Goal: Task Accomplishment & Management: Manage account settings

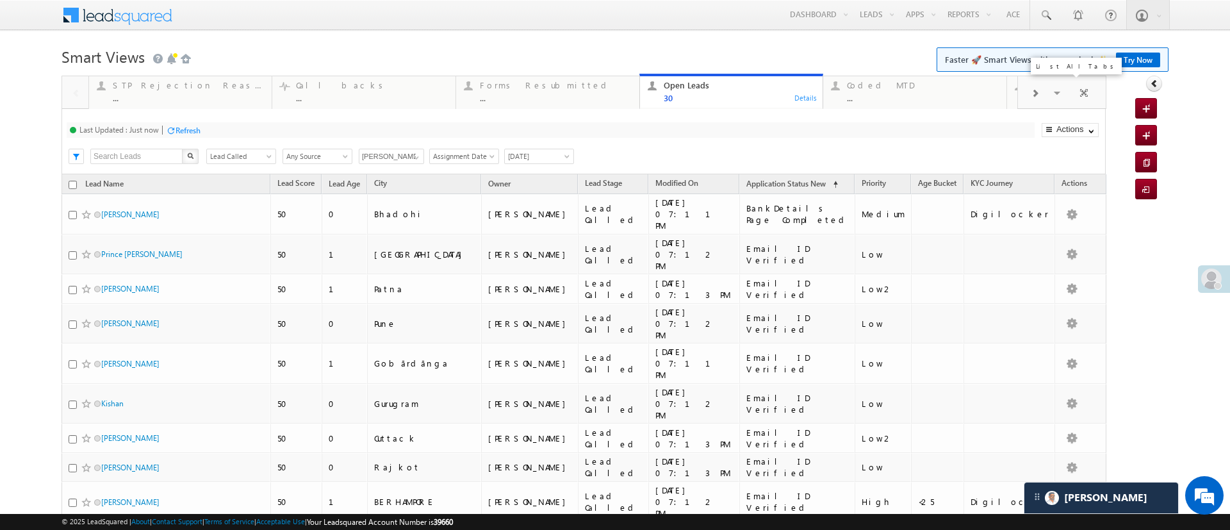
click at [1052, 95] on span at bounding box center [1058, 94] width 13 height 27
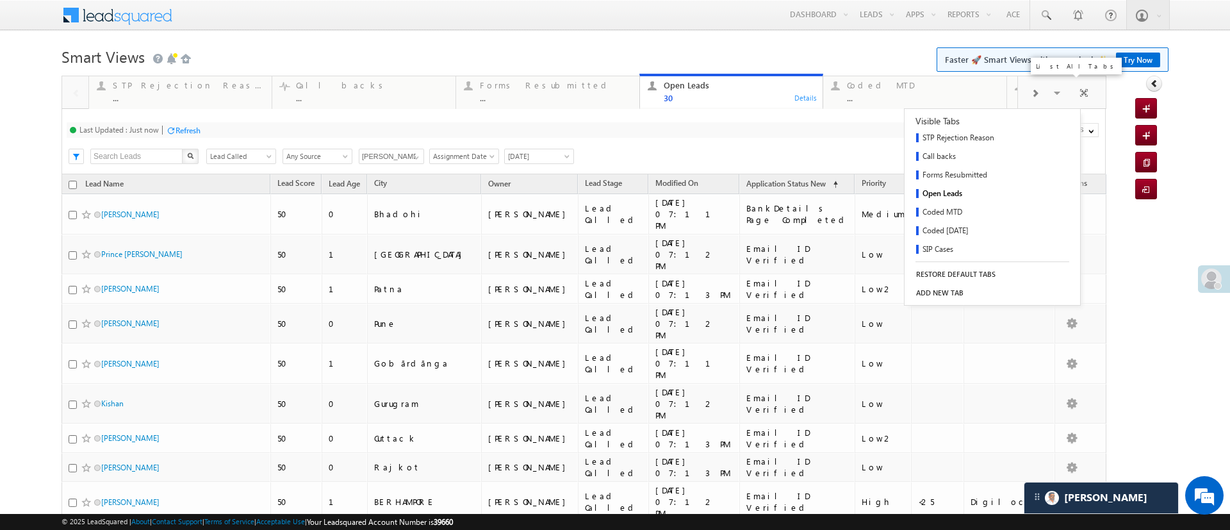
scroll to position [112, 0]
click at [948, 208] on link "Fresh Leads" at bounding box center [971, 212] width 132 height 19
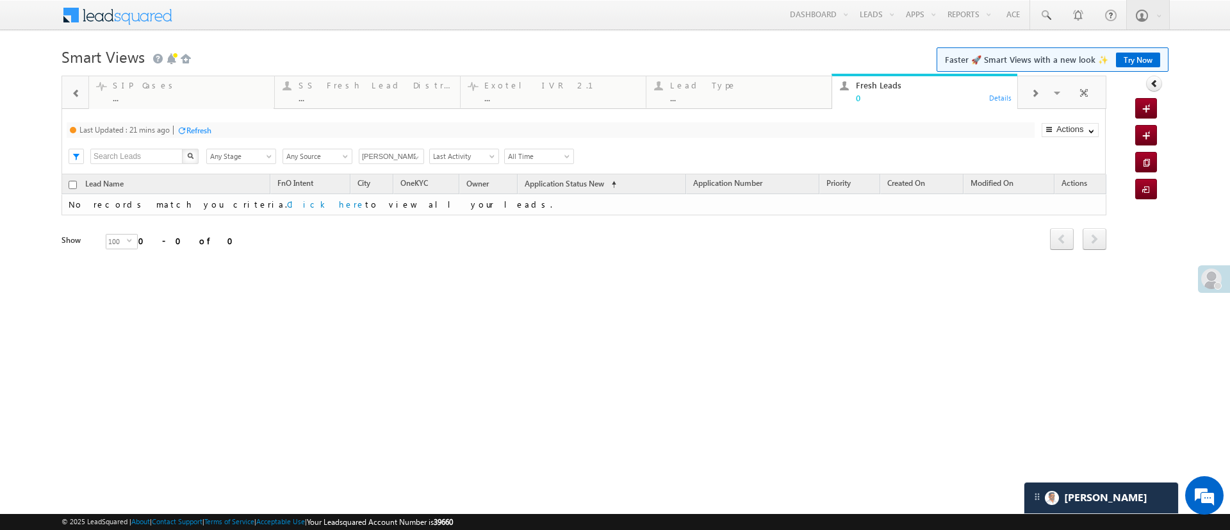
click at [204, 126] on div "Refresh" at bounding box center [198, 131] width 25 height 10
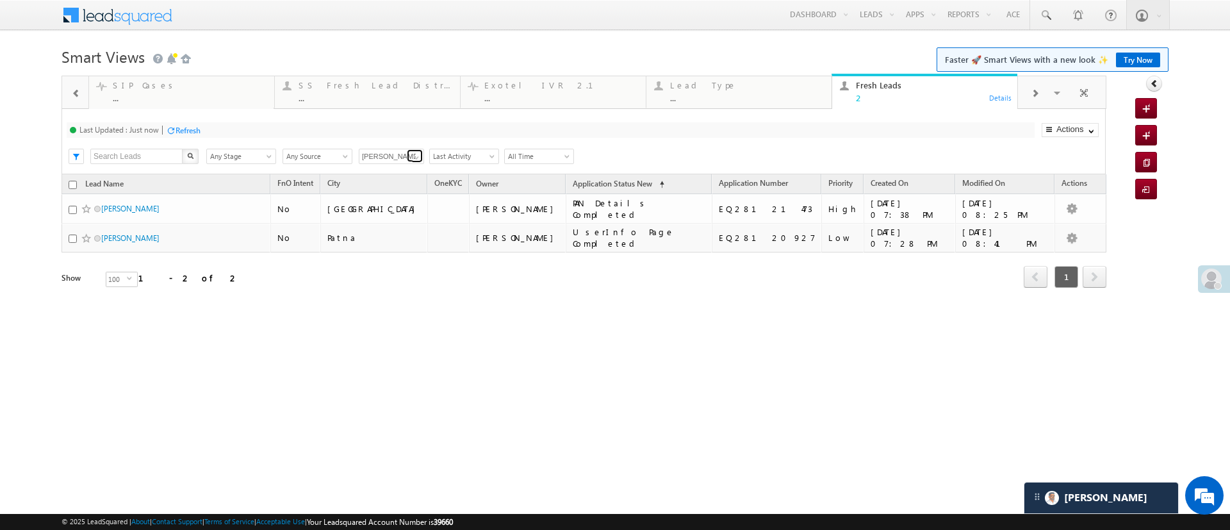
click at [416, 154] on span at bounding box center [416, 157] width 10 height 10
click at [400, 169] on link "Any Owner" at bounding box center [392, 171] width 66 height 15
type input "Any Owner"
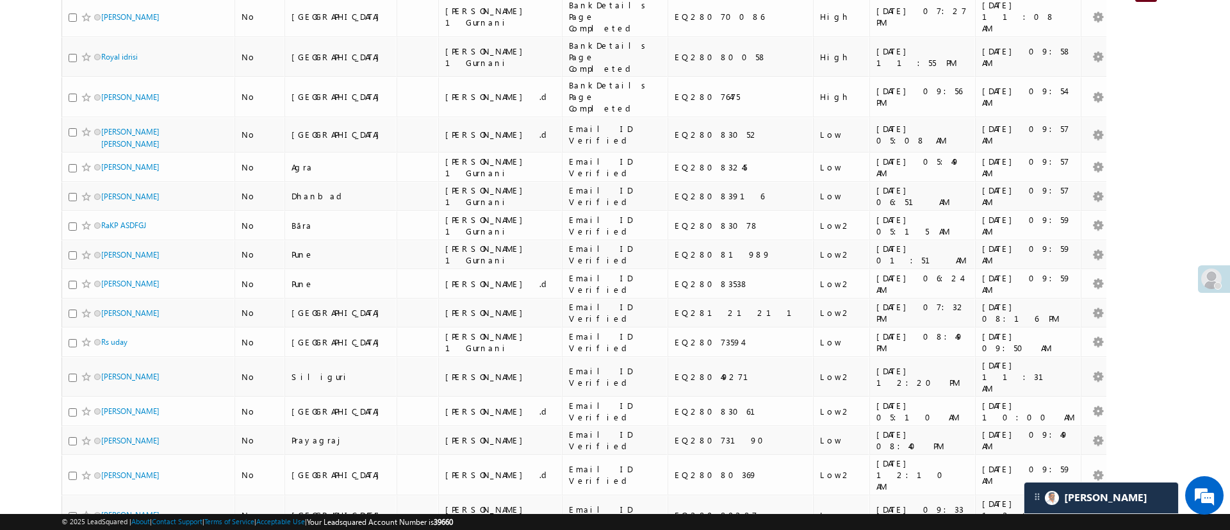
scroll to position [0, 0]
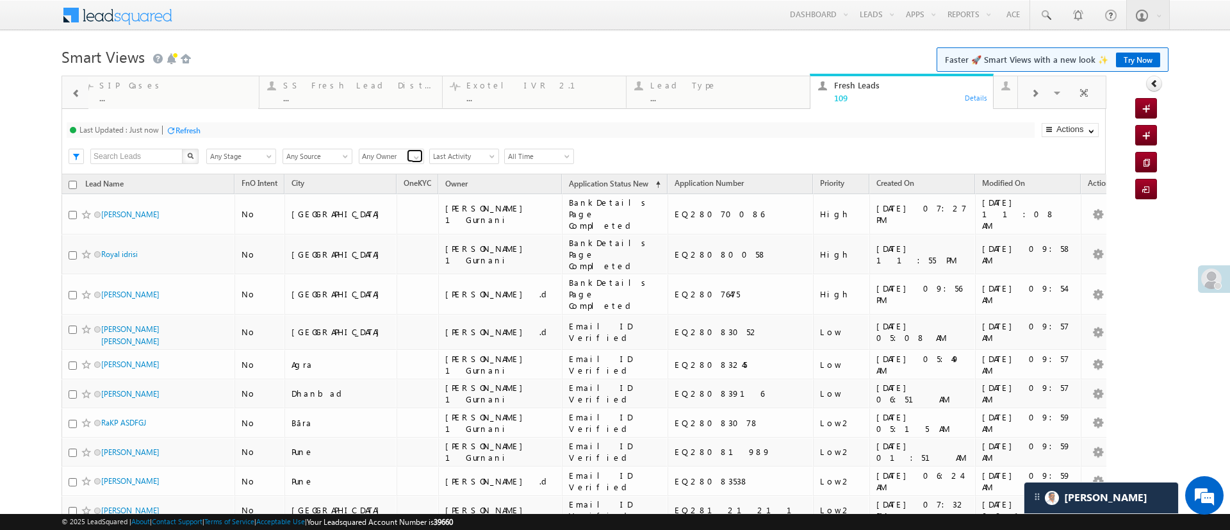
click at [413, 156] on span at bounding box center [416, 157] width 10 height 10
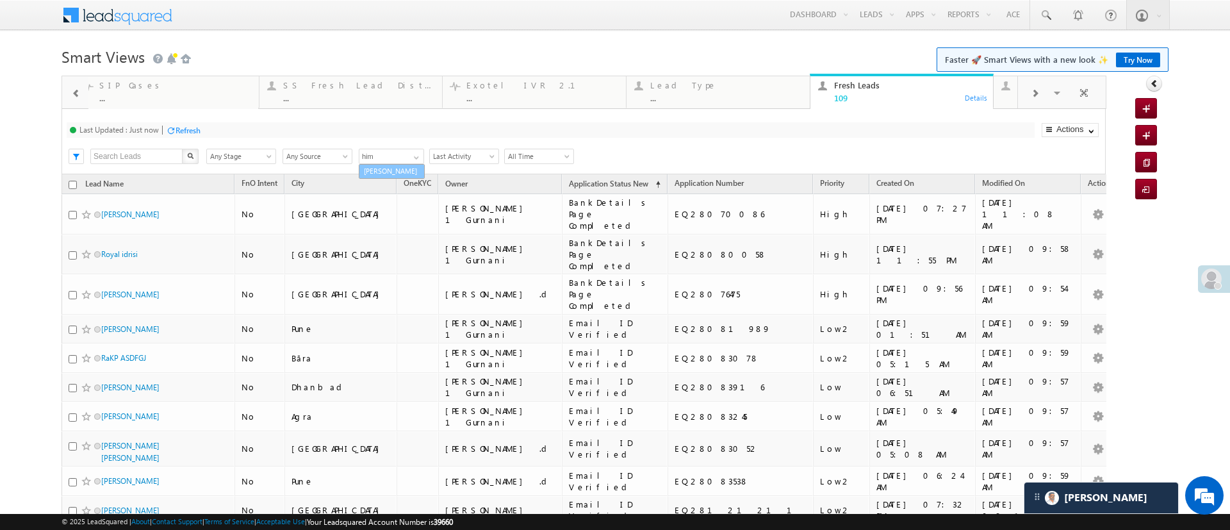
click at [400, 168] on link "[PERSON_NAME]" at bounding box center [392, 171] width 66 height 15
type input "[PERSON_NAME]"
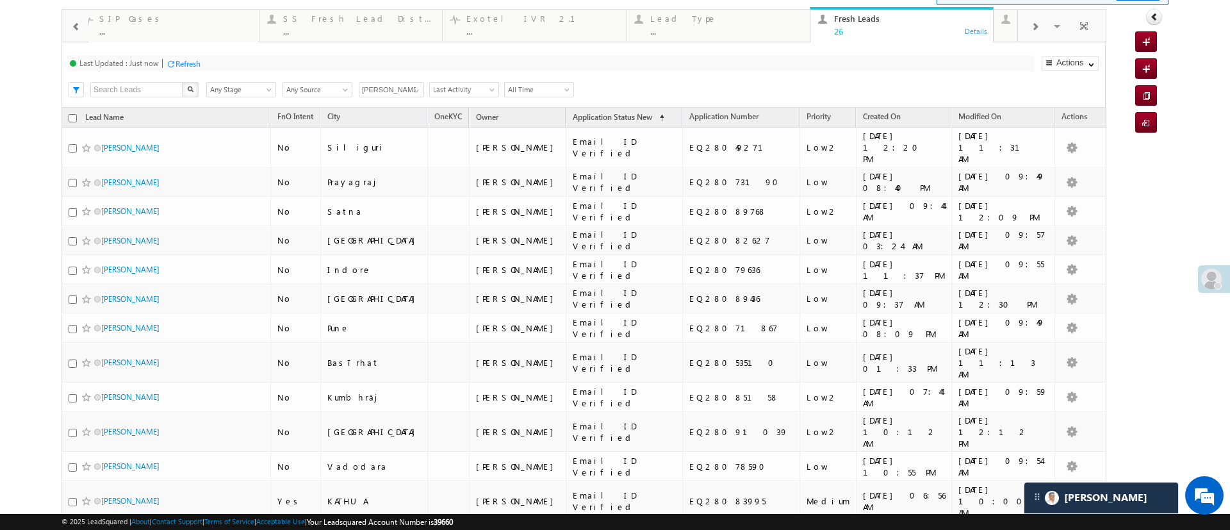
scroll to position [63, 0]
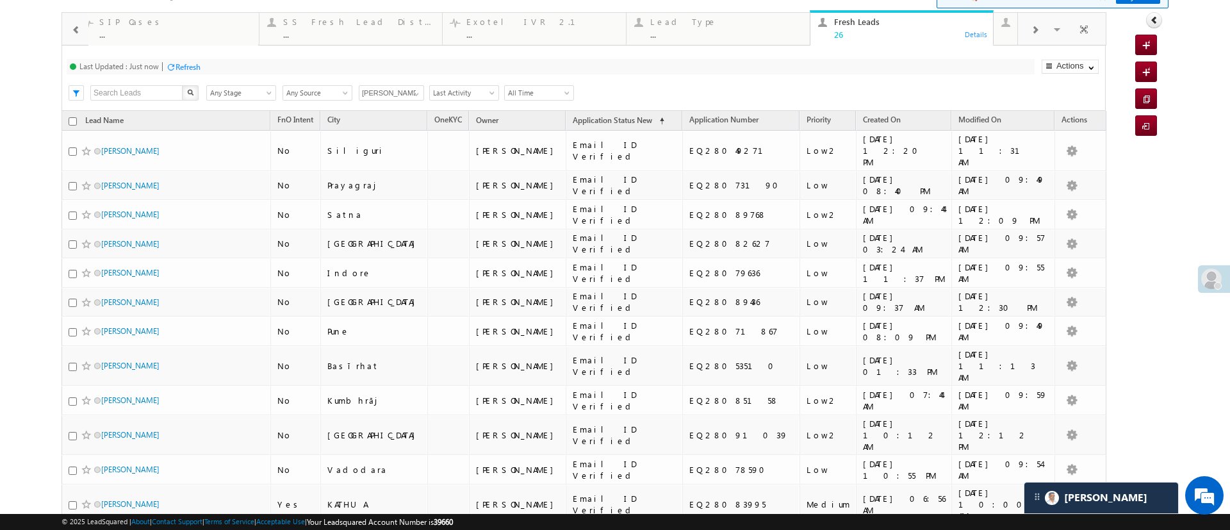
click at [69, 121] on input "checkbox" at bounding box center [73, 121] width 8 height 8
checkbox input "true"
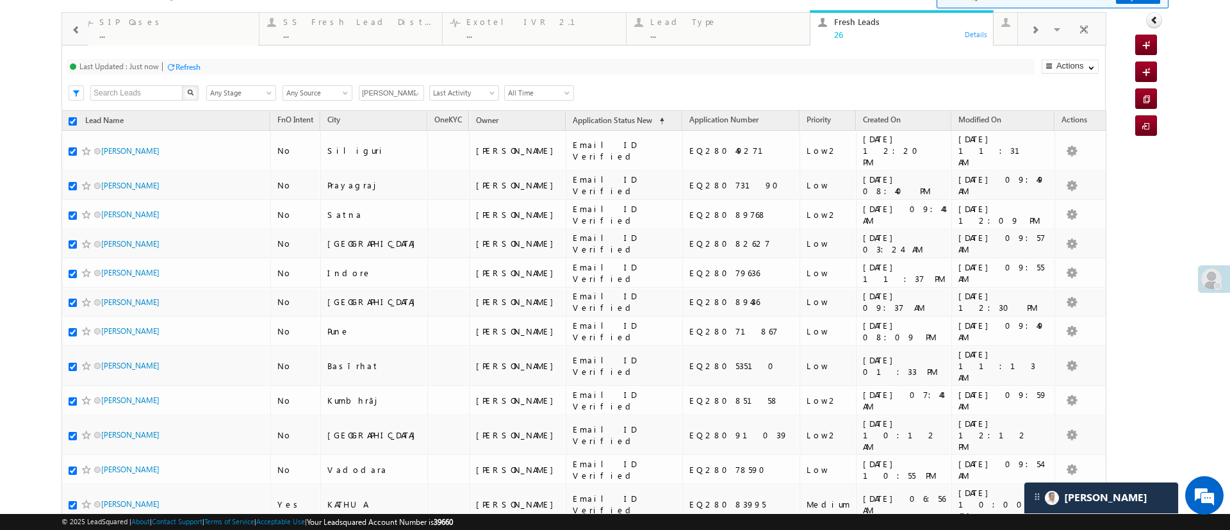
checkbox input "true"
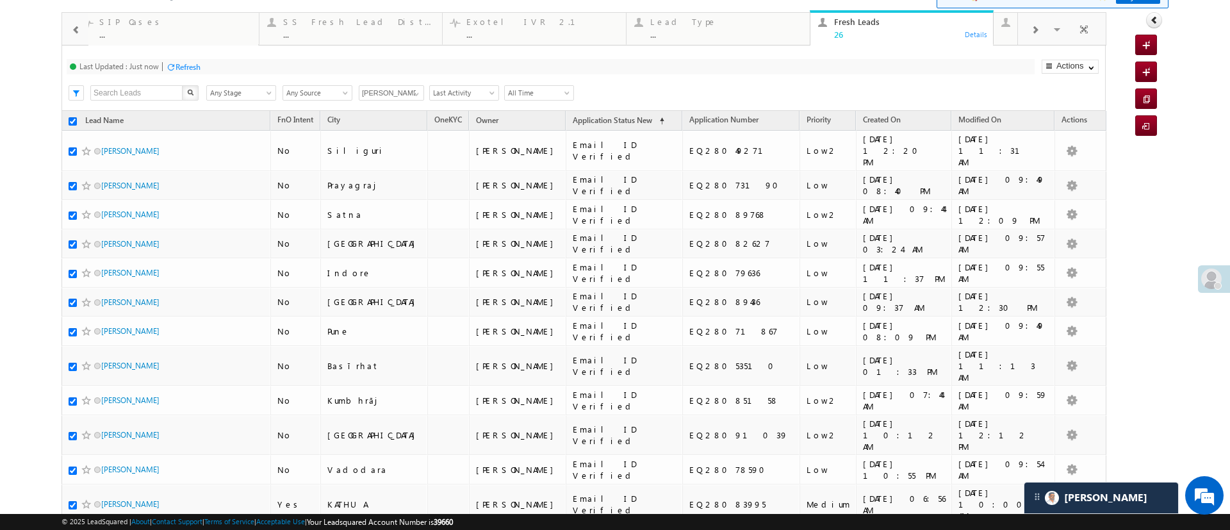
checkbox input "true"
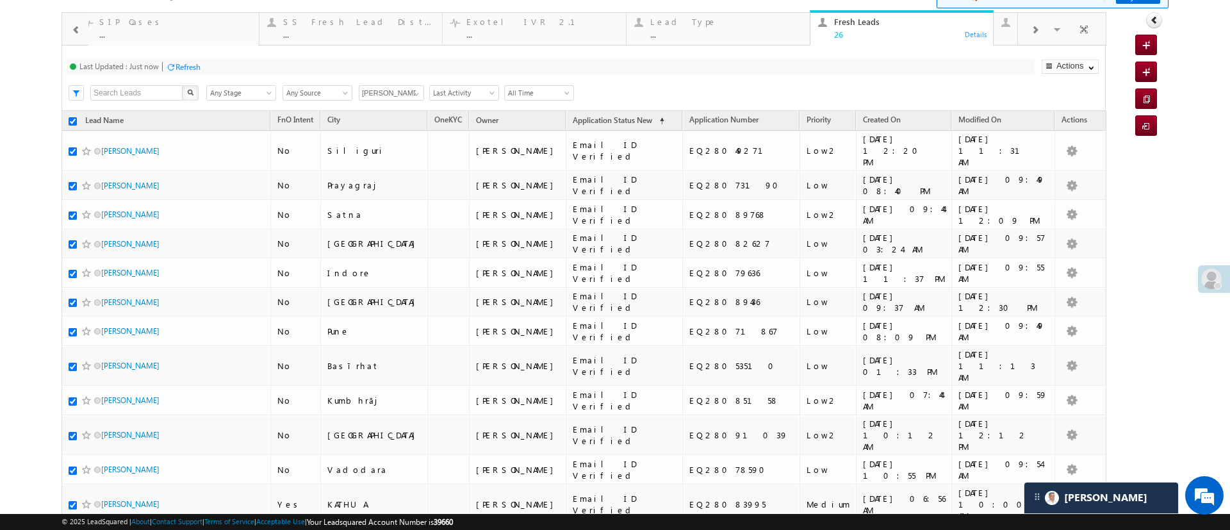
checkbox input "true"
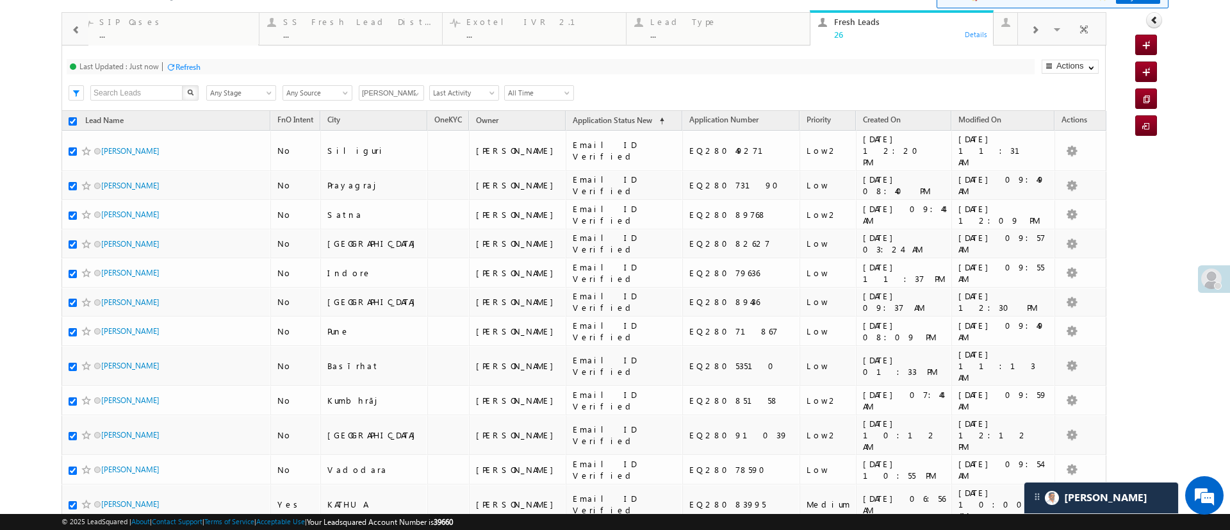
checkbox input "true"
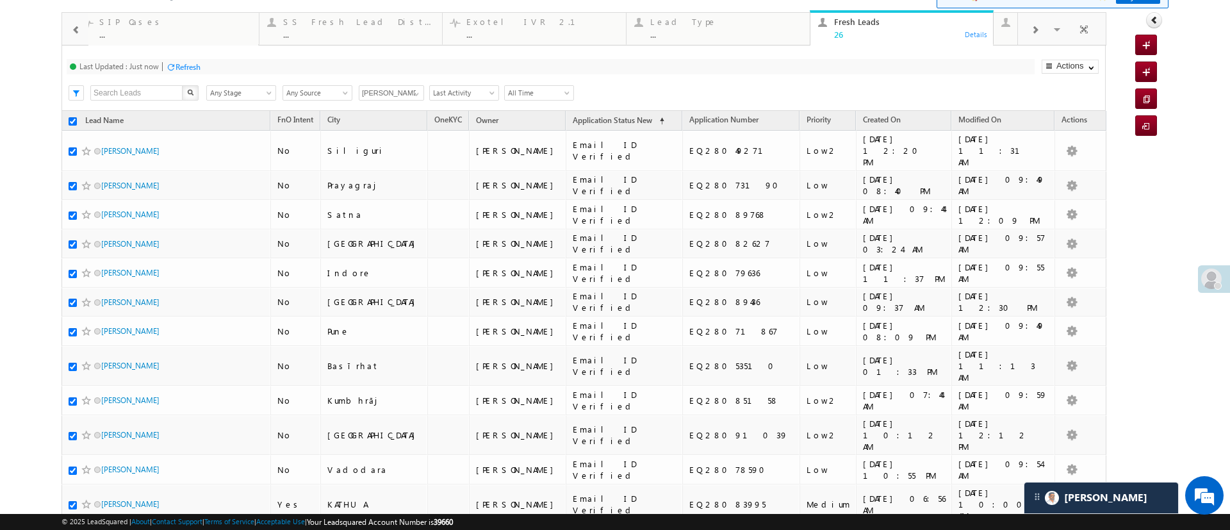
checkbox input "true"
type input "[PERSON_NAME]"
click at [1075, 163] on link "Change Owner" at bounding box center [1070, 168] width 56 height 14
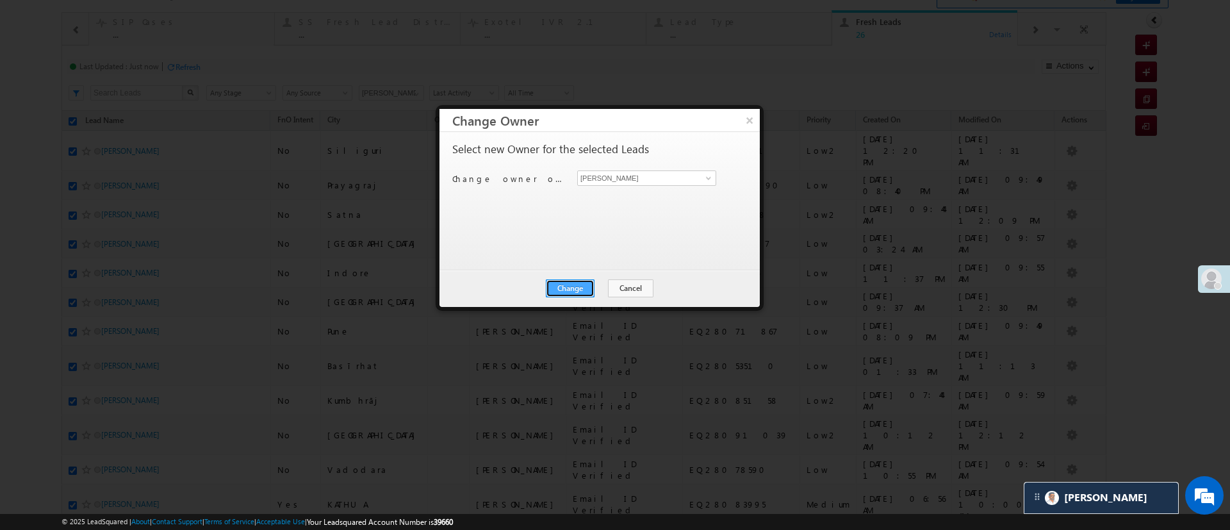
click at [573, 284] on button "Change" at bounding box center [570, 288] width 49 height 18
click at [610, 278] on div "Change Cancel Close" at bounding box center [599, 288] width 320 height 37
click at [610, 284] on button "Close" at bounding box center [601, 288] width 41 height 18
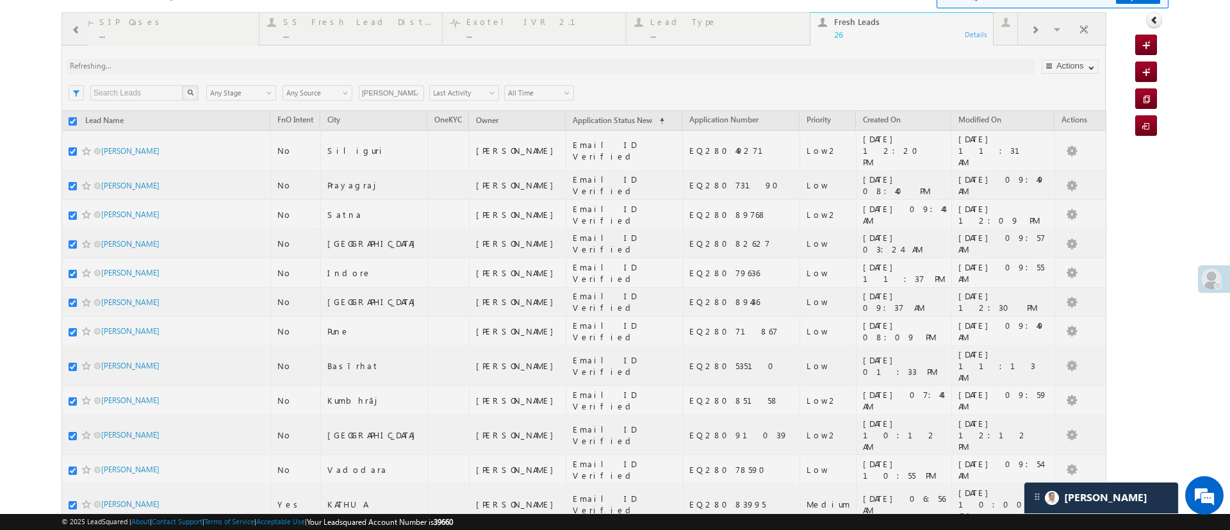
checkbox input "false"
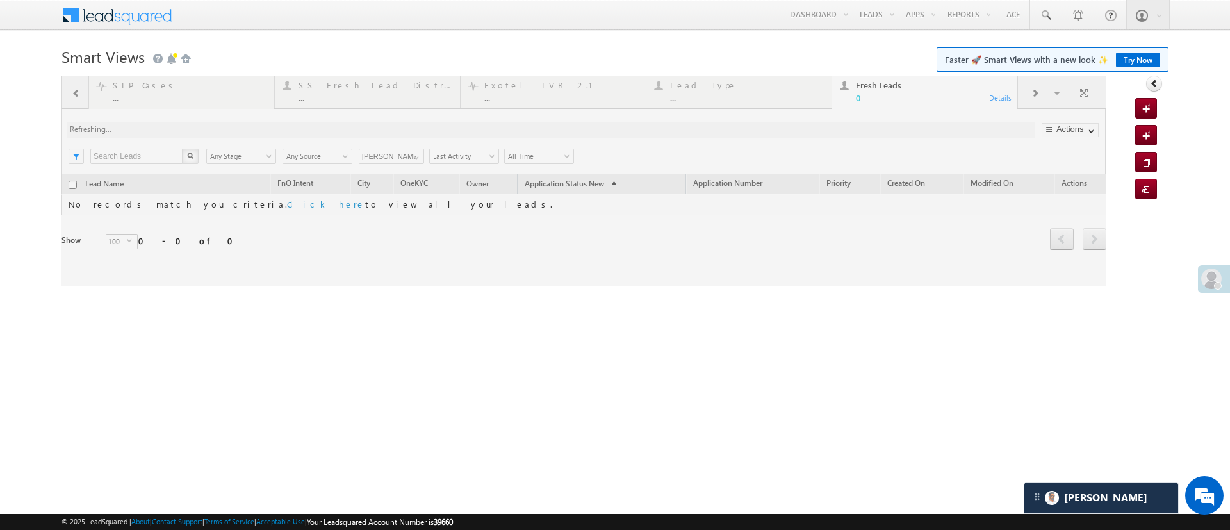
scroll to position [0, 0]
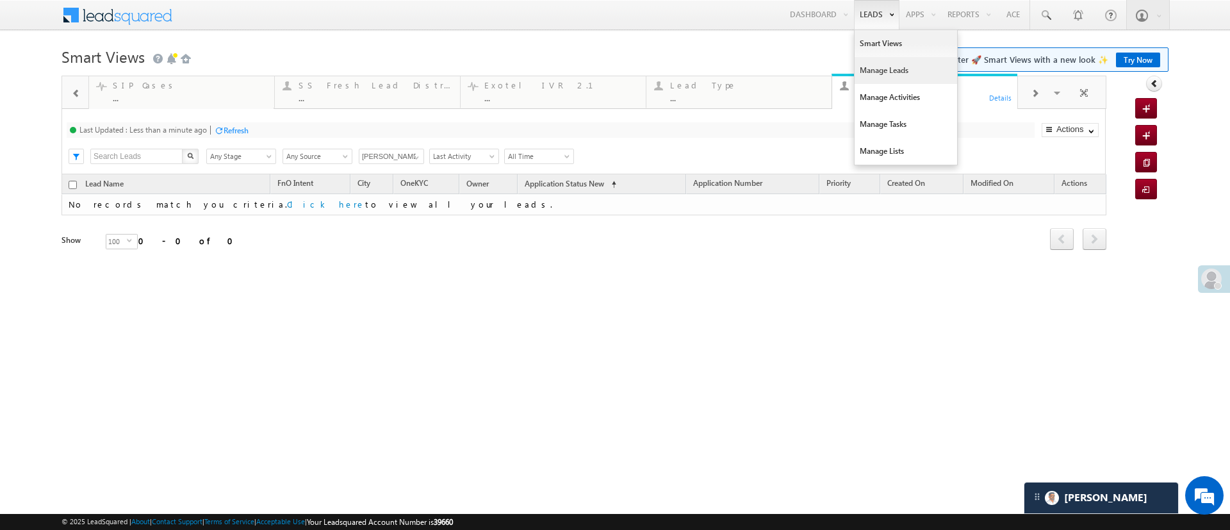
click at [904, 78] on link "Manage Leads" at bounding box center [906, 70] width 103 height 27
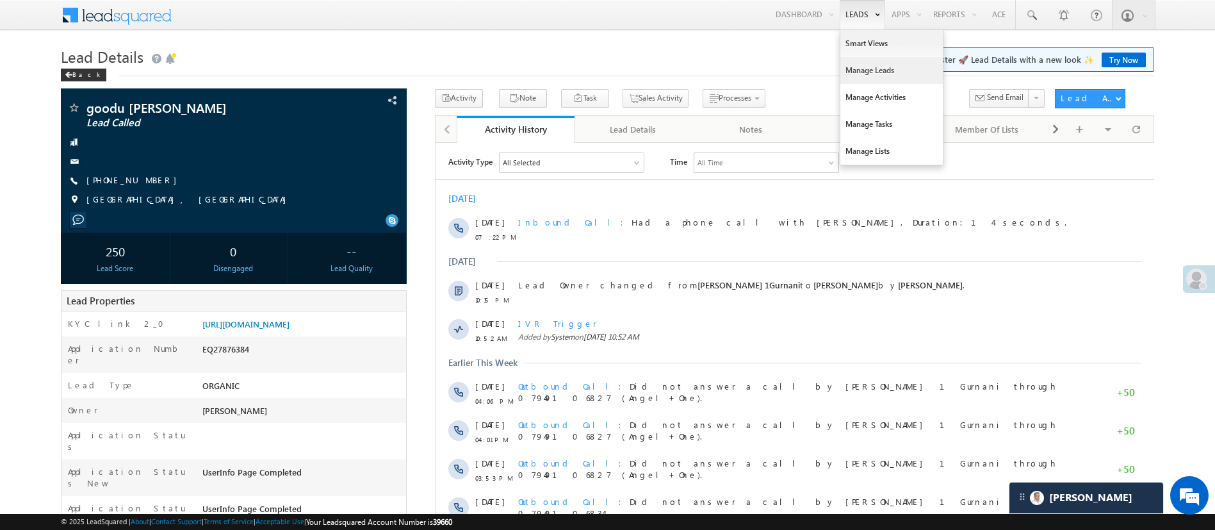
click at [864, 69] on link "Manage Leads" at bounding box center [892, 70] width 103 height 27
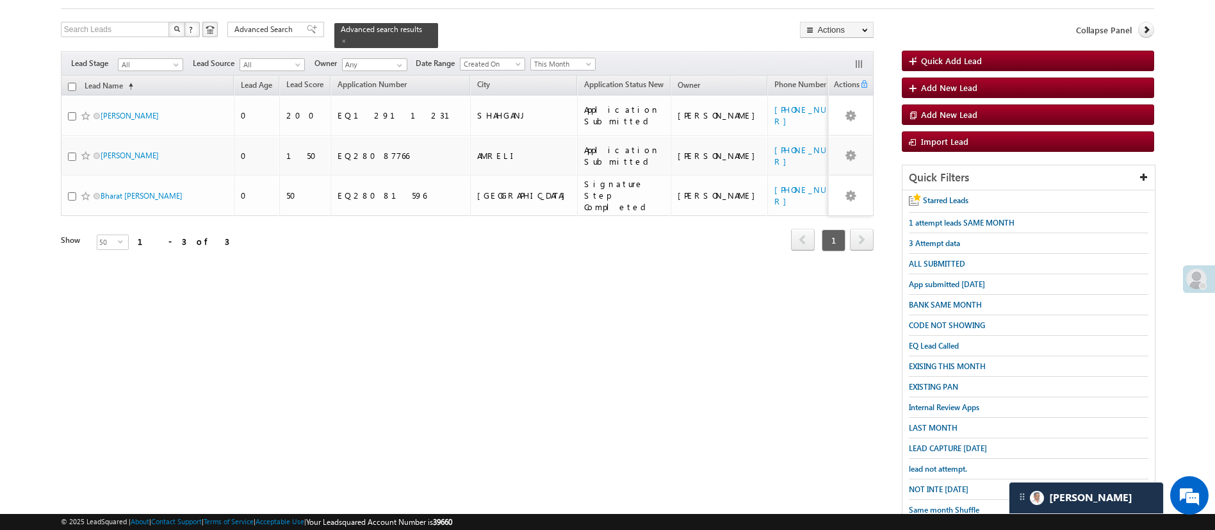
scroll to position [133, 0]
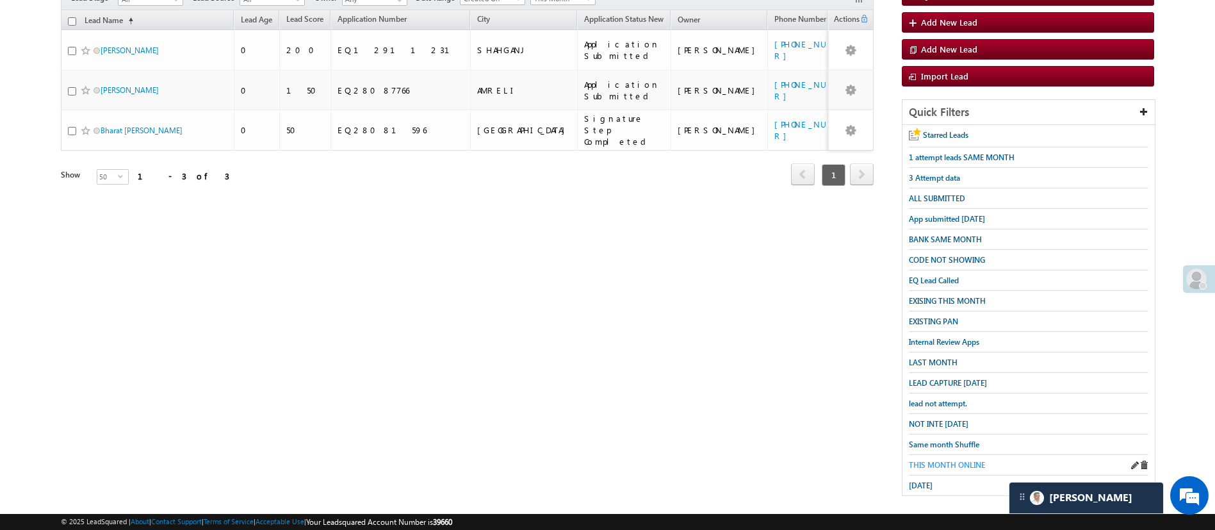
click at [970, 460] on span "THIS MONTH ONLINE" at bounding box center [947, 465] width 76 height 10
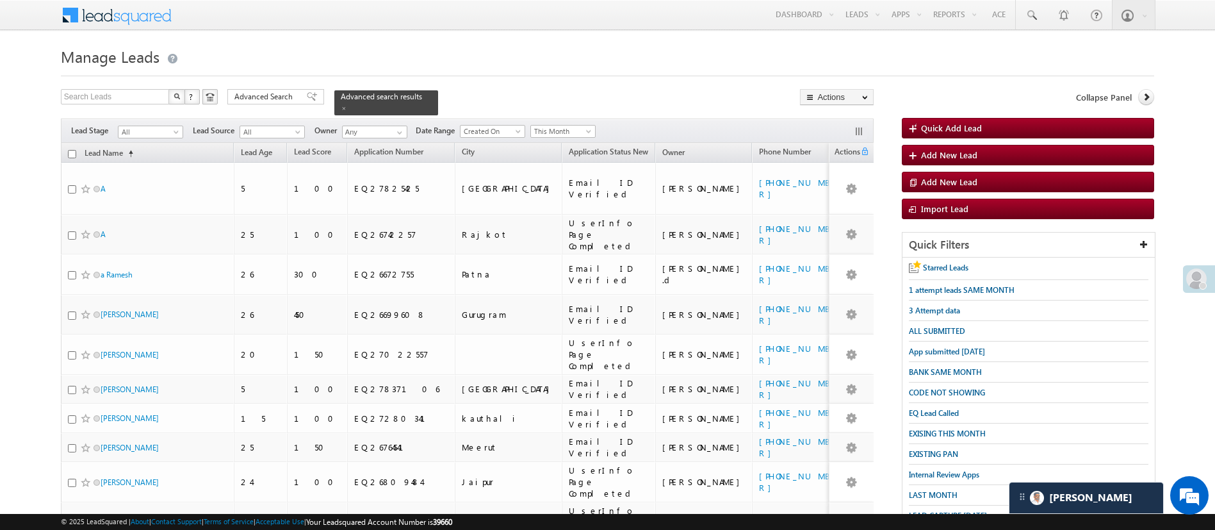
scroll to position [0, 0]
click at [384, 126] on input "Any" at bounding box center [374, 132] width 65 height 13
click at [393, 126] on link at bounding box center [398, 132] width 16 height 13
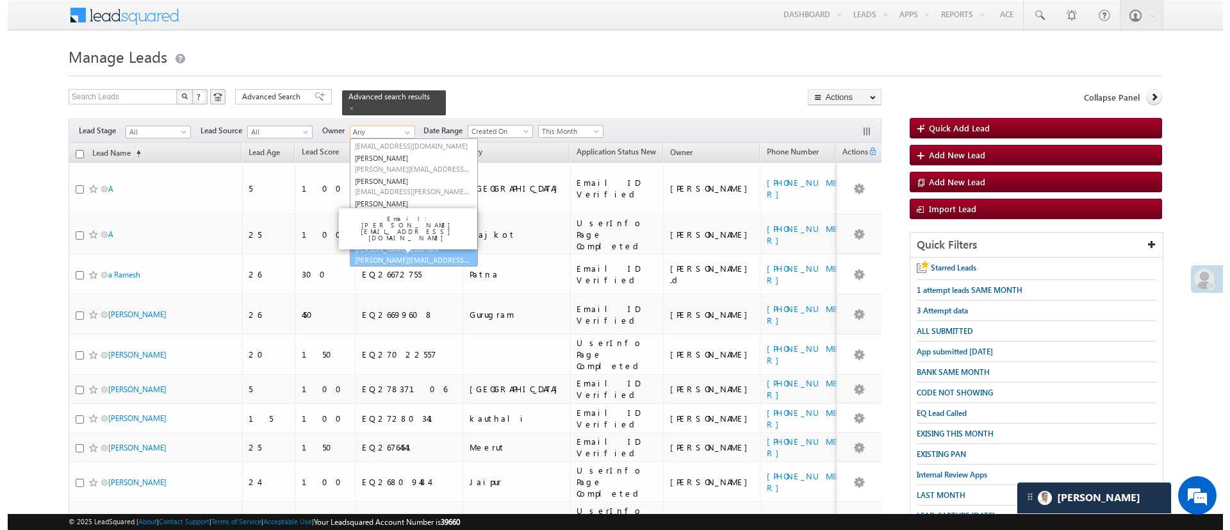
scroll to position [173, 0]
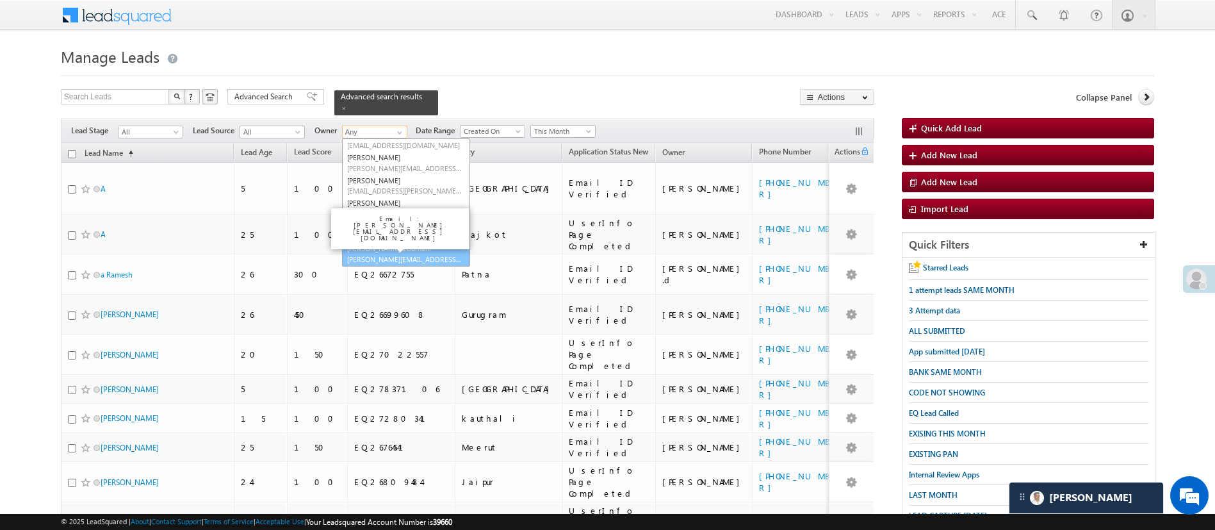
click at [423, 254] on span "[PERSON_NAME][EMAIL_ADDRESS][DOMAIN_NAME]" at bounding box center [404, 259] width 115 height 10
type input "[PERSON_NAME] 1Gurnani"
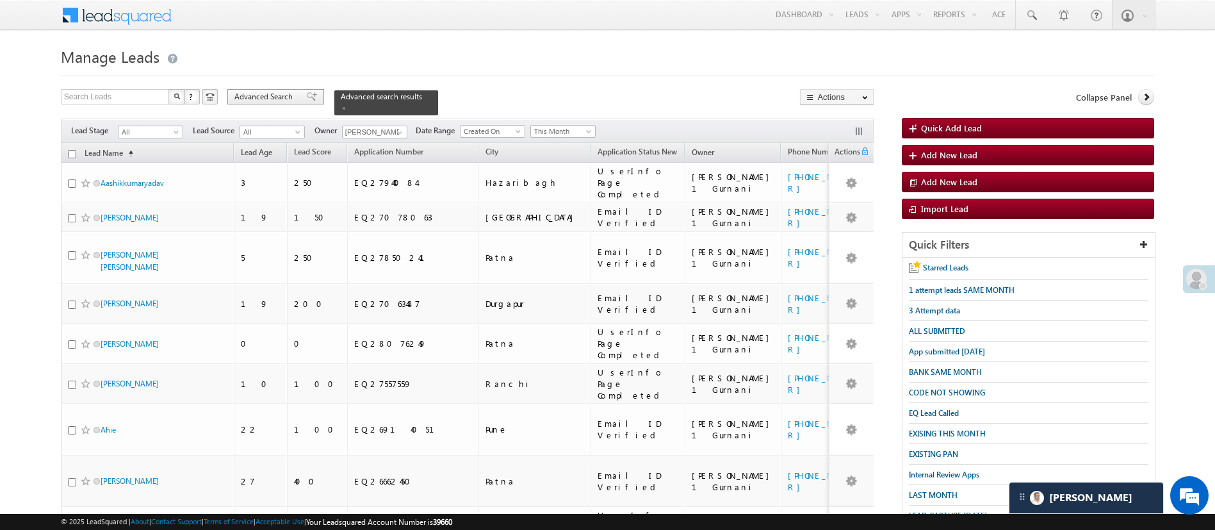
click at [269, 94] on span "Advanced Search" at bounding box center [265, 97] width 62 height 12
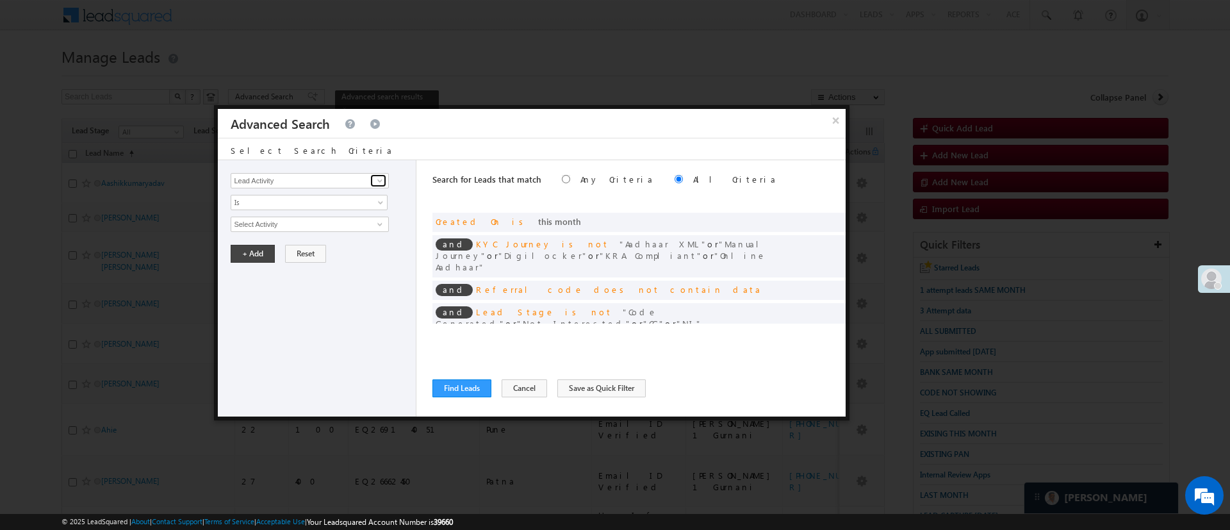
click at [381, 179] on span at bounding box center [380, 181] width 10 height 10
click at [311, 220] on link "Priority" at bounding box center [310, 220] width 158 height 15
type input "Priority"
click at [309, 227] on span "None Selected" at bounding box center [303, 224] width 145 height 14
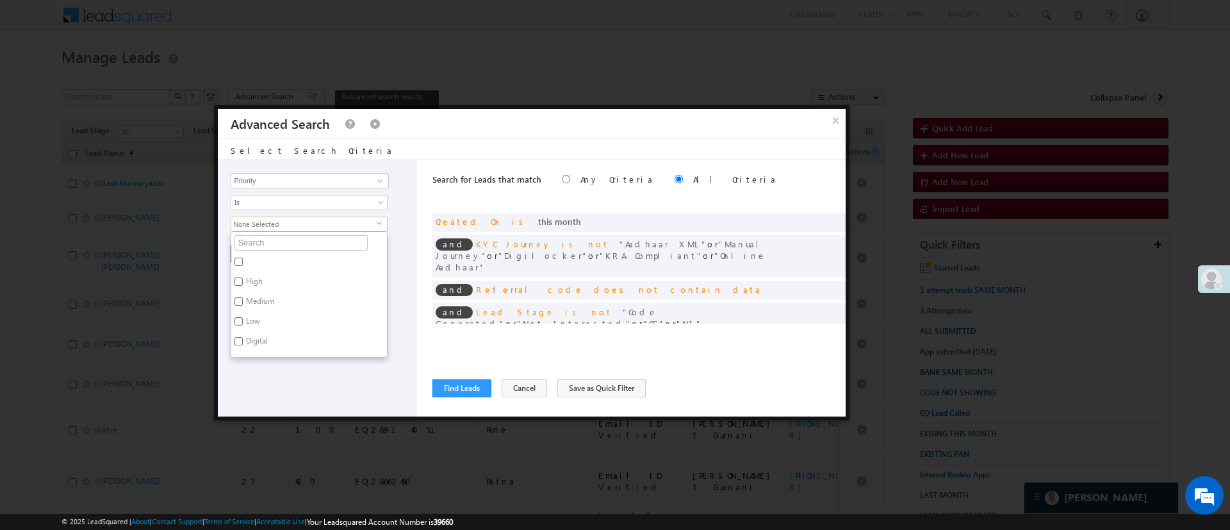
click at [256, 322] on label "Low" at bounding box center [252, 323] width 42 height 20
click at [243, 322] on input "Low" at bounding box center [238, 321] width 8 height 8
checkbox input "true"
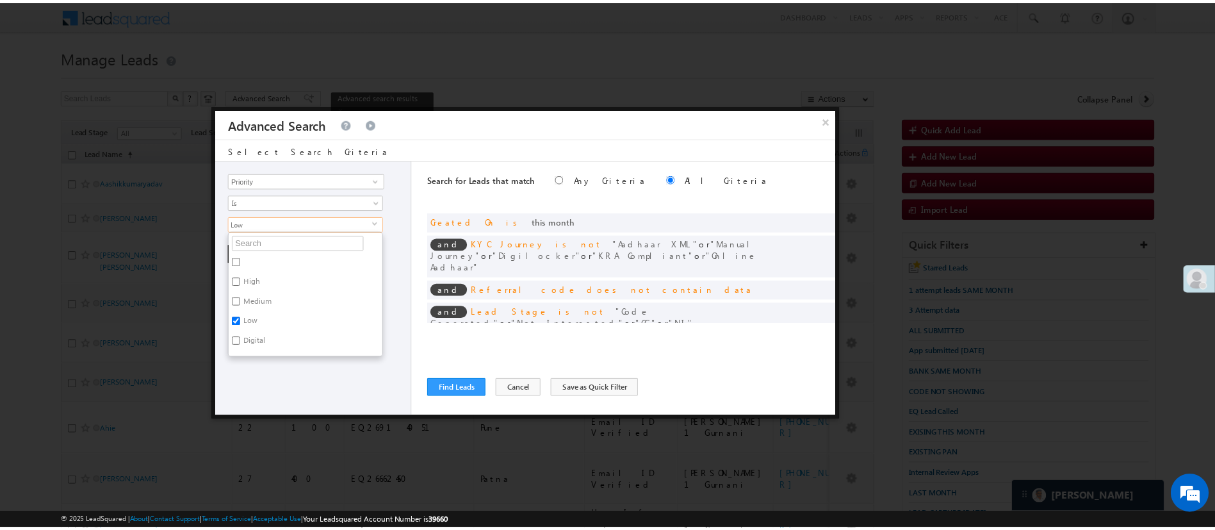
scroll to position [38, 0]
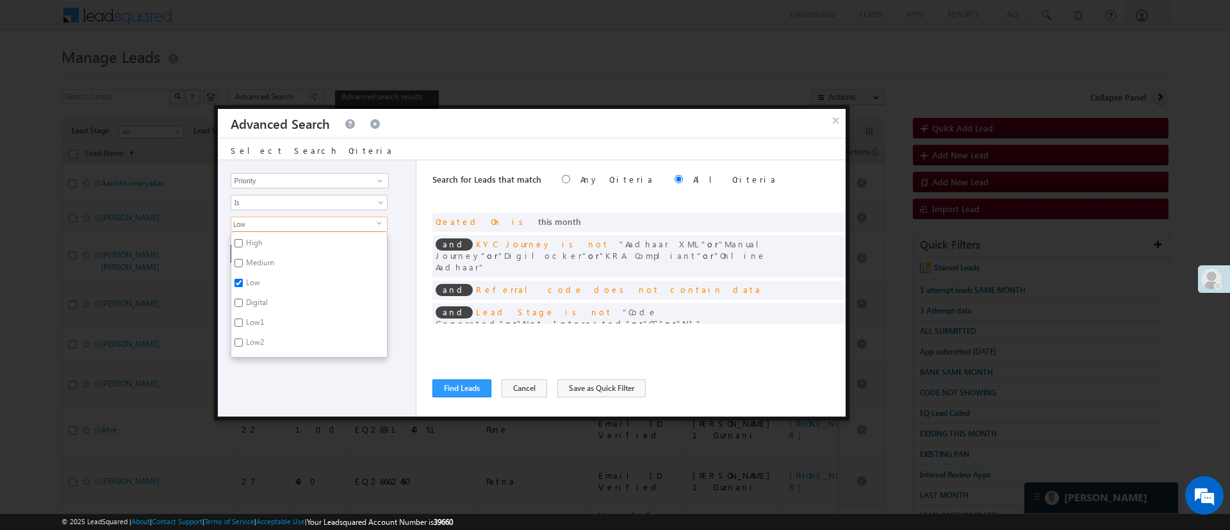
click at [242, 327] on label "Low1" at bounding box center [253, 325] width 45 height 20
click at [242, 327] on input "Low1" at bounding box center [238, 322] width 8 height 8
checkbox input "true"
click at [243, 339] on input "Low2" at bounding box center [238, 342] width 8 height 8
checkbox input "true"
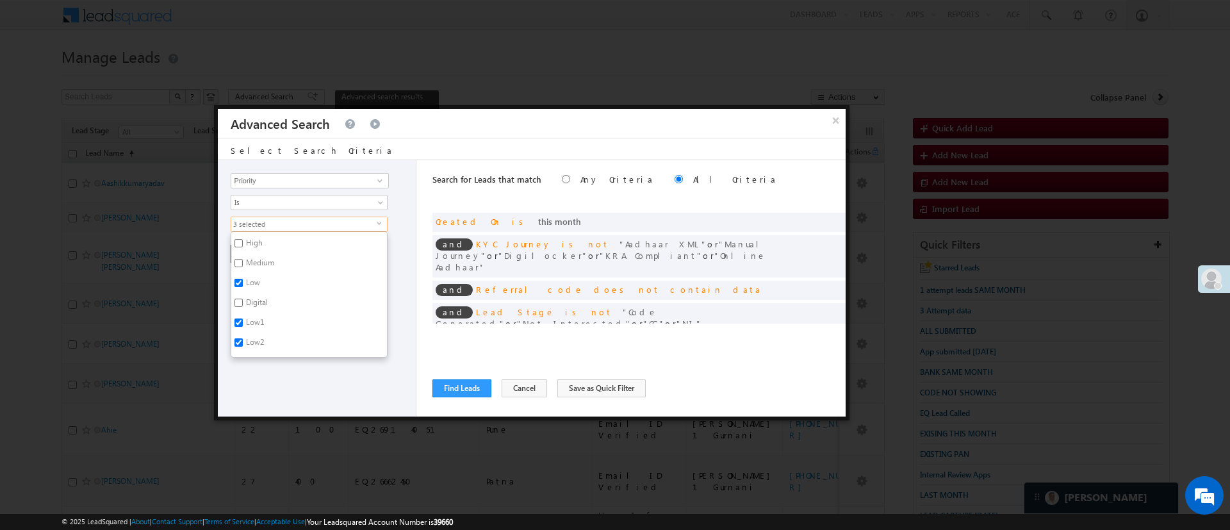
click at [297, 375] on div "Lead Activity Task Sales Group Prospect Id WA Last Message Timestamp 4th Day Di…" at bounding box center [317, 288] width 199 height 256
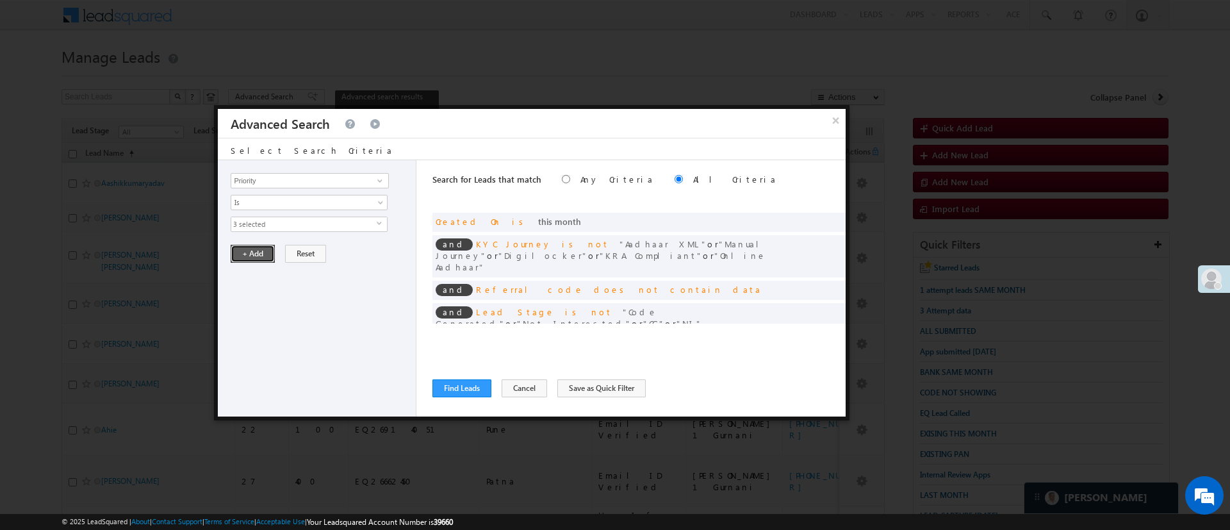
click at [247, 255] on button "+ Add" at bounding box center [253, 254] width 44 height 18
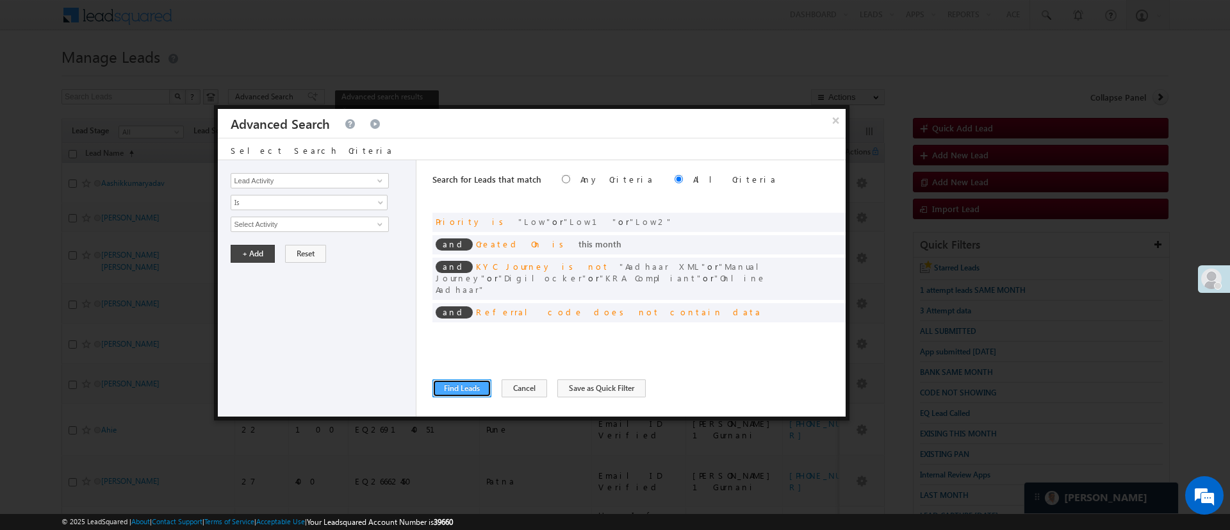
click at [468, 391] on button "Find Leads" at bounding box center [461, 388] width 59 height 18
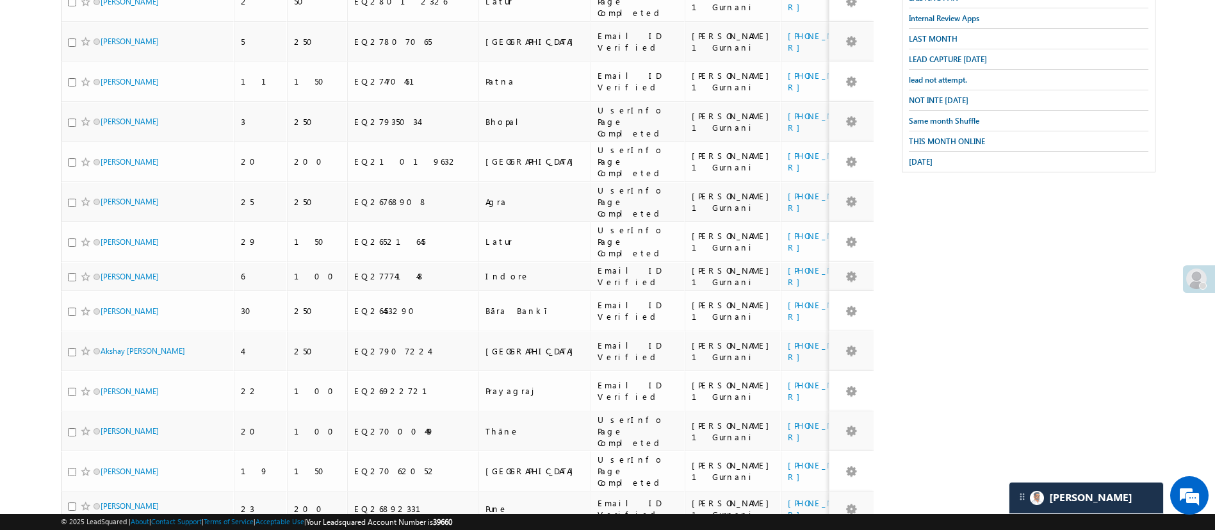
scroll to position [0, 0]
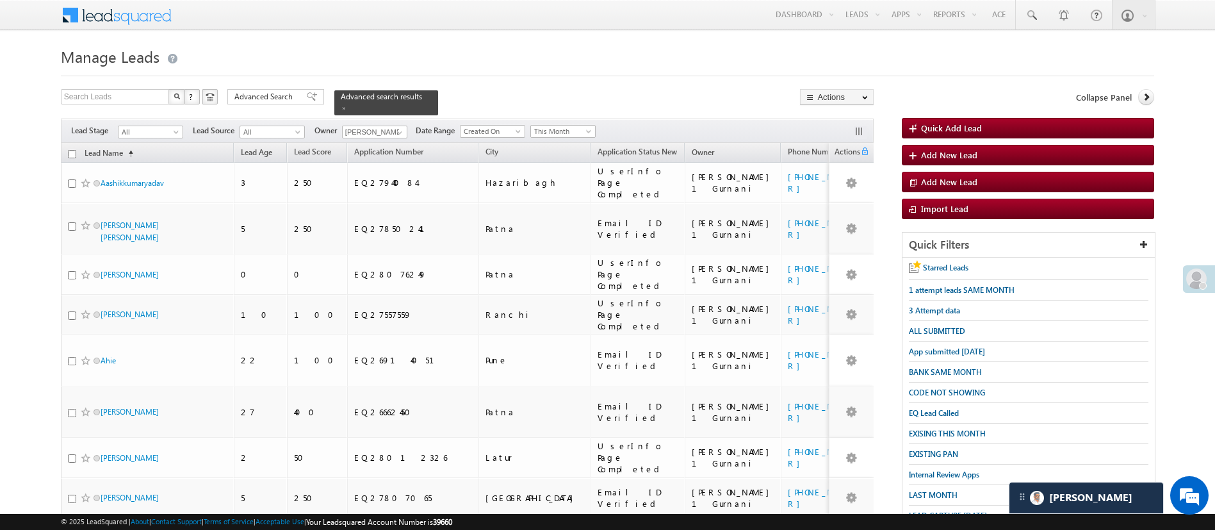
click at [72, 150] on input "checkbox" at bounding box center [72, 154] width 8 height 8
checkbox input "true"
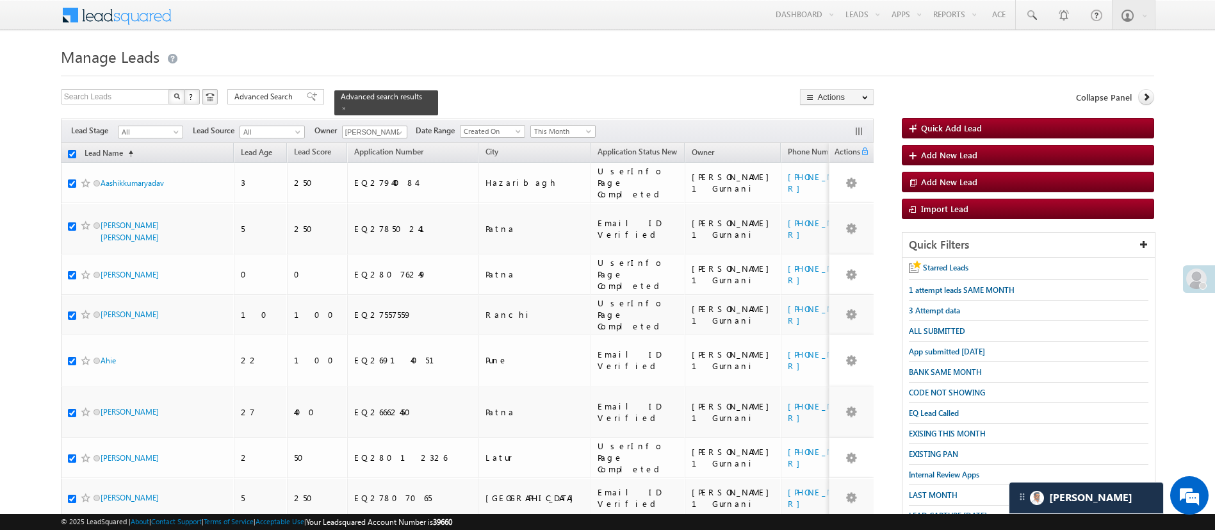
checkbox input "true"
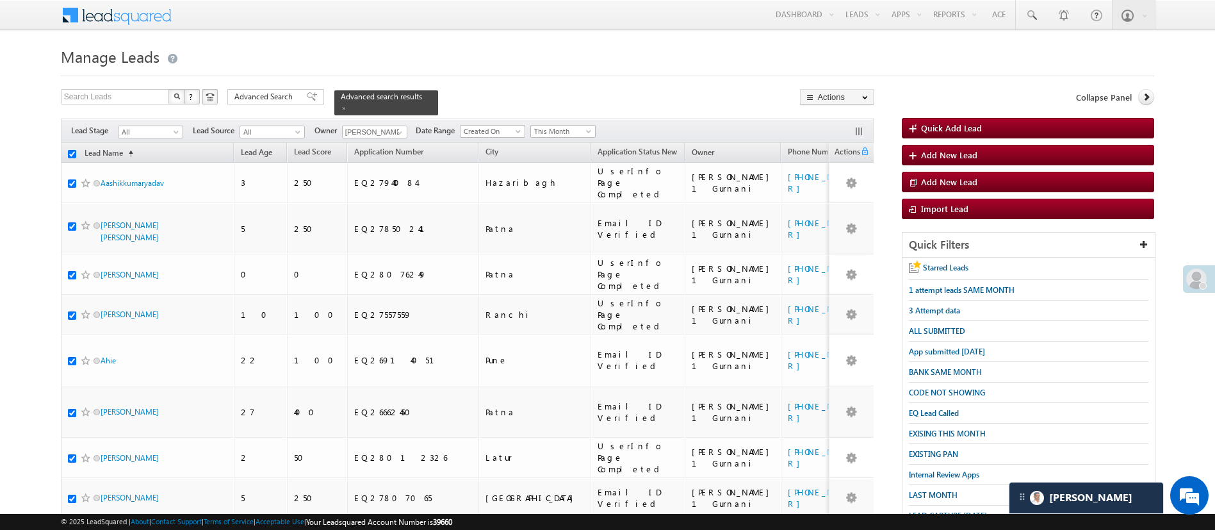
checkbox input "true"
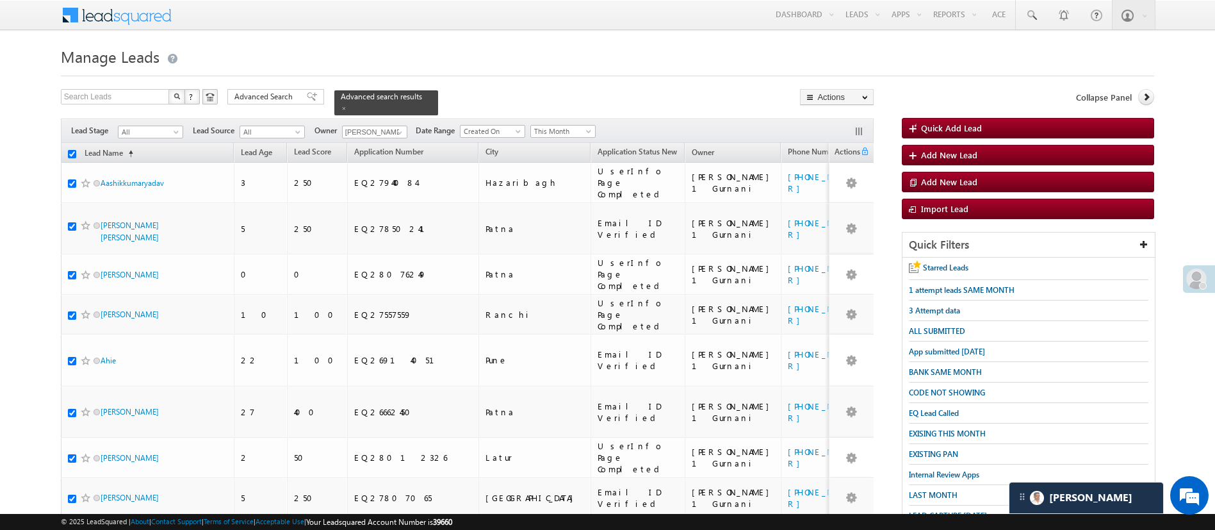
checkbox input "true"
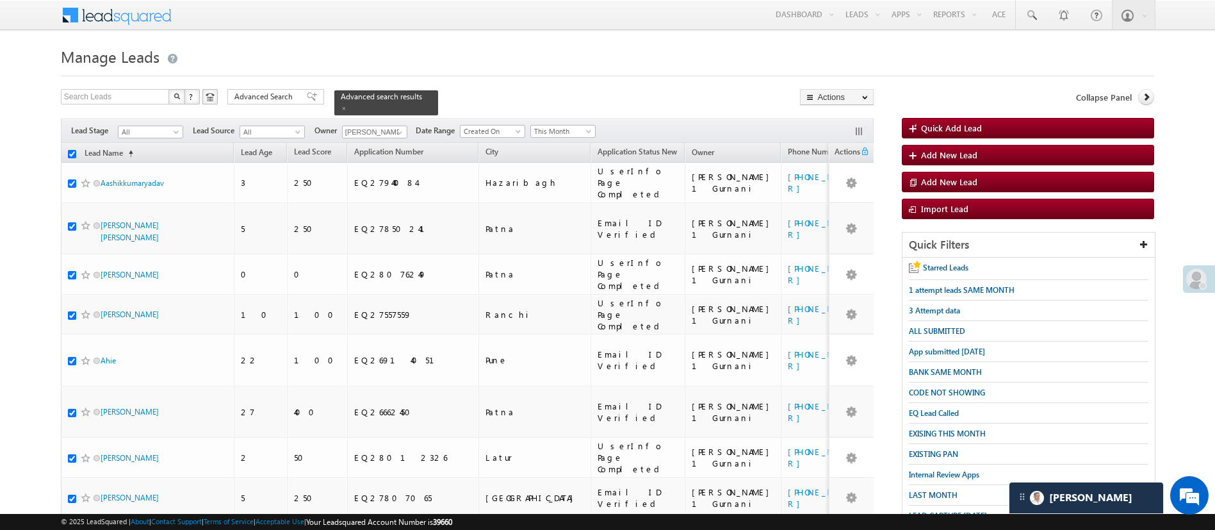
checkbox input "true"
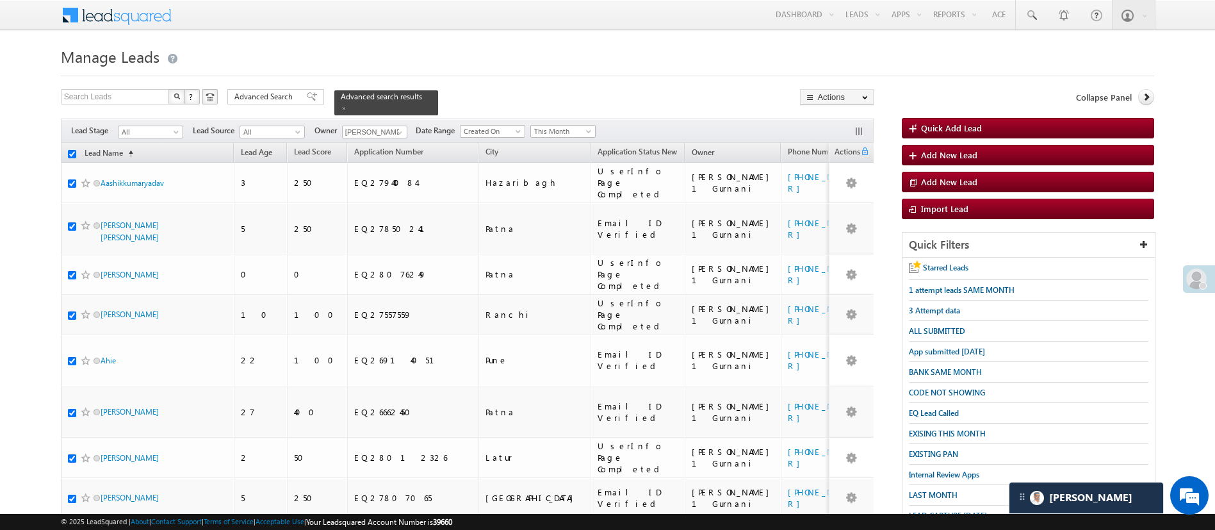
checkbox input "true"
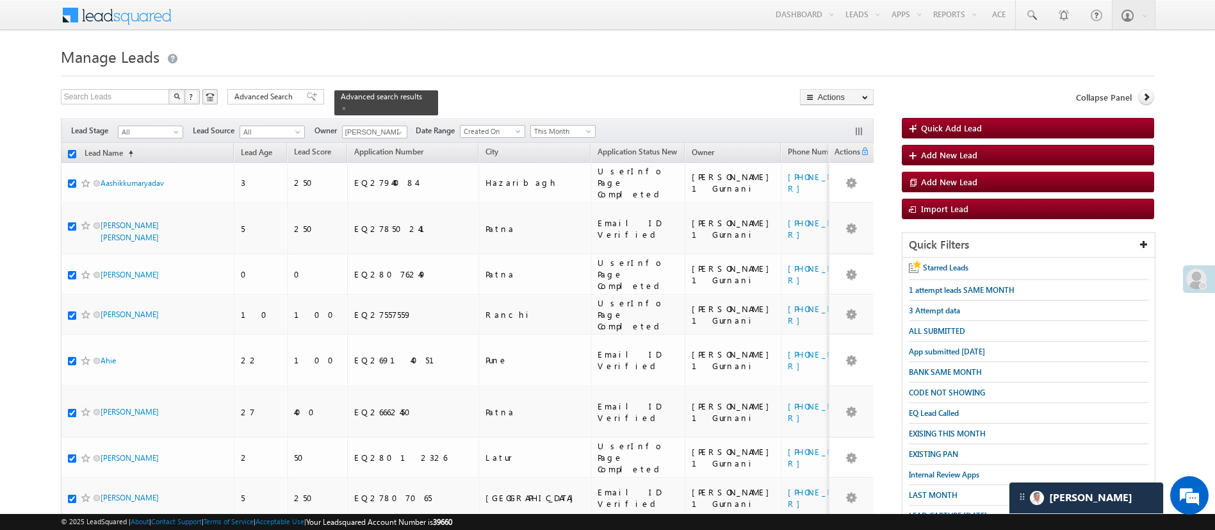
checkbox input "true"
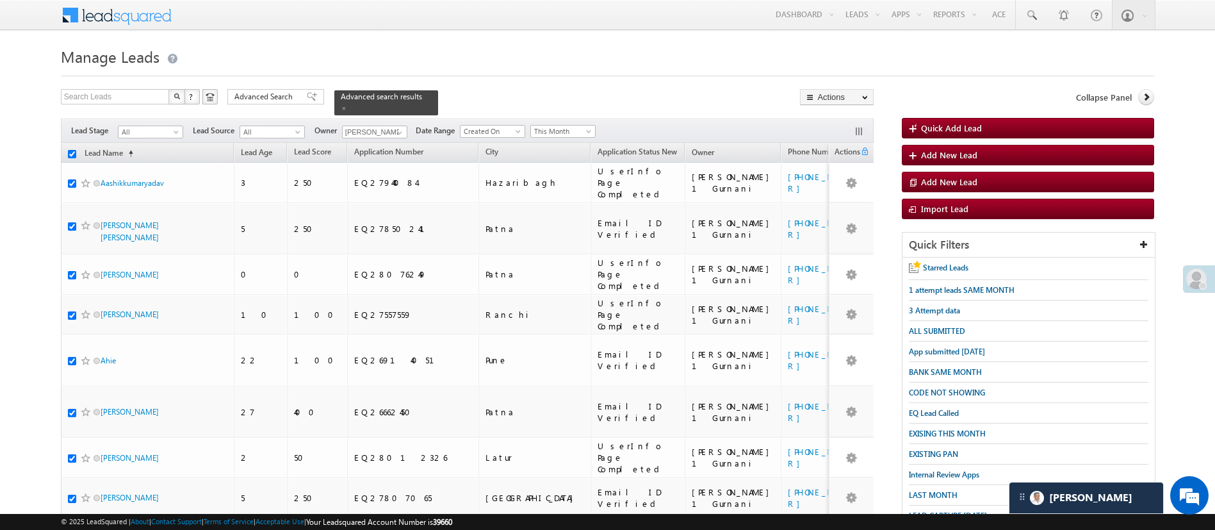
checkbox input "true"
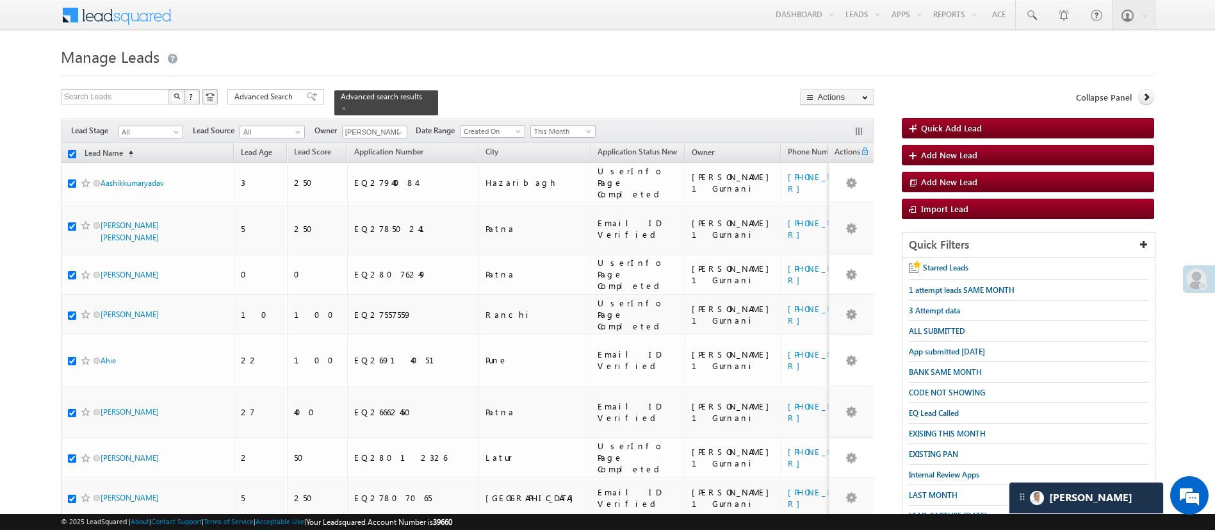
checkbox input "true"
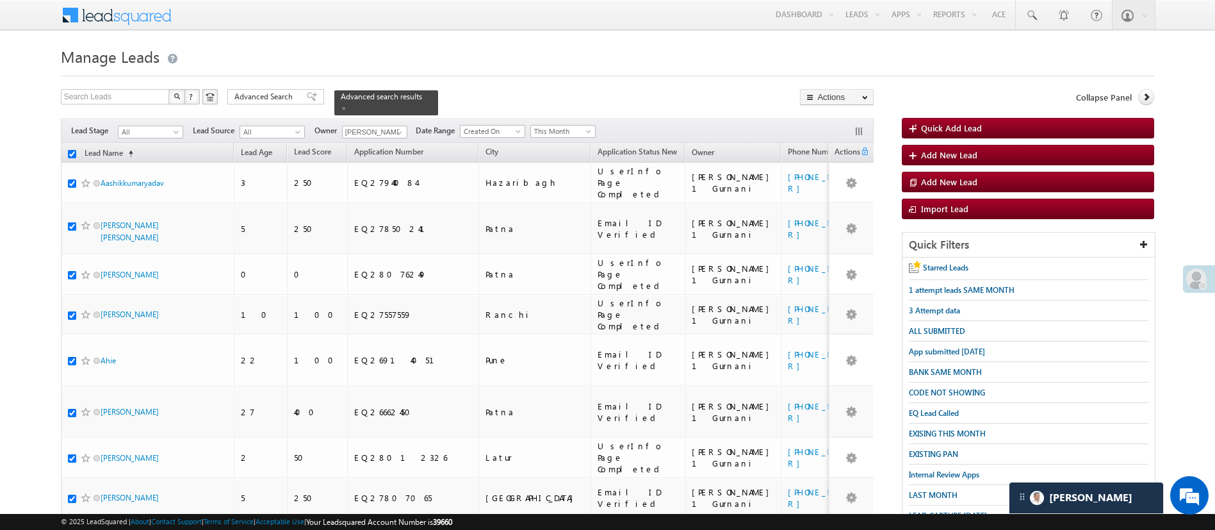
checkbox input "true"
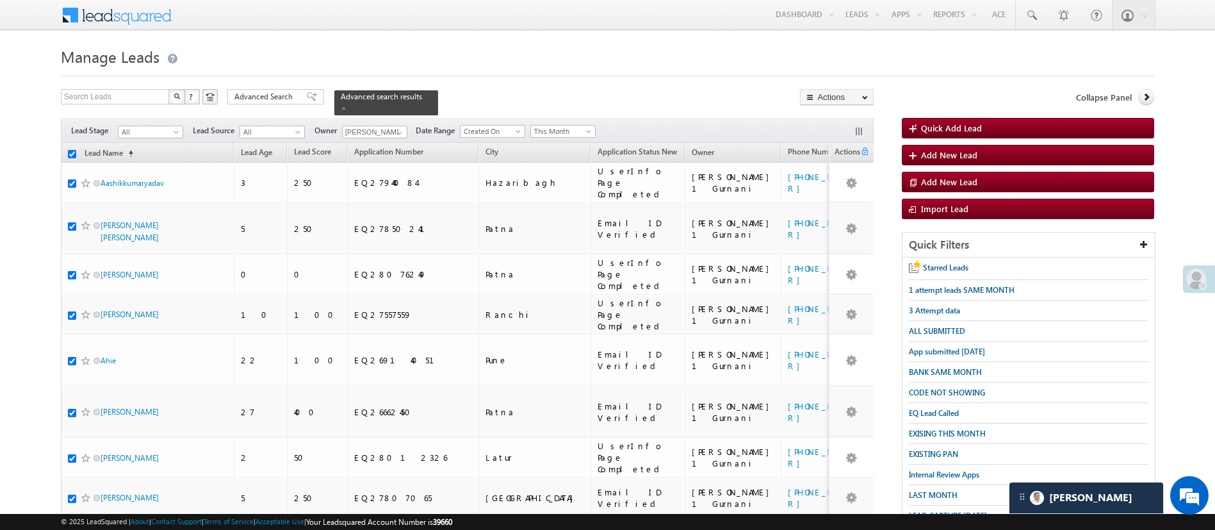
checkbox input "true"
click at [847, 188] on link "Change Owner" at bounding box center [837, 192] width 72 height 15
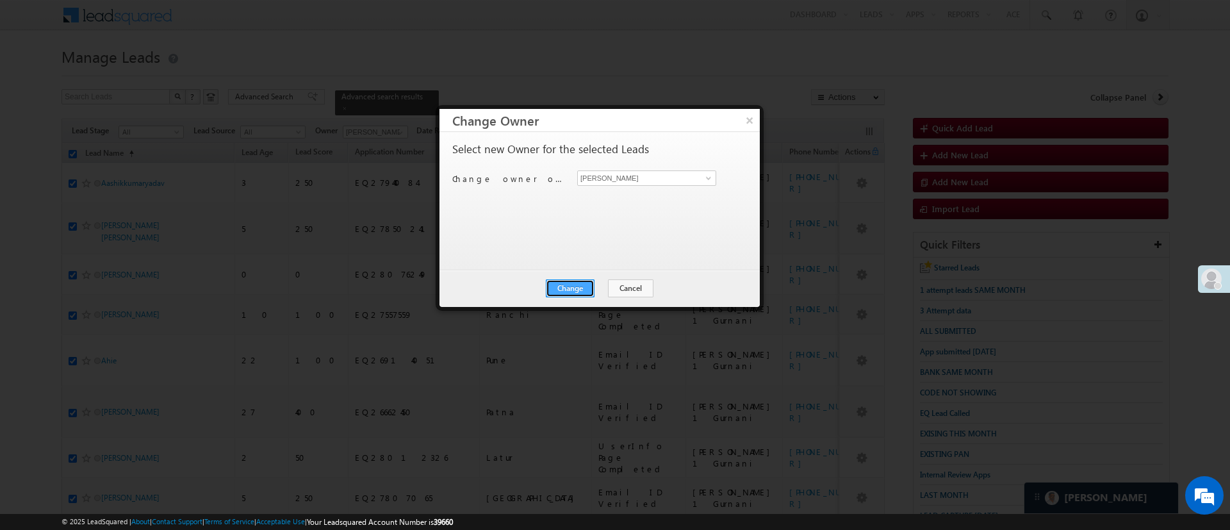
click at [587, 285] on button "Change" at bounding box center [570, 288] width 49 height 18
click at [590, 285] on button "Close" at bounding box center [601, 288] width 41 height 18
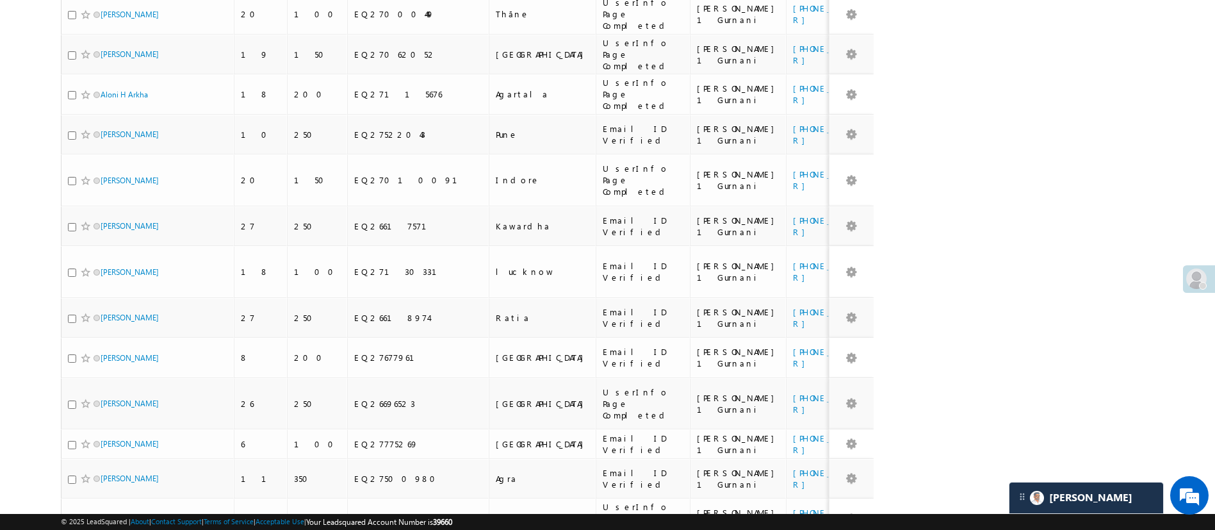
scroll to position [1467, 0]
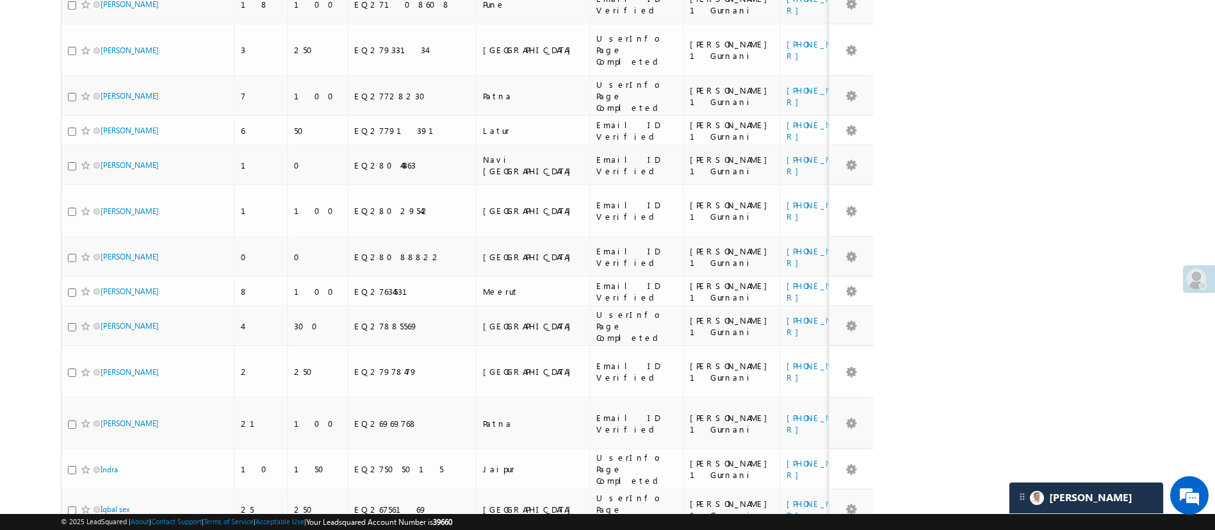
scroll to position [1624, 0]
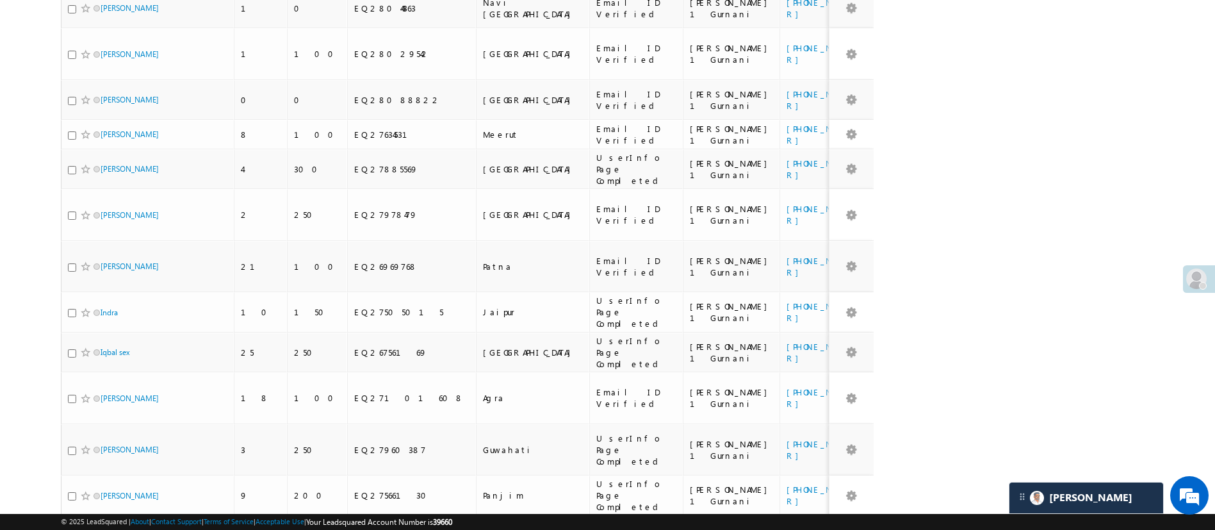
click at [108, 461] on li "25" at bounding box center [104, 466] width 31 height 13
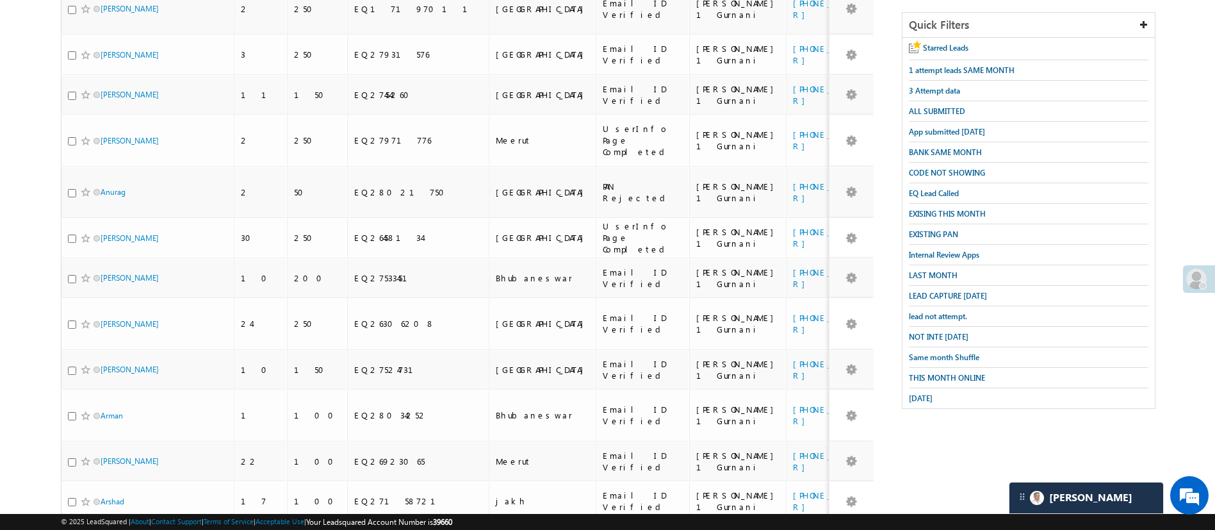
scroll to position [0, 0]
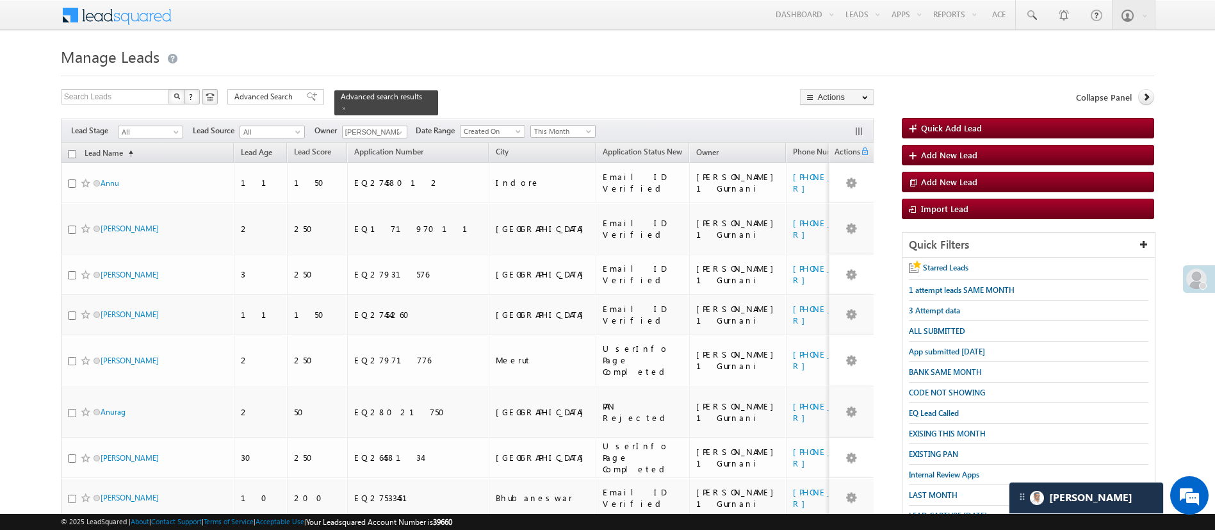
click at [74, 150] on input "checkbox" at bounding box center [72, 154] width 8 height 8
checkbox input "true"
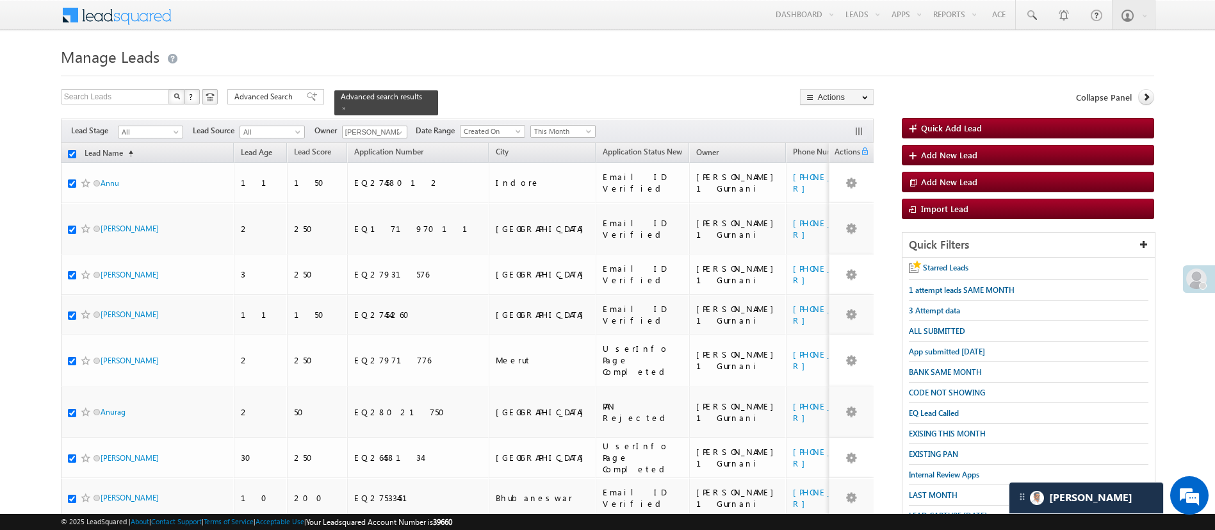
checkbox input "true"
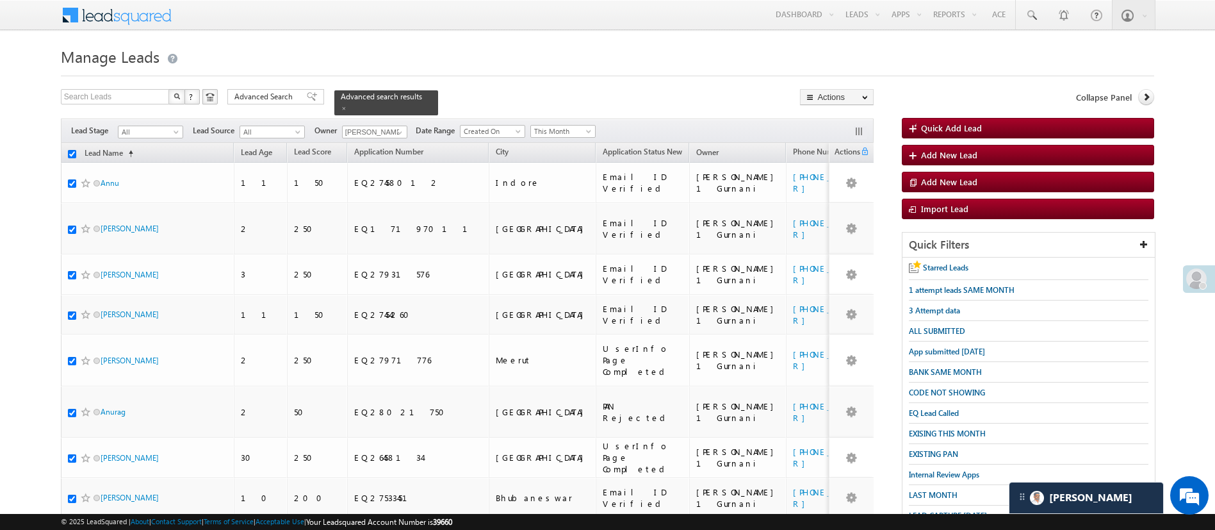
checkbox input "true"
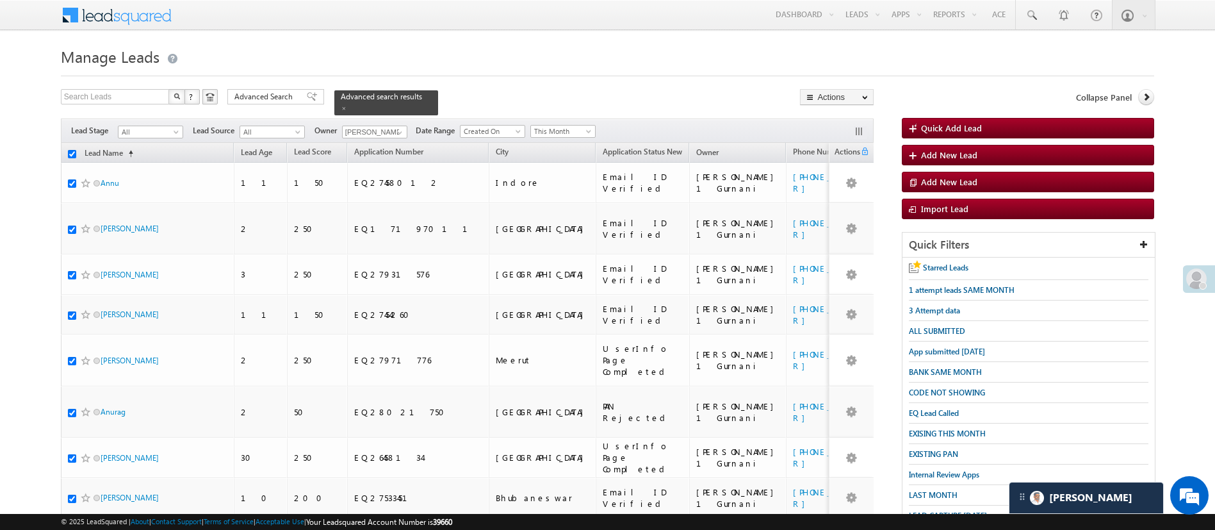
checkbox input "true"
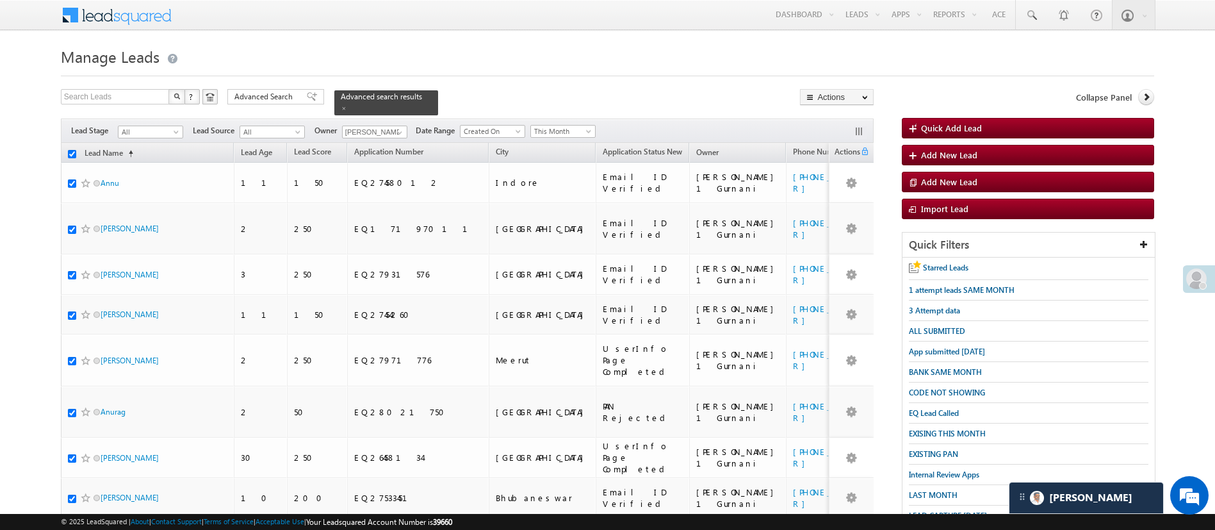
checkbox input "true"
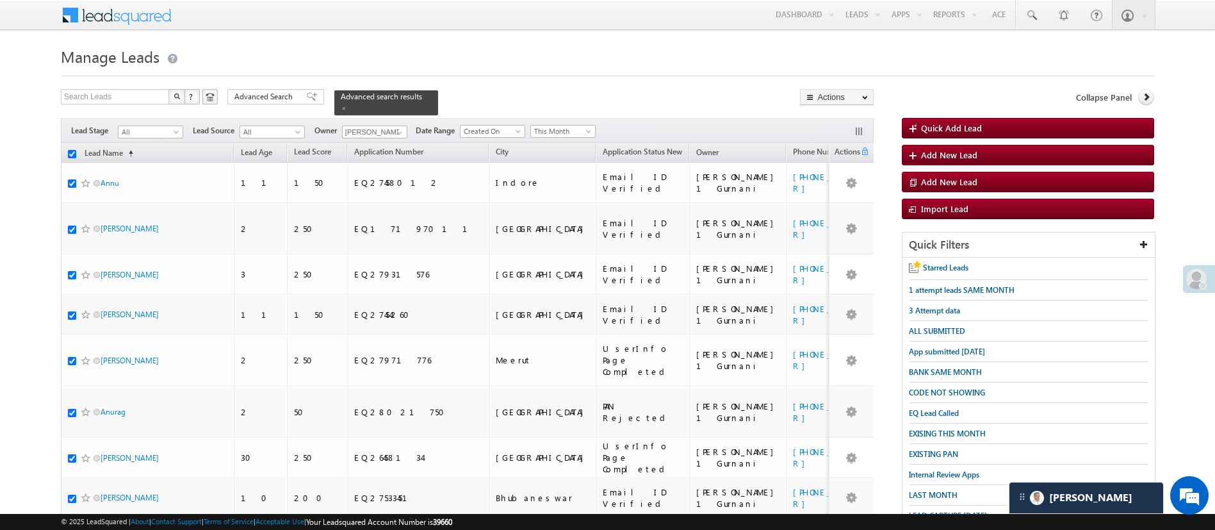
checkbox input "true"
click at [857, 189] on link "Change Owner" at bounding box center [837, 192] width 72 height 15
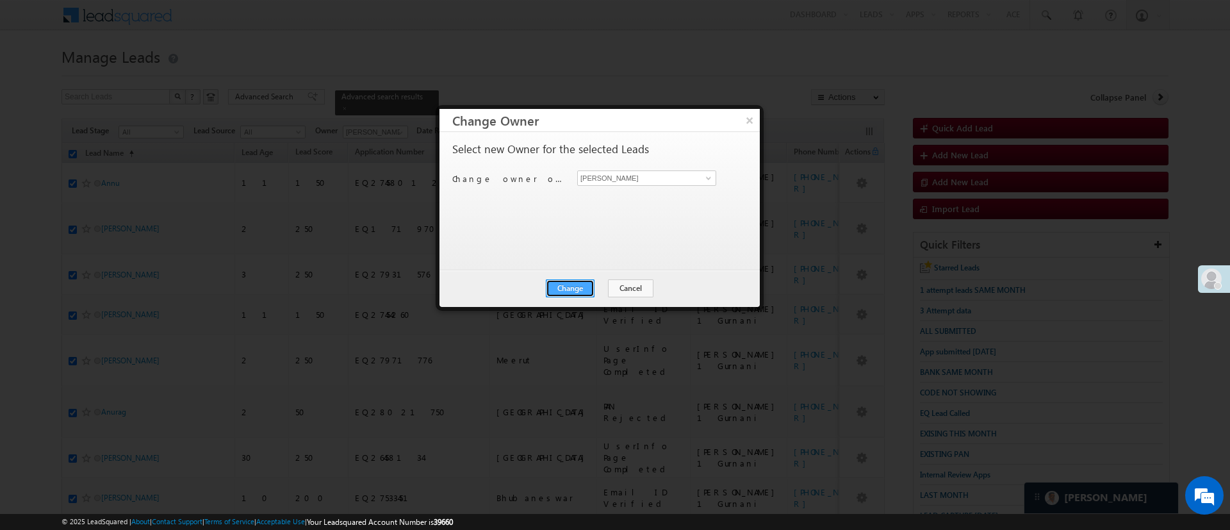
click at [581, 284] on button "Change" at bounding box center [570, 288] width 49 height 18
click at [581, 284] on button "Close" at bounding box center [601, 288] width 41 height 18
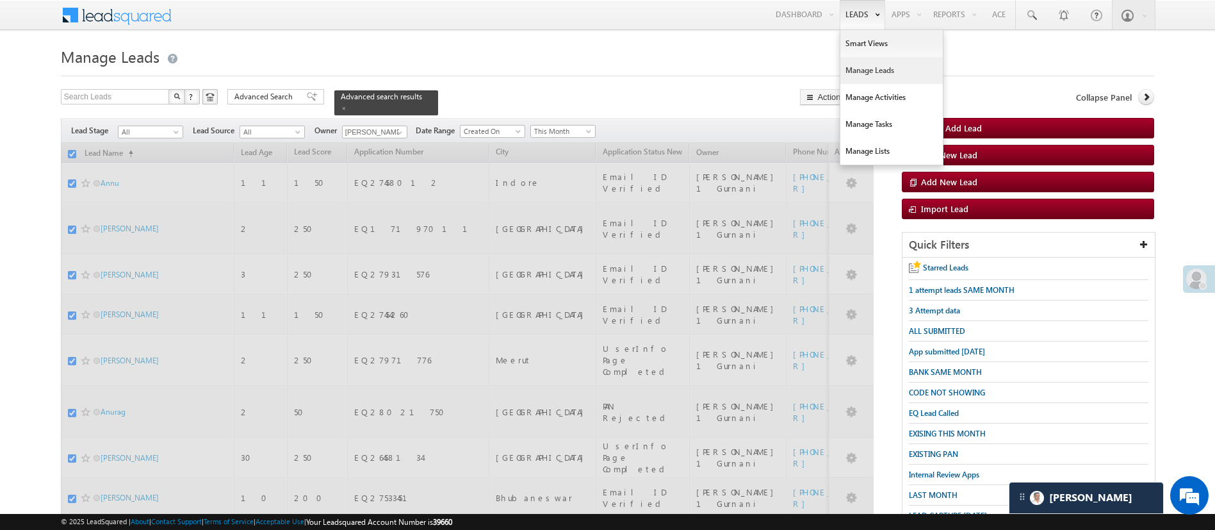
checkbox input "false"
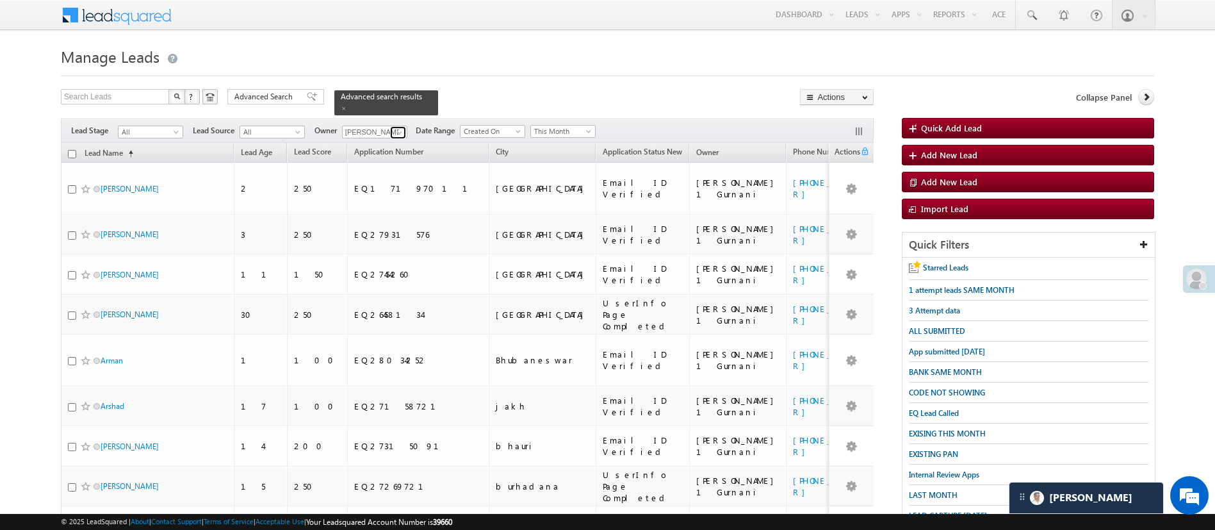
click at [402, 127] on span at bounding box center [400, 132] width 10 height 10
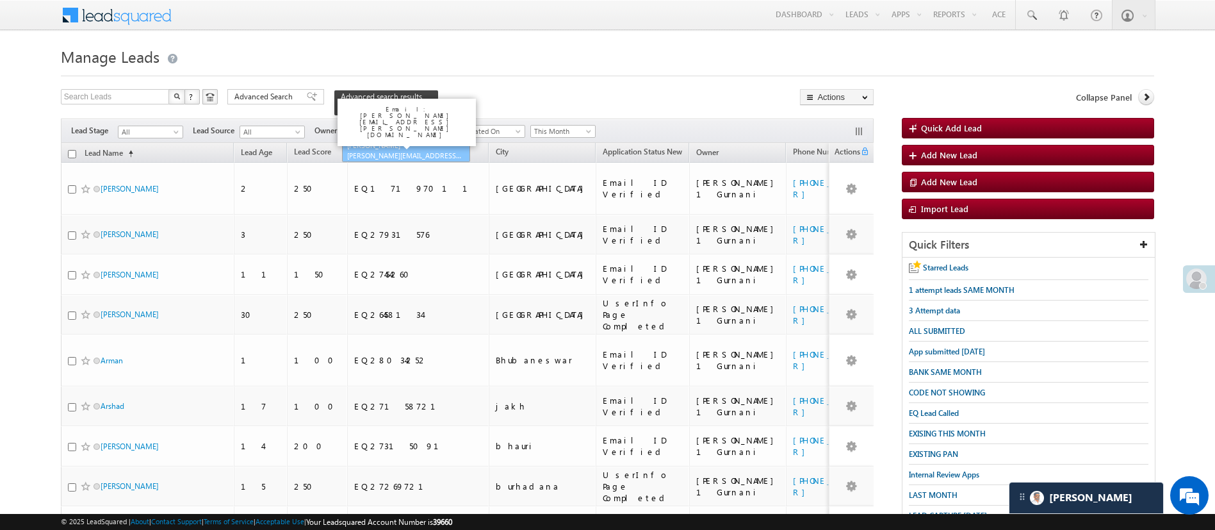
click at [394, 141] on link "[PERSON_NAME] [PERSON_NAME][EMAIL_ADDRESS][PERSON_NAME][DOMAIN_NAME]" at bounding box center [406, 150] width 128 height 24
type input "[PERSON_NAME]"
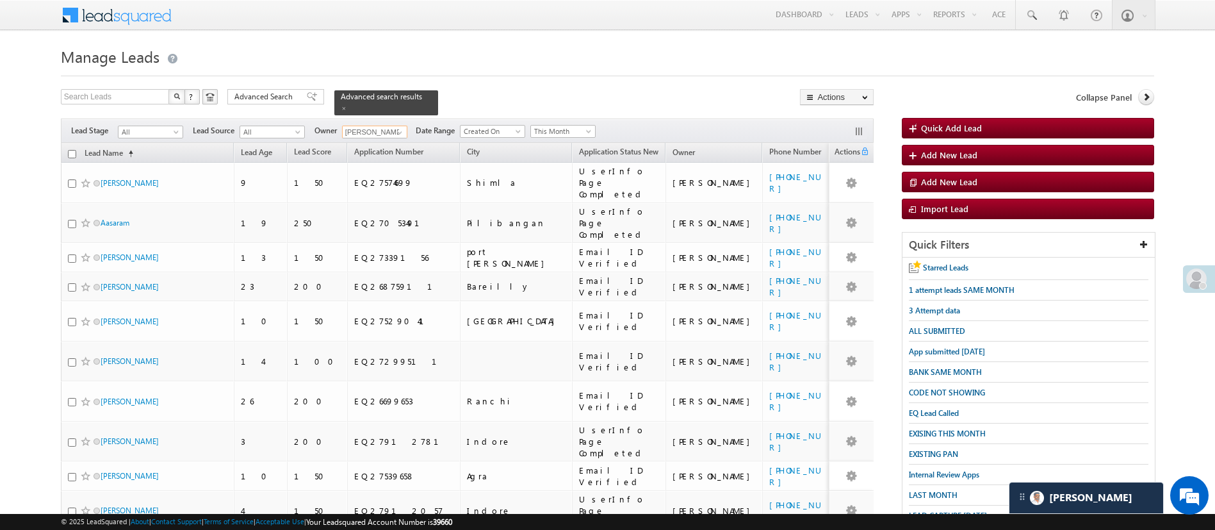
click at [75, 150] on input "checkbox" at bounding box center [72, 154] width 8 height 8
checkbox input "true"
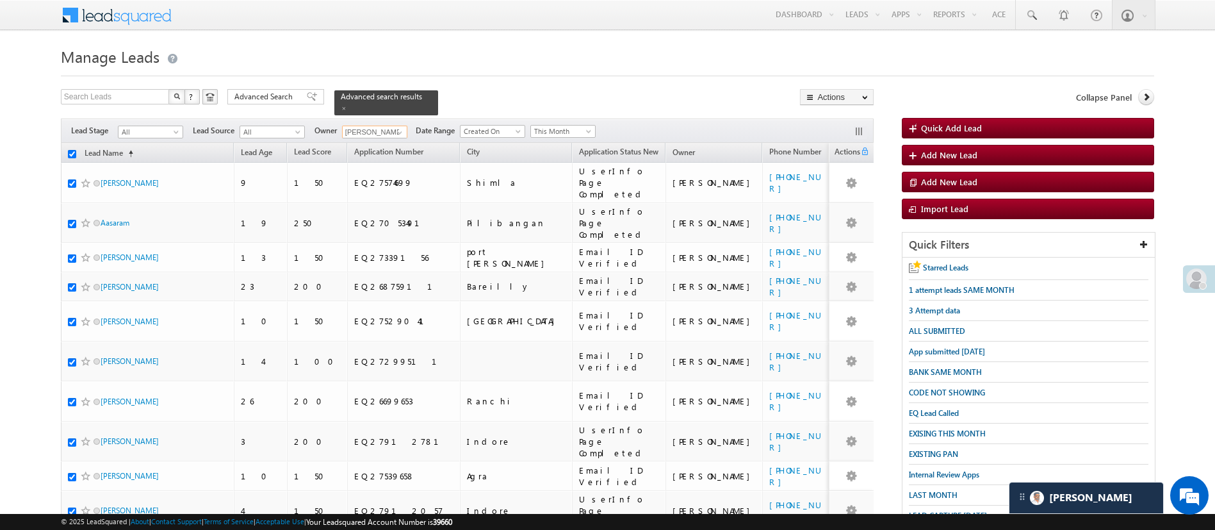
checkbox input "true"
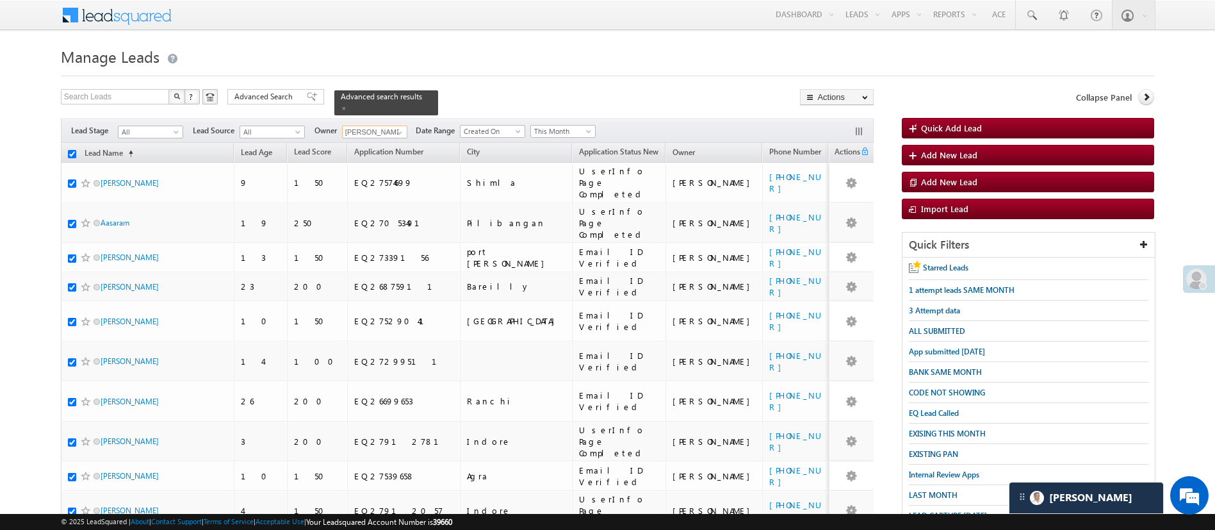
checkbox input "true"
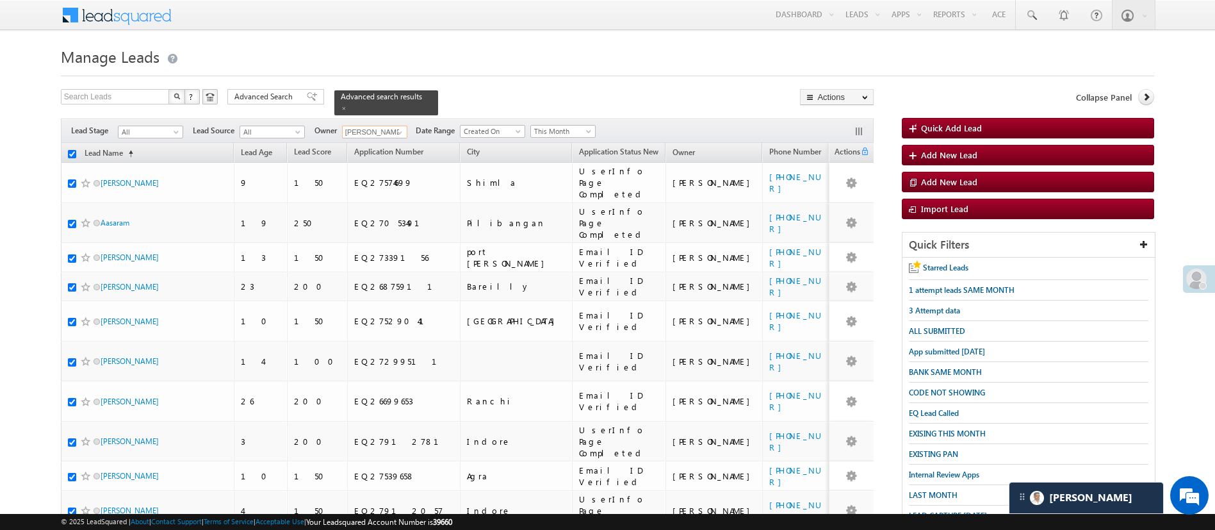
checkbox input "true"
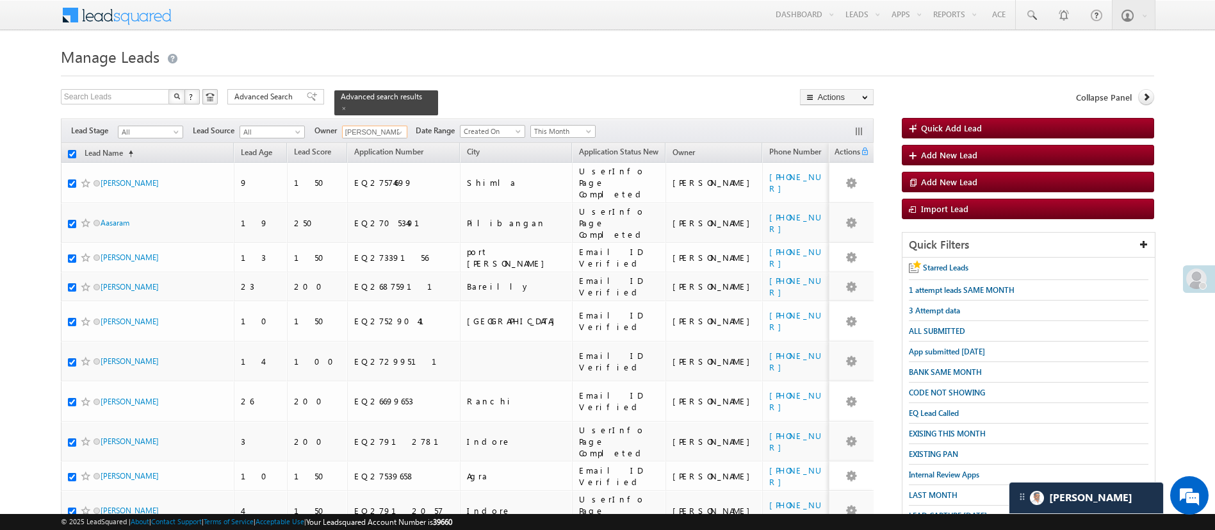
checkbox input "true"
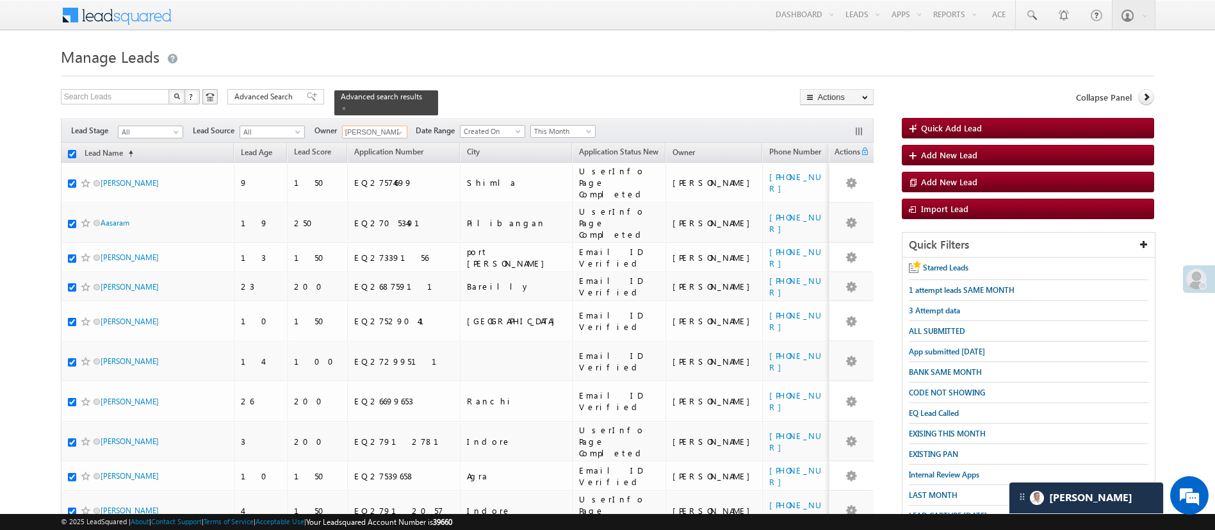
checkbox input "true"
type input "[PERSON_NAME]"
click at [846, 191] on link "Change Owner" at bounding box center [837, 192] width 72 height 15
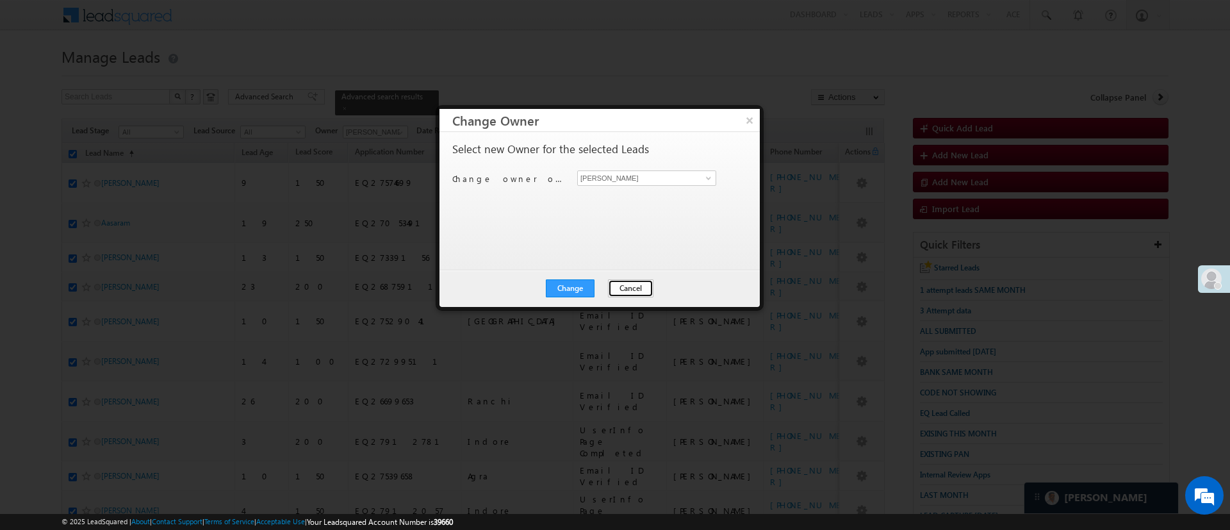
click at [627, 287] on button "Cancel" at bounding box center [630, 288] width 45 height 18
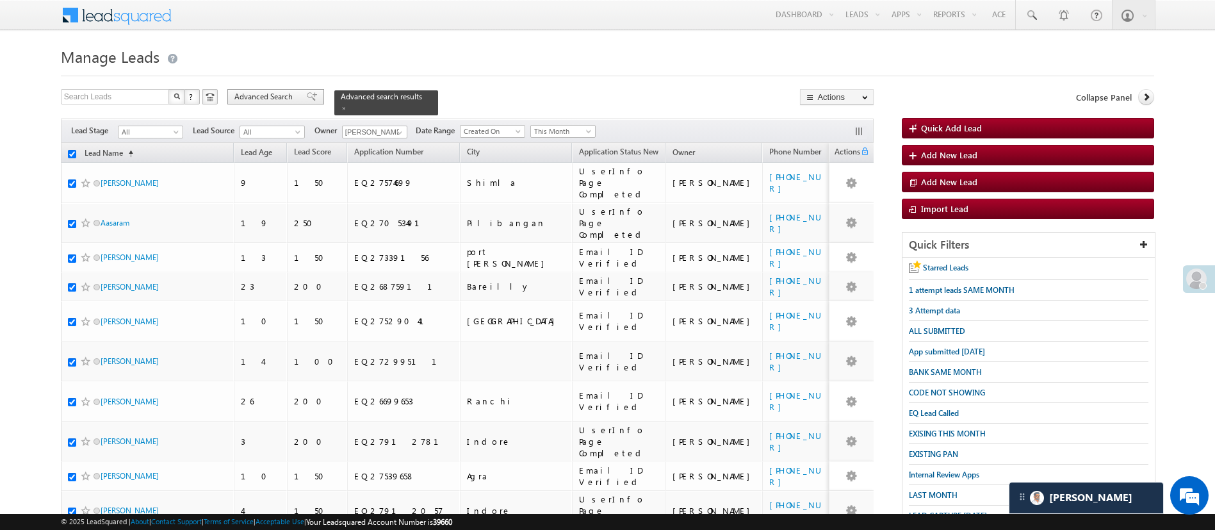
click at [281, 94] on span "Advanced Search" at bounding box center [265, 97] width 62 height 12
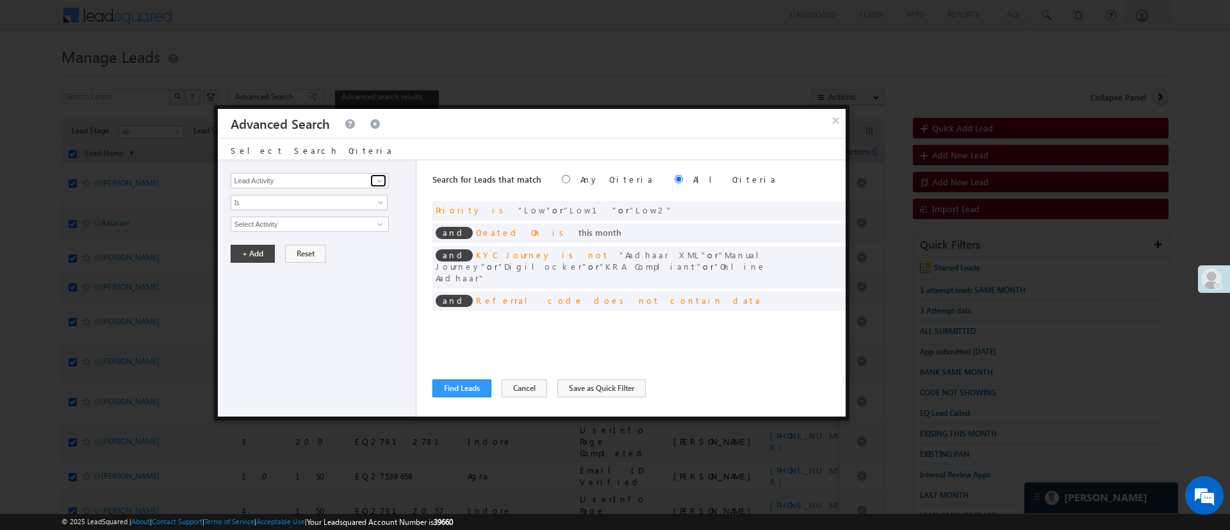
click at [384, 179] on span at bounding box center [380, 181] width 10 height 10
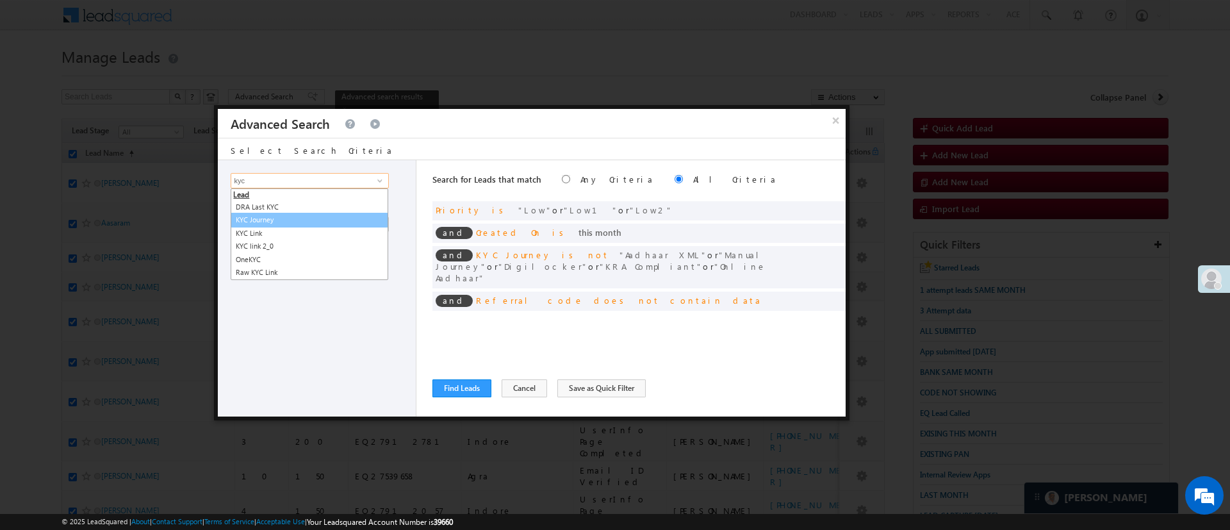
click at [310, 218] on link "KYC Journey" at bounding box center [310, 220] width 158 height 15
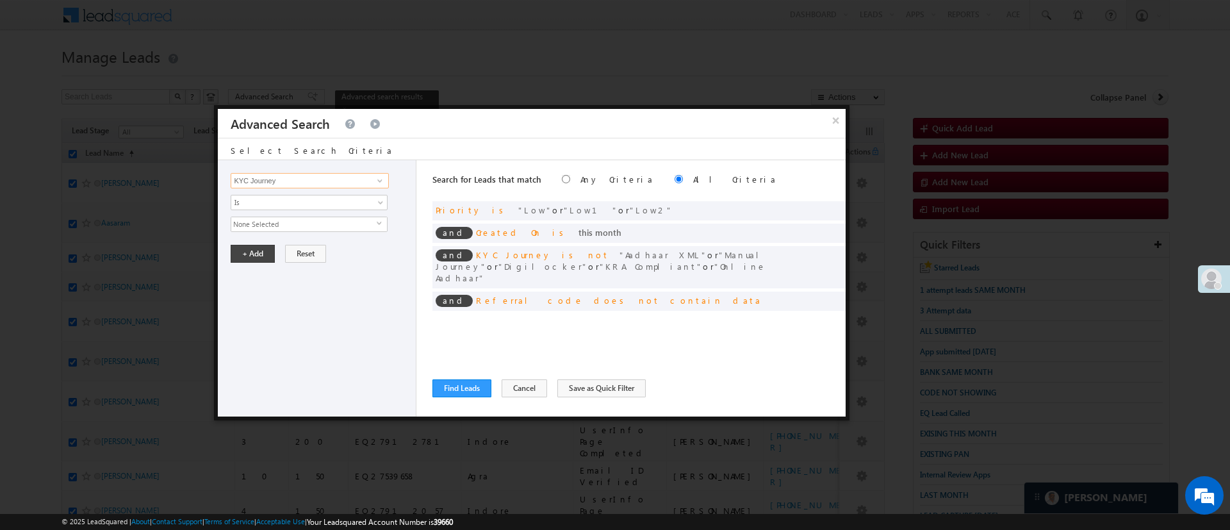
type input "KYC Journey"
click at [310, 218] on span "None Selected" at bounding box center [303, 224] width 145 height 14
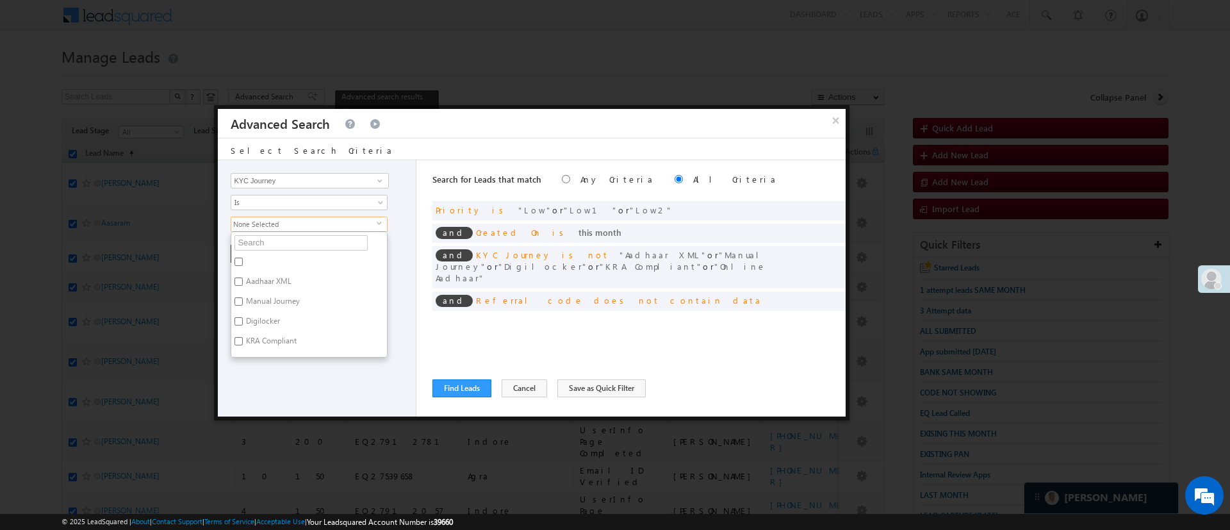
click at [259, 322] on label "Digilocker" at bounding box center [262, 323] width 62 height 20
click at [243, 322] on input "Digilocker" at bounding box center [238, 321] width 8 height 8
checkbox input "true"
click at [317, 375] on div "Lead Activity Task Sales Group Prospect Id WA Last Message Timestamp 4th Day Di…" at bounding box center [317, 288] width 199 height 256
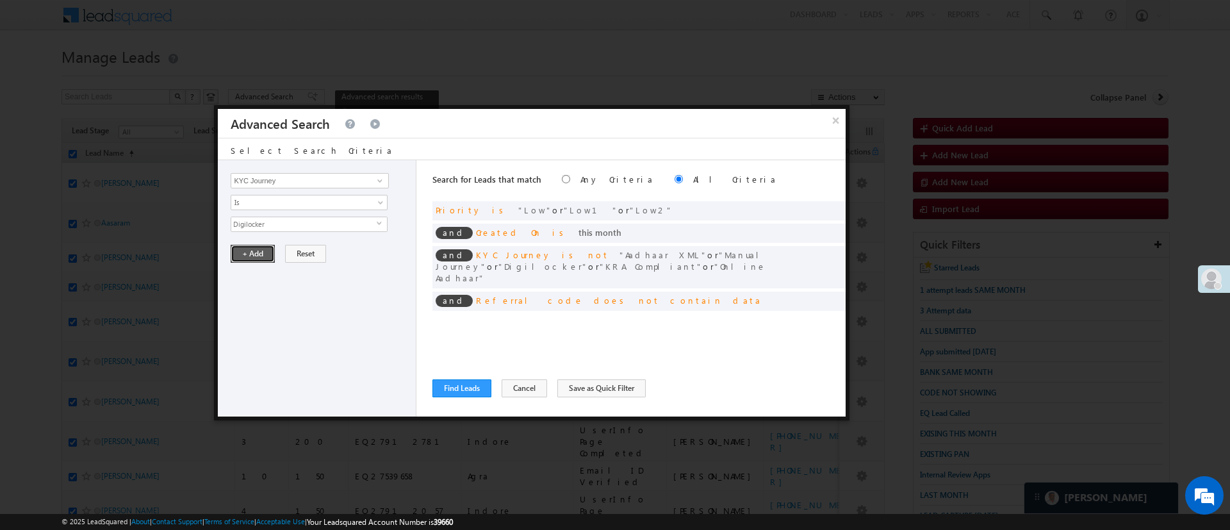
click at [247, 246] on button "+ Add" at bounding box center [253, 254] width 44 height 18
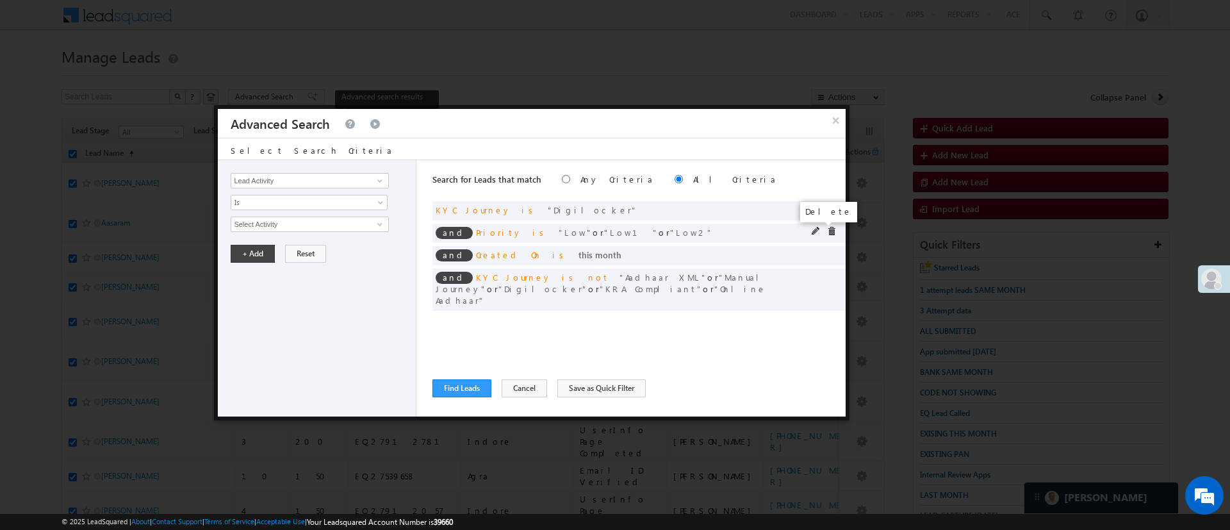
click at [827, 231] on span at bounding box center [831, 231] width 9 height 9
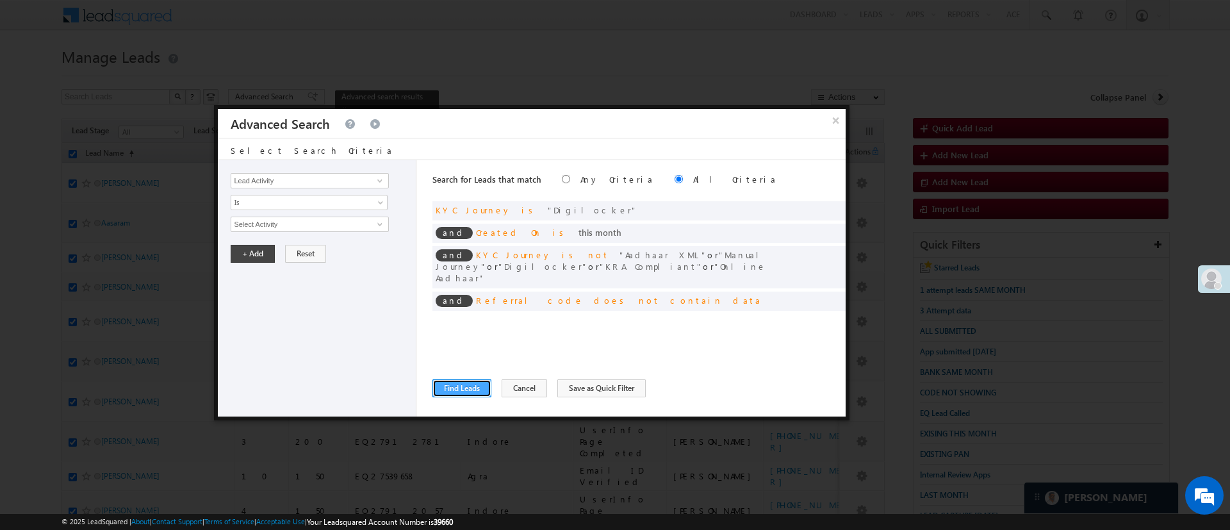
click at [485, 386] on button "Find Leads" at bounding box center [461, 388] width 59 height 18
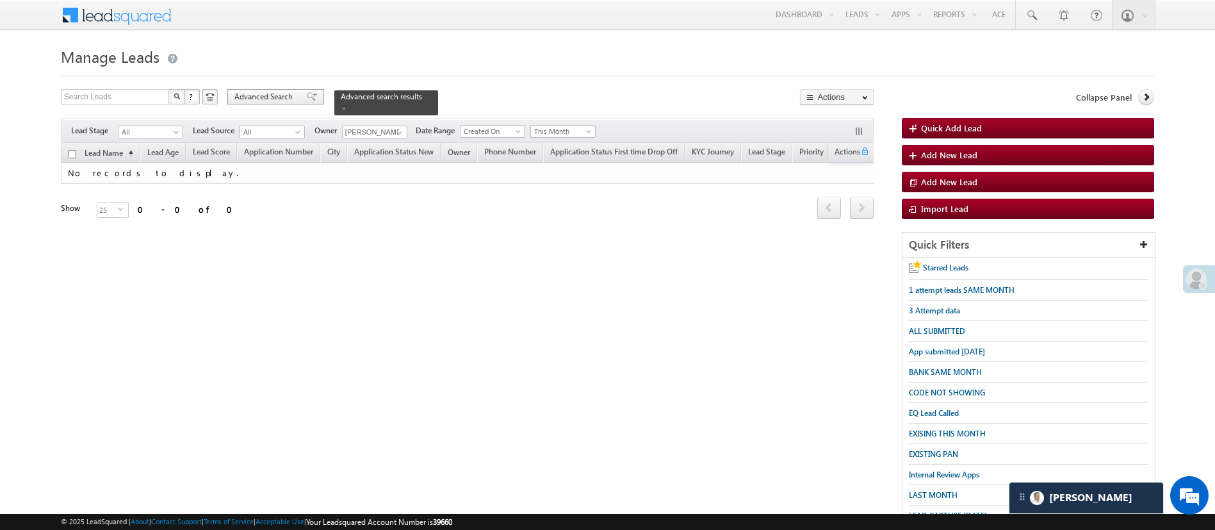
click at [278, 92] on span "Advanced Search" at bounding box center [265, 97] width 62 height 12
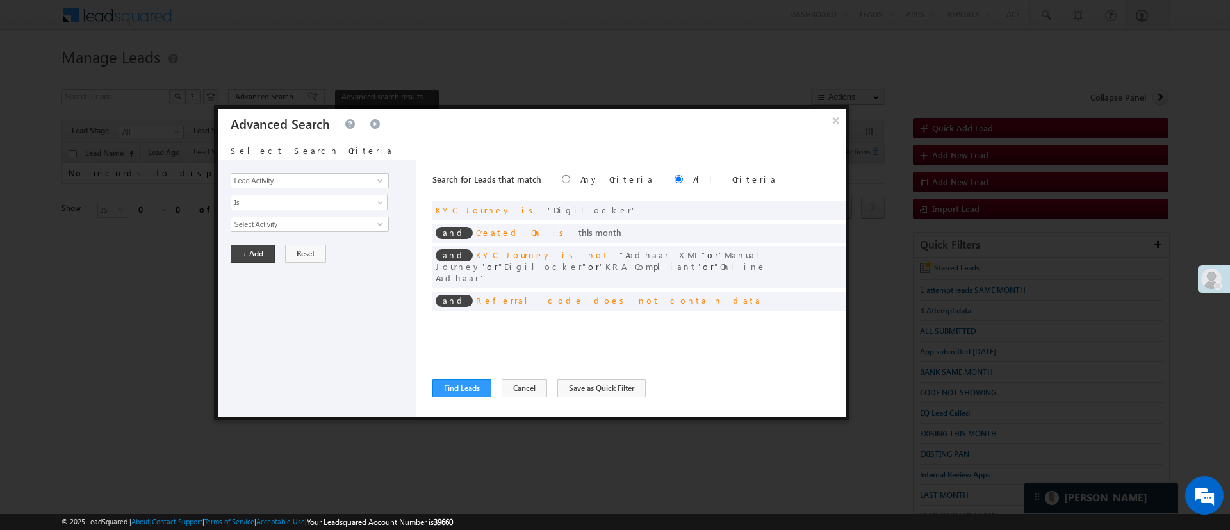
scroll to position [13, 0]
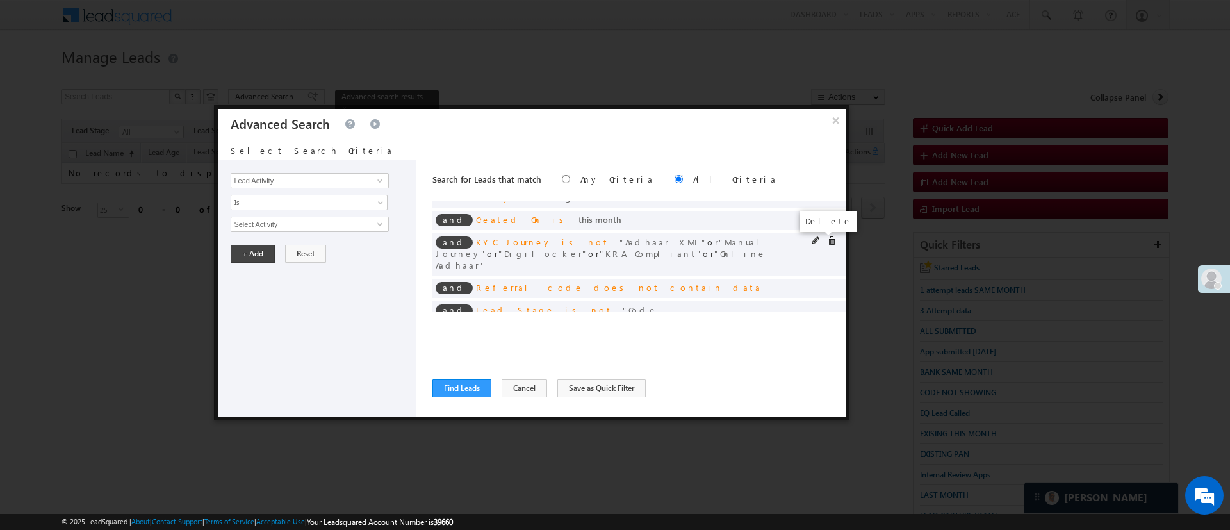
click at [827, 242] on span at bounding box center [831, 240] width 9 height 9
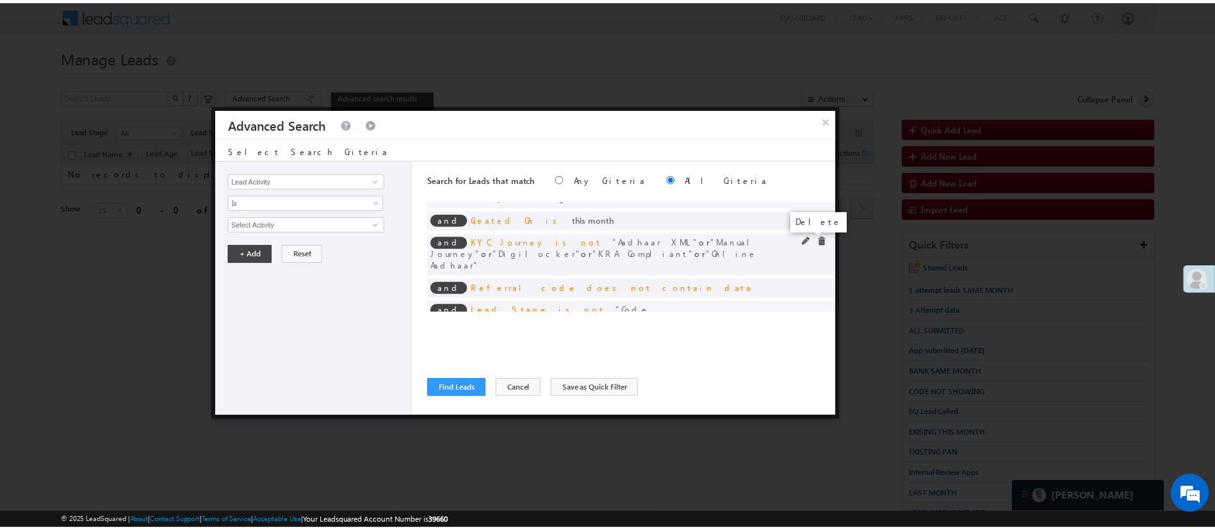
scroll to position [0, 0]
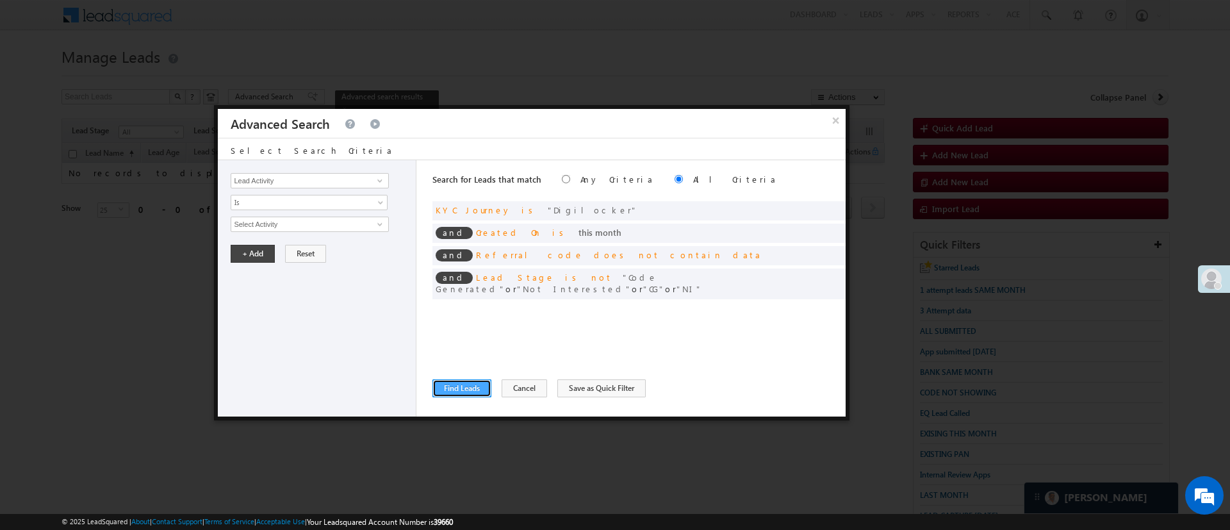
click at [470, 390] on button "Find Leads" at bounding box center [461, 388] width 59 height 18
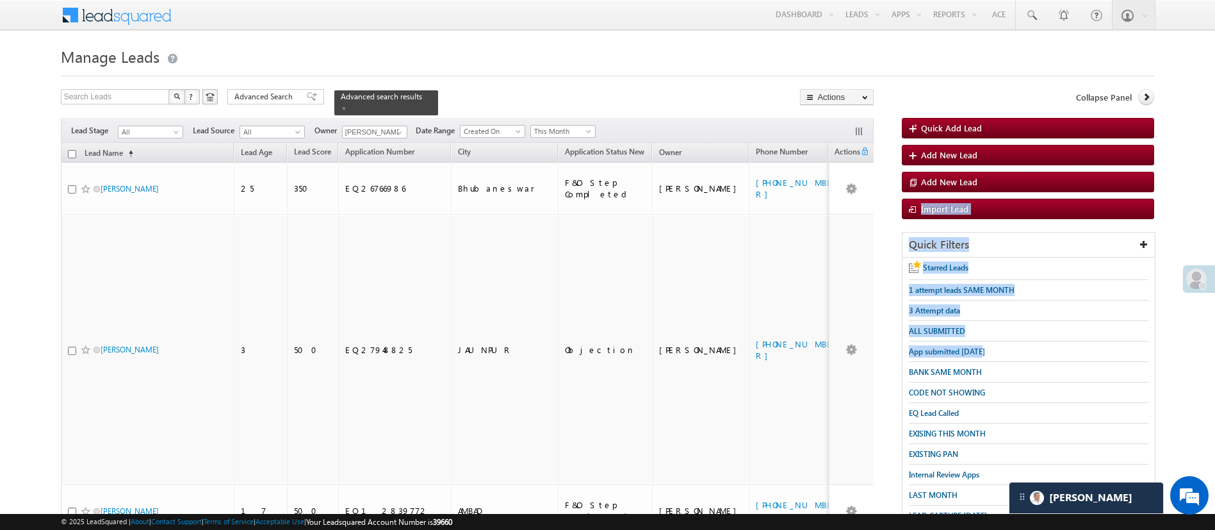
drag, startPoint x: 1206, startPoint y: 188, endPoint x: 1229, endPoint y: 354, distance: 167.5
click at [72, 150] on input "checkbox" at bounding box center [72, 154] width 8 height 8
checkbox input "true"
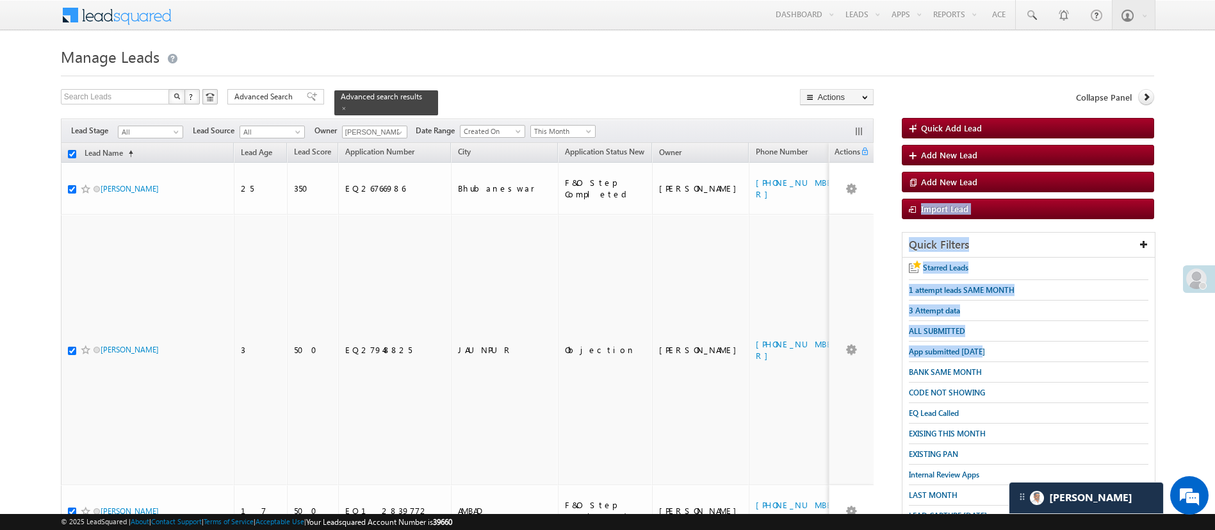
checkbox input "true"
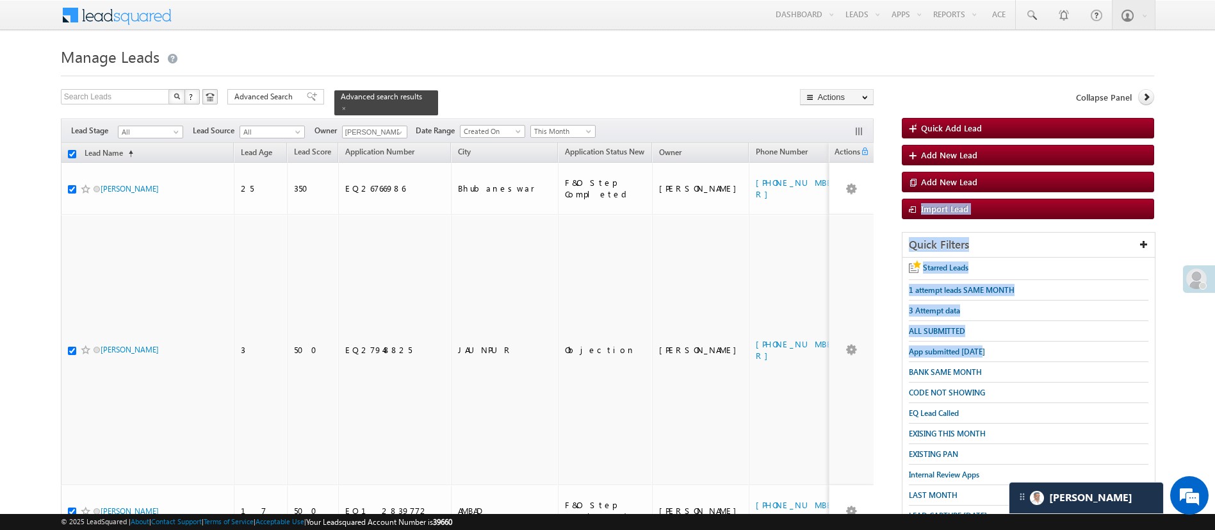
checkbox input "true"
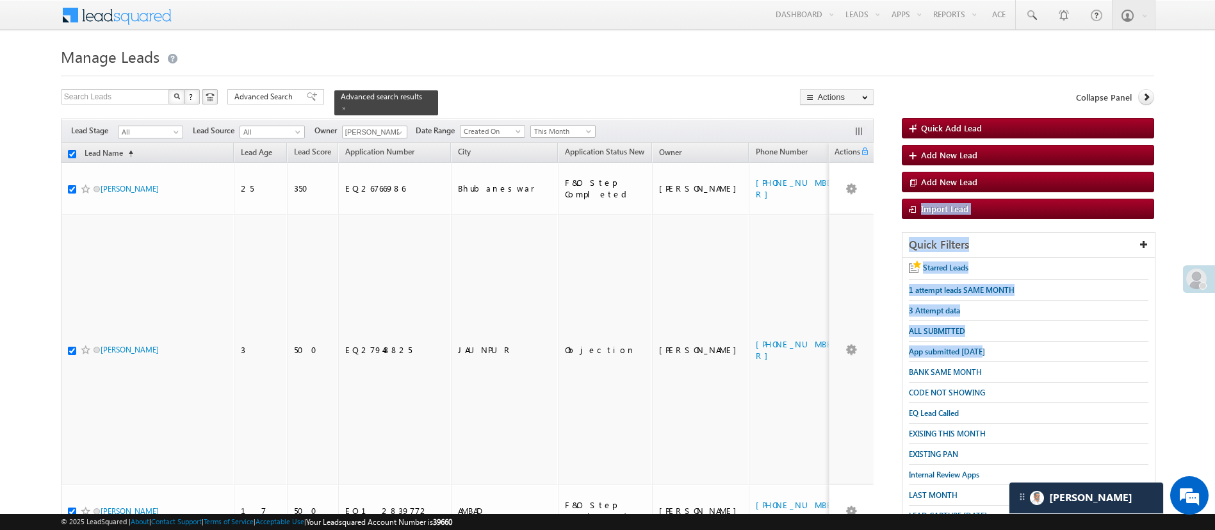
checkbox input "true"
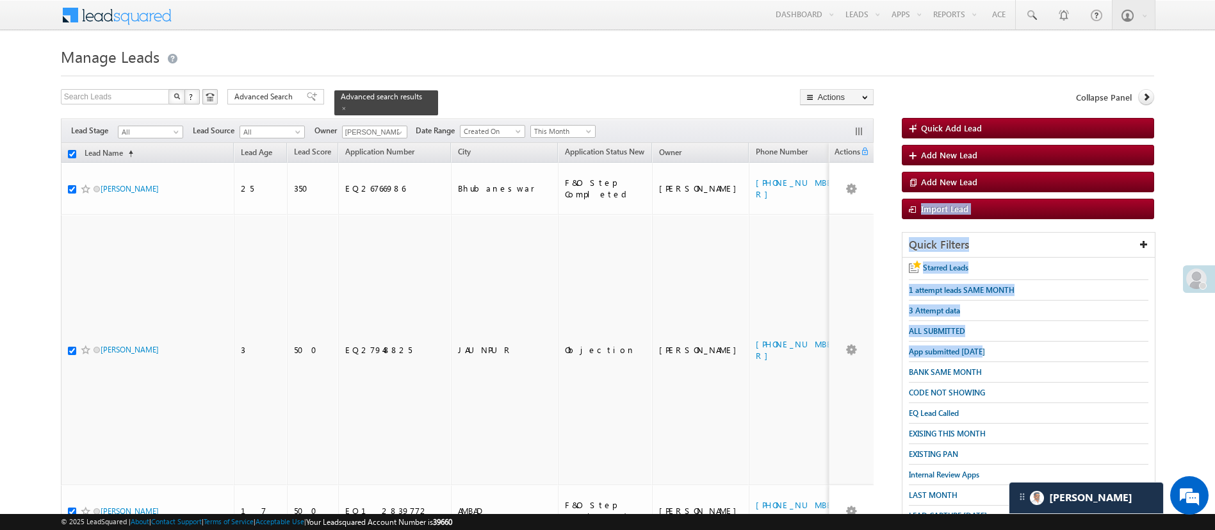
checkbox input "true"
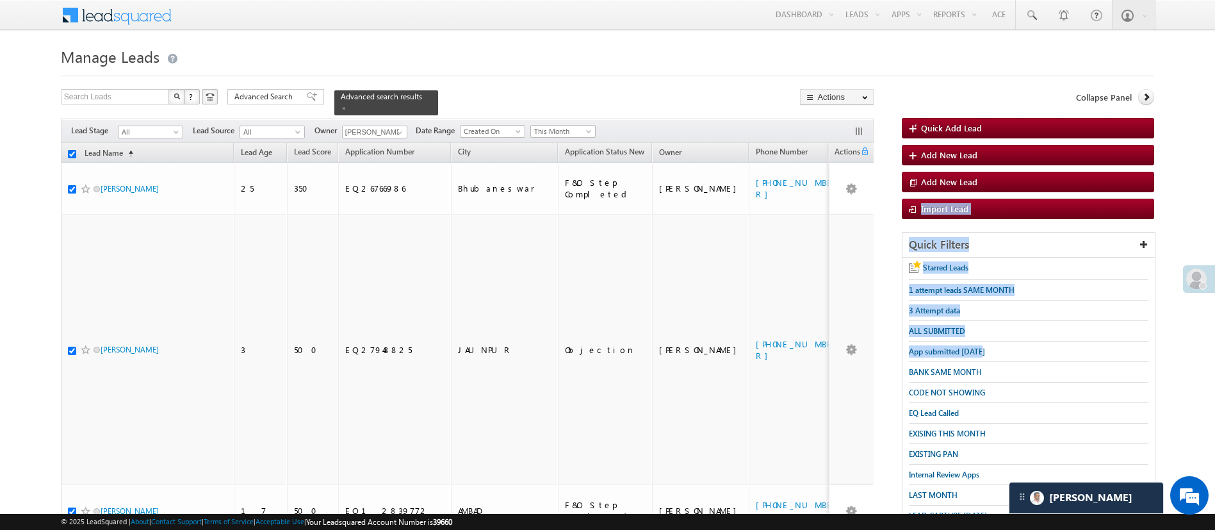
checkbox input "true"
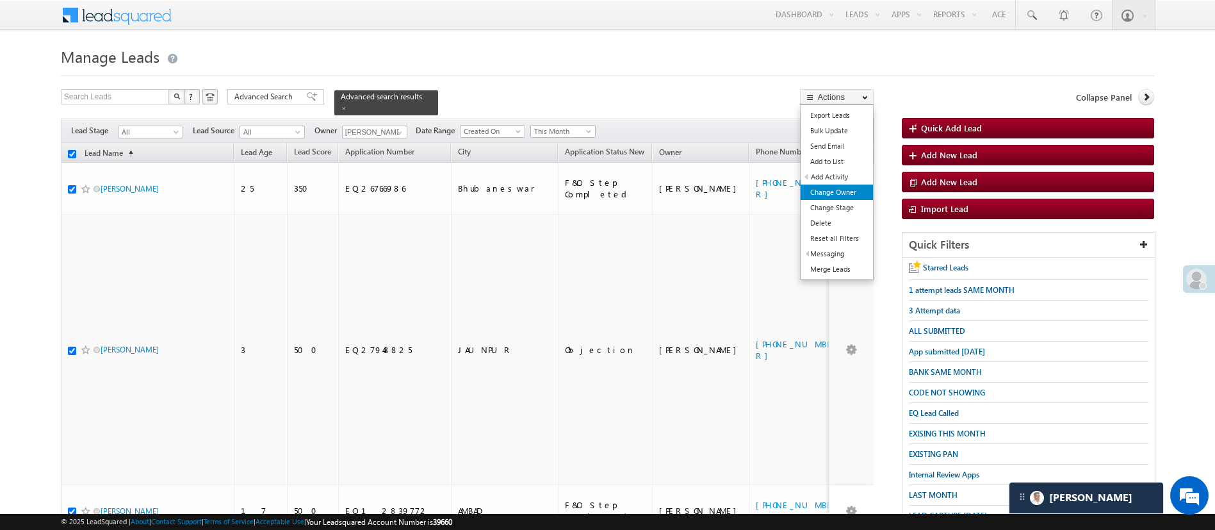
click at [830, 187] on link "Change Owner" at bounding box center [837, 192] width 72 height 15
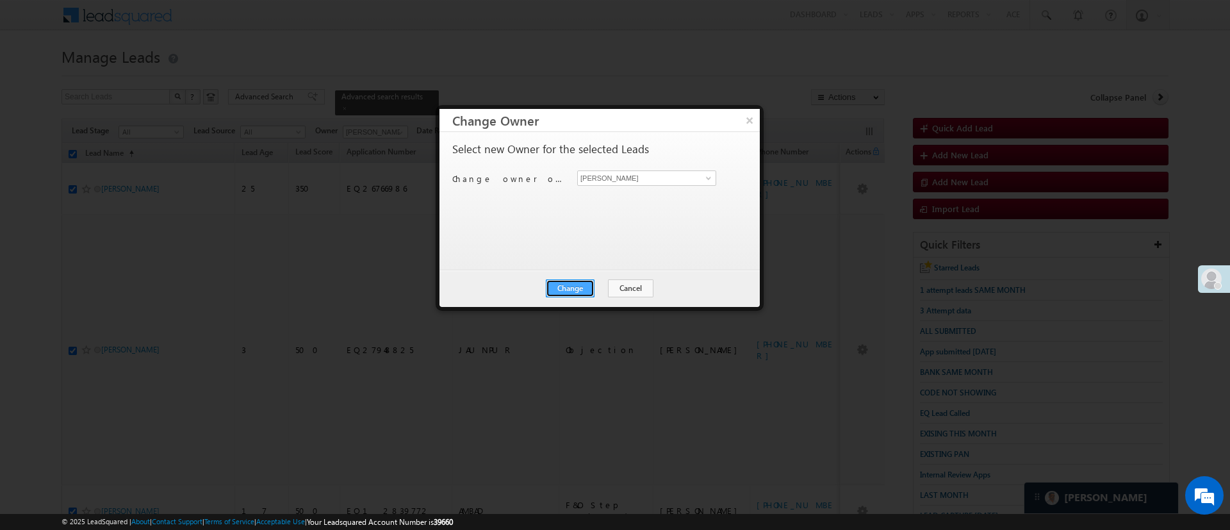
click at [562, 289] on button "Change" at bounding box center [570, 288] width 49 height 18
click at [605, 291] on button "Close" at bounding box center [601, 288] width 41 height 18
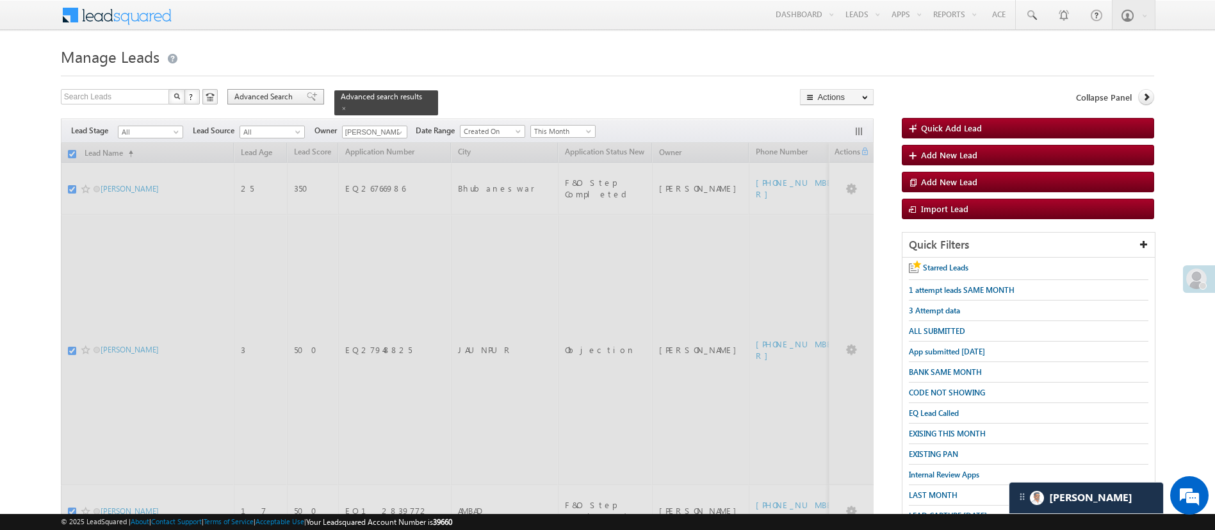
checkbox input "false"
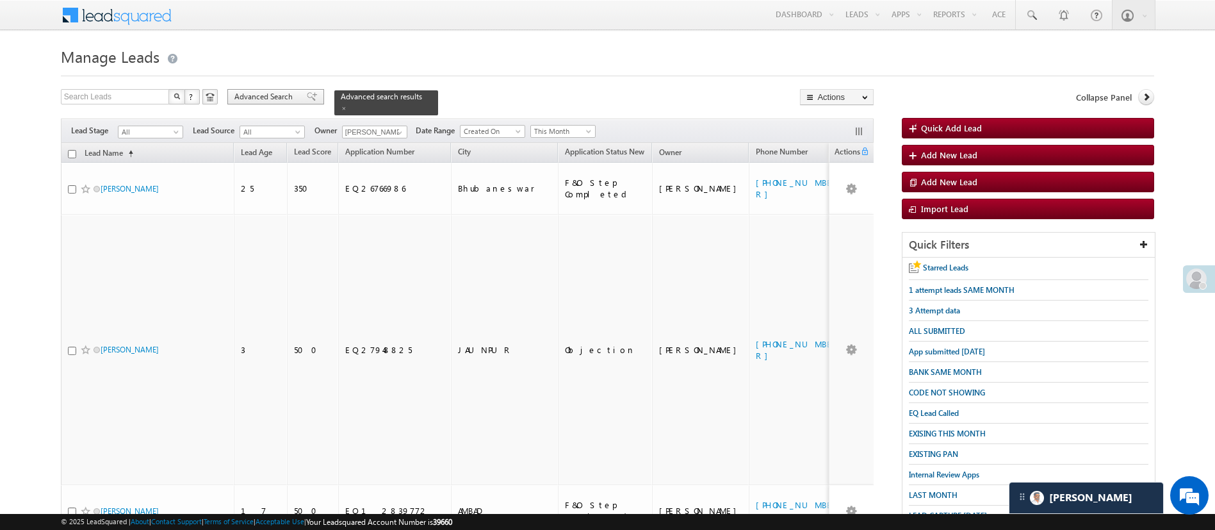
click at [275, 100] on span "Advanced Search" at bounding box center [265, 97] width 62 height 12
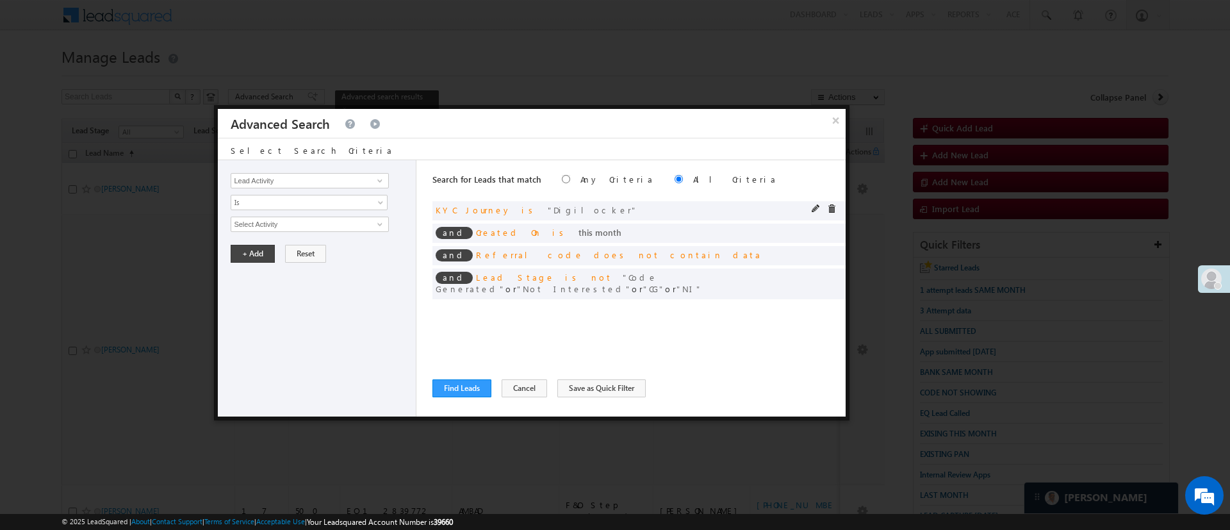
click at [830, 206] on span at bounding box center [831, 208] width 9 height 9
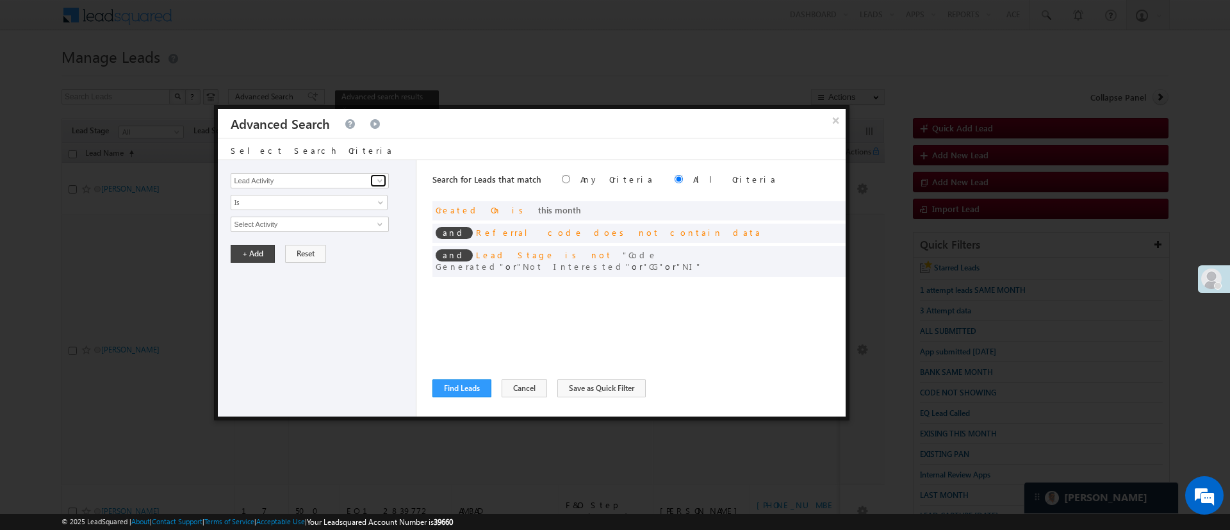
click at [374, 179] on link at bounding box center [378, 180] width 16 height 13
click at [300, 219] on link "Priority" at bounding box center [310, 220] width 158 height 15
type input "Priority"
click at [295, 224] on span "None Selected" at bounding box center [303, 224] width 145 height 14
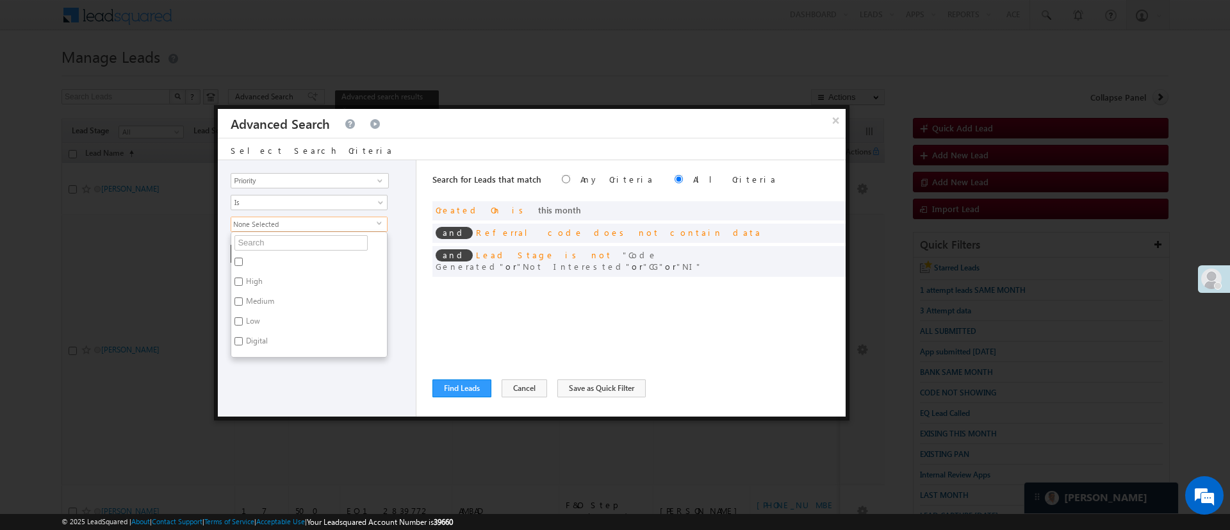
click at [249, 317] on label "Low" at bounding box center [252, 323] width 42 height 20
click at [243, 317] on input "Low" at bounding box center [238, 321] width 8 height 8
checkbox input "true"
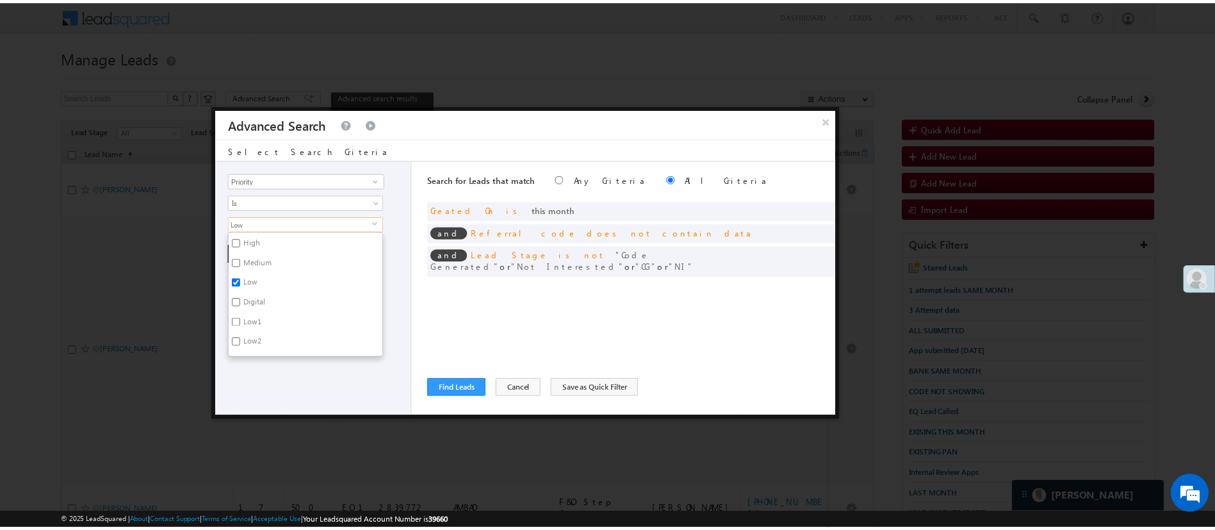
scroll to position [77, 0]
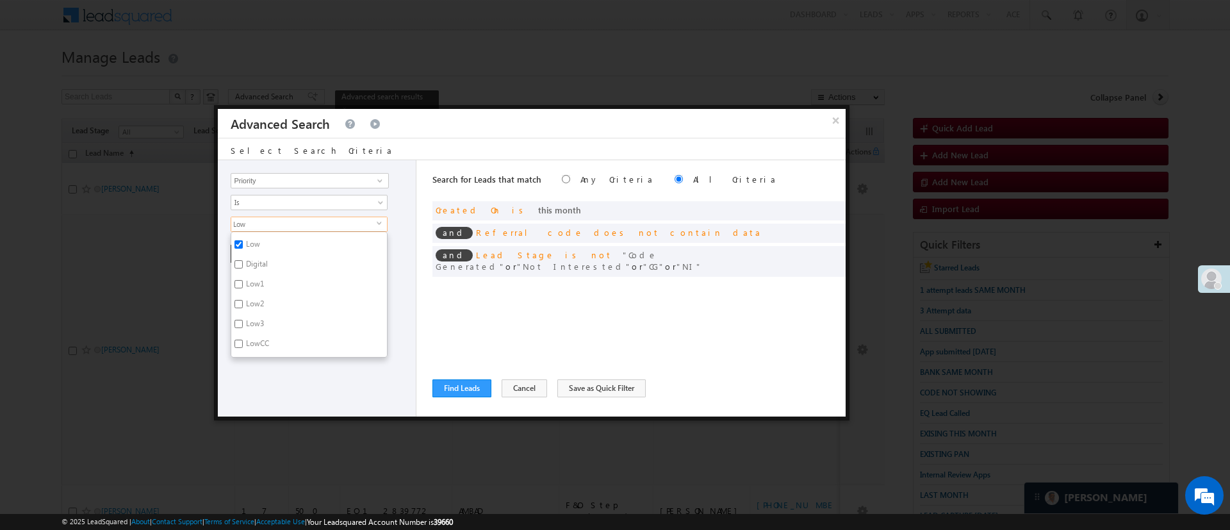
click at [245, 288] on label "Low1" at bounding box center [253, 286] width 45 height 20
click at [243, 288] on input "Low1" at bounding box center [238, 284] width 8 height 8
checkbox input "true"
click at [248, 300] on label "Low2" at bounding box center [253, 306] width 45 height 20
click at [243, 300] on input "Low2" at bounding box center [238, 304] width 8 height 8
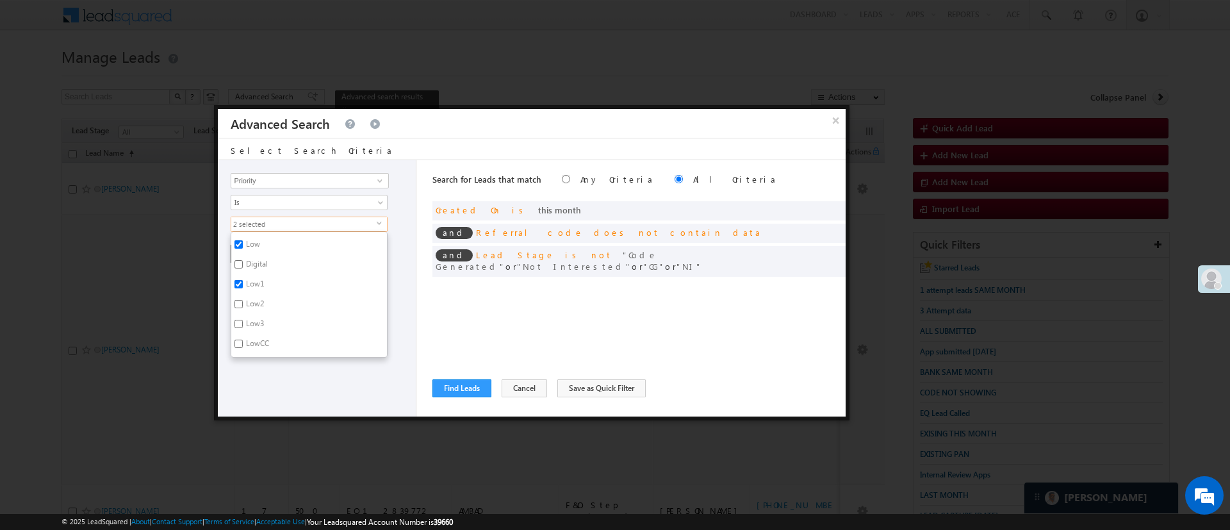
checkbox input "true"
click at [277, 367] on div "Lead Activity Task Sales Group Prospect Id WA Last Message Timestamp 4th Day Di…" at bounding box center [317, 288] width 199 height 256
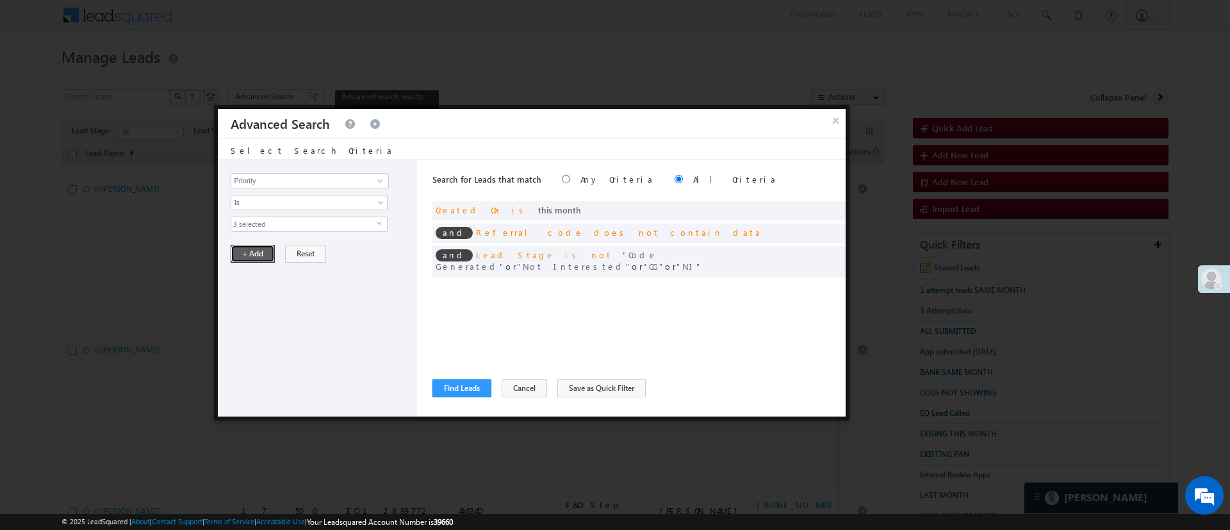
click at [265, 249] on button "+ Add" at bounding box center [253, 254] width 44 height 18
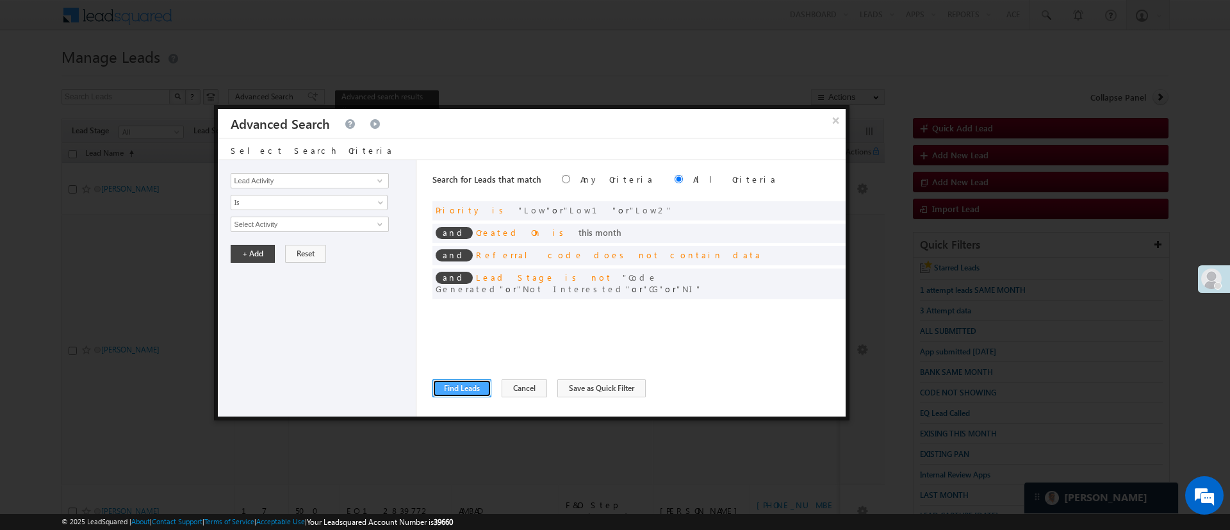
click at [465, 387] on button "Find Leads" at bounding box center [461, 388] width 59 height 18
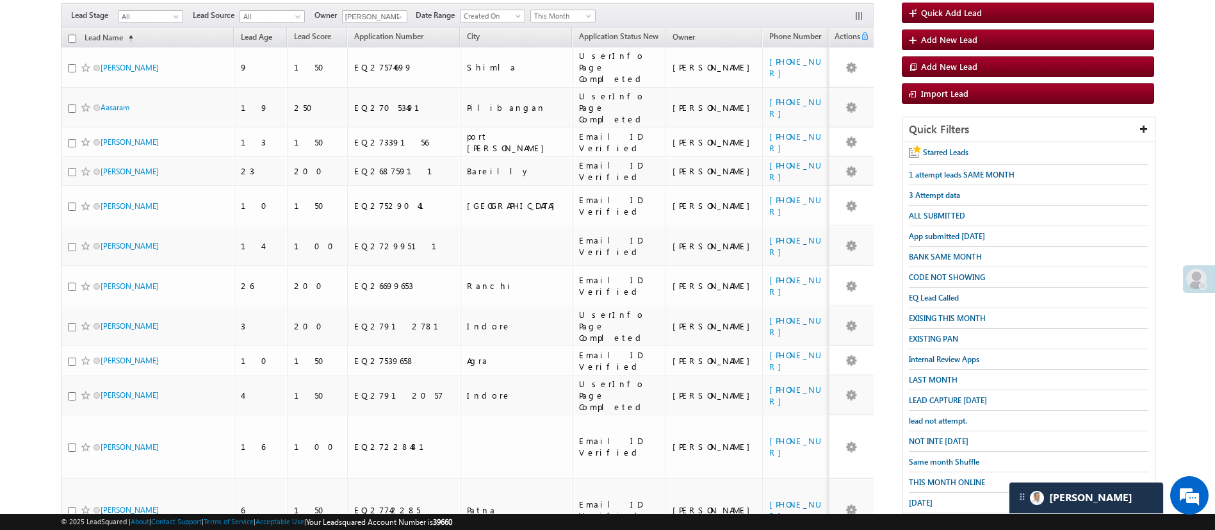
scroll to position [114, 0]
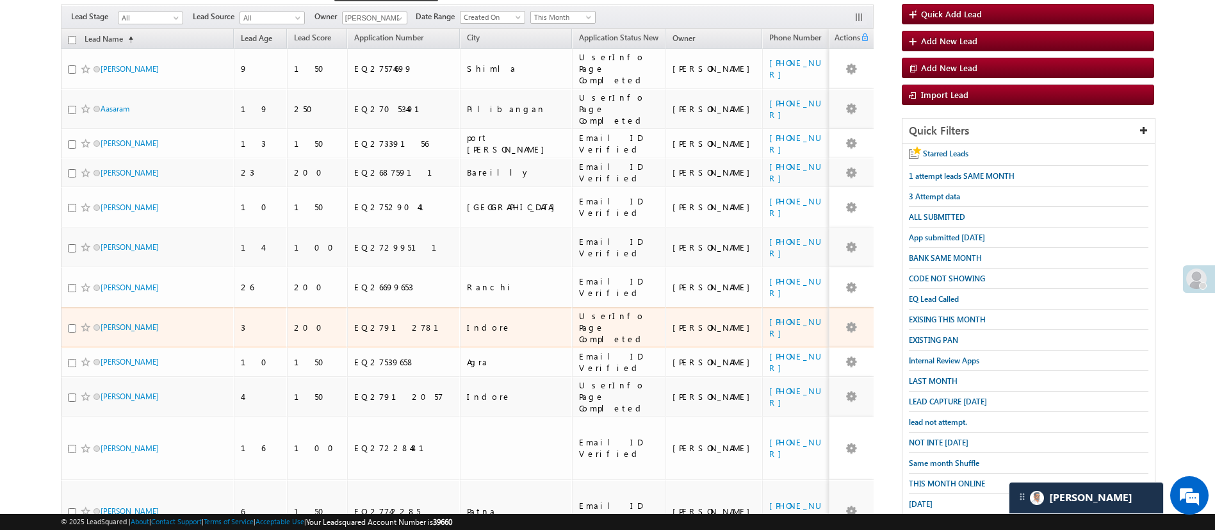
click at [70, 324] on input "checkbox" at bounding box center [72, 328] width 8 height 8
checkbox input "true"
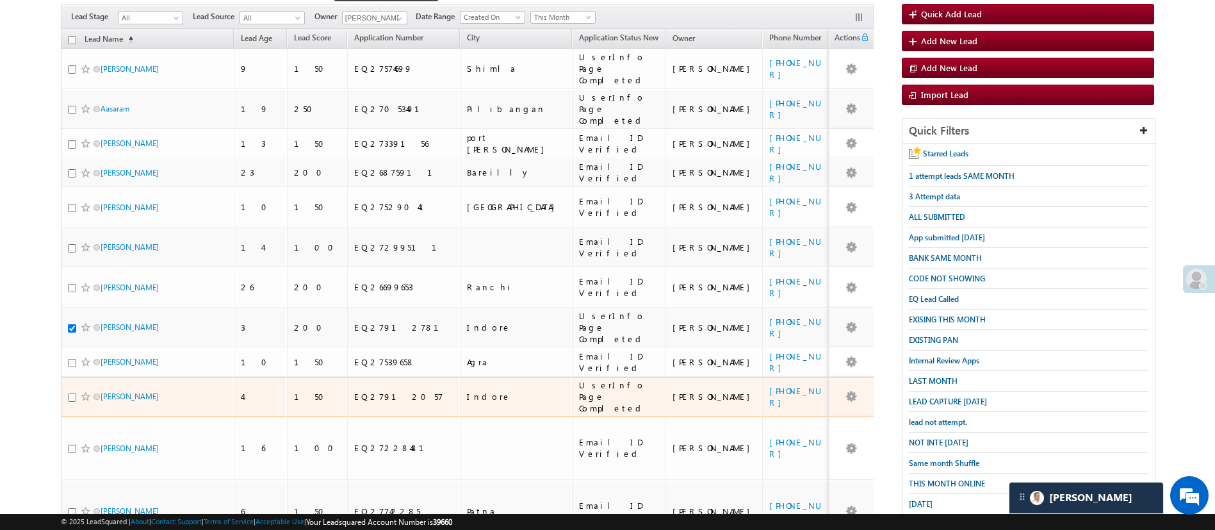
click at [70, 393] on input "checkbox" at bounding box center [72, 397] width 8 height 8
checkbox input "true"
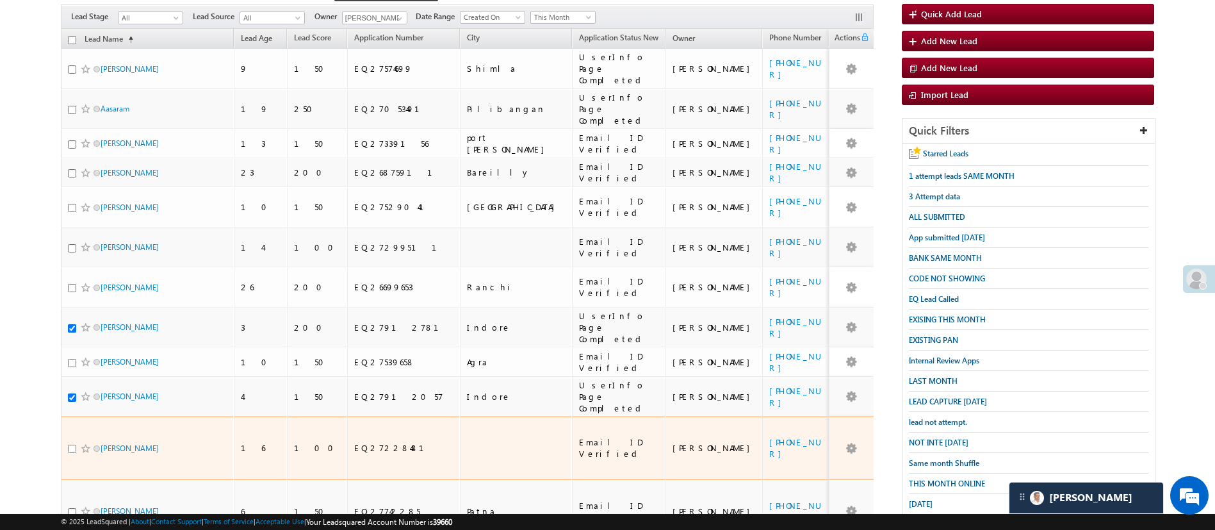
click at [72, 445] on input "checkbox" at bounding box center [72, 449] width 8 height 8
checkbox input "true"
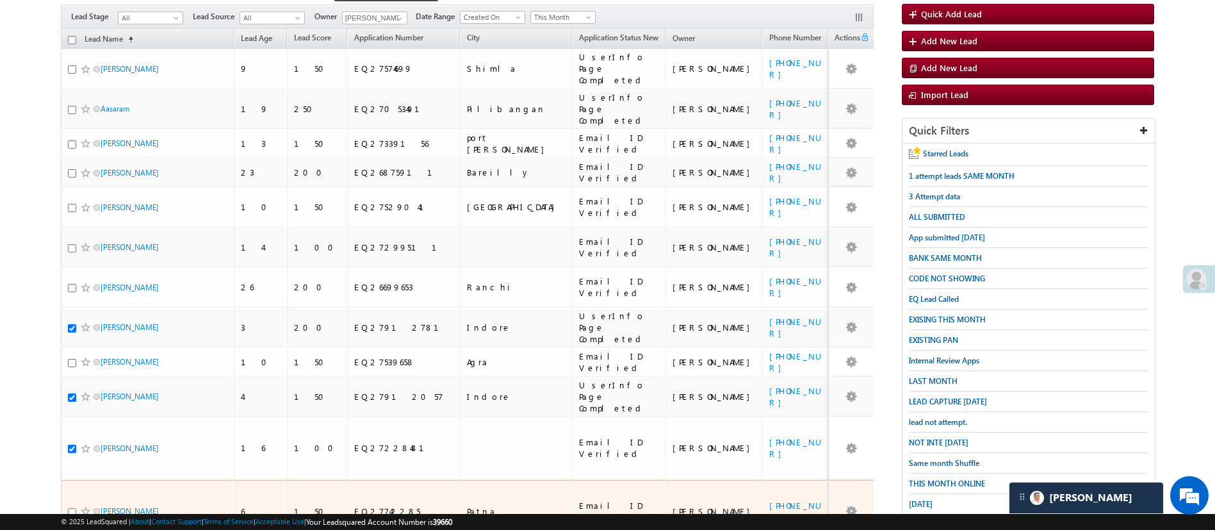
click at [70, 508] on input "checkbox" at bounding box center [72, 512] width 8 height 8
checkbox input "true"
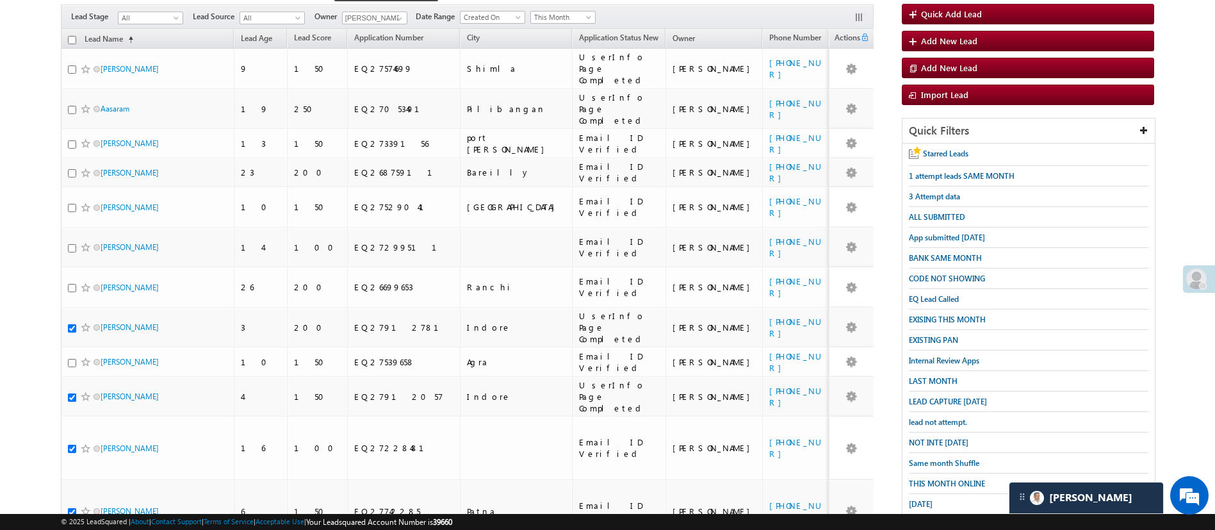
checkbox input "true"
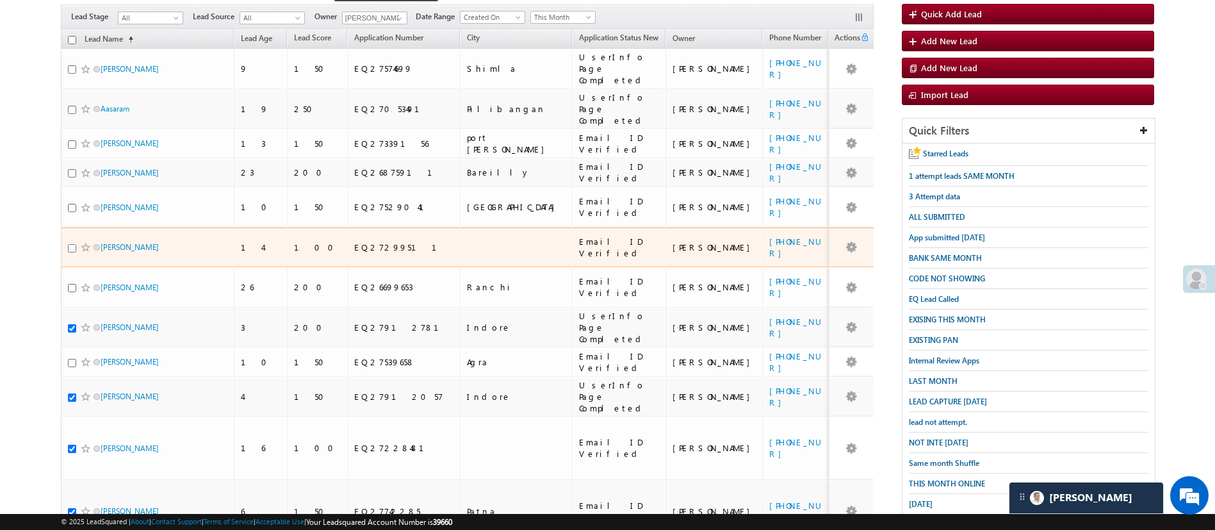
click at [70, 244] on input "checkbox" at bounding box center [72, 248] width 8 height 8
checkbox input "true"
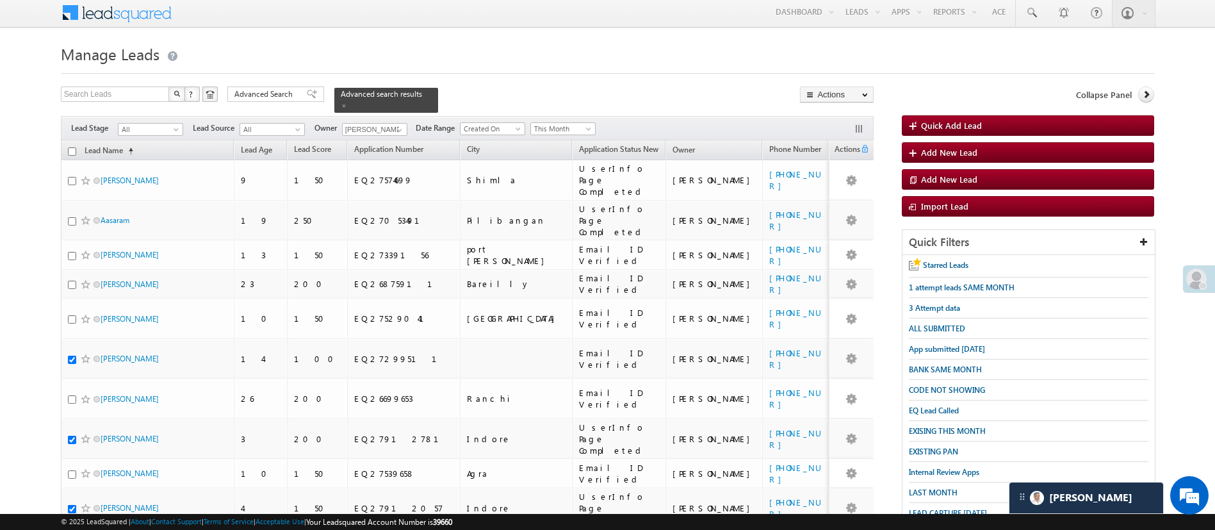
scroll to position [0, 0]
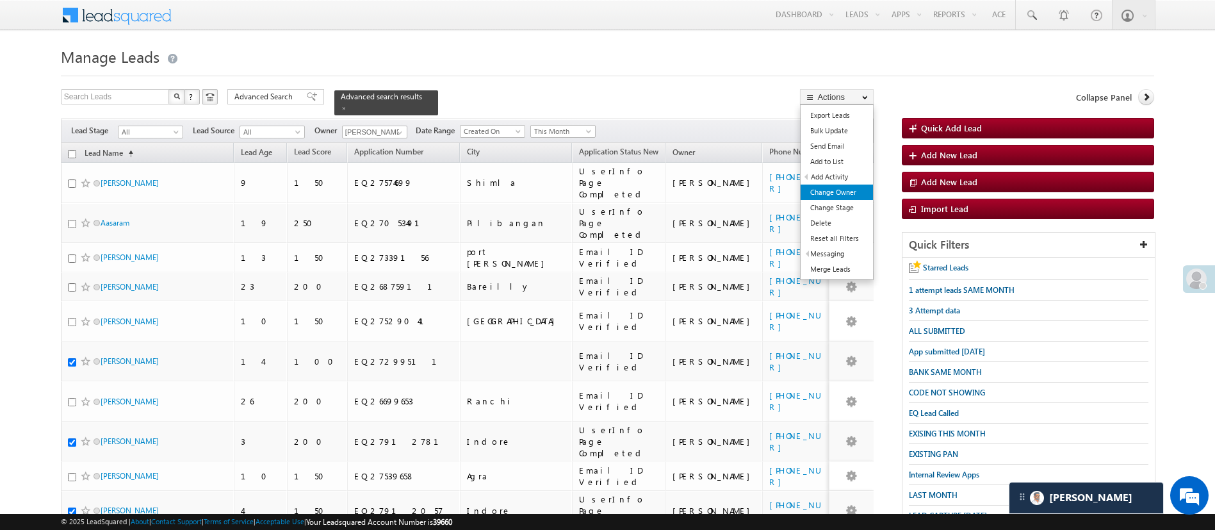
click at [852, 190] on link "Change Owner" at bounding box center [837, 192] width 72 height 15
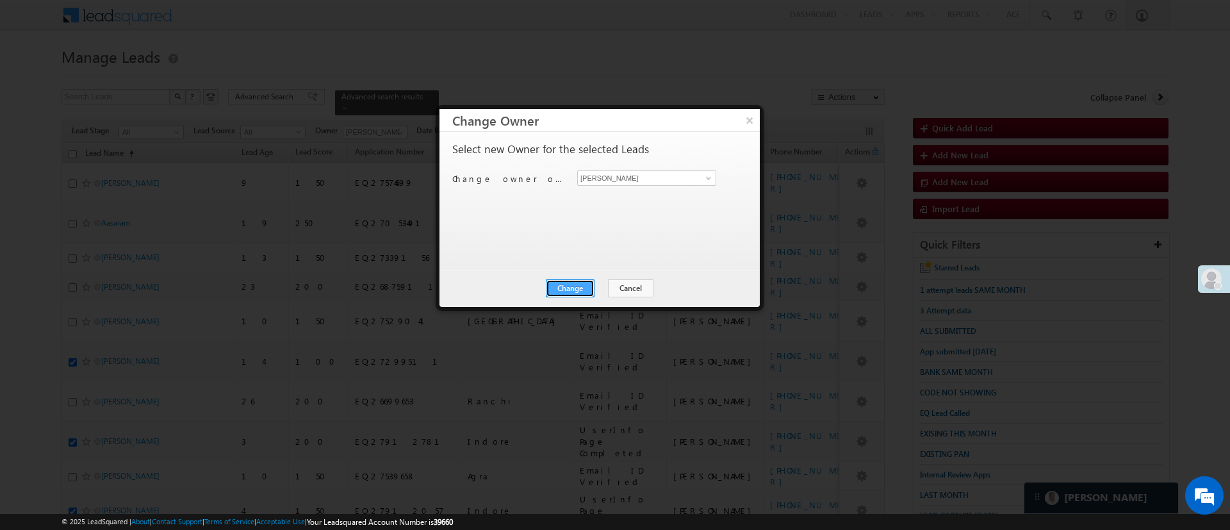
click at [588, 283] on button "Change" at bounding box center [570, 288] width 49 height 18
click at [590, 279] on button "Close" at bounding box center [601, 288] width 41 height 18
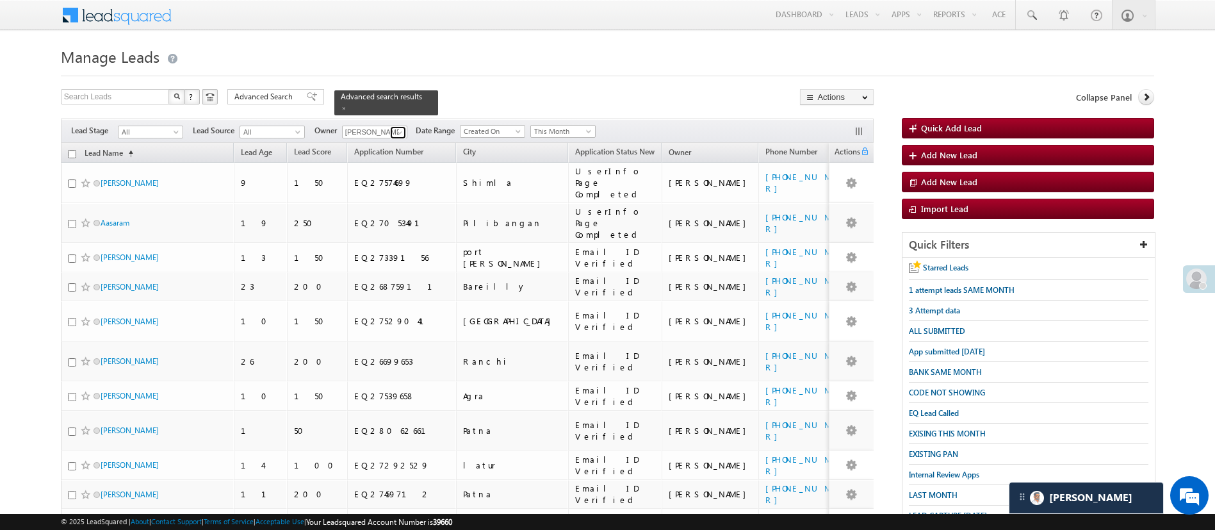
click at [402, 127] on span at bounding box center [400, 132] width 10 height 10
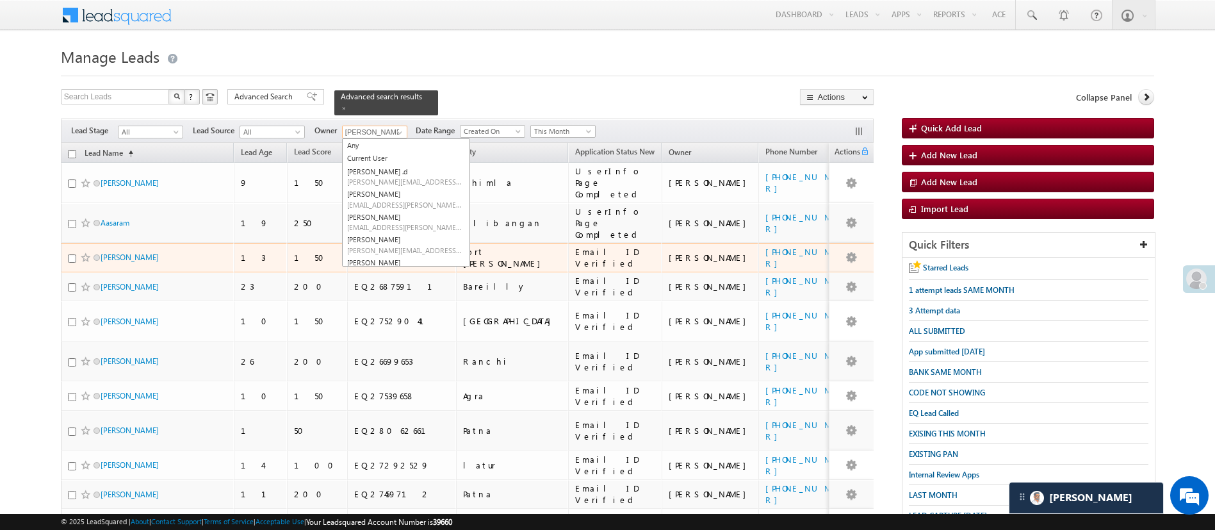
scroll to position [111, 0]
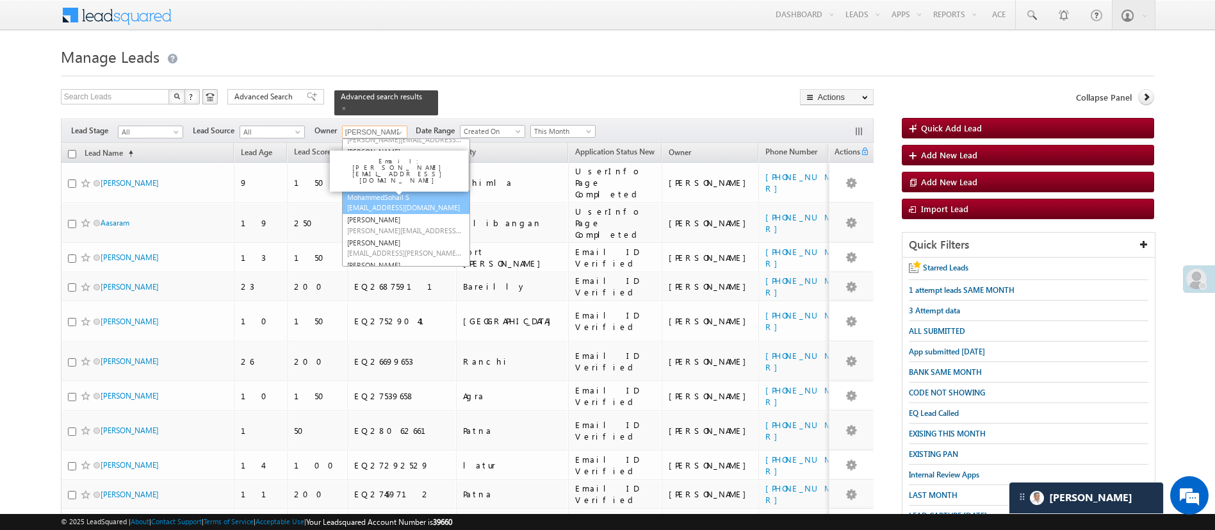
click at [445, 202] on span "[EMAIL_ADDRESS][DOMAIN_NAME]" at bounding box center [404, 207] width 115 height 10
type input "MohammedSohail S"
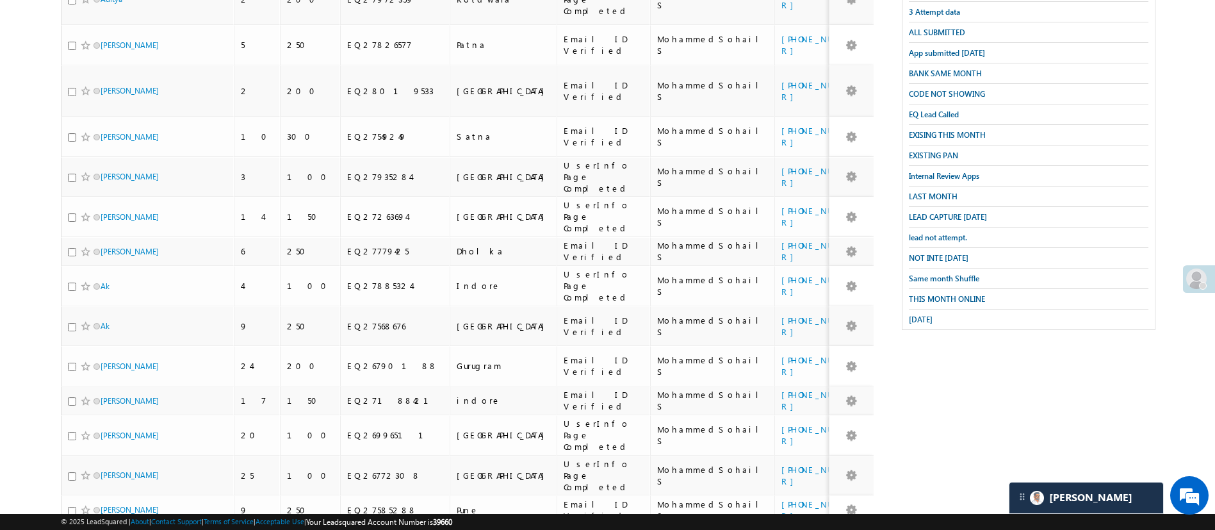
scroll to position [493, 0]
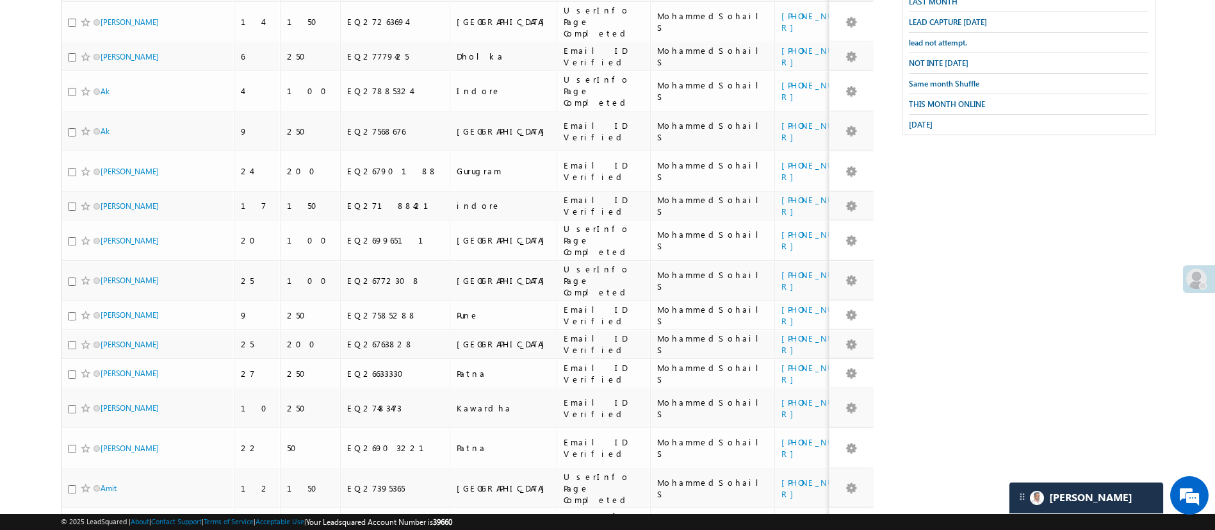
click at [106, 481] on li "50" at bounding box center [104, 479] width 31 height 13
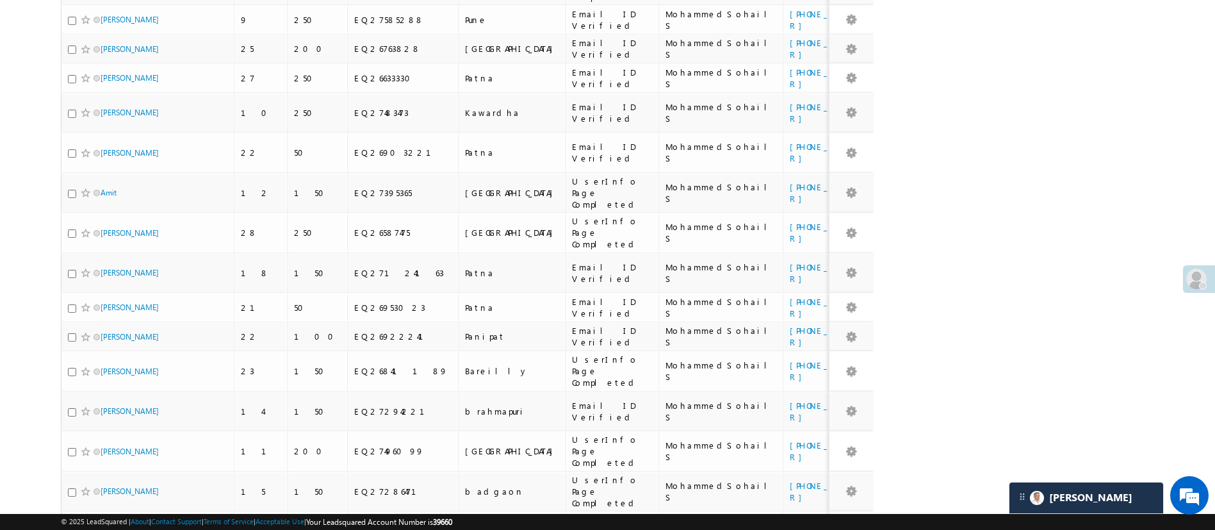
scroll to position [1256, 0]
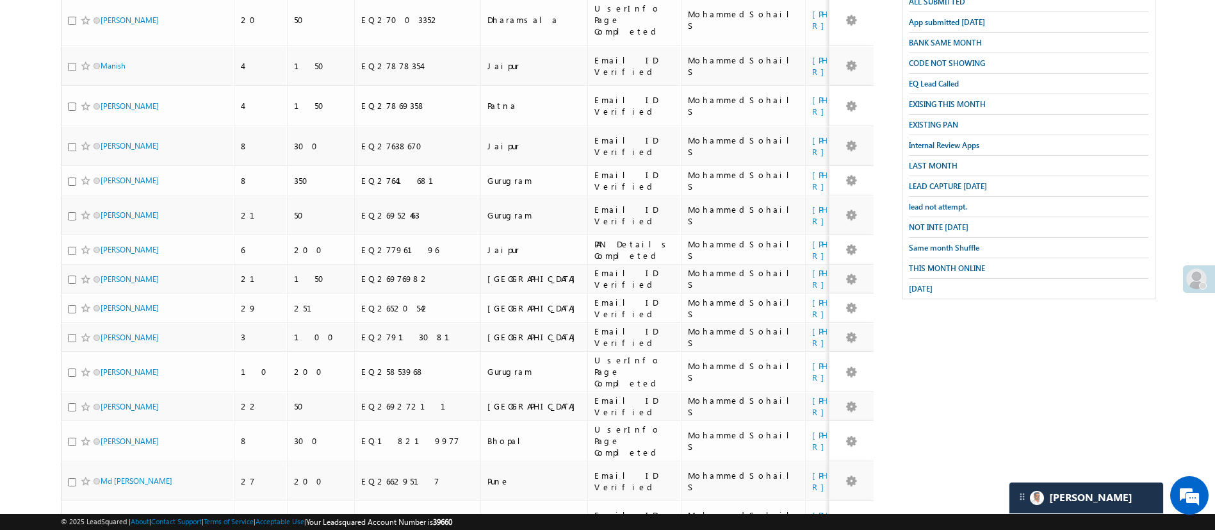
scroll to position [0, 0]
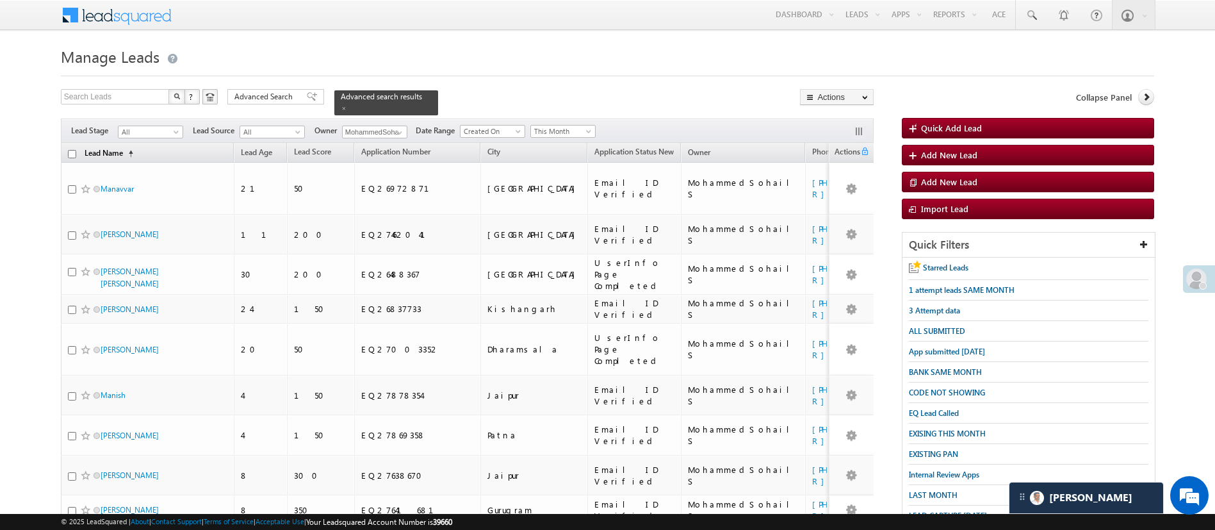
click at [122, 145] on link "Lead Name (sorted ascending)" at bounding box center [109, 153] width 62 height 17
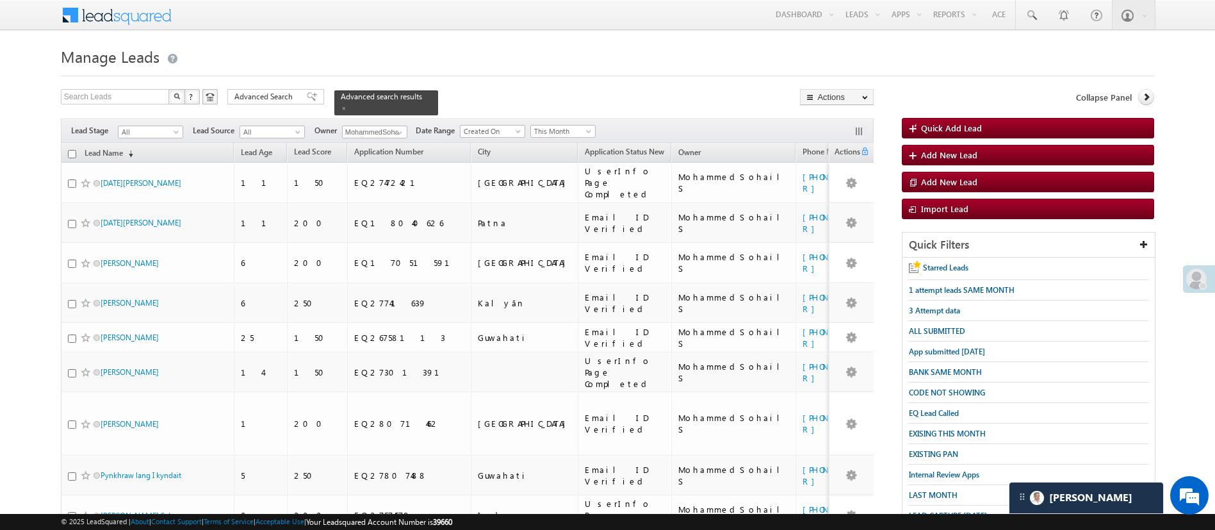
click at [72, 150] on input "checkbox" at bounding box center [72, 154] width 8 height 8
checkbox input "true"
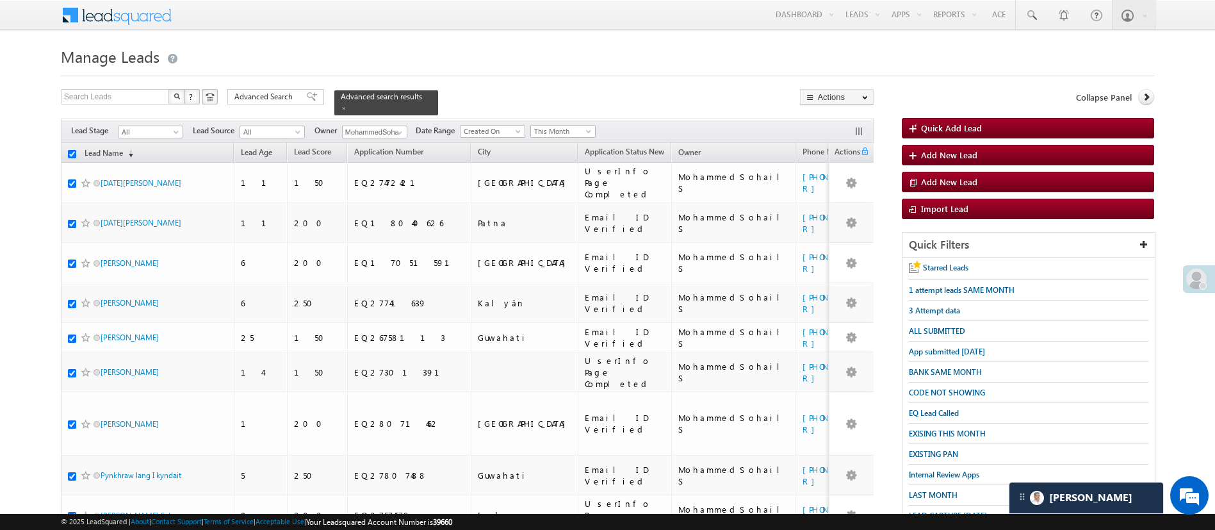
checkbox input "true"
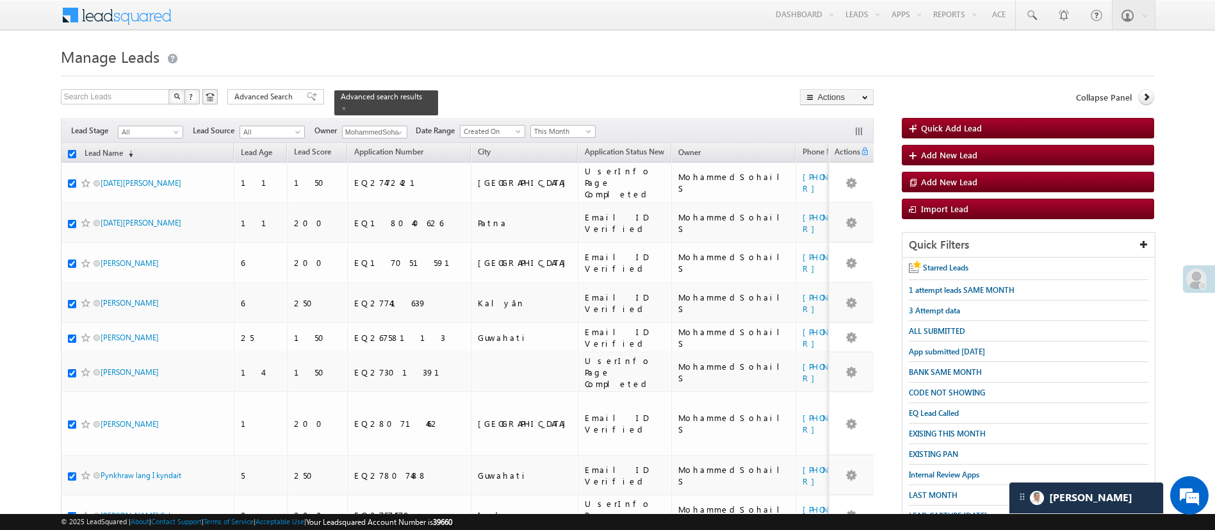
checkbox input "true"
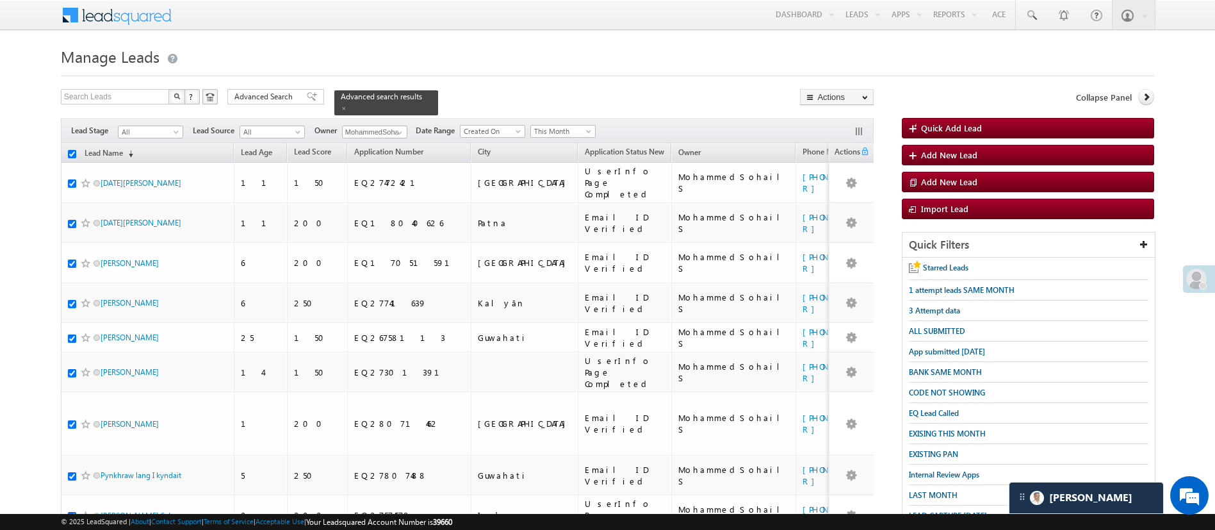
checkbox input "true"
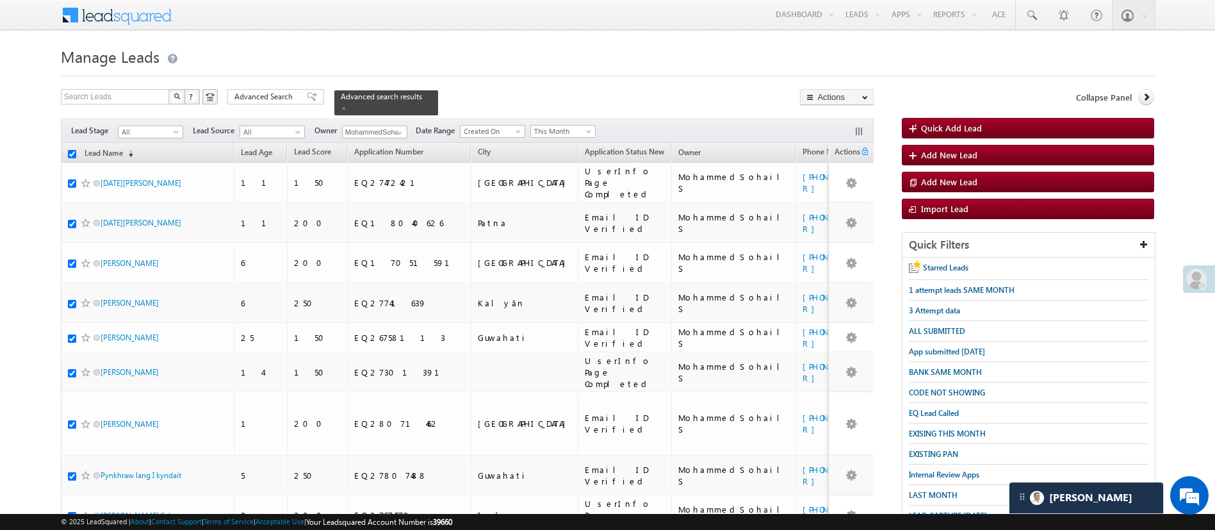
checkbox input "true"
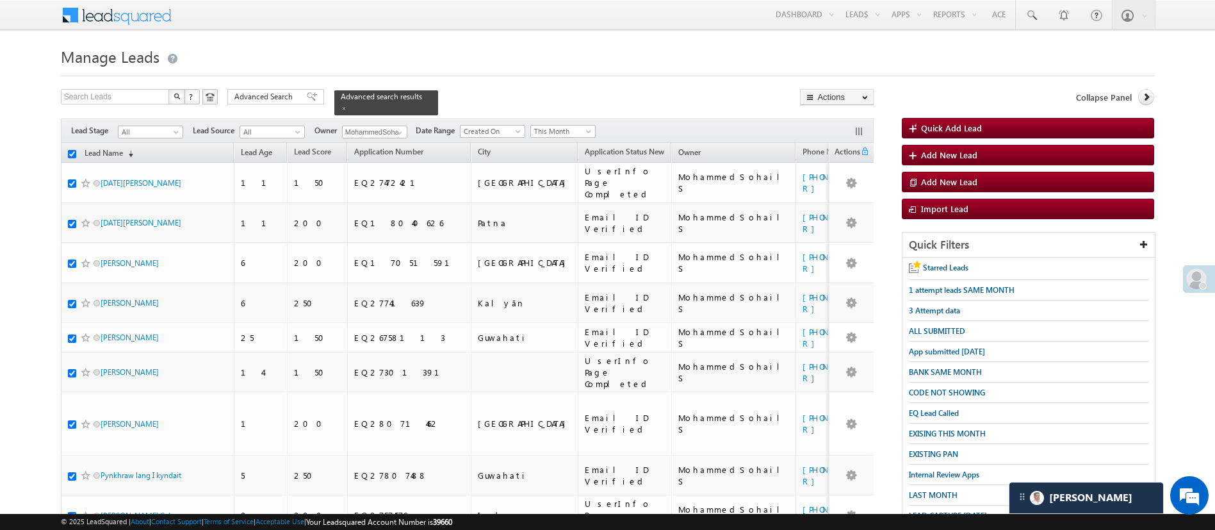
checkbox input "true"
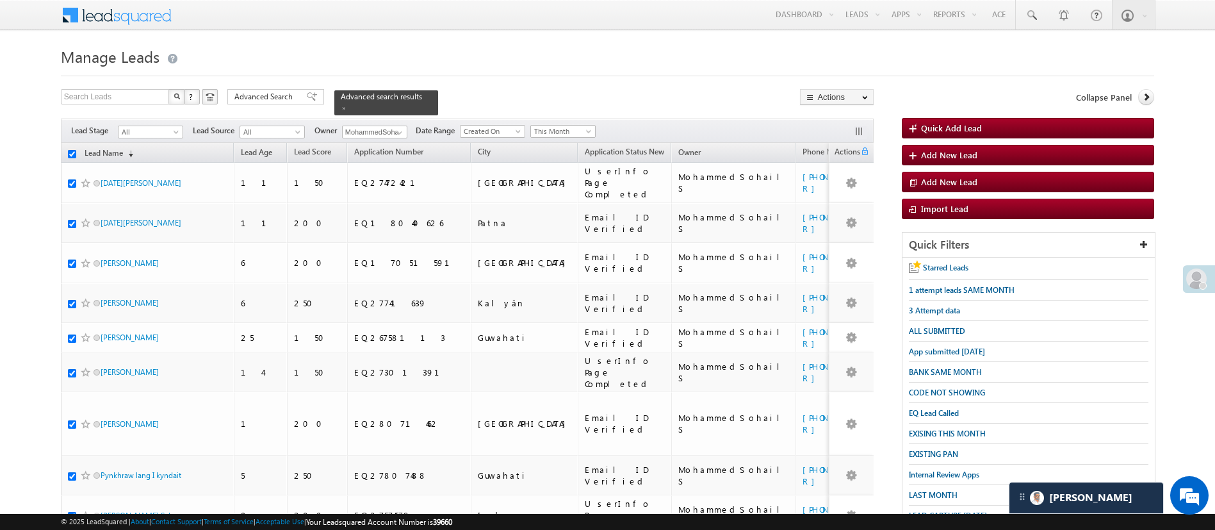
checkbox input "true"
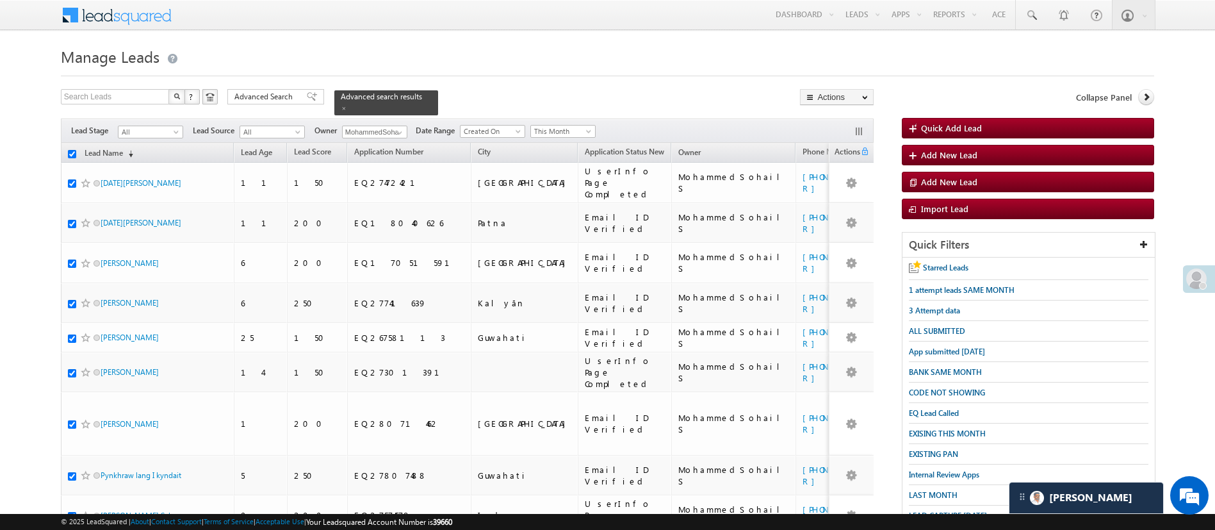
checkbox input "true"
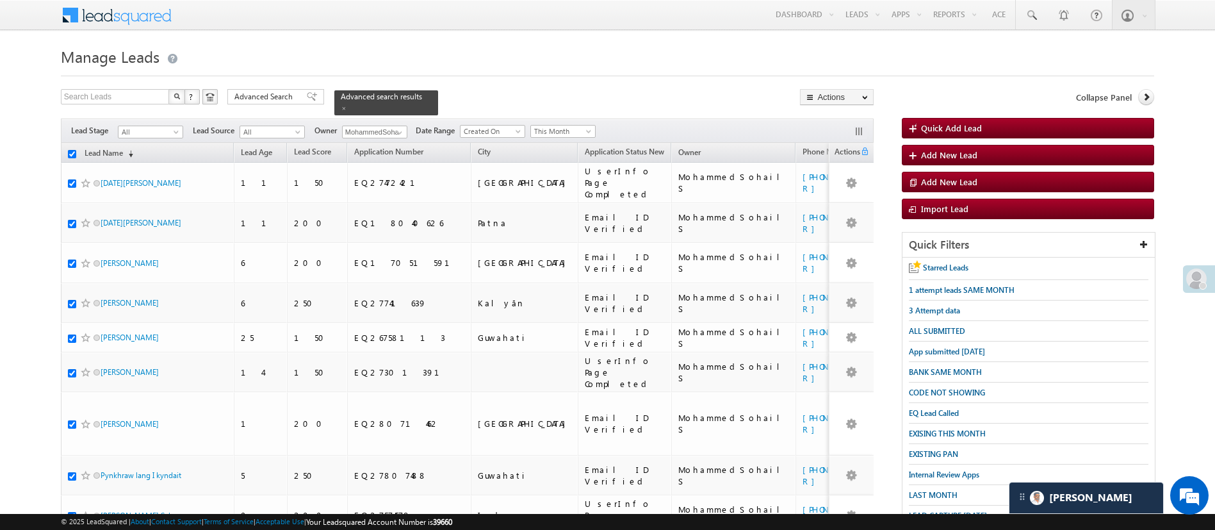
checkbox input "true"
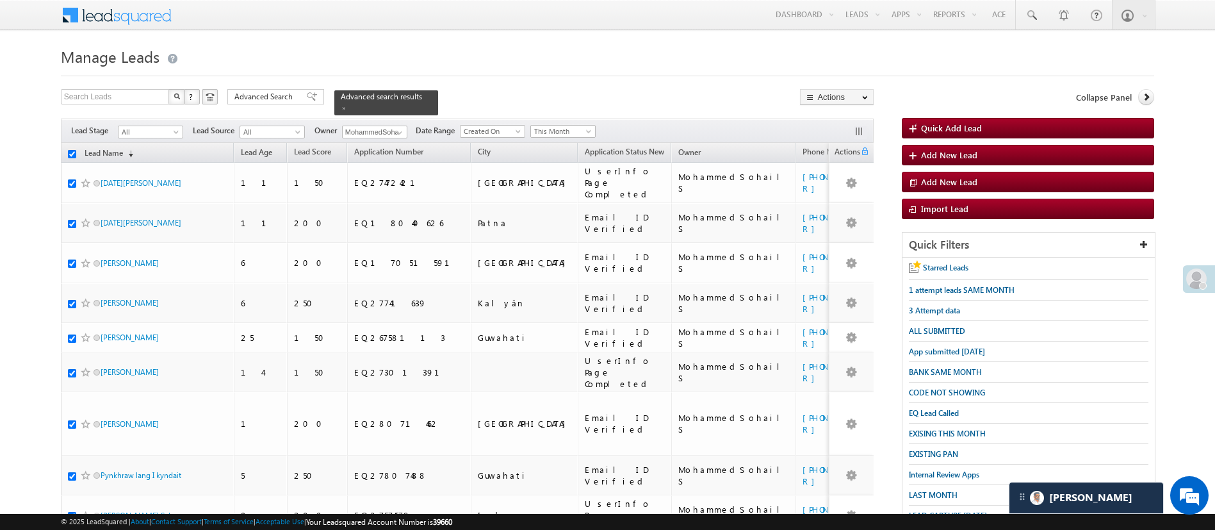
checkbox input "true"
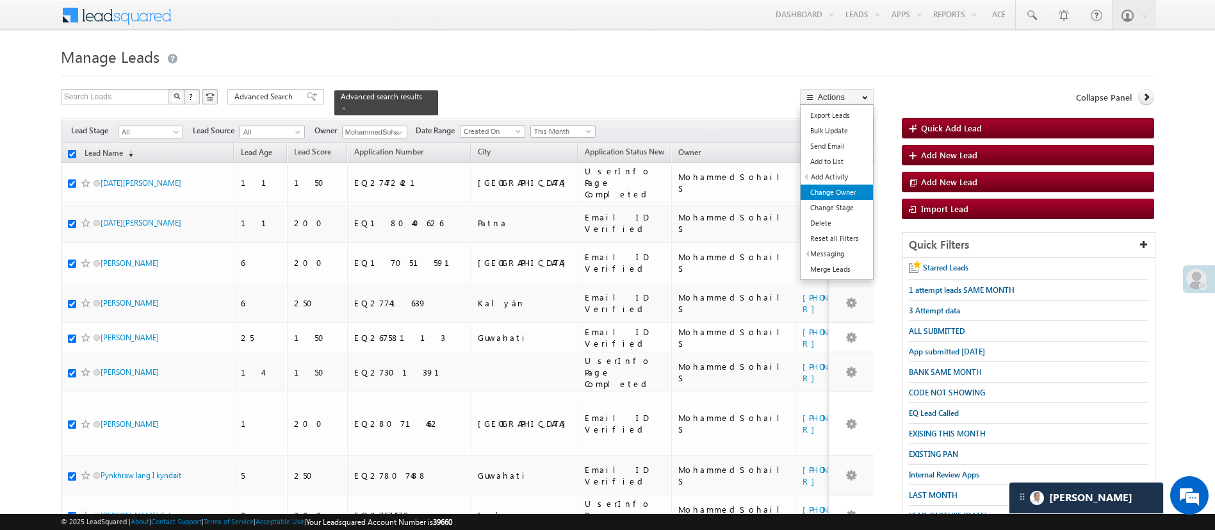
click at [843, 188] on link "Change Owner" at bounding box center [837, 192] width 72 height 15
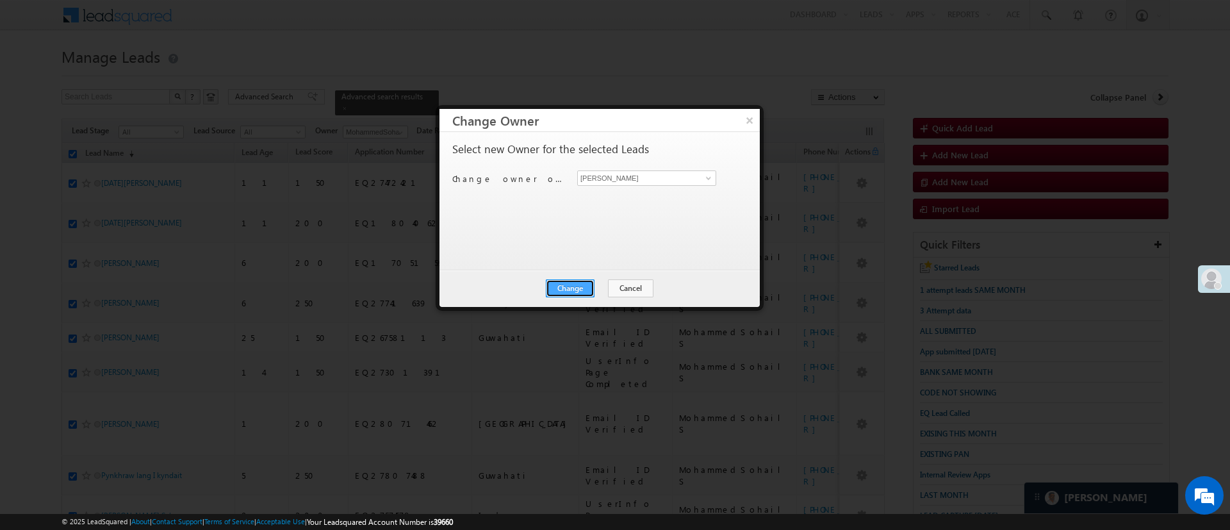
click at [582, 290] on button "Change" at bounding box center [570, 288] width 49 height 18
click at [600, 290] on button "Close" at bounding box center [601, 288] width 41 height 18
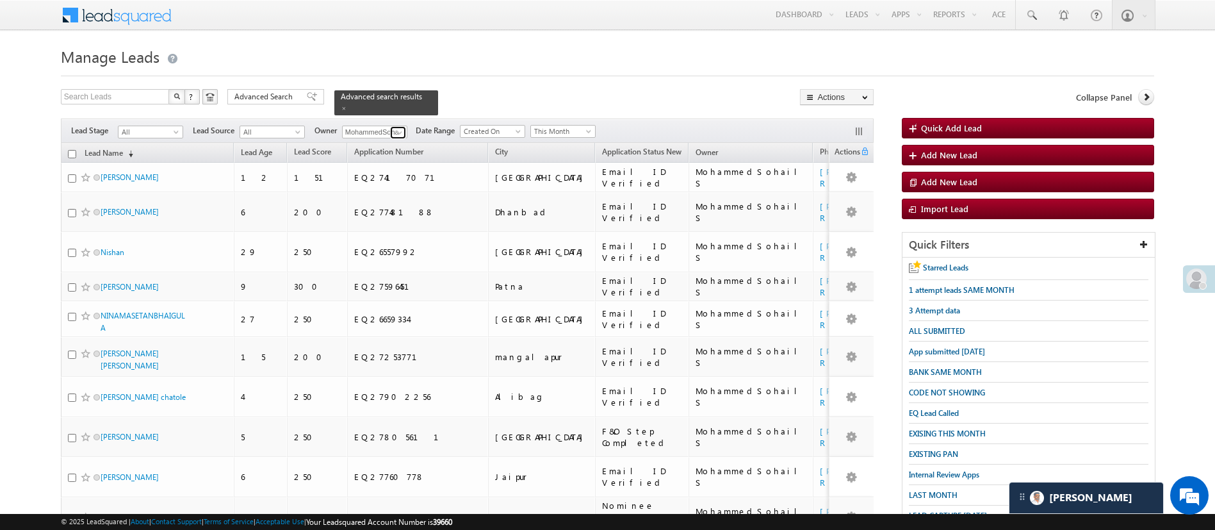
click at [401, 127] on span at bounding box center [400, 132] width 10 height 10
click at [398, 138] on link "[PERSON_NAME] [PERSON_NAME][EMAIL_ADDRESS][DOMAIN_NAME]" at bounding box center [406, 150] width 128 height 24
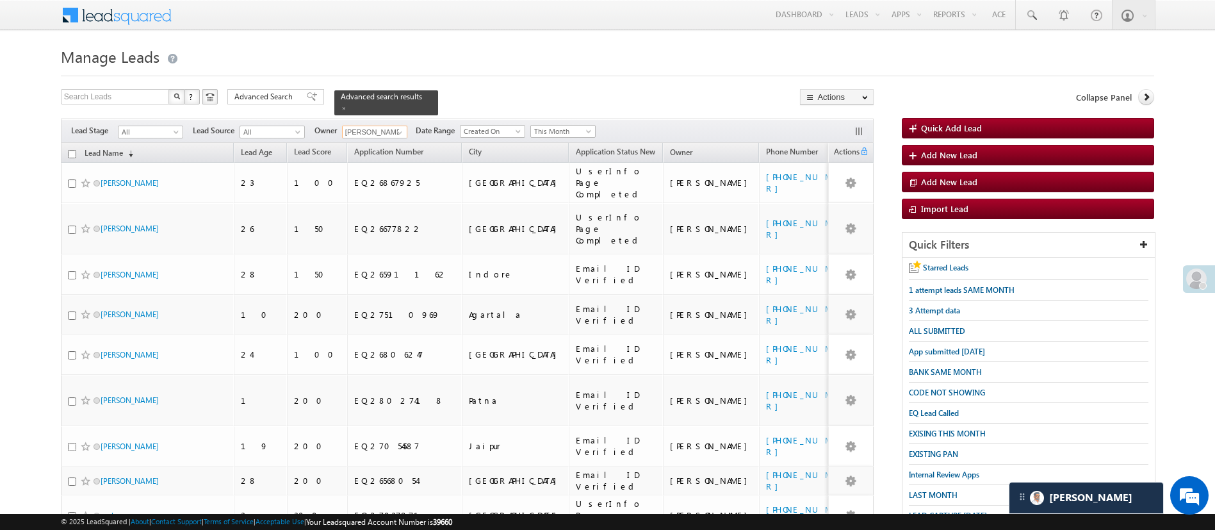
click at [71, 150] on input "checkbox" at bounding box center [72, 154] width 8 height 8
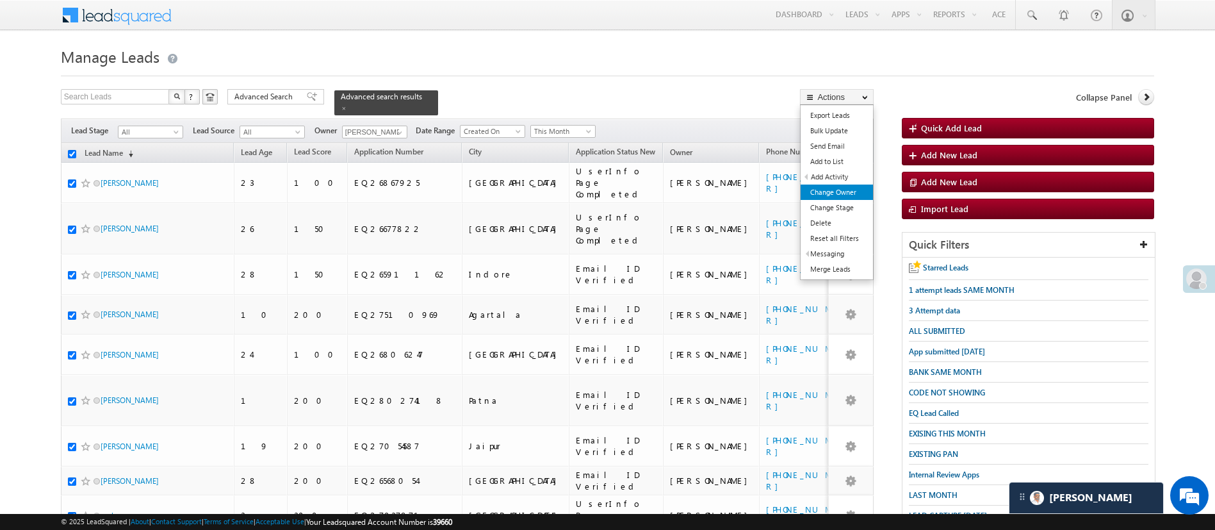
click at [859, 186] on link "Change Owner" at bounding box center [837, 192] width 72 height 15
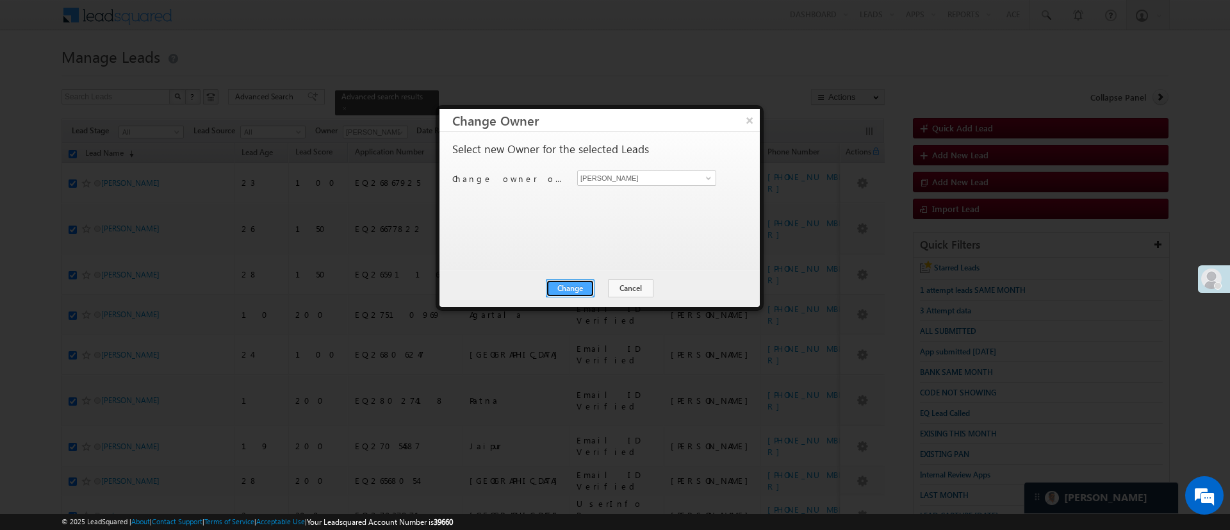
click at [582, 284] on button "Change" at bounding box center [570, 288] width 49 height 18
click at [592, 286] on button "Close" at bounding box center [601, 288] width 41 height 18
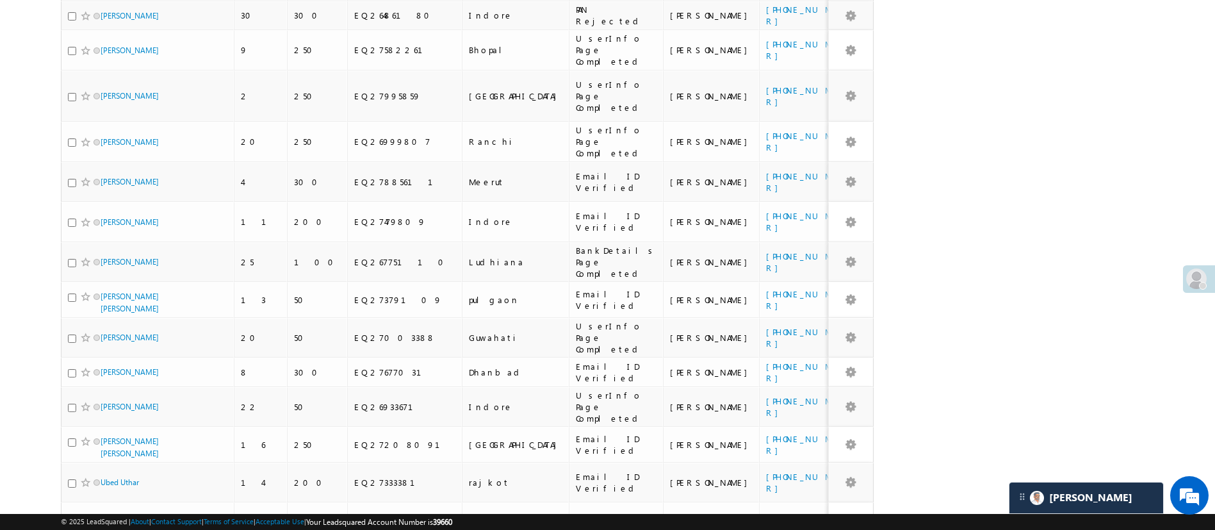
scroll to position [1299, 0]
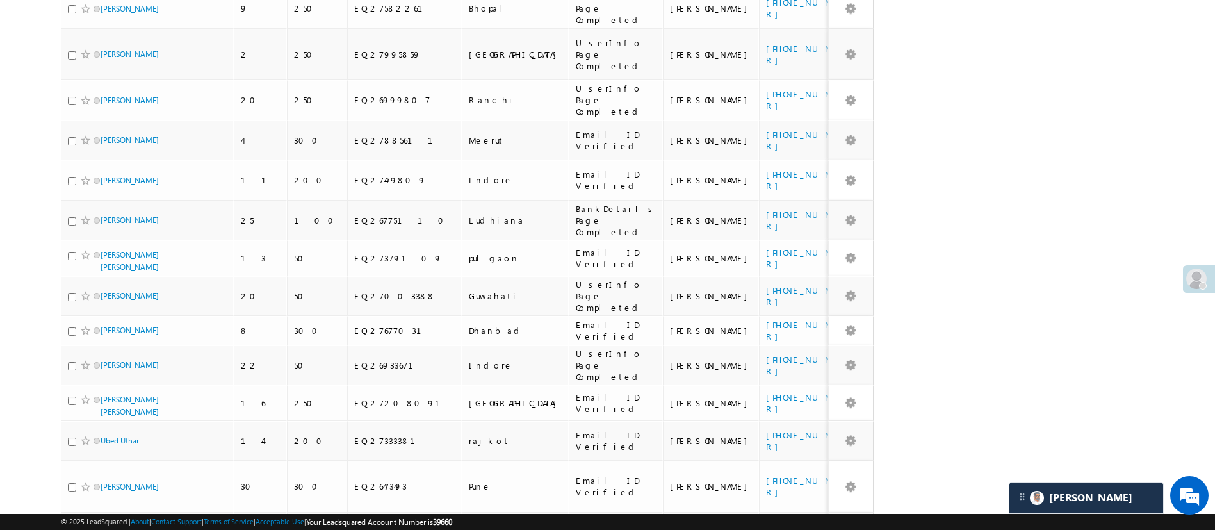
click at [103, 463] on li "25" at bounding box center [104, 466] width 31 height 13
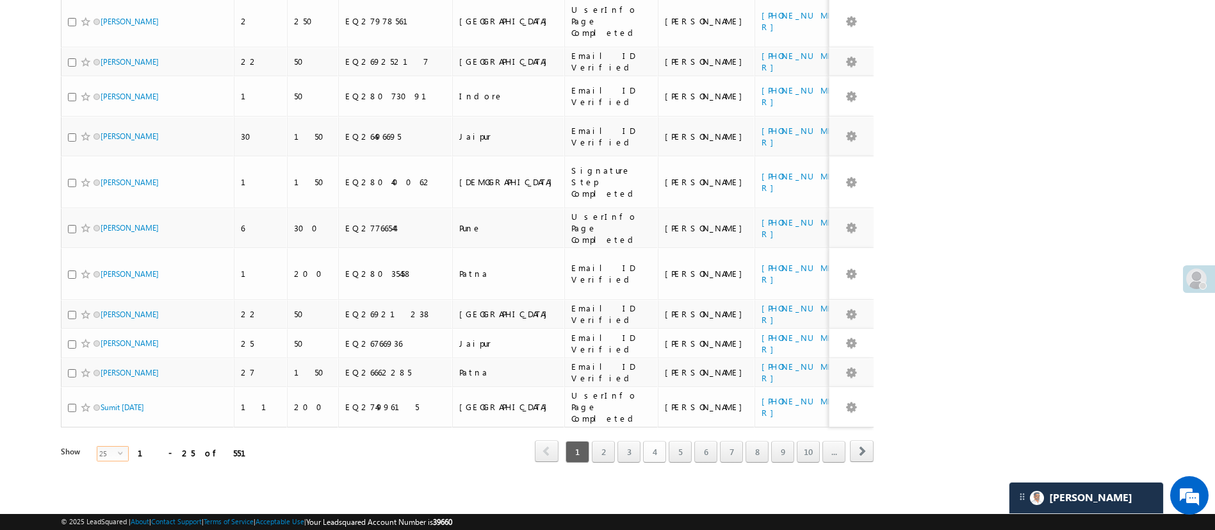
scroll to position [571, 0]
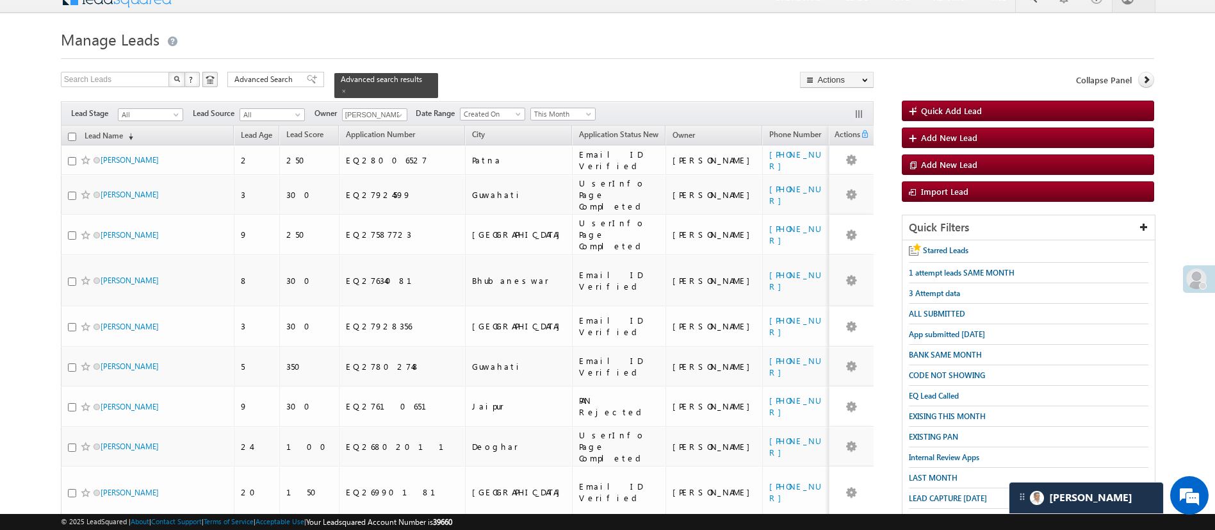
scroll to position [1, 0]
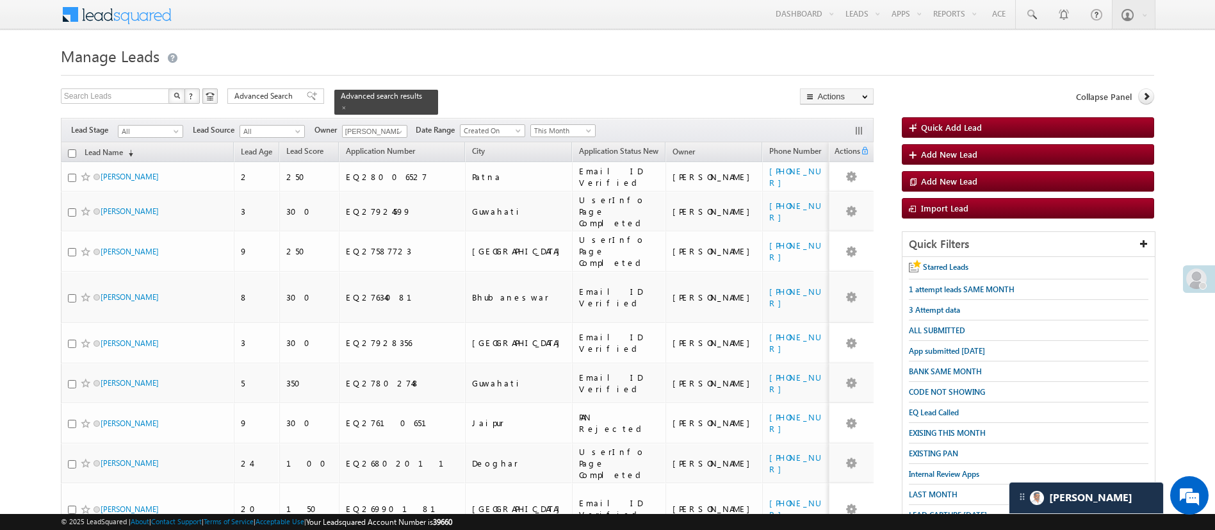
click at [69, 149] on th "Lead Name (sorted descending)" at bounding box center [147, 152] width 173 height 20
click at [71, 149] on input "checkbox" at bounding box center [72, 153] width 8 height 8
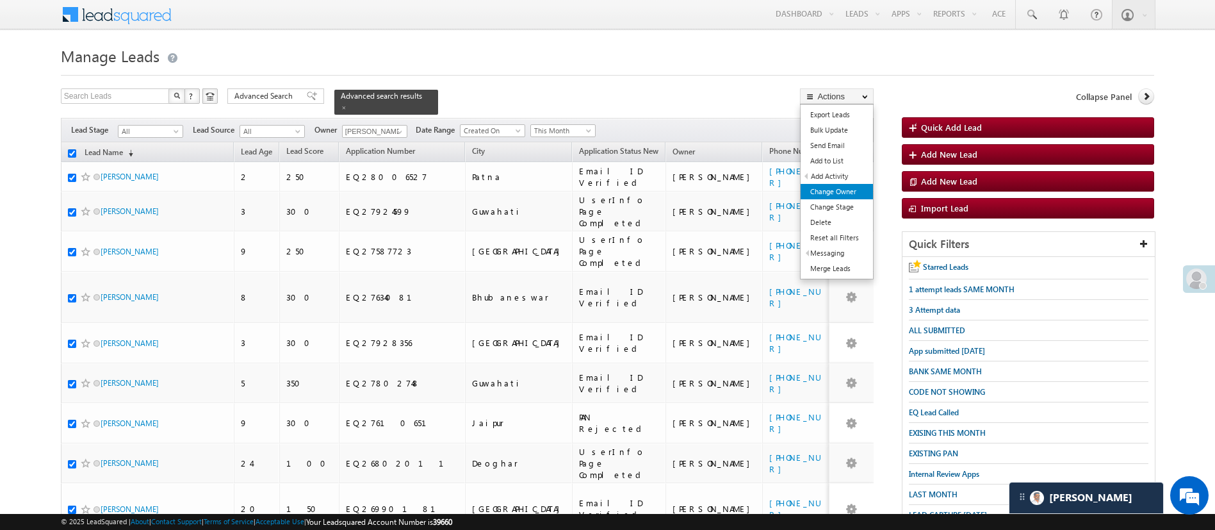
click at [855, 186] on link "Change Owner" at bounding box center [837, 191] width 72 height 15
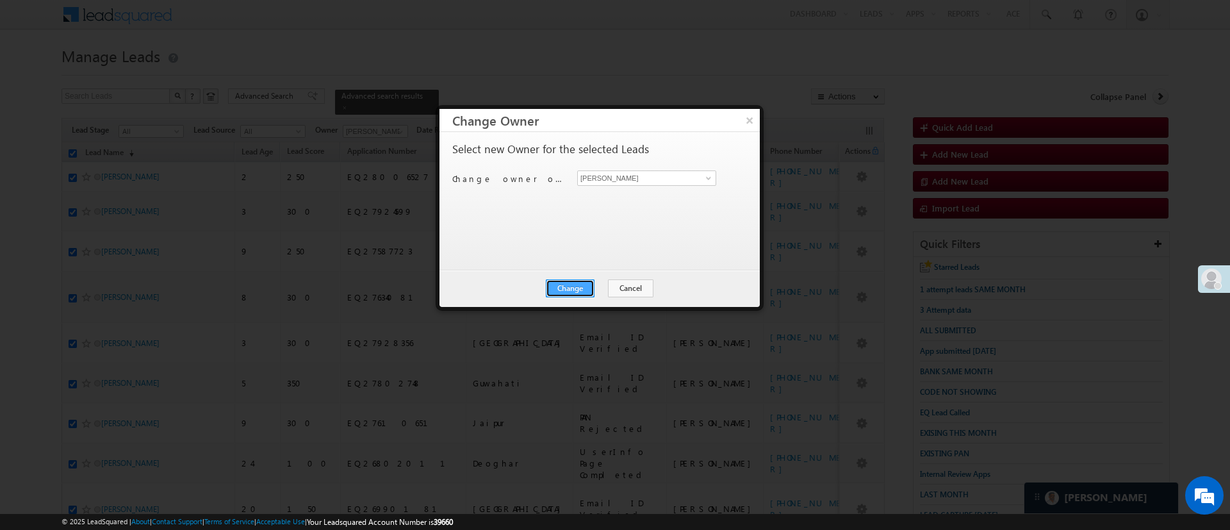
click at [577, 290] on button "Change" at bounding box center [570, 288] width 49 height 18
click at [611, 293] on button "Close" at bounding box center [601, 288] width 41 height 18
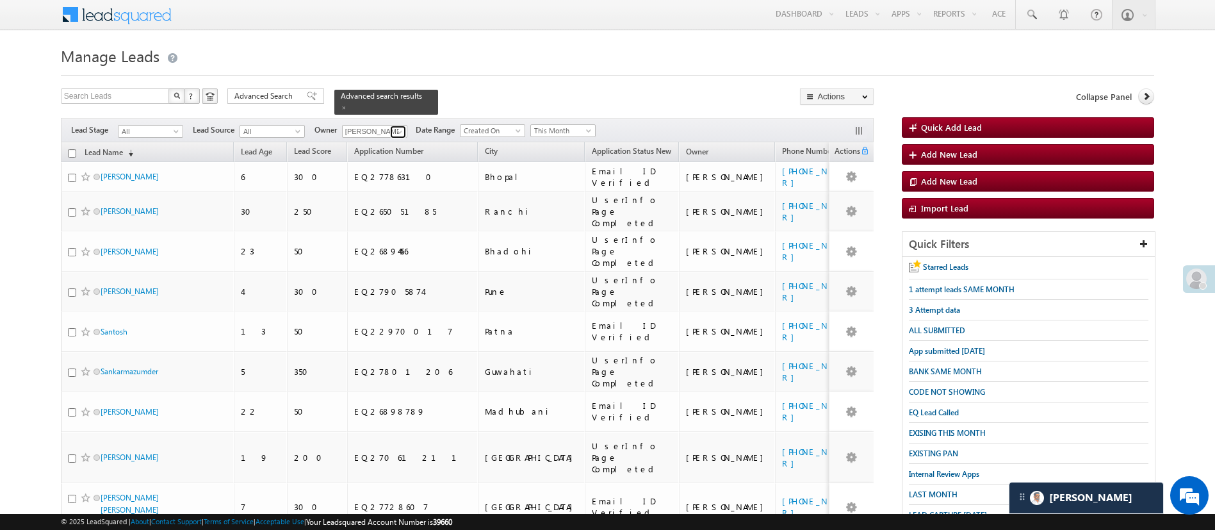
click at [401, 127] on span at bounding box center [400, 132] width 10 height 10
click at [401, 140] on link "[PERSON_NAME] [PERSON_NAME][EMAIL_ADDRESS][PERSON_NAME][DOMAIN_NAME]" at bounding box center [406, 150] width 128 height 24
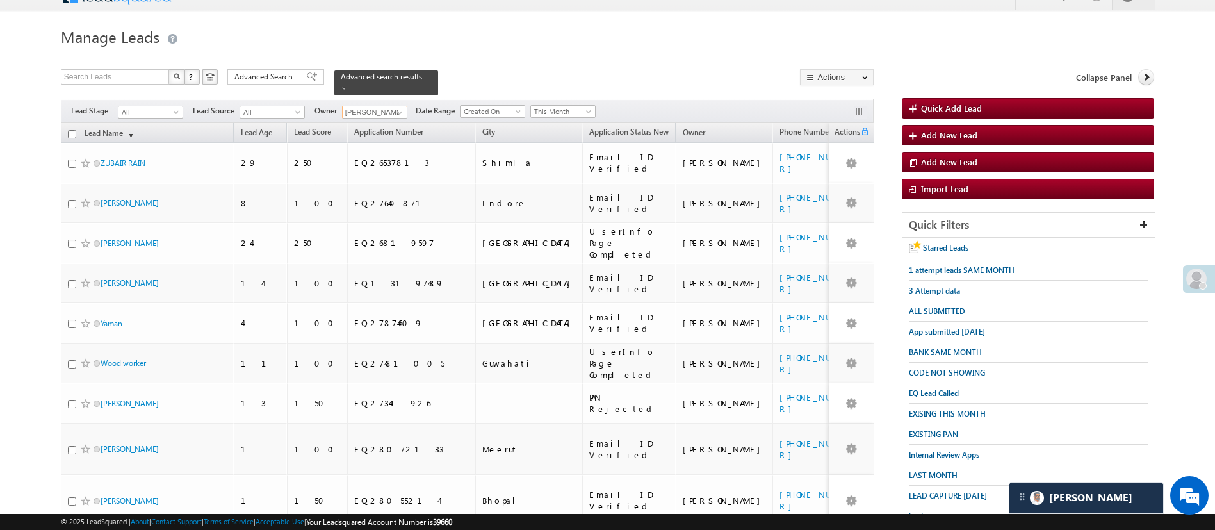
scroll to position [19, 0]
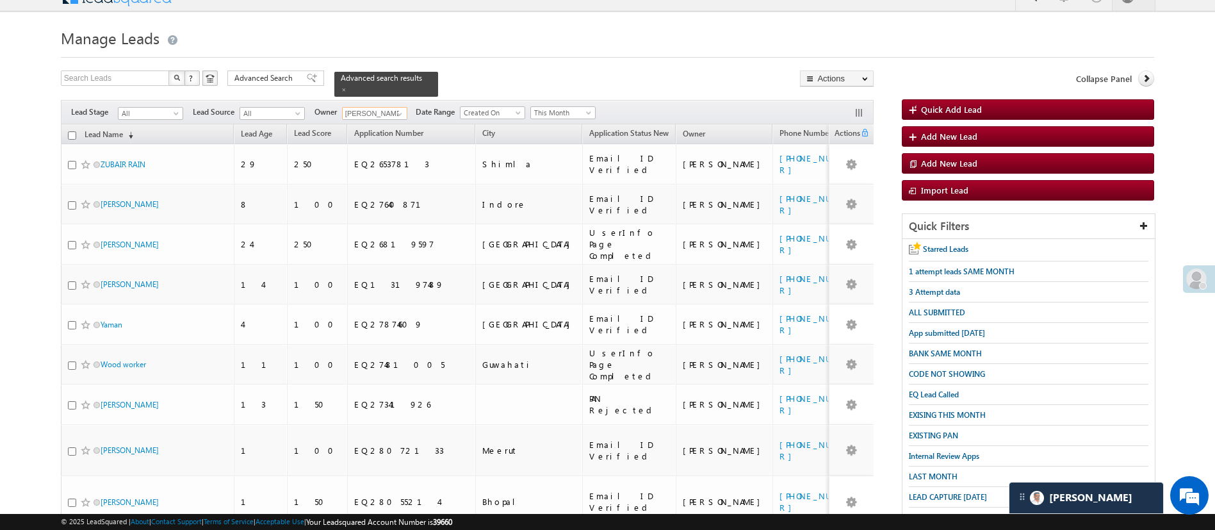
click at [72, 131] on input "checkbox" at bounding box center [72, 135] width 8 height 8
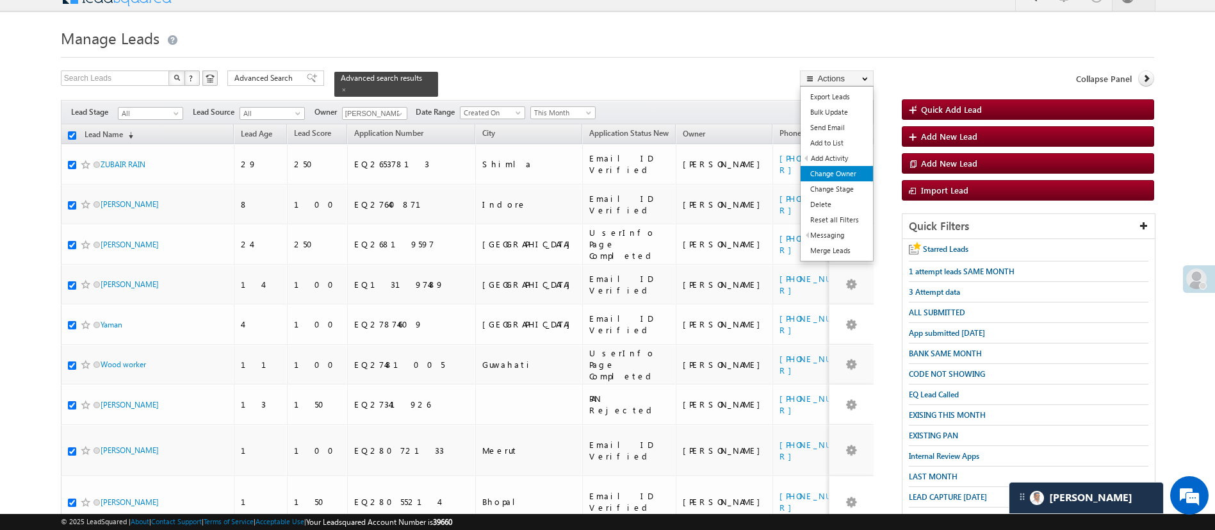
click at [841, 167] on link "Change Owner" at bounding box center [837, 173] width 72 height 15
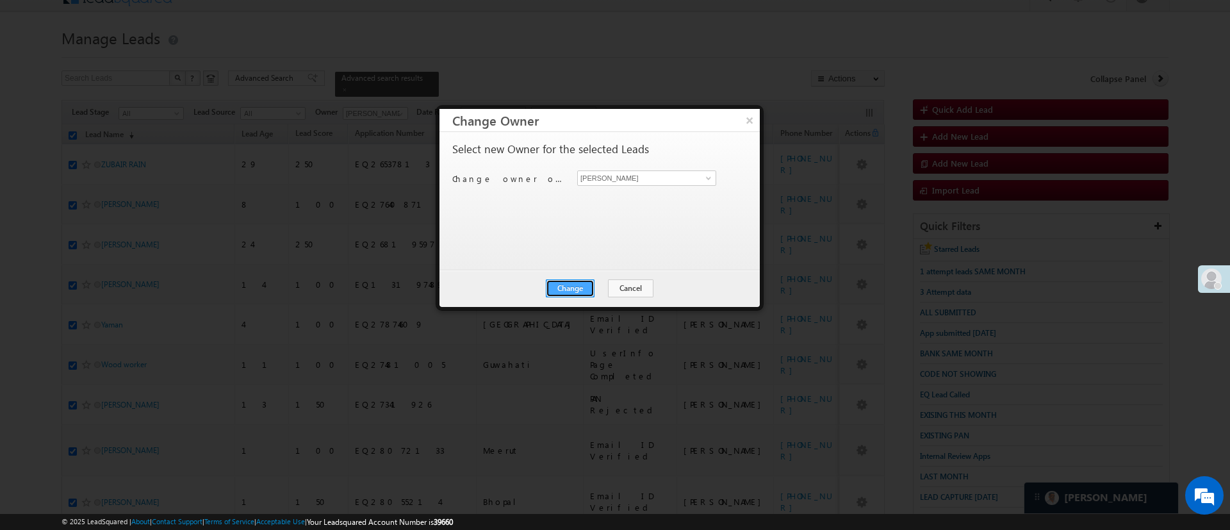
click at [569, 284] on button "Change" at bounding box center [570, 288] width 49 height 18
click at [607, 290] on button "Close" at bounding box center [601, 288] width 41 height 18
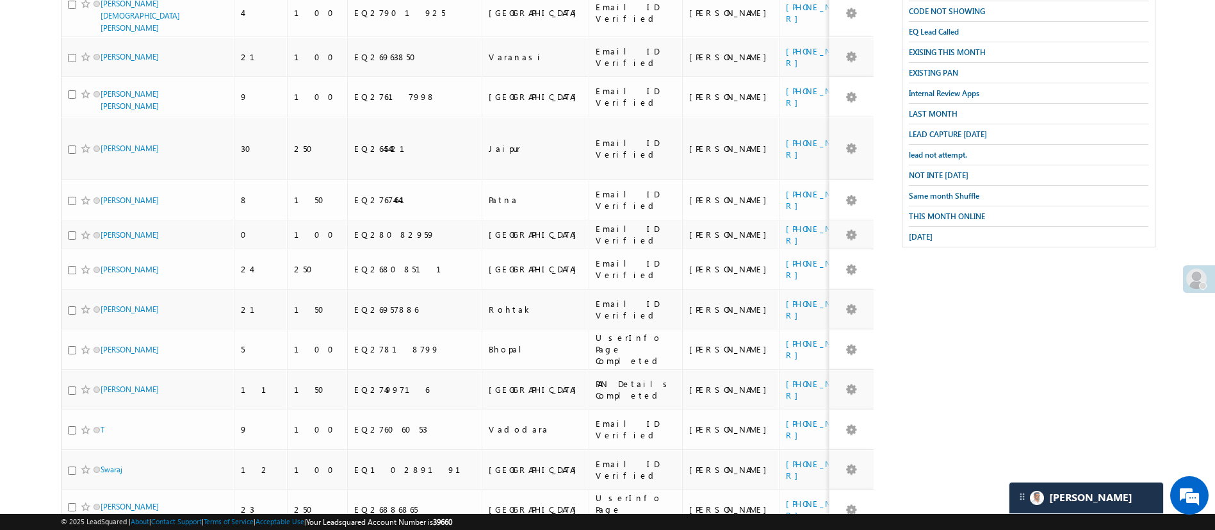
scroll to position [505, 0]
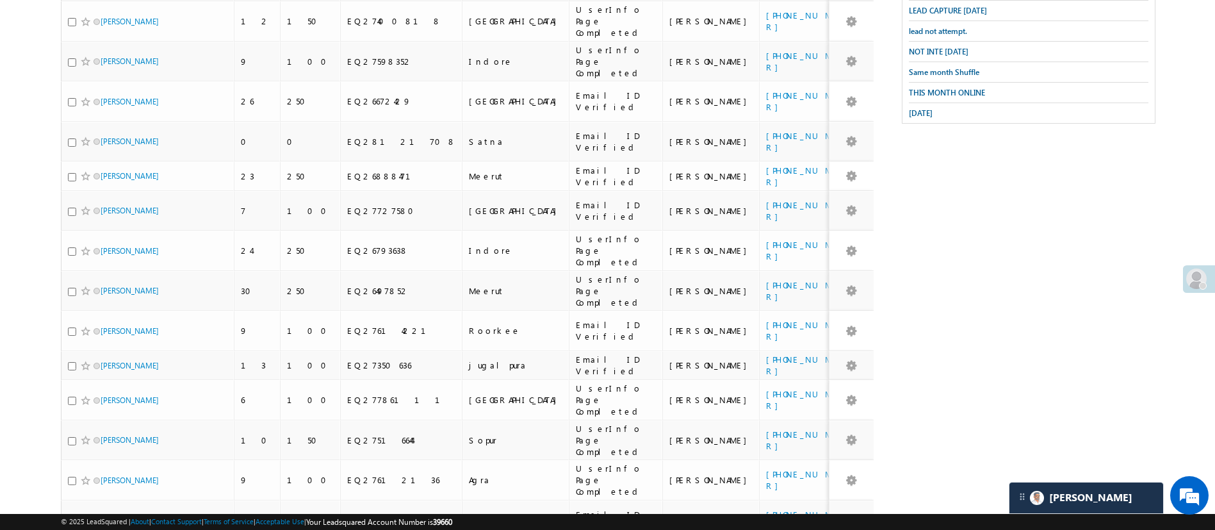
scroll to position [42, 0]
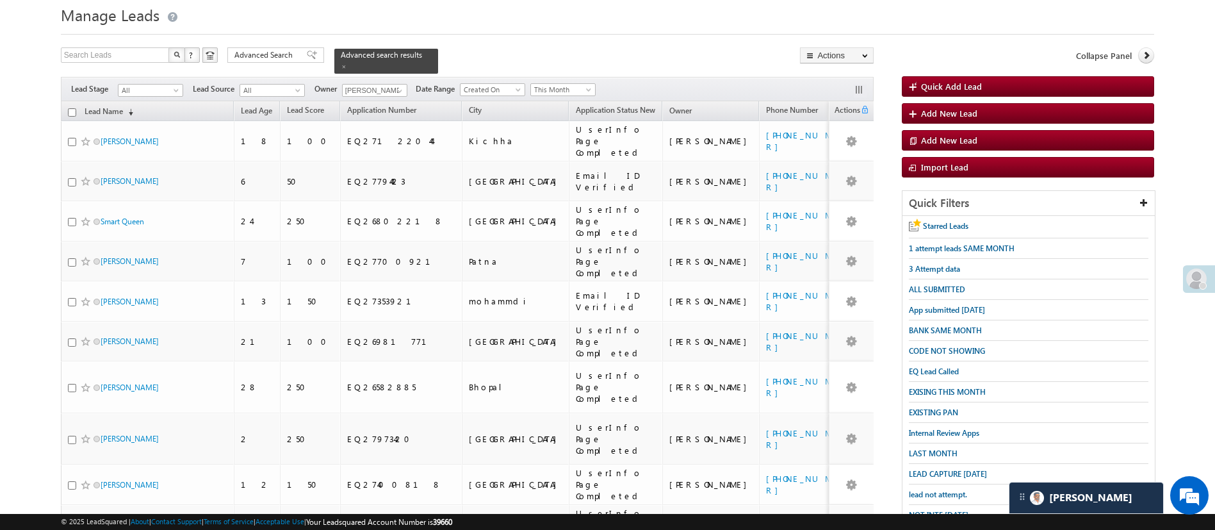
click at [64, 106] on th "Lead Name (sorted descending)" at bounding box center [147, 111] width 173 height 20
click at [72, 108] on input "checkbox" at bounding box center [72, 112] width 8 height 8
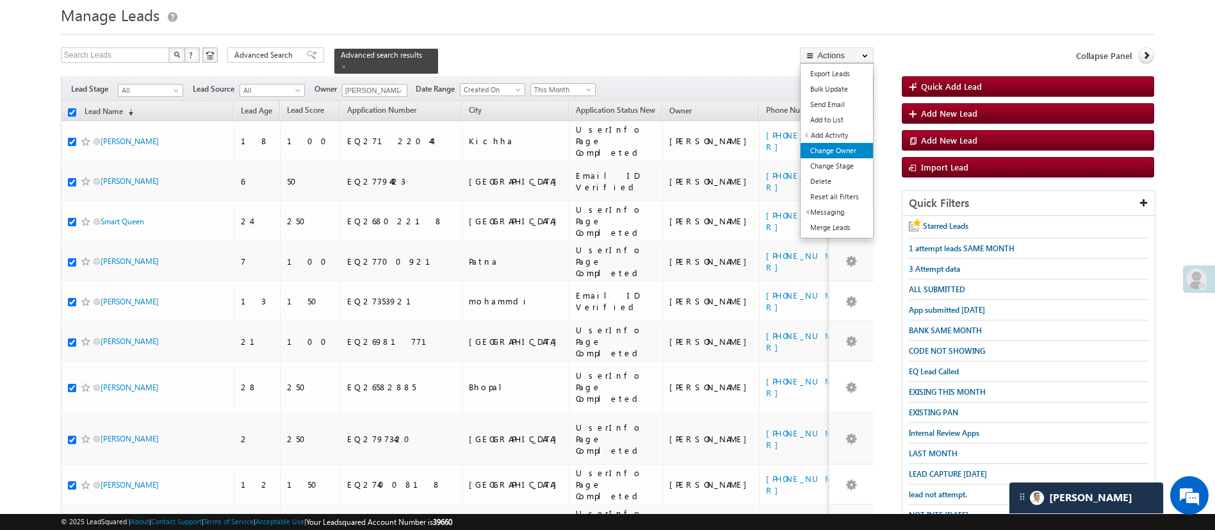
click at [848, 152] on link "Change Owner" at bounding box center [837, 150] width 72 height 15
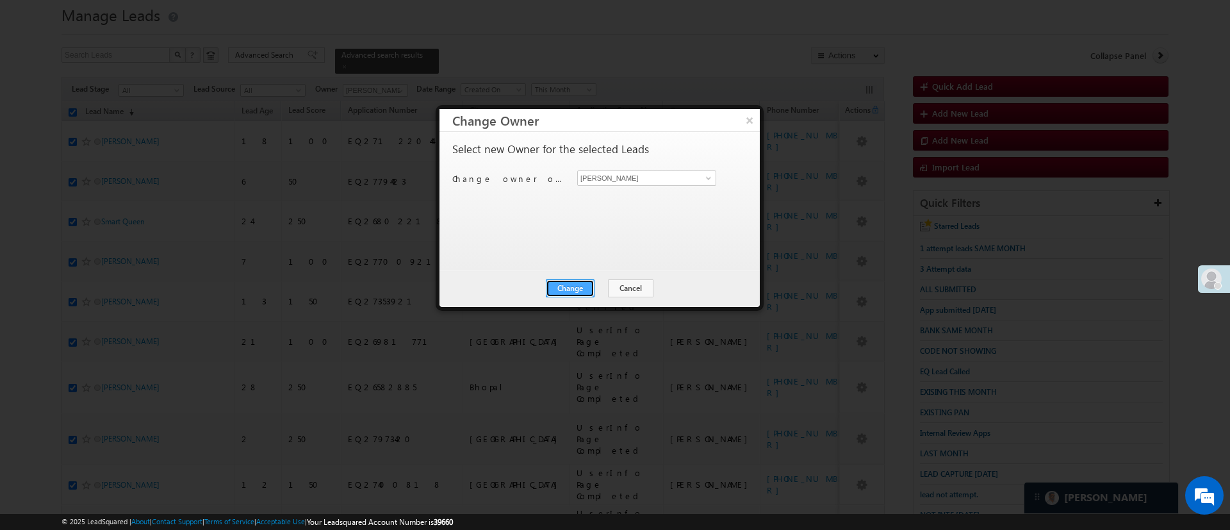
click at [584, 286] on button "Change" at bounding box center [570, 288] width 49 height 18
click at [610, 285] on button "Close" at bounding box center [601, 288] width 41 height 18
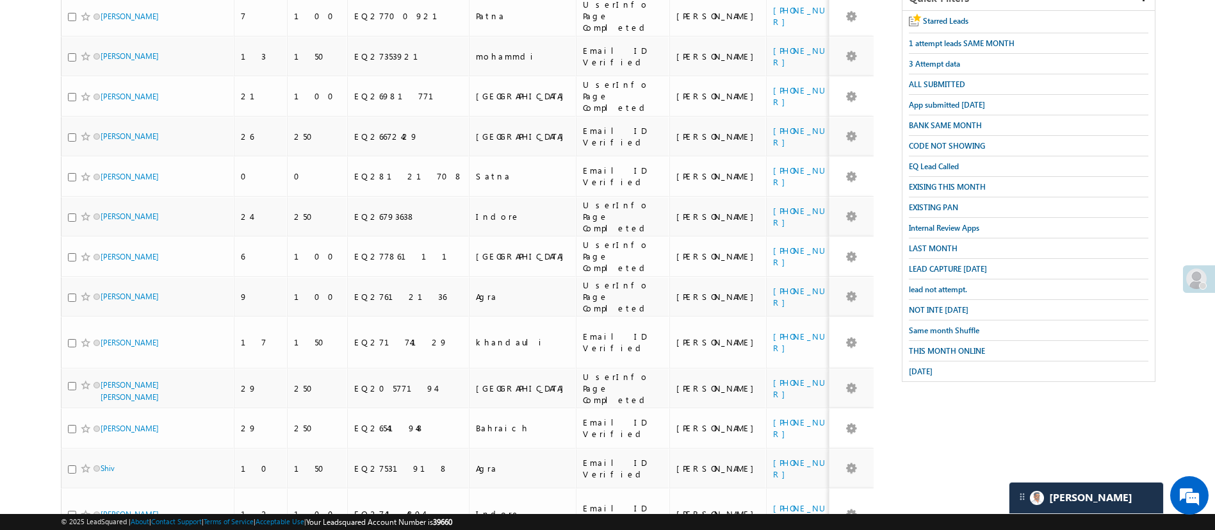
scroll to position [538, 0]
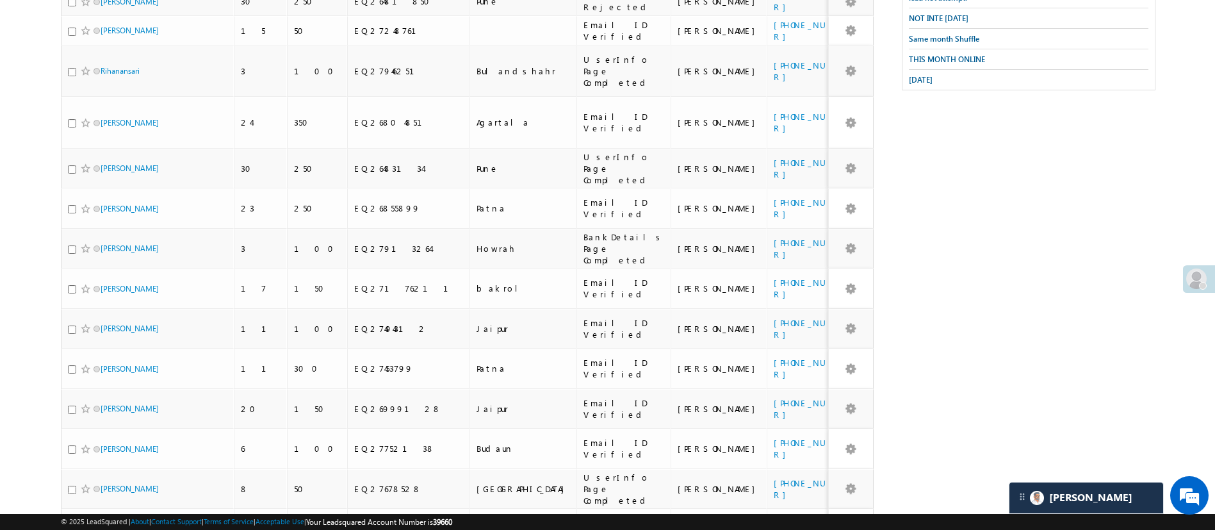
scroll to position [75, 0]
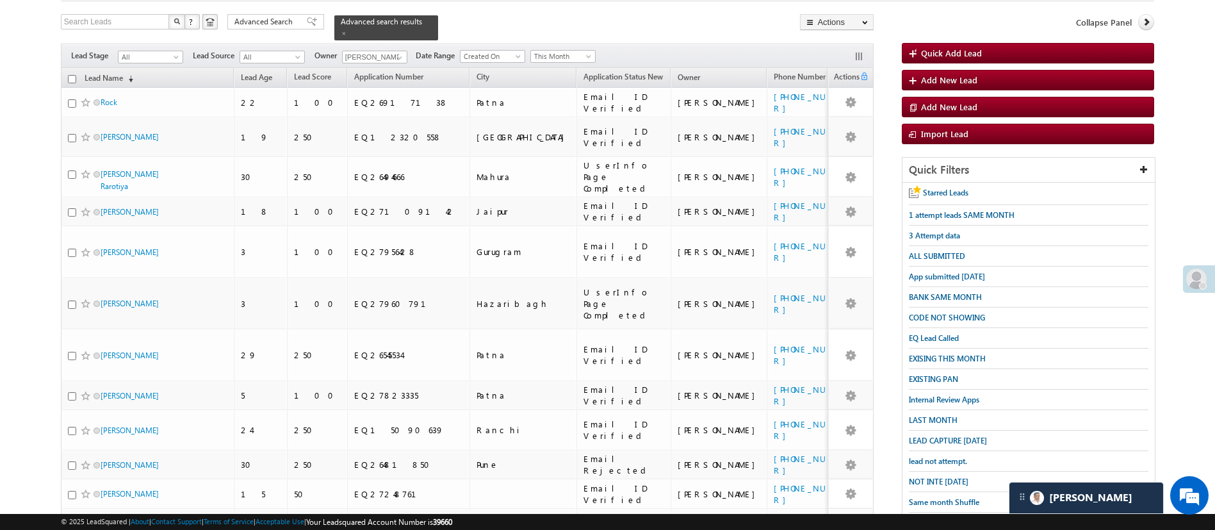
click at [73, 75] on input "checkbox" at bounding box center [72, 79] width 8 height 8
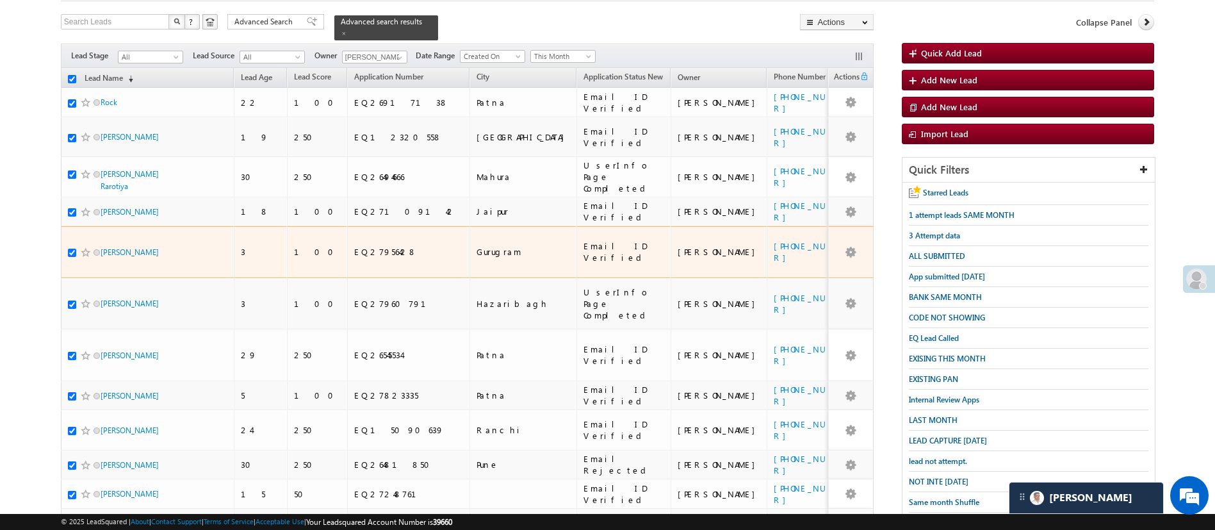
click at [72, 249] on input "checkbox" at bounding box center [72, 253] width 8 height 8
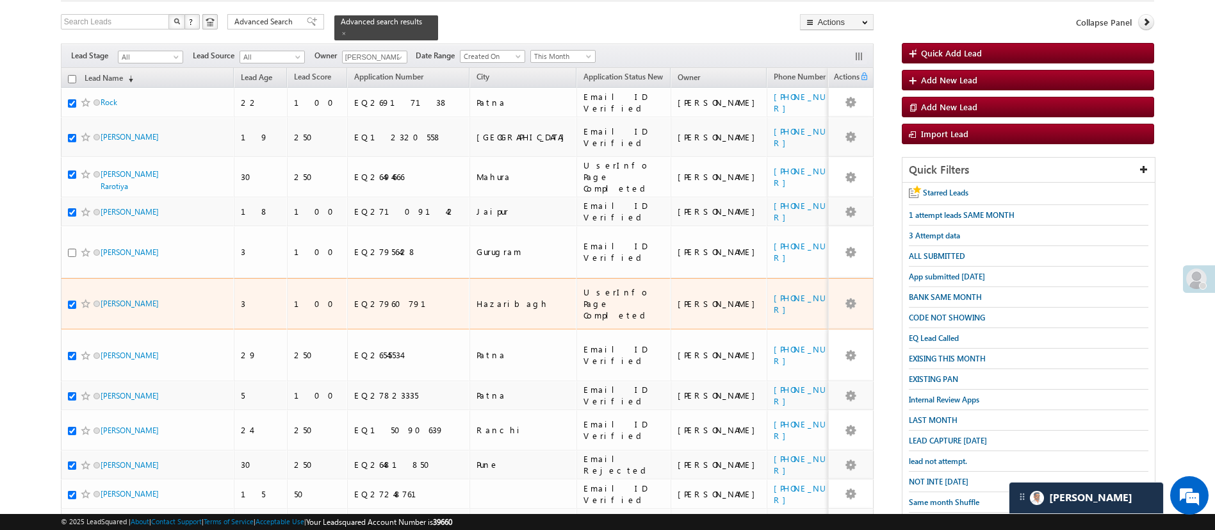
click at [73, 300] on input "checkbox" at bounding box center [72, 304] width 8 height 8
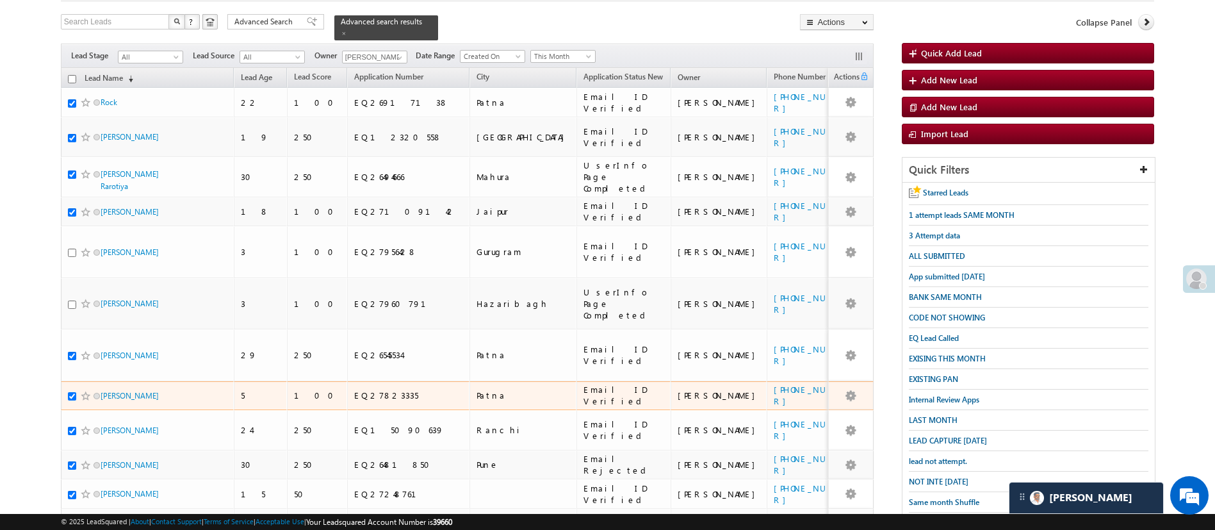
click at [73, 392] on input "checkbox" at bounding box center [72, 396] width 8 height 8
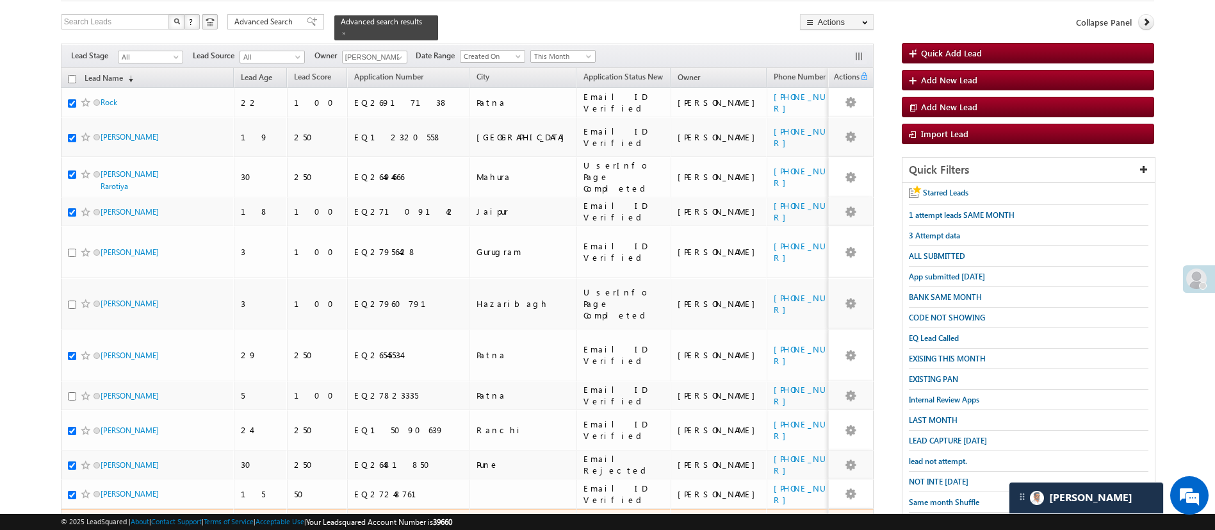
click at [75, 529] on input "checkbox" at bounding box center [72, 535] width 8 height 8
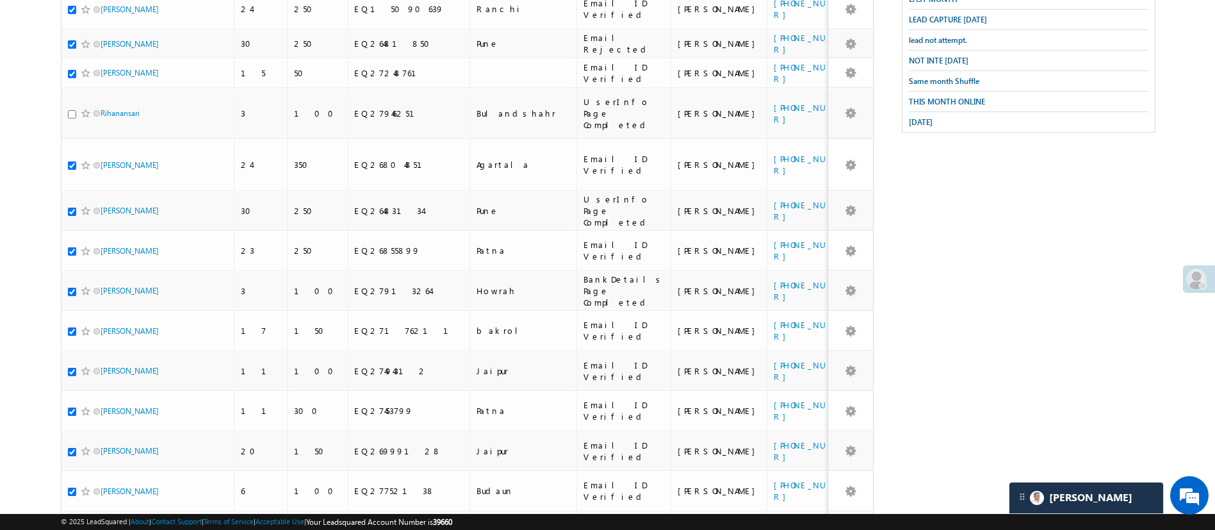
scroll to position [502, 0]
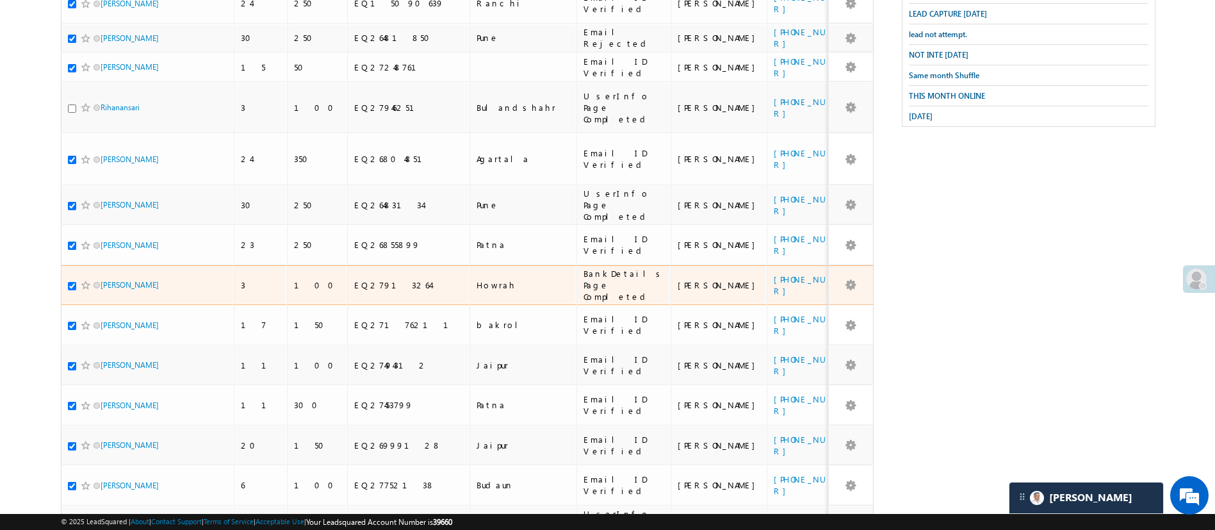
click at [70, 282] on input "checkbox" at bounding box center [72, 286] width 8 height 8
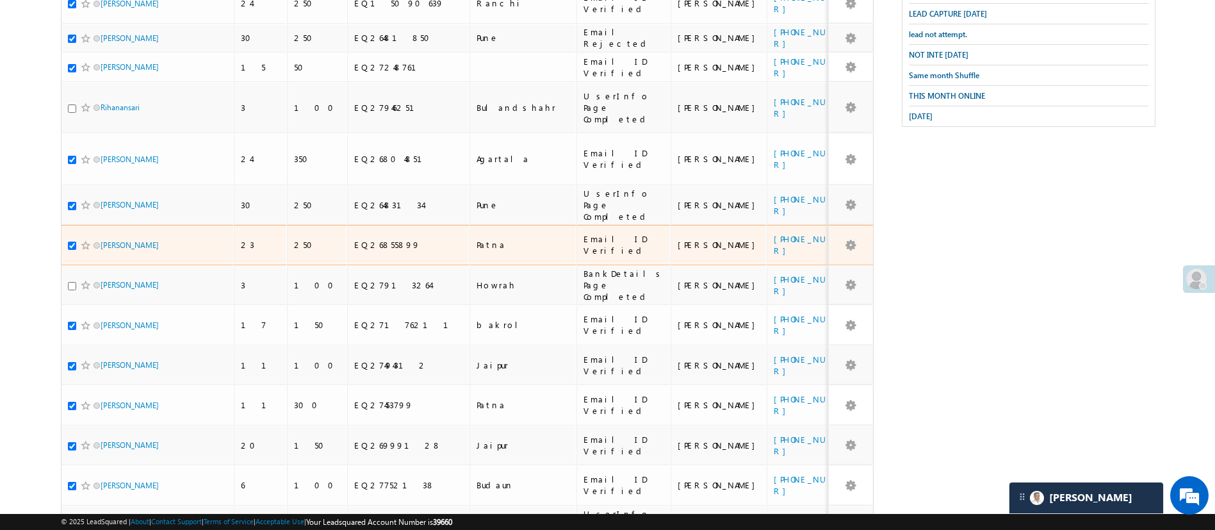
click at [74, 242] on input "checkbox" at bounding box center [72, 246] width 8 height 8
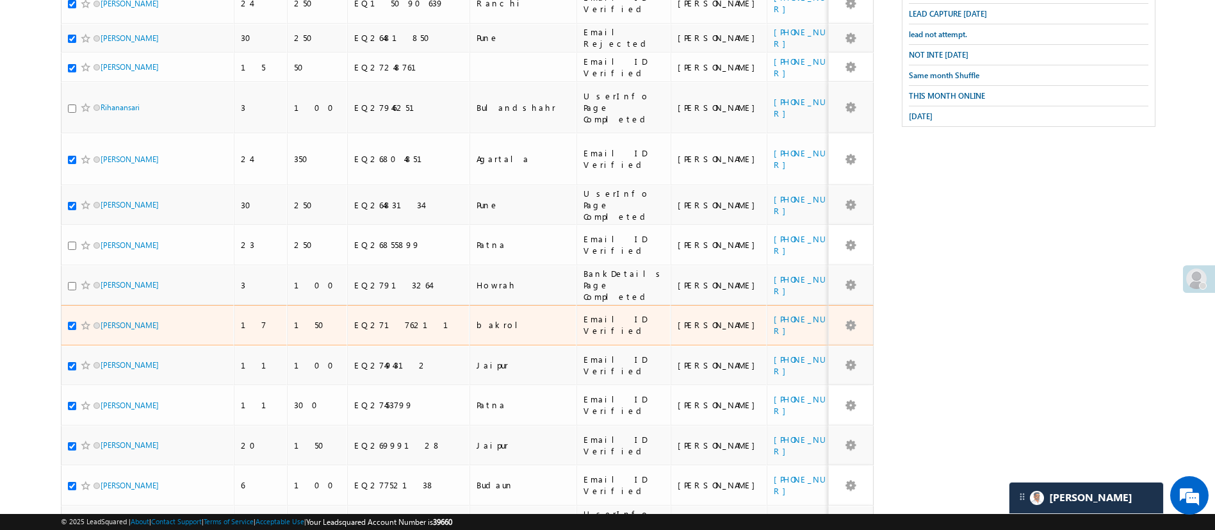
click at [71, 322] on input "checkbox" at bounding box center [72, 326] width 8 height 8
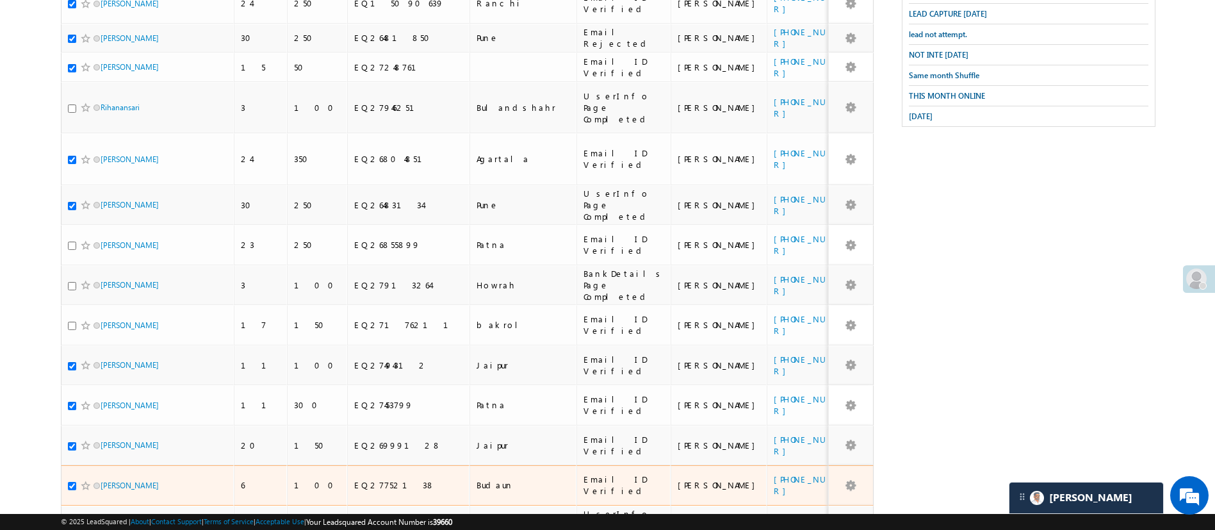
click at [72, 482] on input "checkbox" at bounding box center [72, 486] width 8 height 8
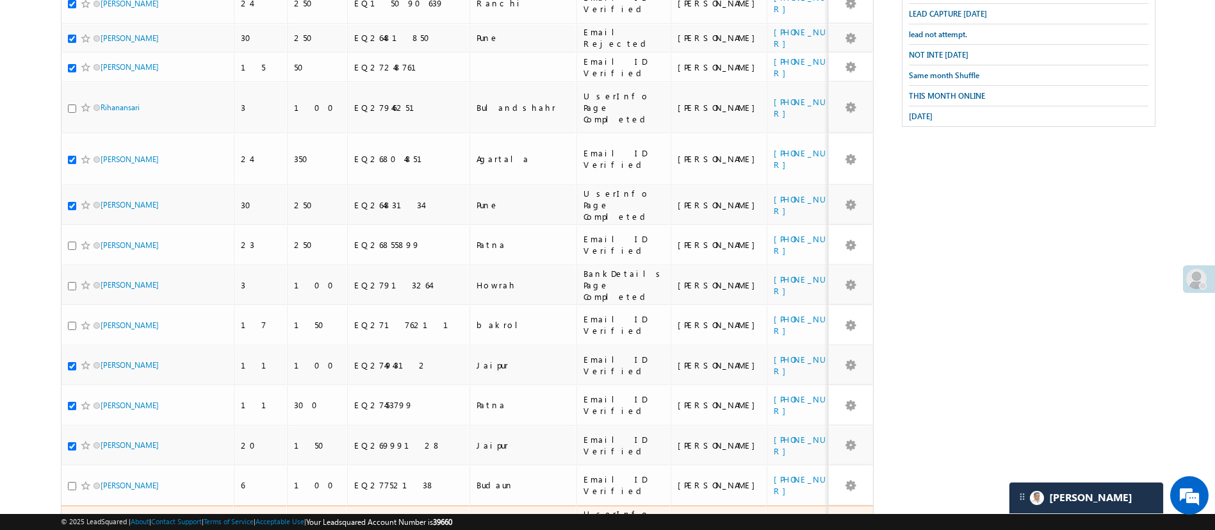
click at [71, 519] on div at bounding box center [87, 525] width 39 height 13
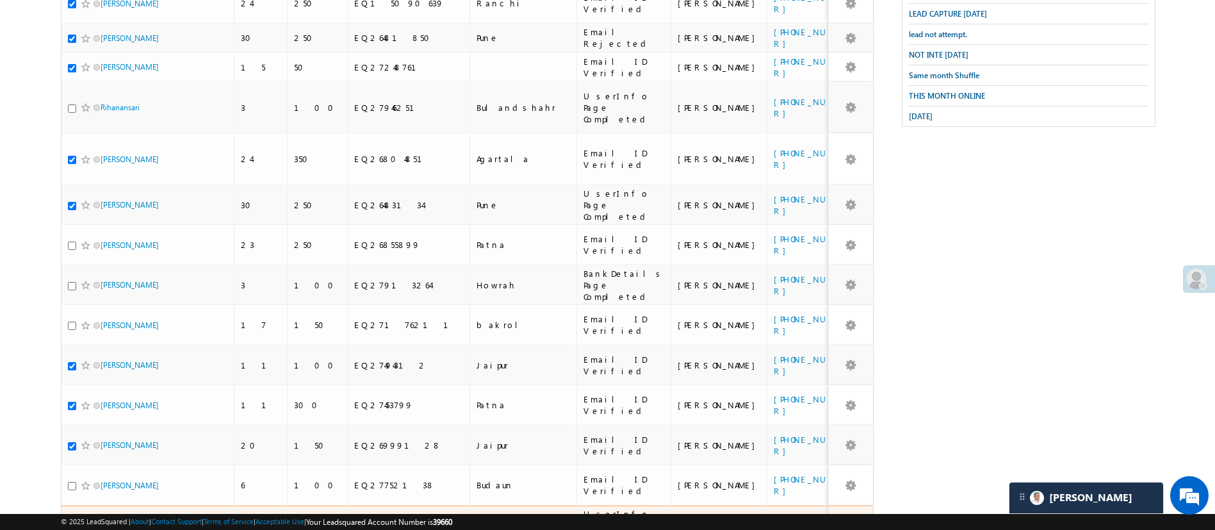
click at [75, 522] on input "checkbox" at bounding box center [72, 526] width 8 height 8
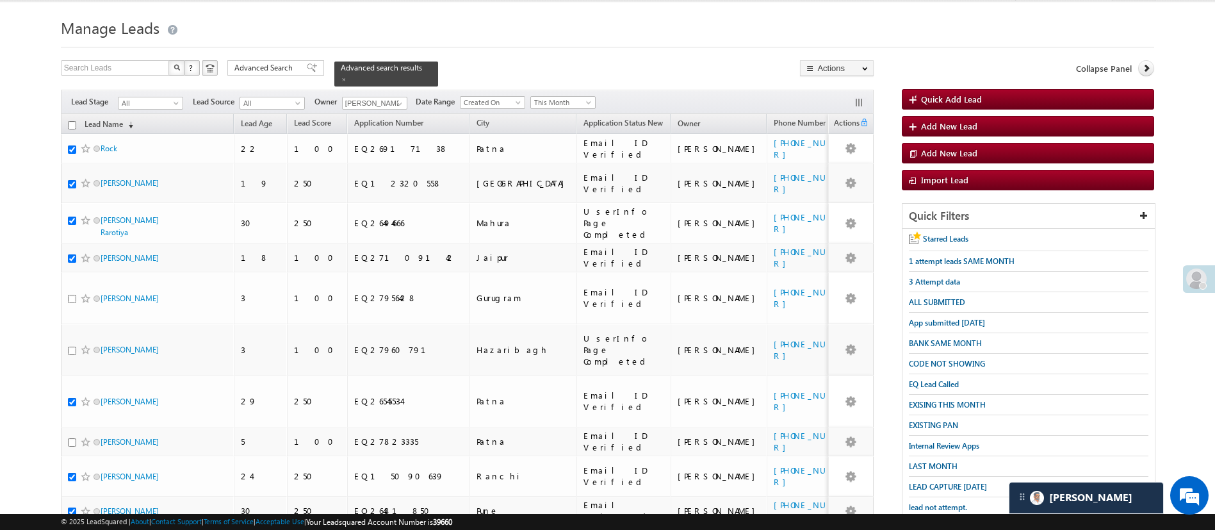
scroll to position [2, 0]
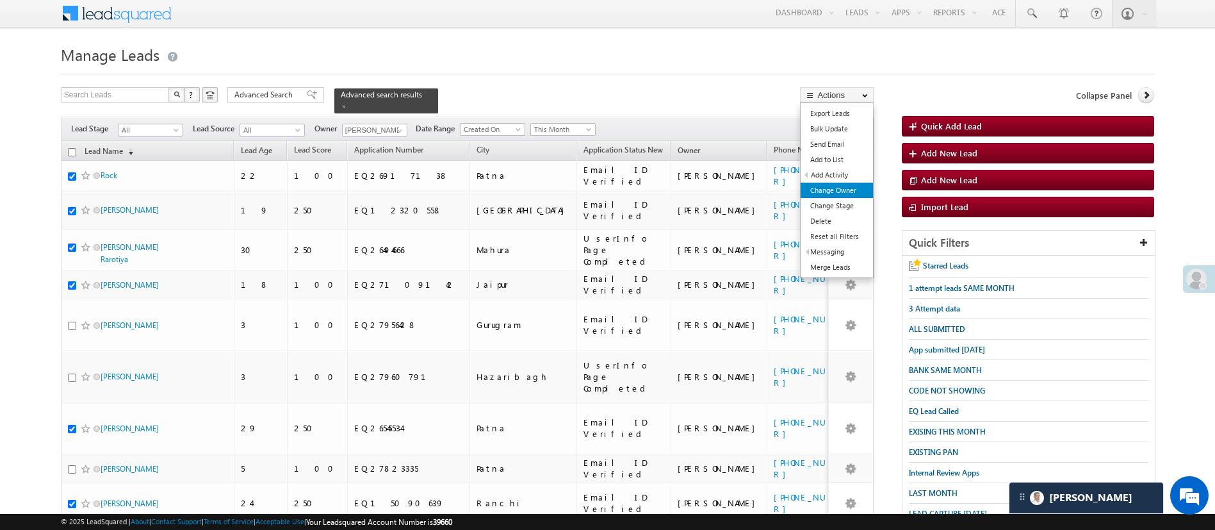
click at [846, 188] on link "Change Owner" at bounding box center [837, 190] width 72 height 15
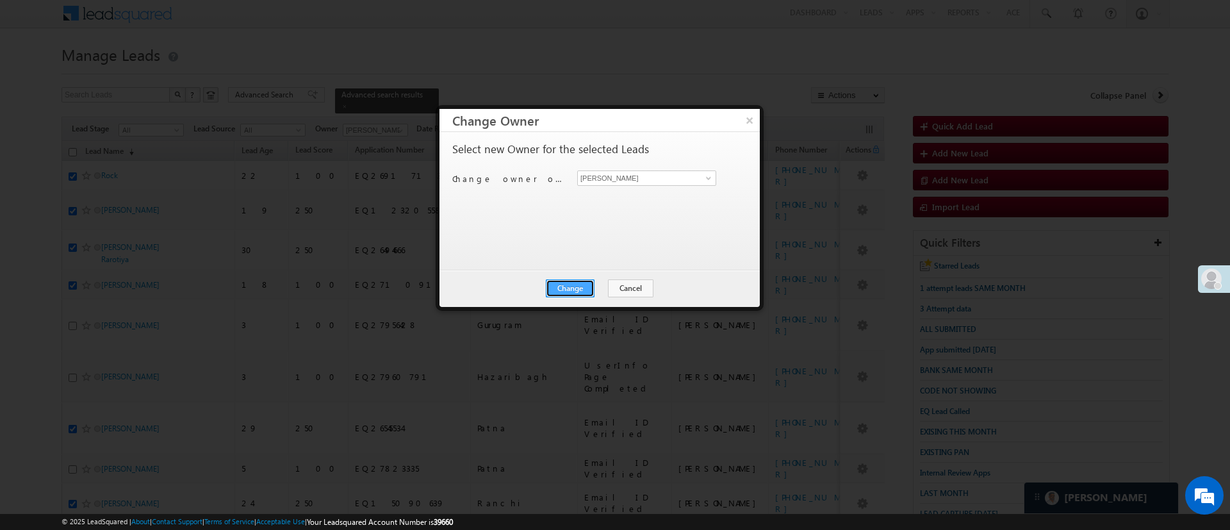
click at [579, 293] on button "Change" at bounding box center [570, 288] width 49 height 18
click at [612, 291] on button "Close" at bounding box center [601, 288] width 41 height 18
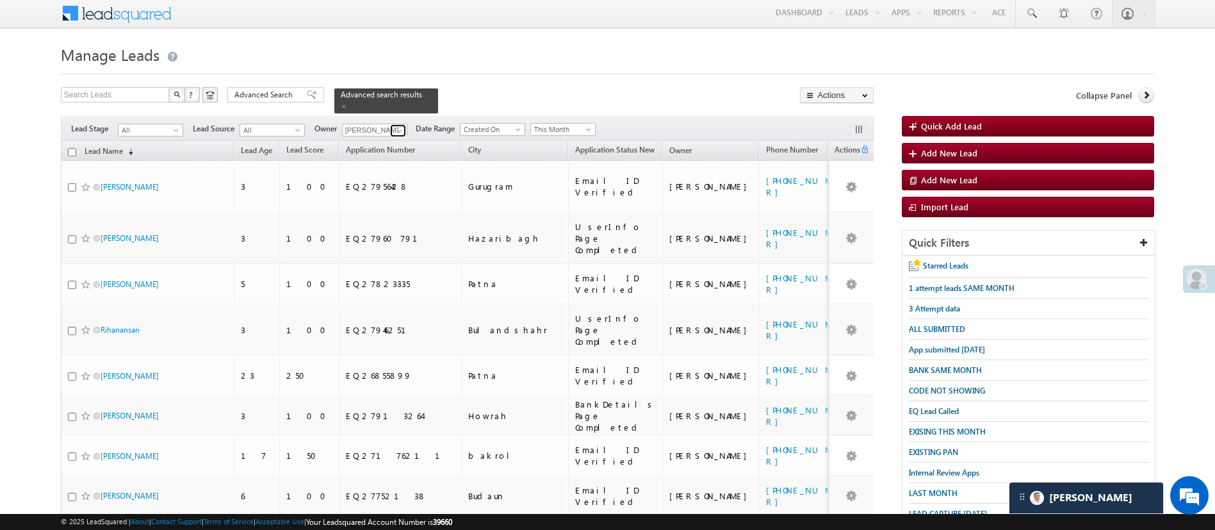
click at [403, 126] on span at bounding box center [400, 131] width 10 height 10
click at [401, 136] on link "[PERSON_NAME] [PERSON_NAME][EMAIL_ADDRESS][DOMAIN_NAME]" at bounding box center [406, 148] width 128 height 24
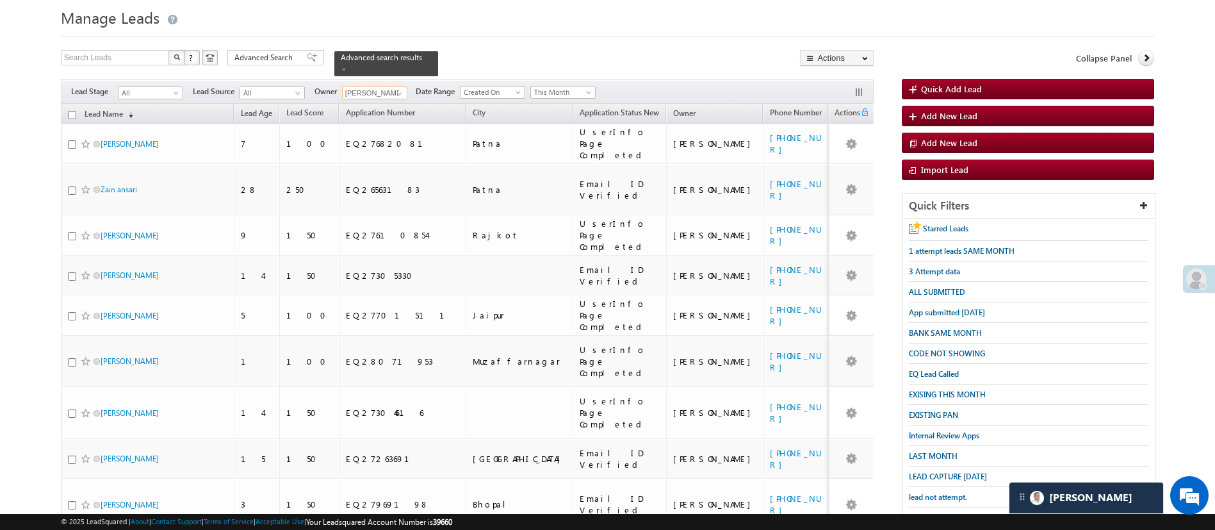
scroll to position [0, 0]
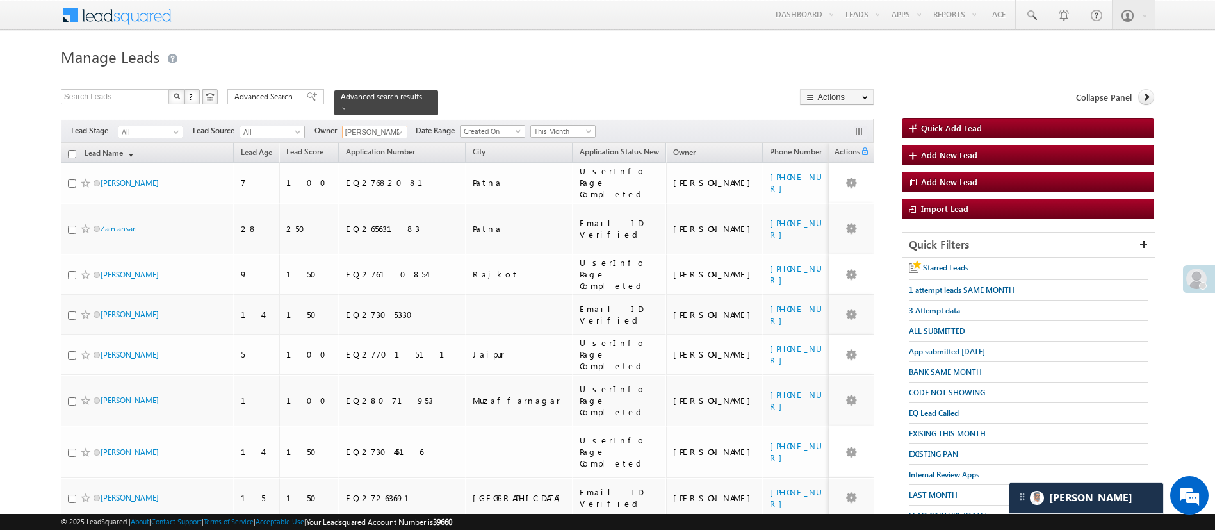
click at [72, 150] on input "checkbox" at bounding box center [72, 154] width 8 height 8
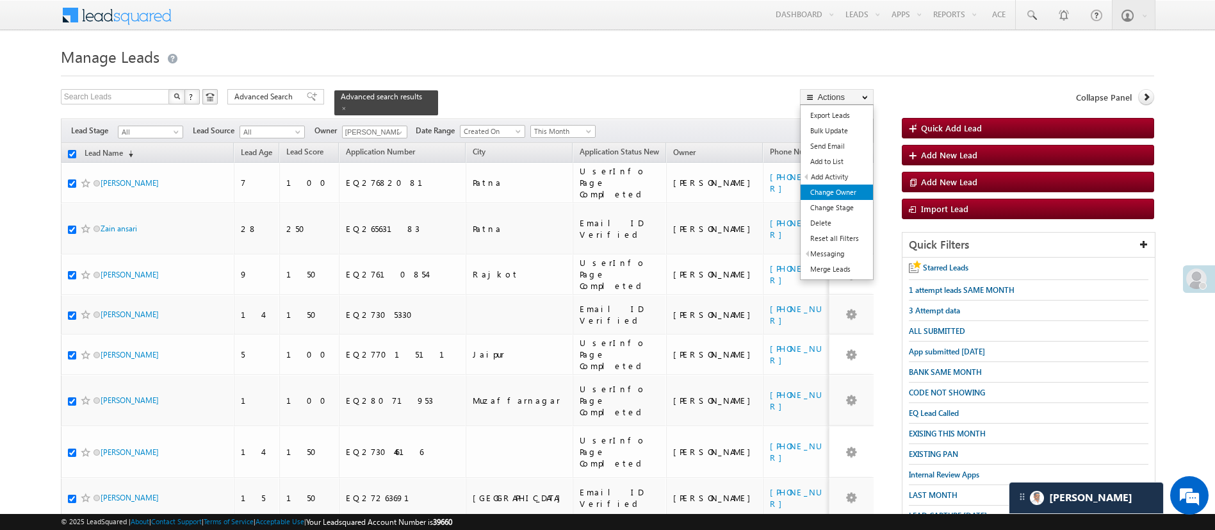
click at [845, 186] on link "Change Owner" at bounding box center [837, 192] width 72 height 15
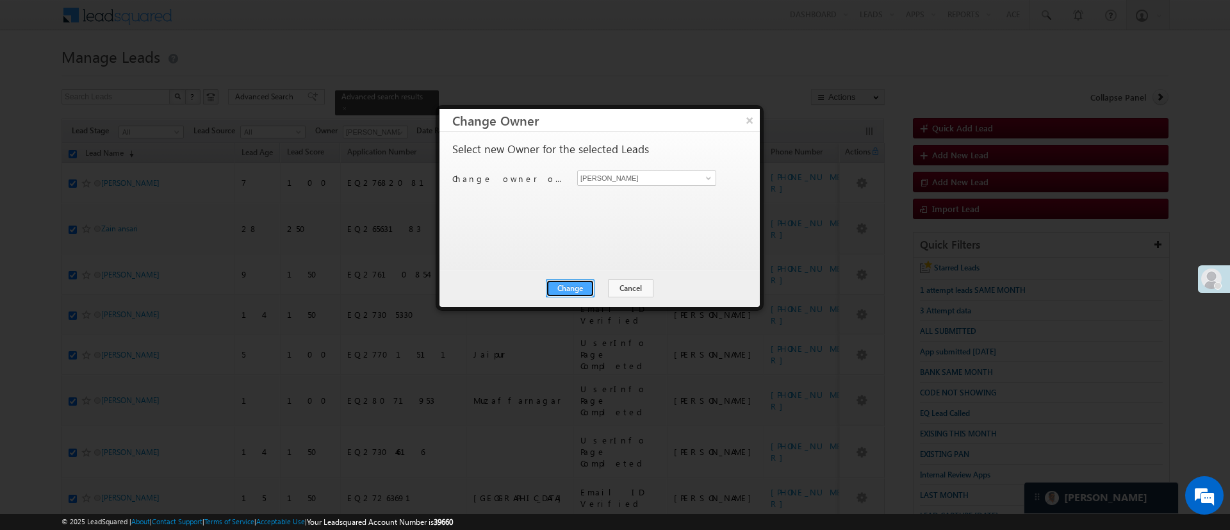
click at [578, 282] on button "Change" at bounding box center [570, 288] width 49 height 18
click at [594, 284] on button "Close" at bounding box center [601, 288] width 41 height 18
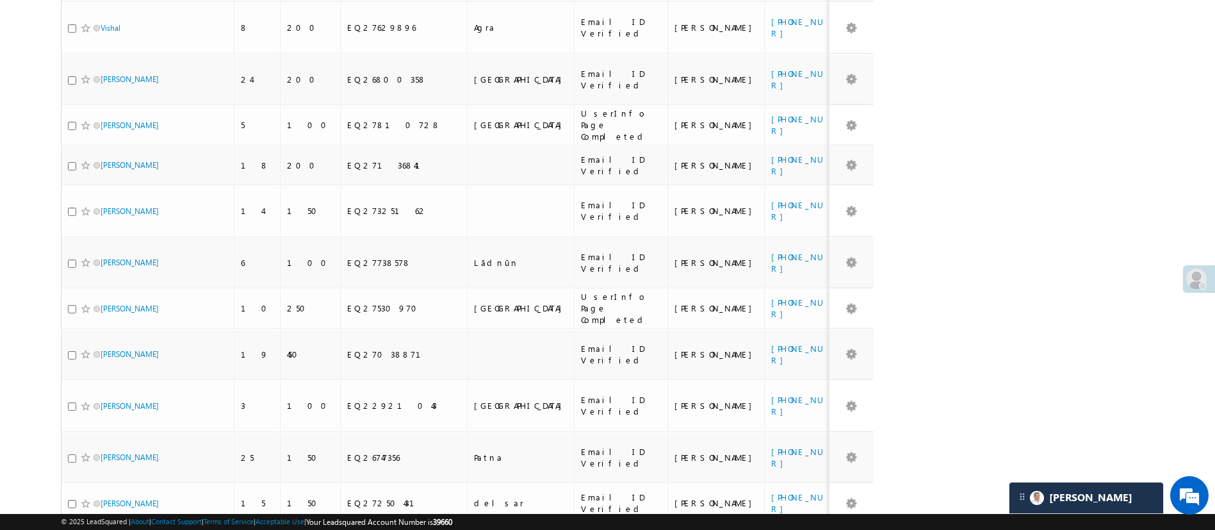
scroll to position [686, 0]
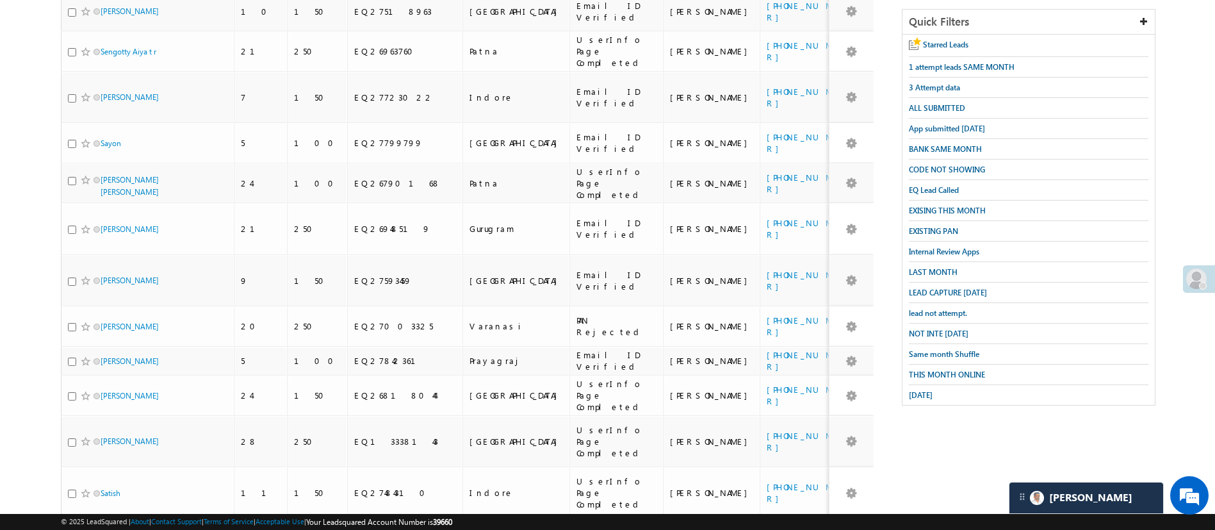
scroll to position [0, 0]
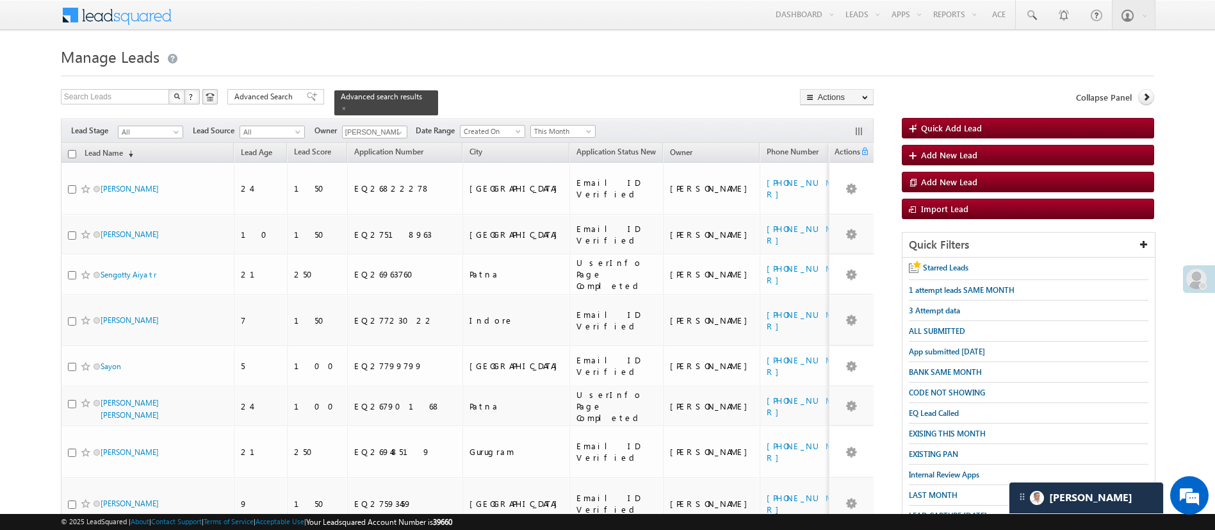
click at [69, 150] on input "checkbox" at bounding box center [72, 154] width 8 height 8
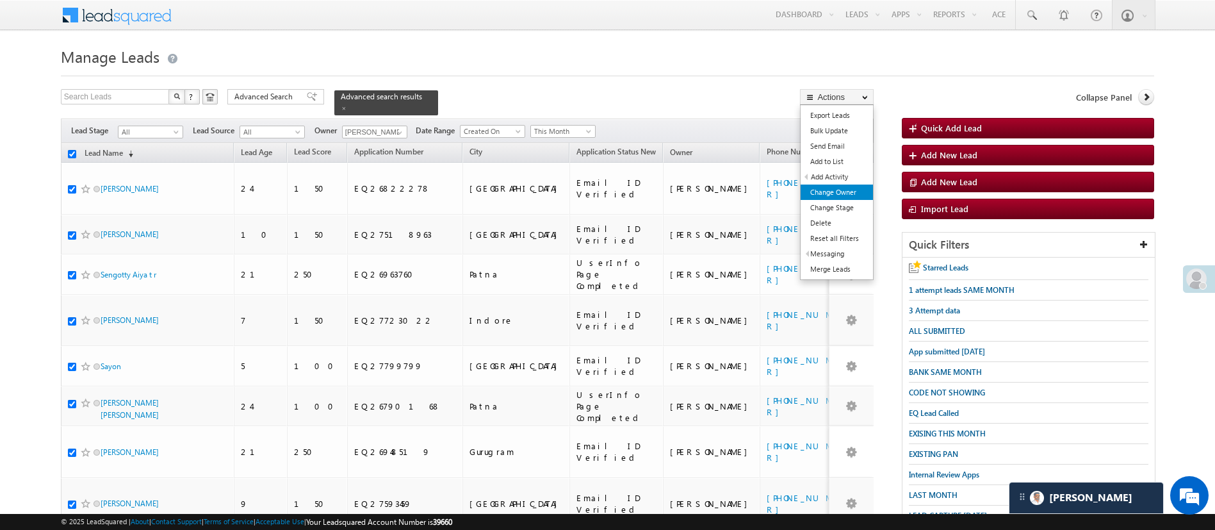
click at [851, 190] on link "Change Owner" at bounding box center [837, 192] width 72 height 15
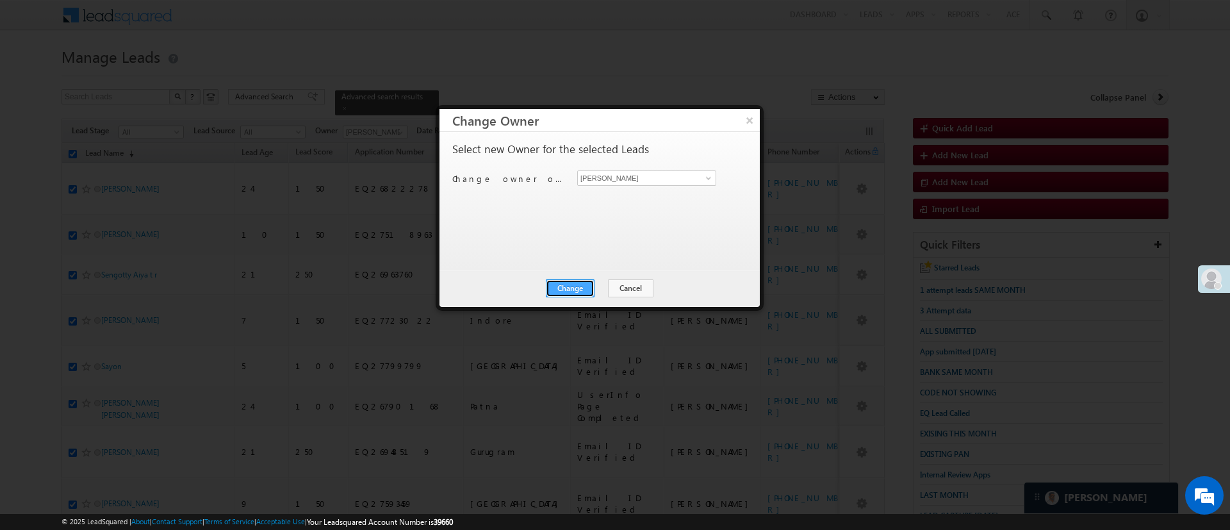
click at [584, 284] on button "Change" at bounding box center [570, 288] width 49 height 18
click at [605, 279] on button "Close" at bounding box center [601, 288] width 41 height 18
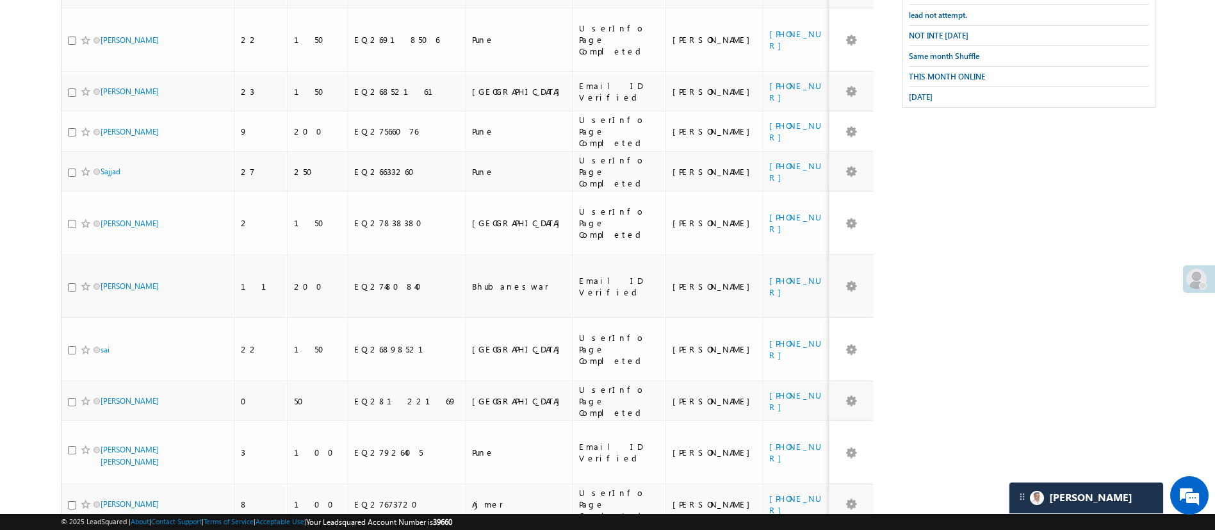
scroll to position [696, 0]
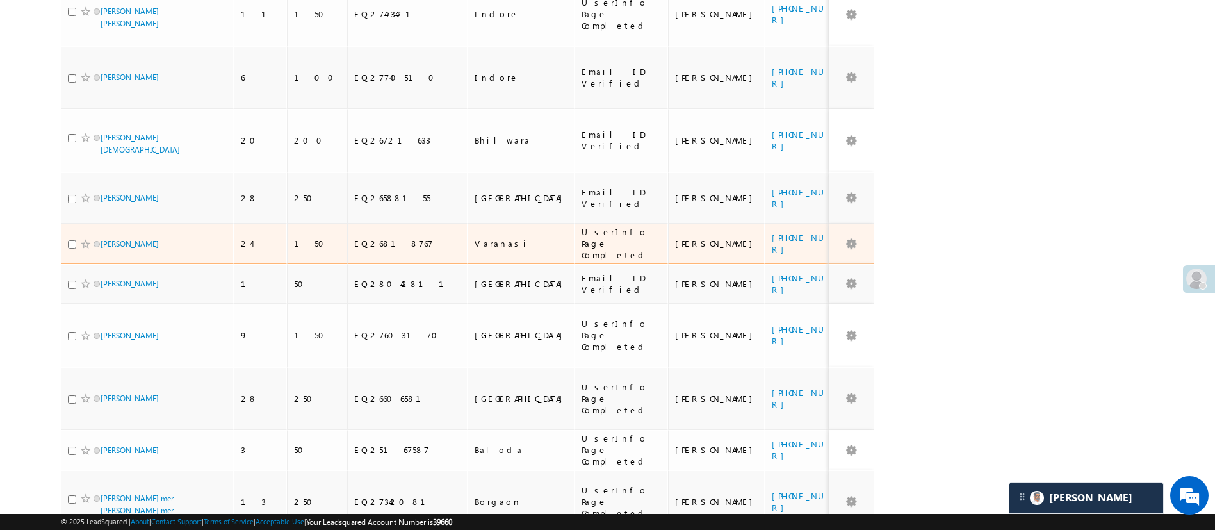
click at [72, 240] on input "checkbox" at bounding box center [72, 244] width 8 height 8
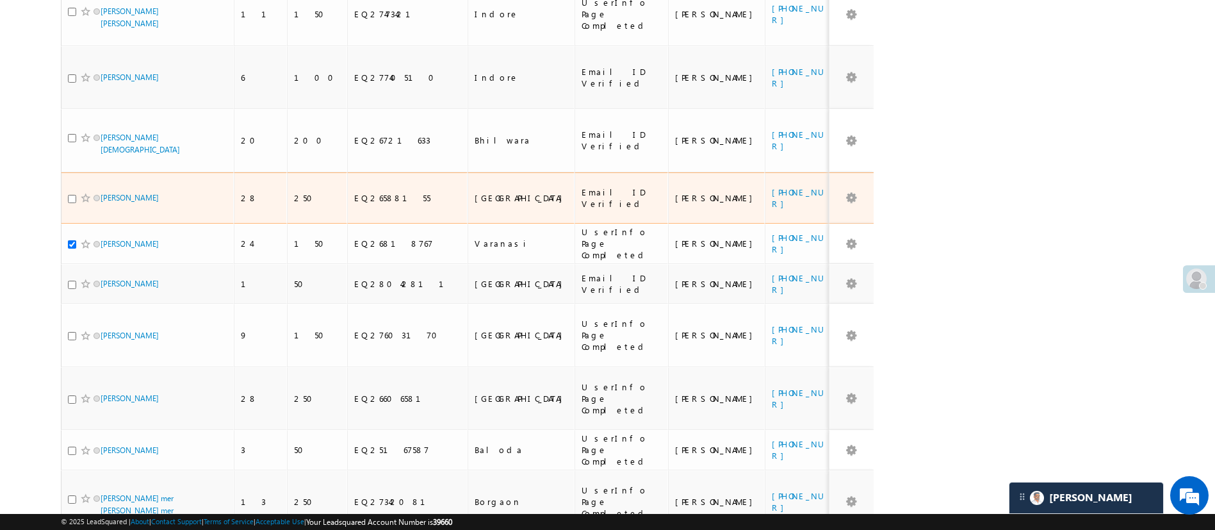
click at [70, 192] on div at bounding box center [87, 198] width 39 height 13
click at [70, 195] on input "checkbox" at bounding box center [72, 199] width 8 height 8
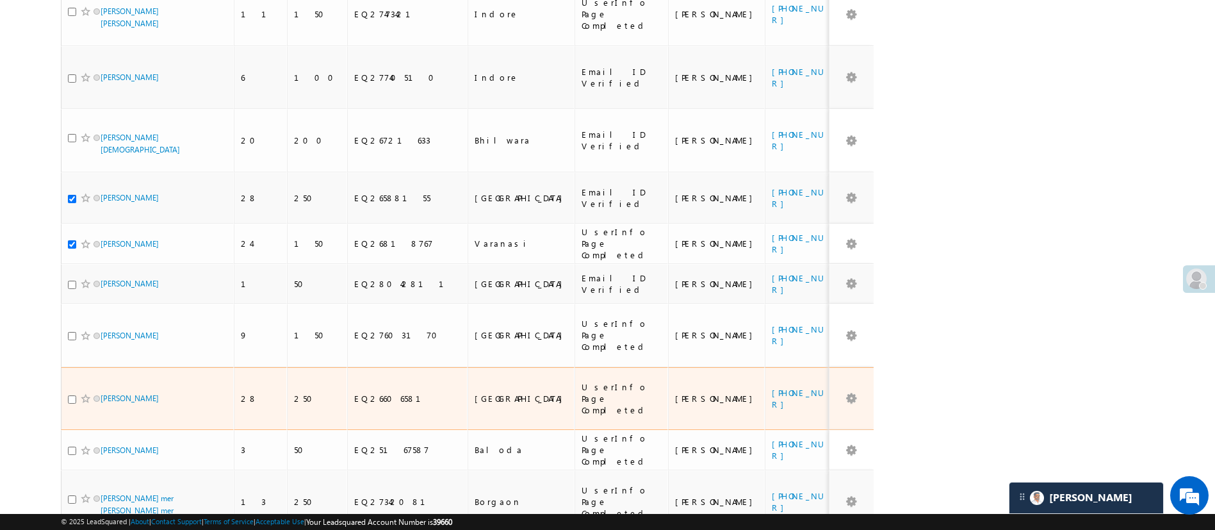
click at [74, 392] on div at bounding box center [87, 398] width 39 height 13
click at [71, 395] on input "checkbox" at bounding box center [72, 399] width 8 height 8
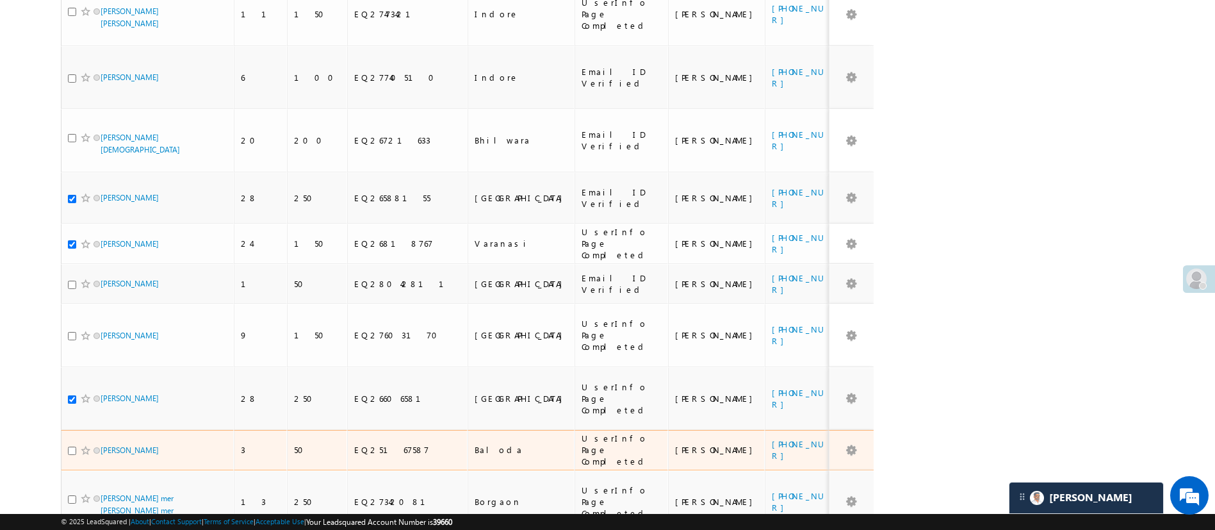
click at [70, 444] on div at bounding box center [87, 450] width 39 height 13
click at [70, 444] on div "[PERSON_NAME]" at bounding box center [148, 453] width 160 height 18
click at [73, 447] on input "checkbox" at bounding box center [72, 451] width 8 height 8
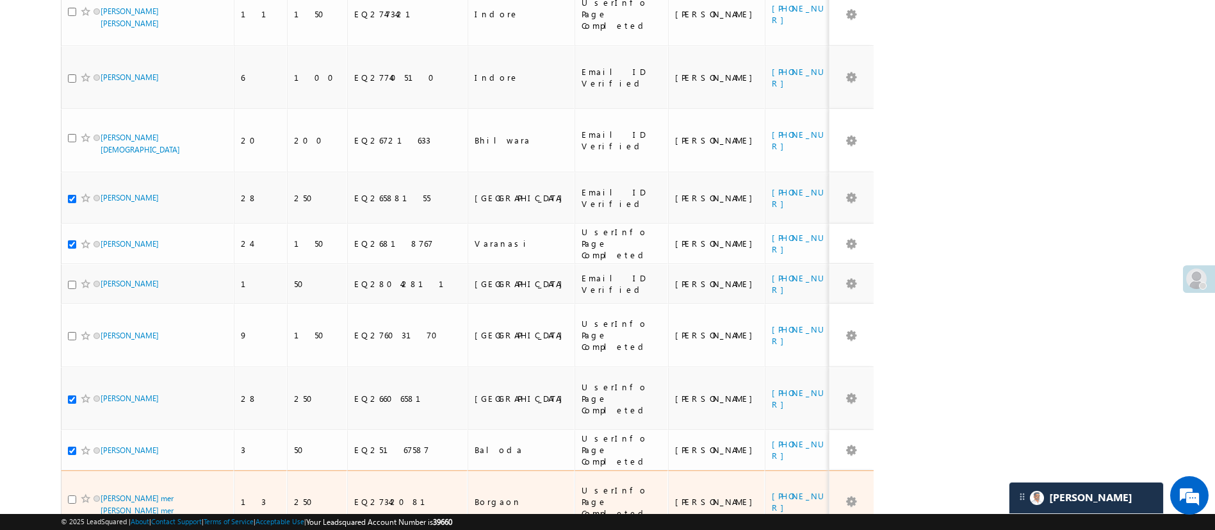
click at [73, 495] on input "checkbox" at bounding box center [72, 499] width 8 height 8
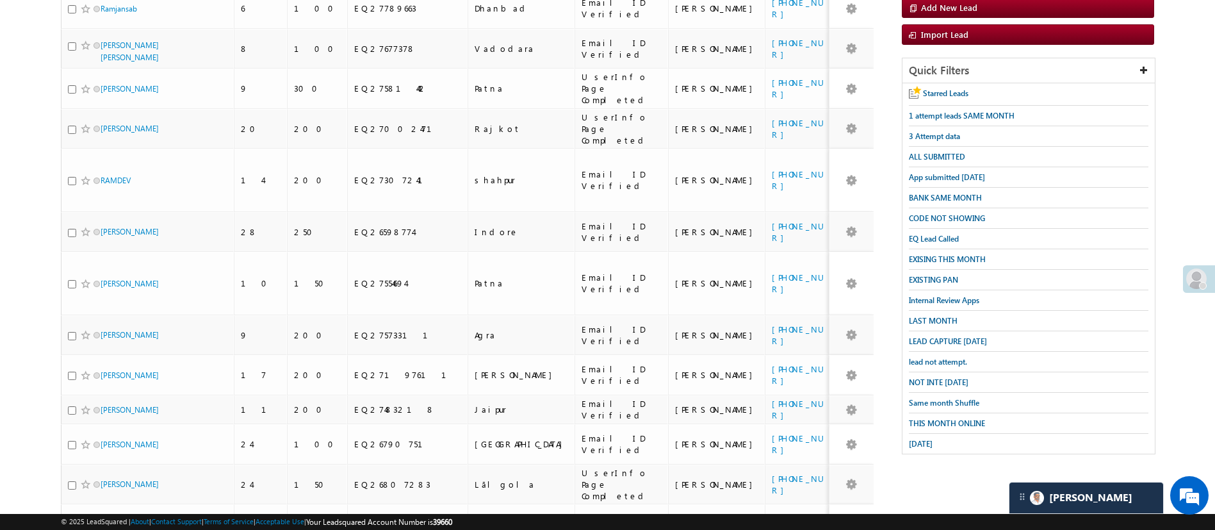
scroll to position [147, 0]
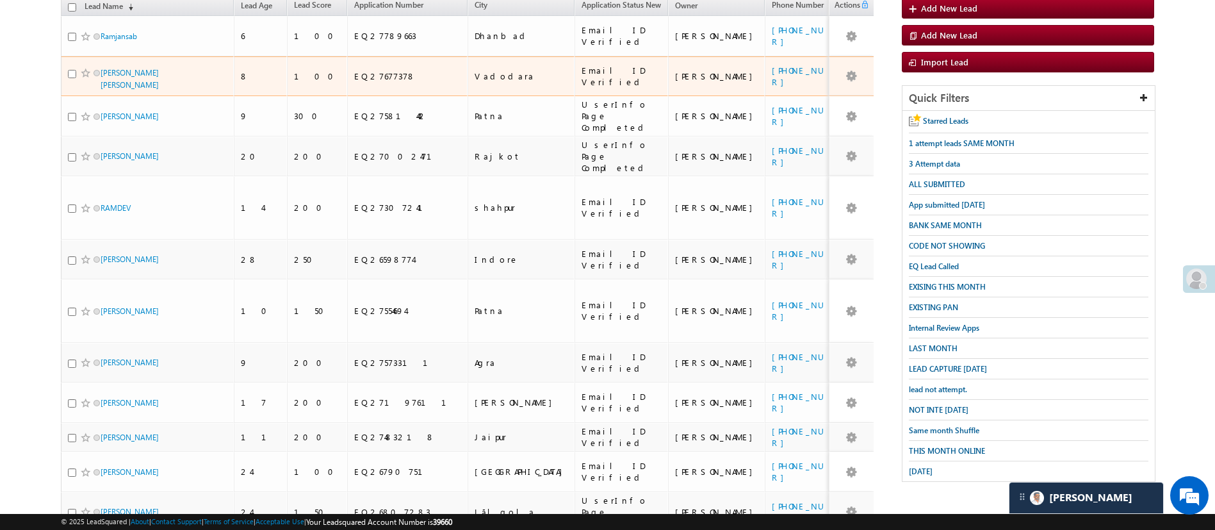
click at [70, 70] on input "checkbox" at bounding box center [72, 74] width 8 height 8
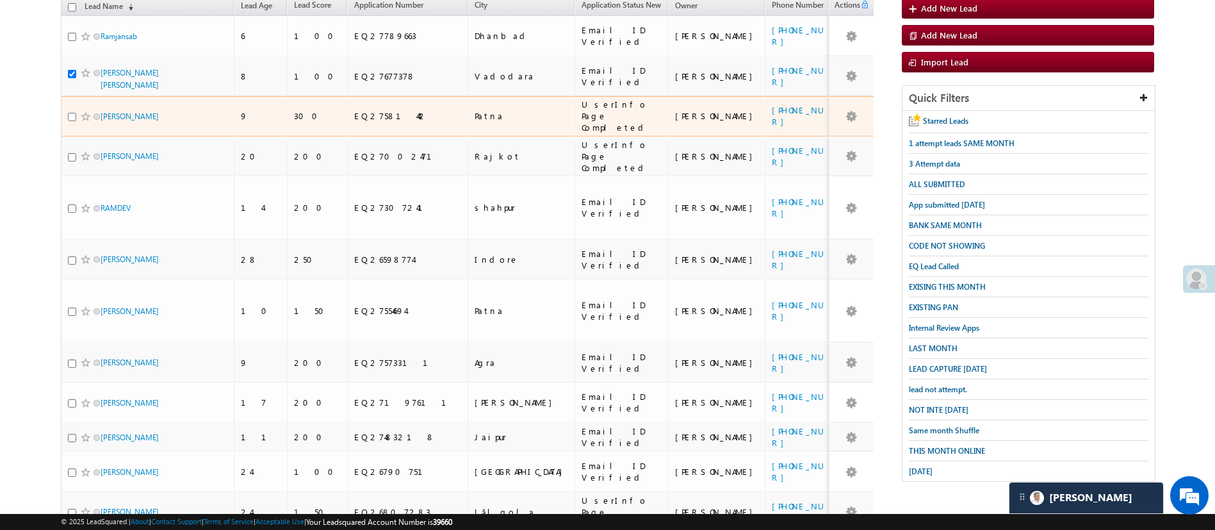
click at [71, 113] on input "checkbox" at bounding box center [72, 117] width 8 height 8
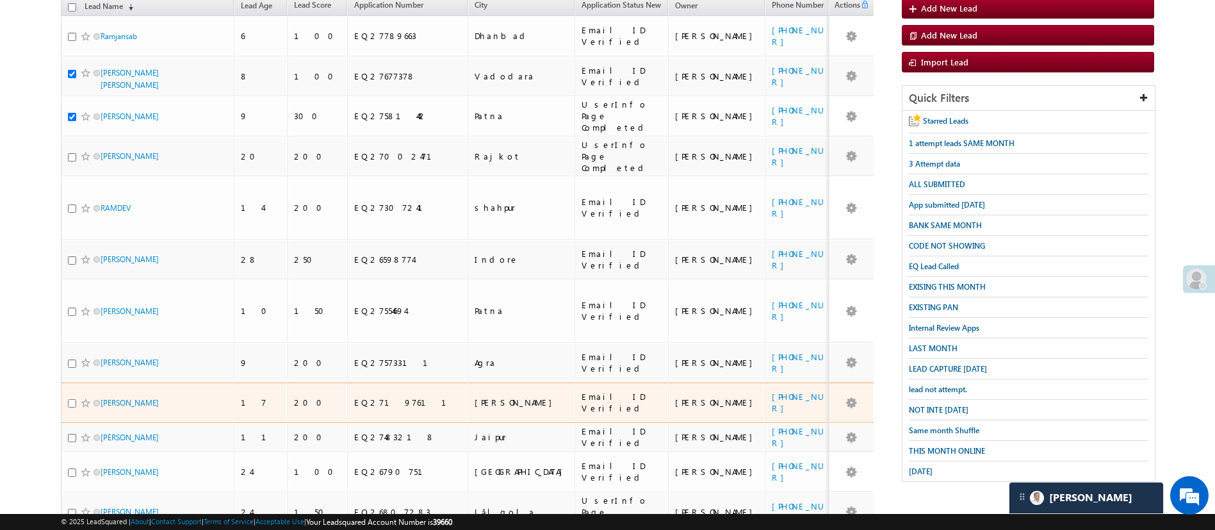
click at [74, 399] on input "checkbox" at bounding box center [72, 403] width 8 height 8
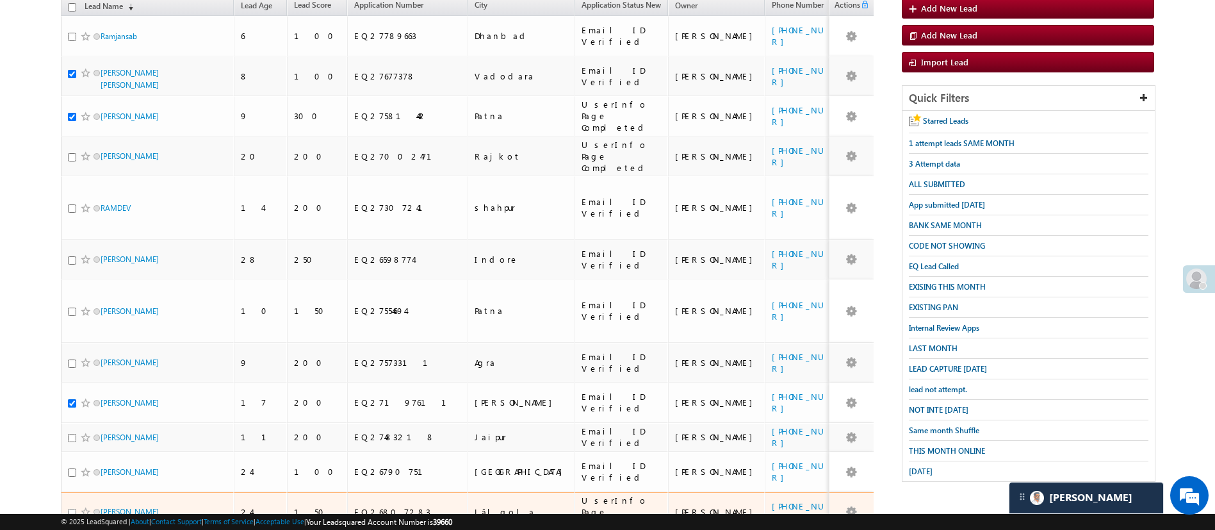
click at [72, 509] on input "checkbox" at bounding box center [72, 513] width 8 height 8
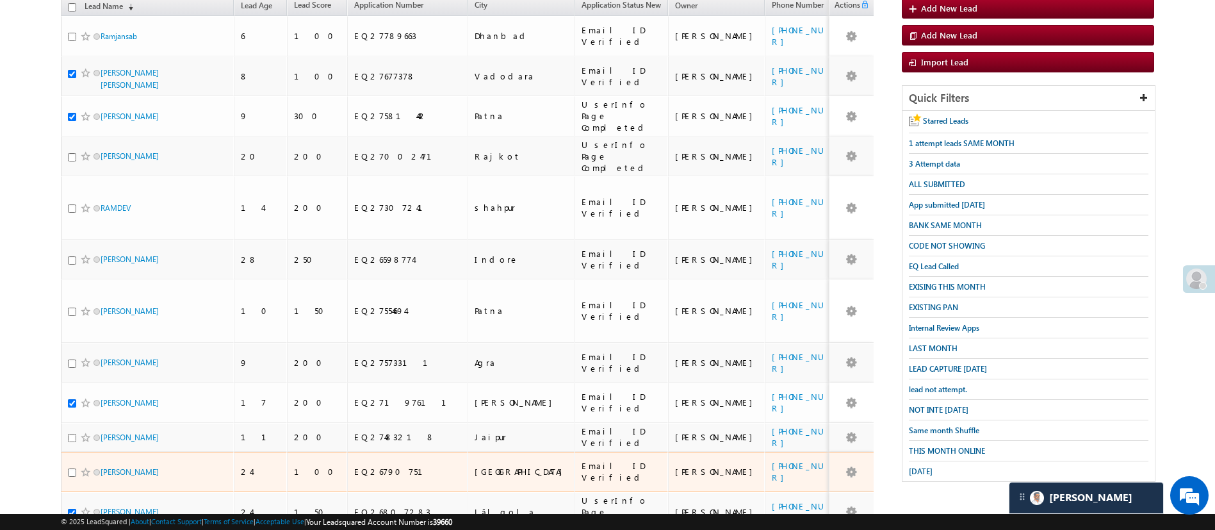
click at [70, 466] on div at bounding box center [87, 472] width 39 height 13
click at [70, 468] on input "checkbox" at bounding box center [72, 472] width 8 height 8
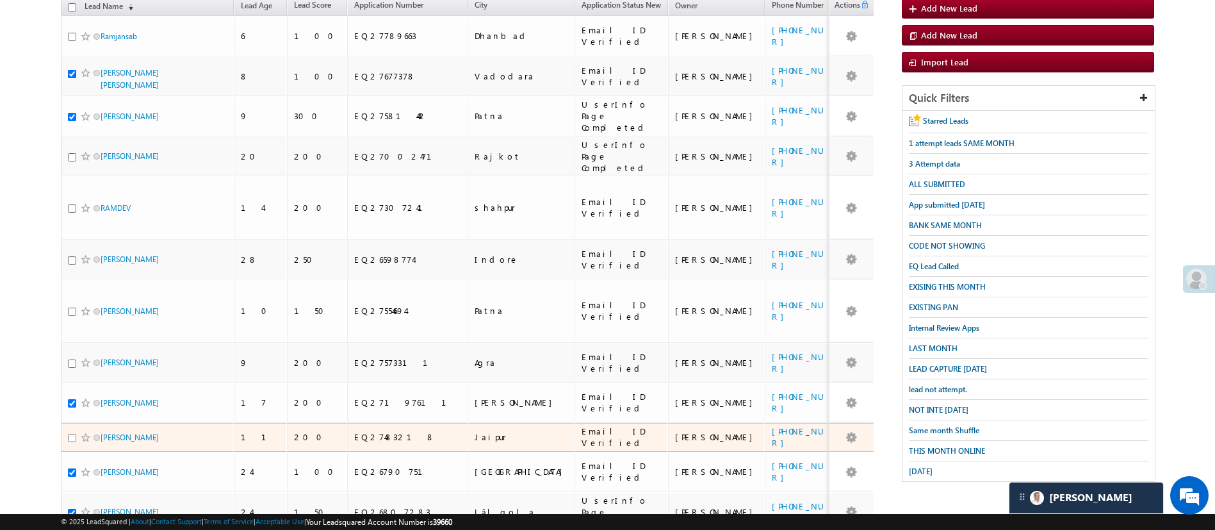
click at [70, 434] on input "checkbox" at bounding box center [72, 438] width 8 height 8
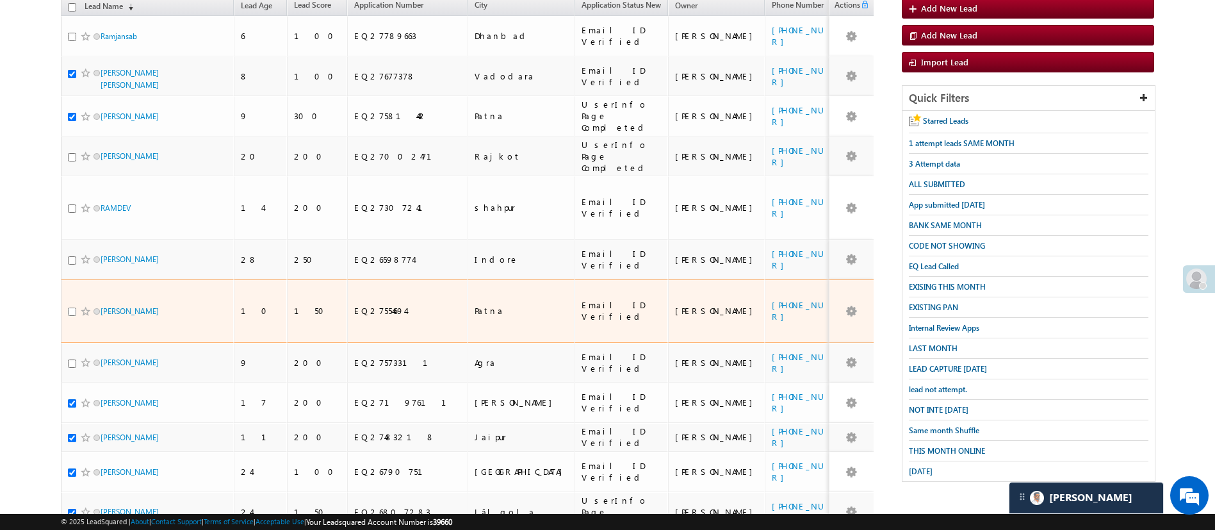
click at [71, 308] on input "checkbox" at bounding box center [72, 312] width 8 height 8
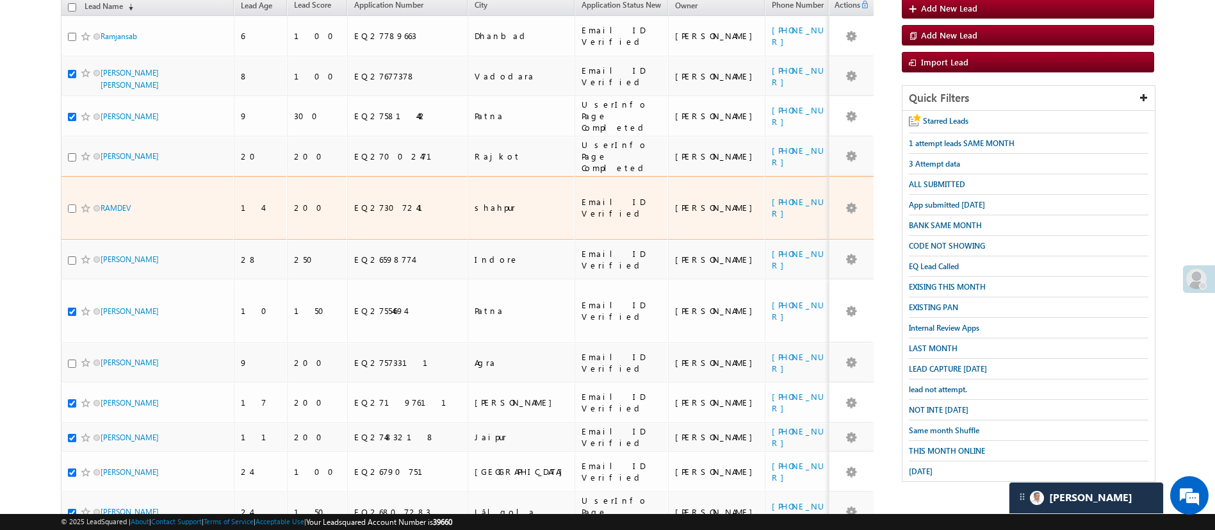
click at [70, 204] on input "checkbox" at bounding box center [72, 208] width 8 height 8
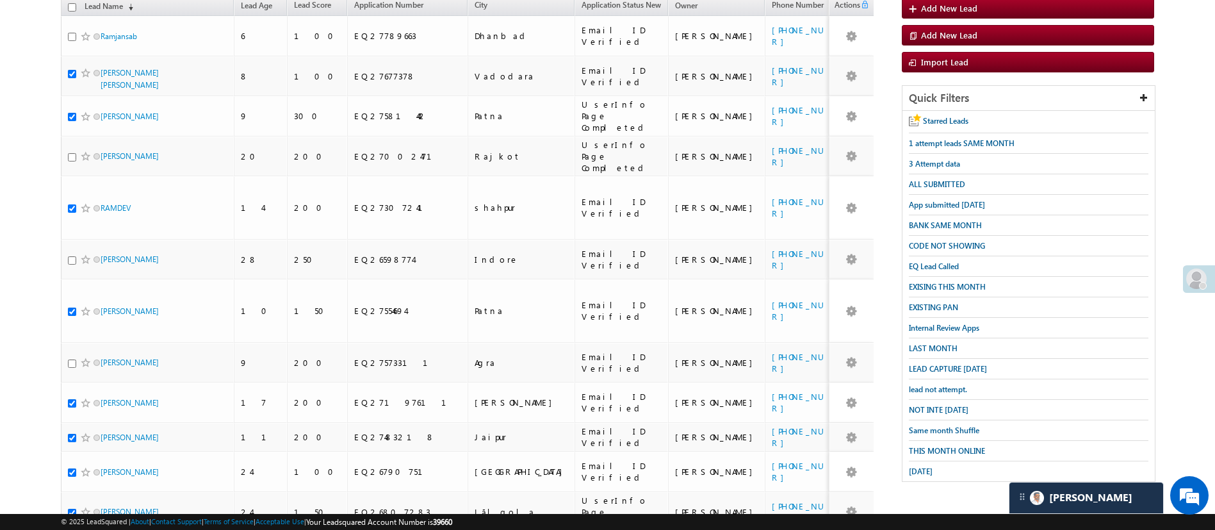
scroll to position [0, 0]
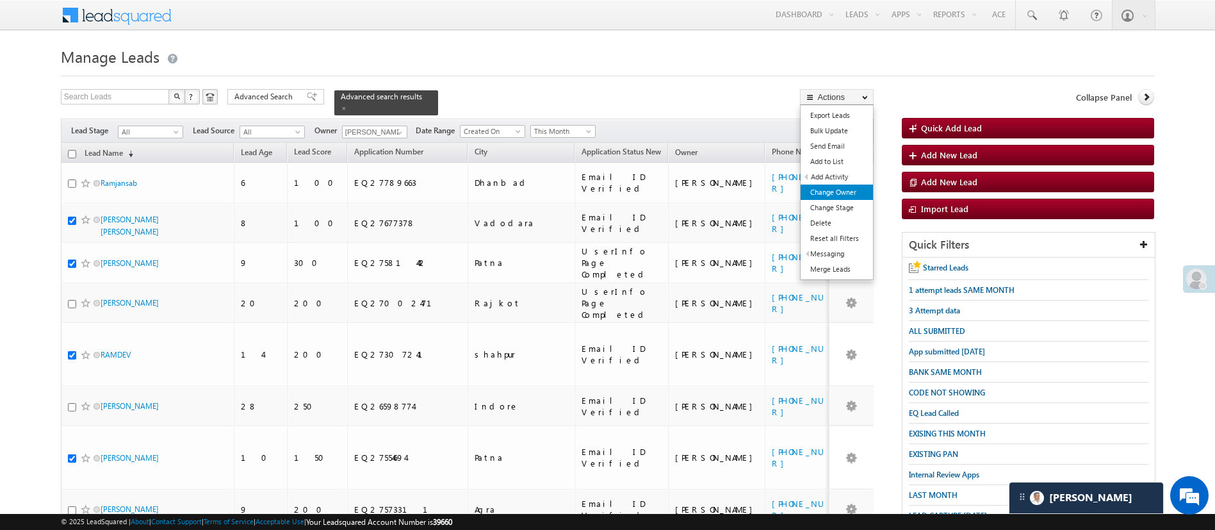
click at [849, 186] on link "Change Owner" at bounding box center [837, 192] width 72 height 15
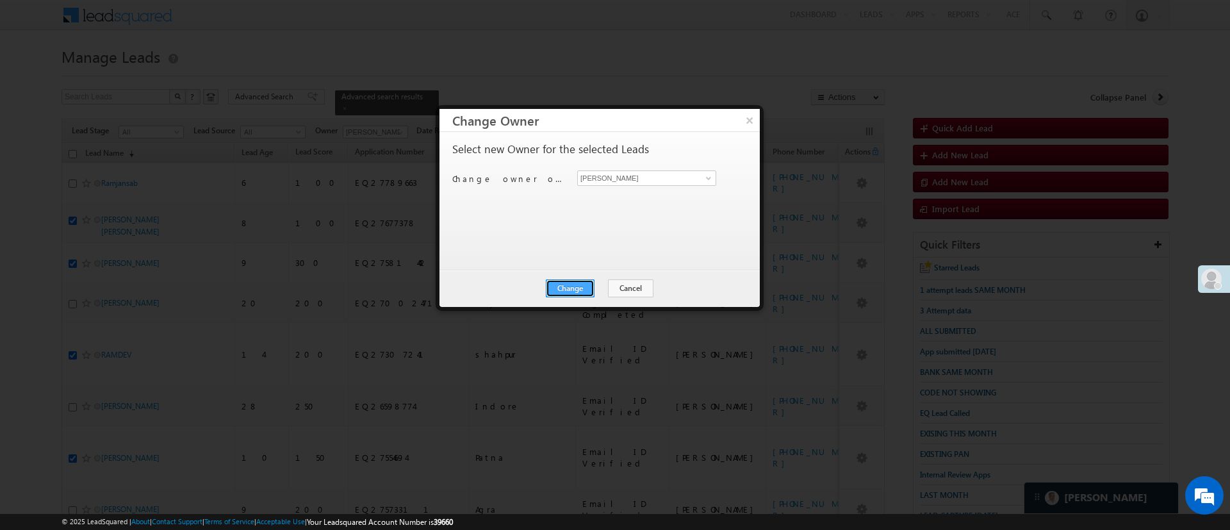
click at [566, 291] on button "Change" at bounding box center [570, 288] width 49 height 18
click at [614, 290] on button "Close" at bounding box center [601, 288] width 41 height 18
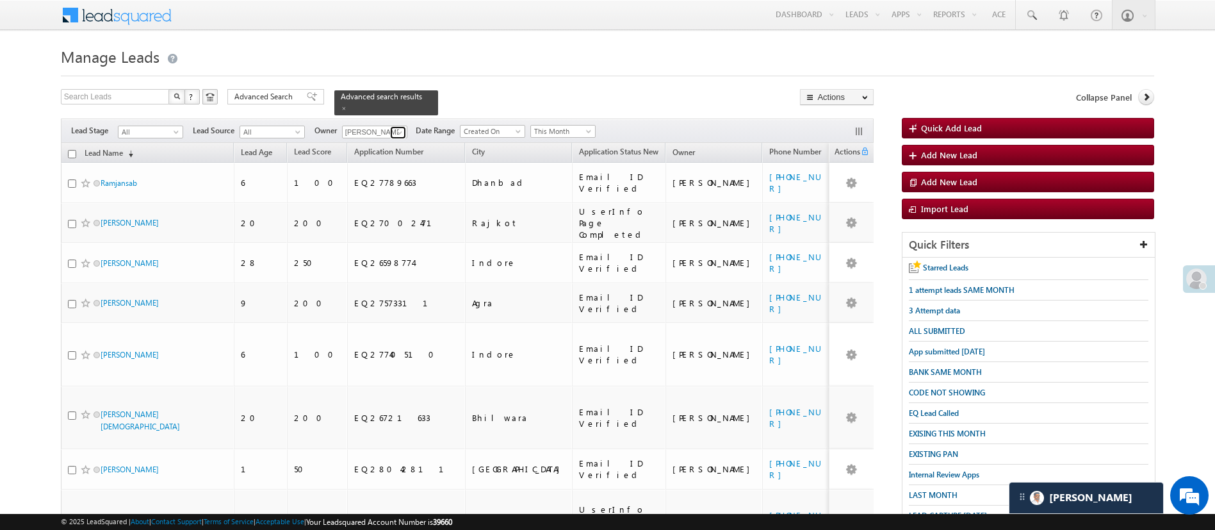
click at [396, 127] on span at bounding box center [400, 132] width 10 height 10
click at [393, 138] on link "[PERSON_NAME] [PERSON_NAME][EMAIL_ADDRESS][DOMAIN_NAME]" at bounding box center [406, 150] width 128 height 24
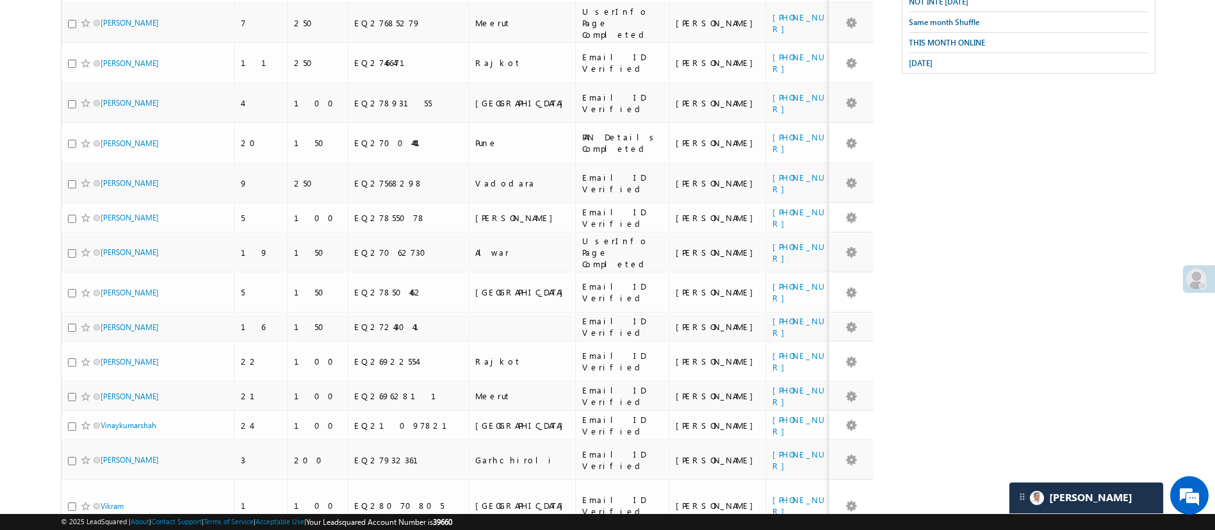
scroll to position [92, 0]
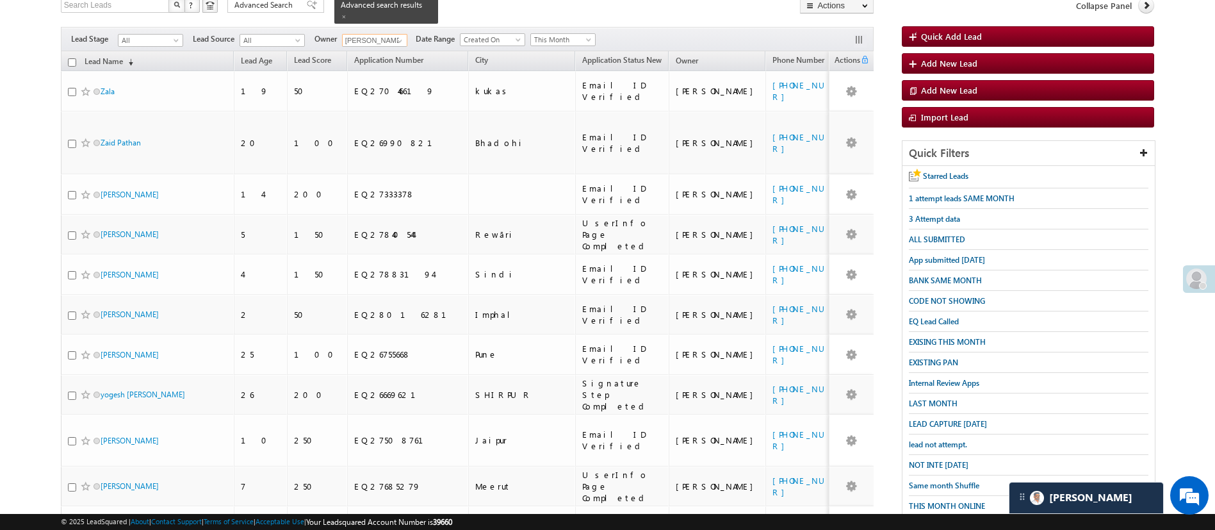
click at [70, 58] on input "checkbox" at bounding box center [72, 62] width 8 height 8
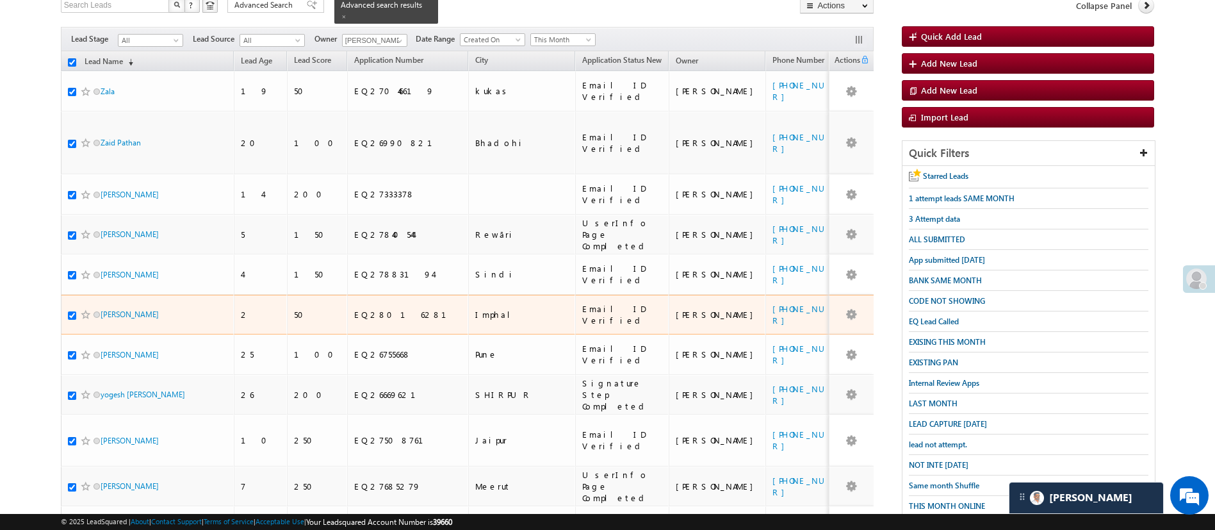
click at [72, 311] on input "checkbox" at bounding box center [72, 315] width 8 height 8
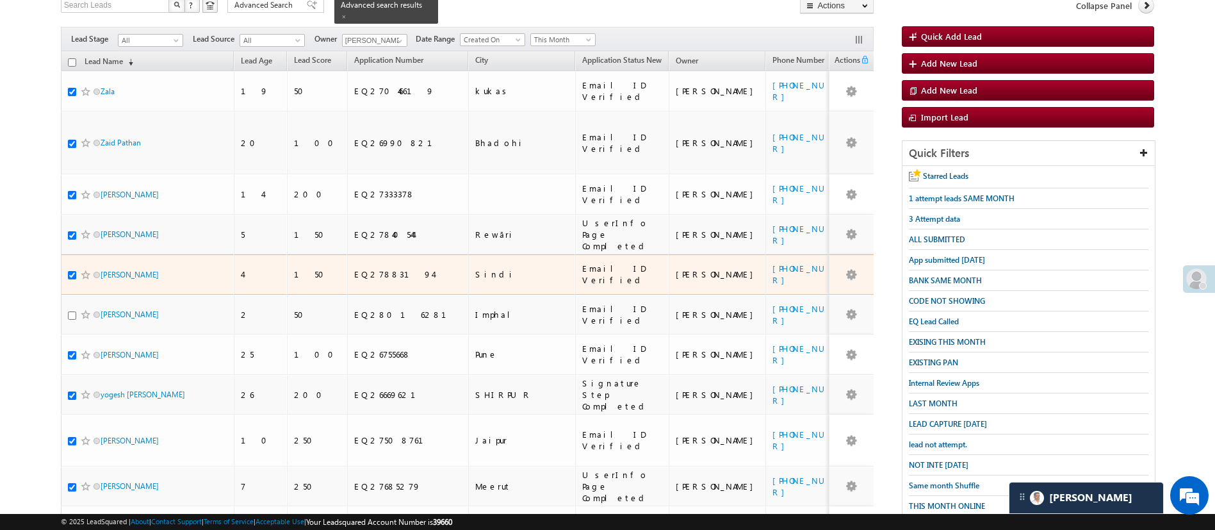
click at [69, 268] on div at bounding box center [87, 274] width 39 height 13
click at [70, 271] on input "checkbox" at bounding box center [72, 275] width 8 height 8
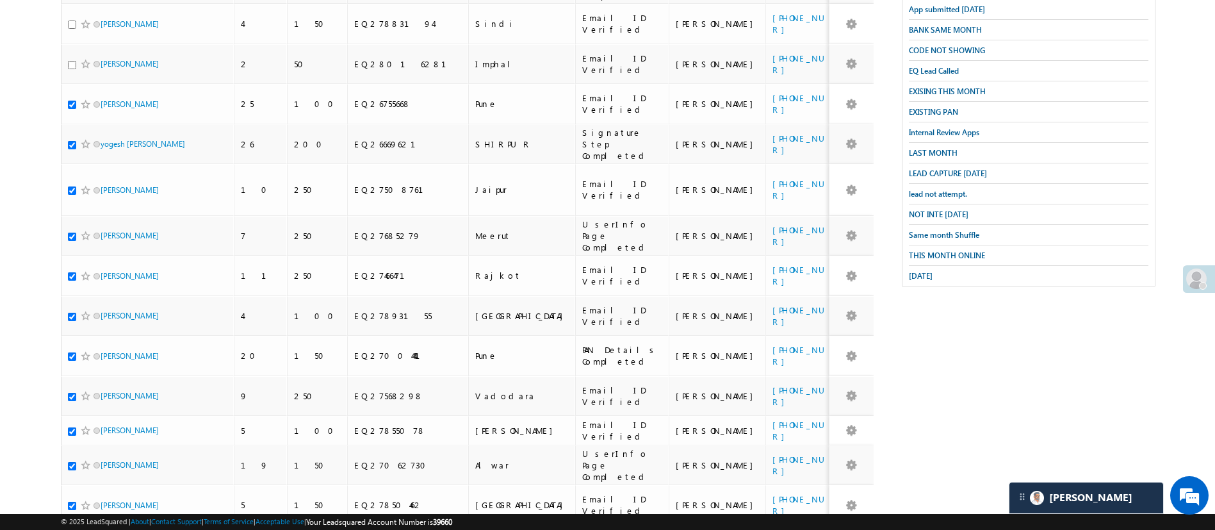
scroll to position [345, 0]
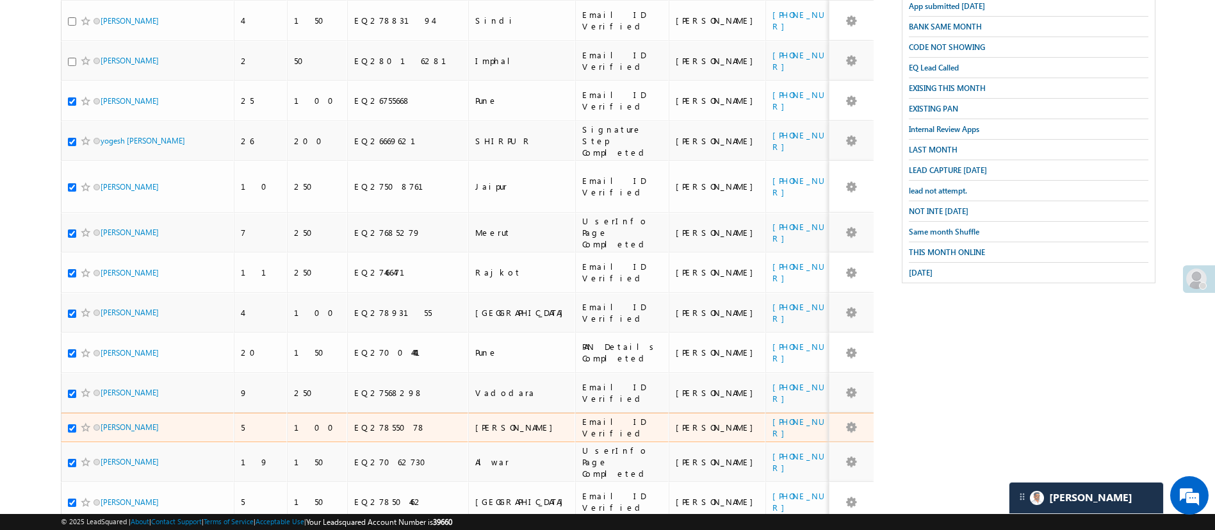
click at [71, 424] on input "checkbox" at bounding box center [72, 428] width 8 height 8
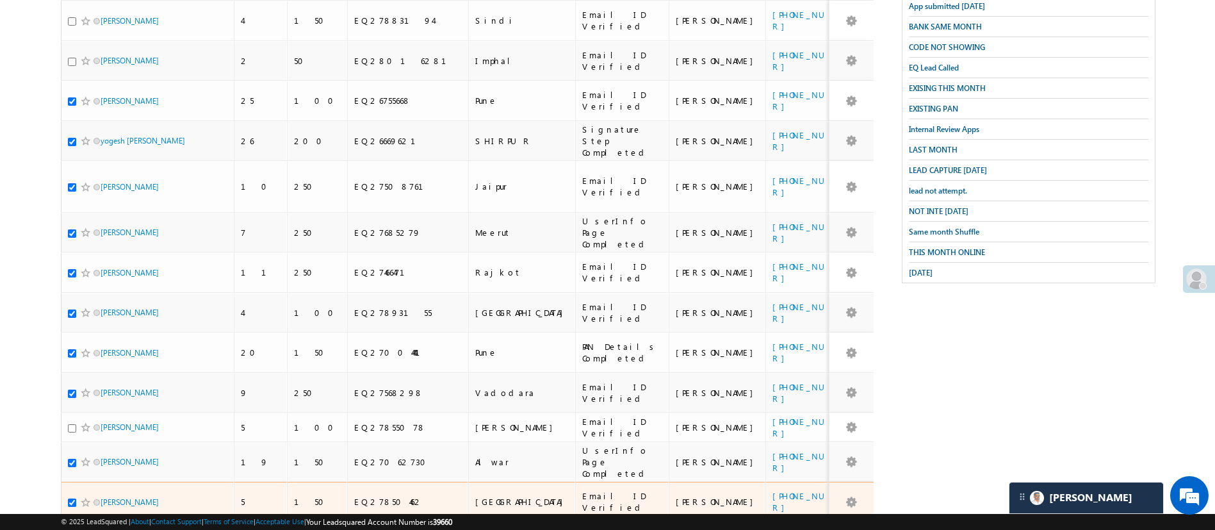
click at [71, 496] on div at bounding box center [87, 502] width 39 height 13
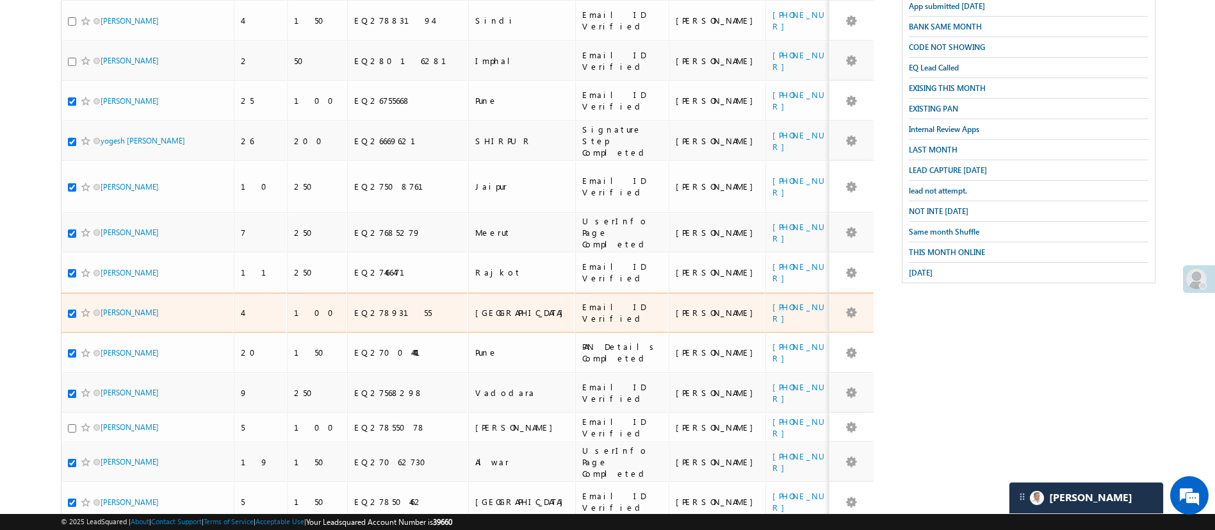
click at [72, 309] on input "checkbox" at bounding box center [72, 313] width 8 height 8
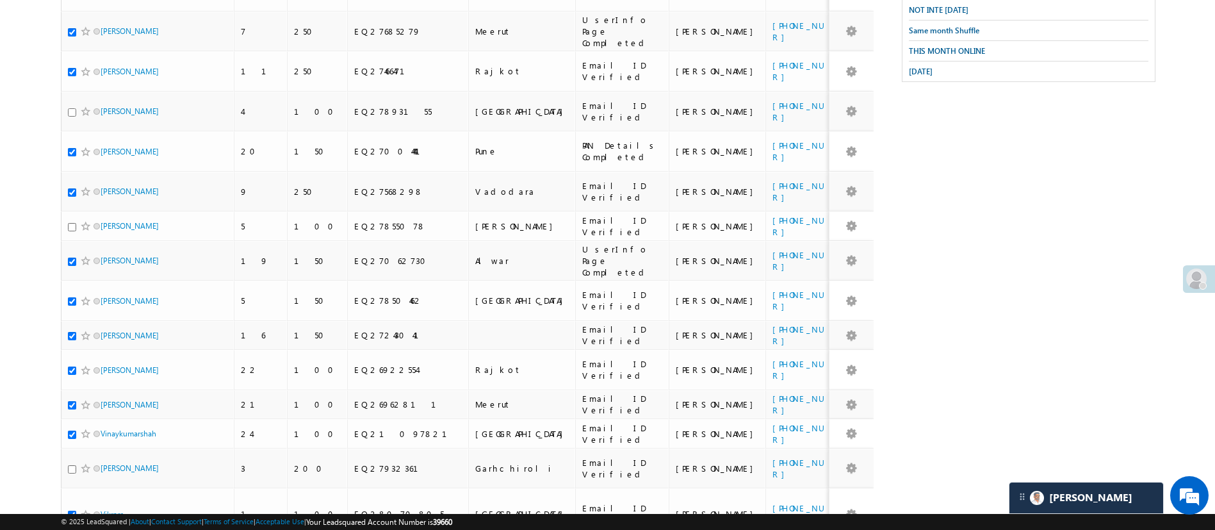
scroll to position [555, 0]
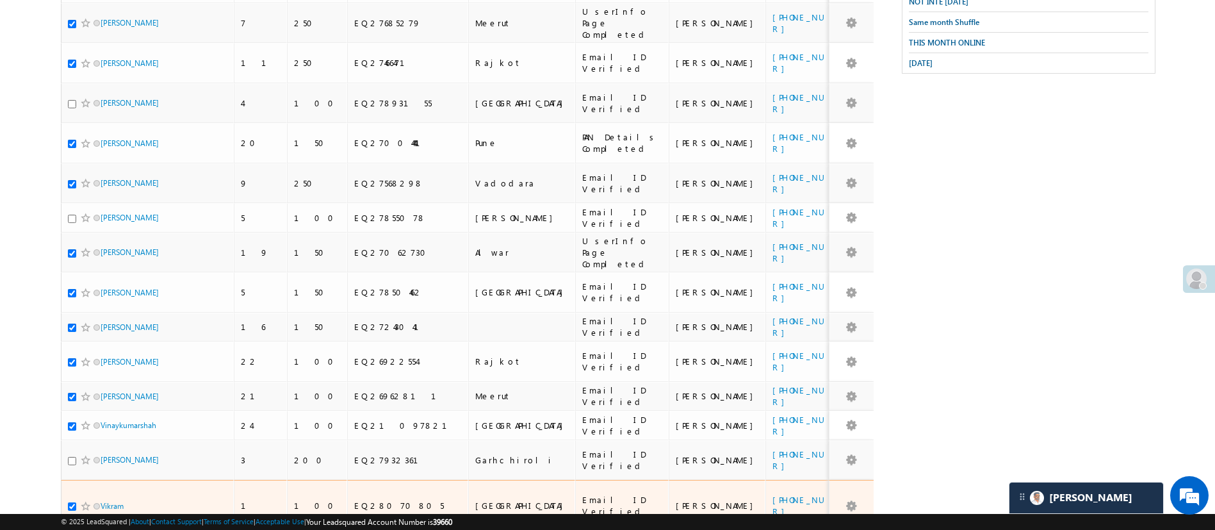
click at [69, 502] on input "checkbox" at bounding box center [72, 506] width 8 height 8
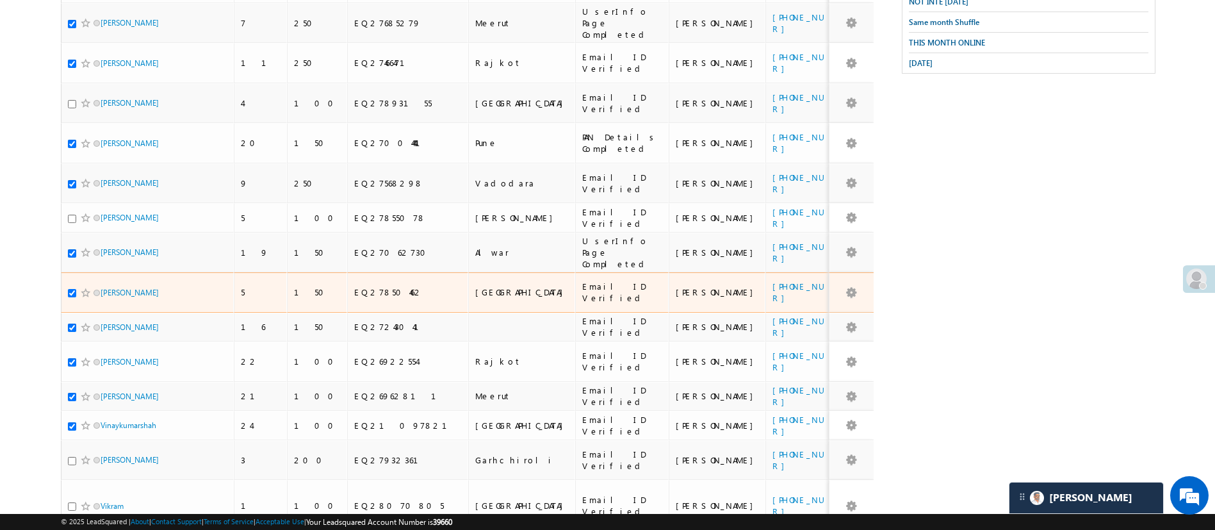
click at [72, 289] on input "checkbox" at bounding box center [72, 293] width 8 height 8
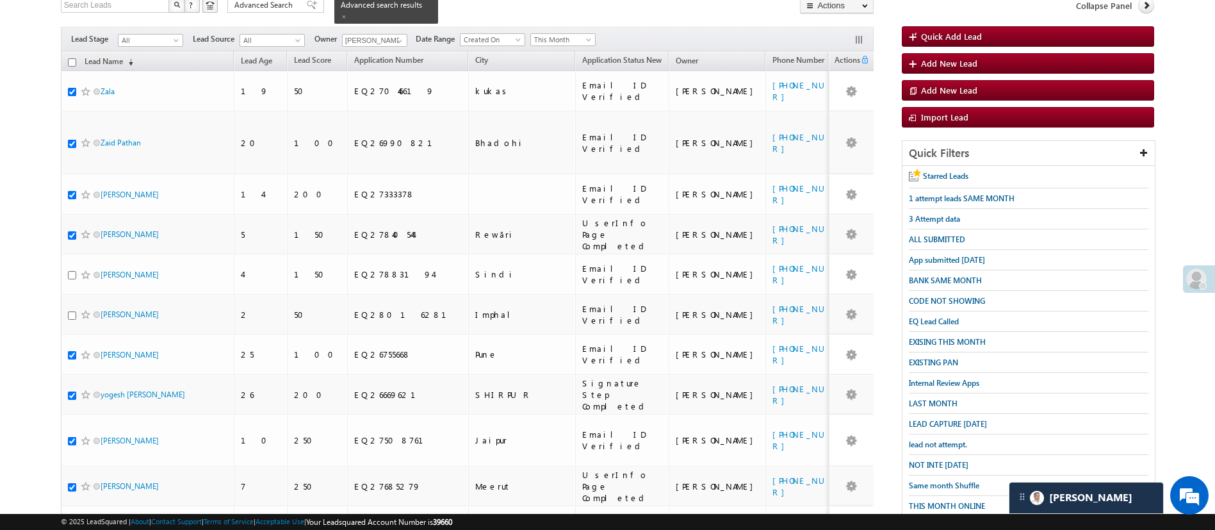
scroll to position [0, 0]
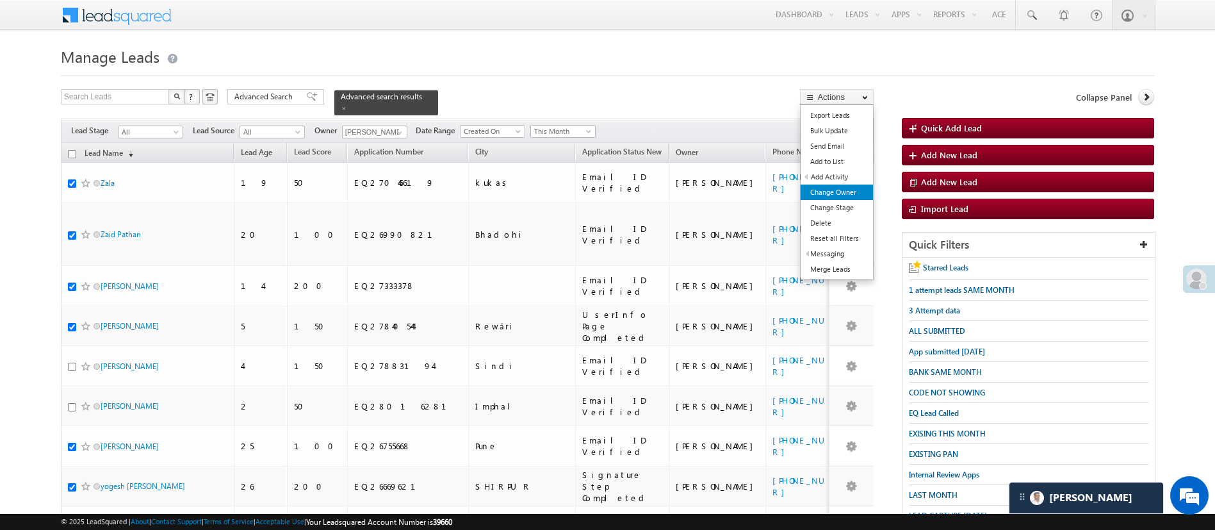
click at [834, 192] on link "Change Owner" at bounding box center [837, 192] width 72 height 15
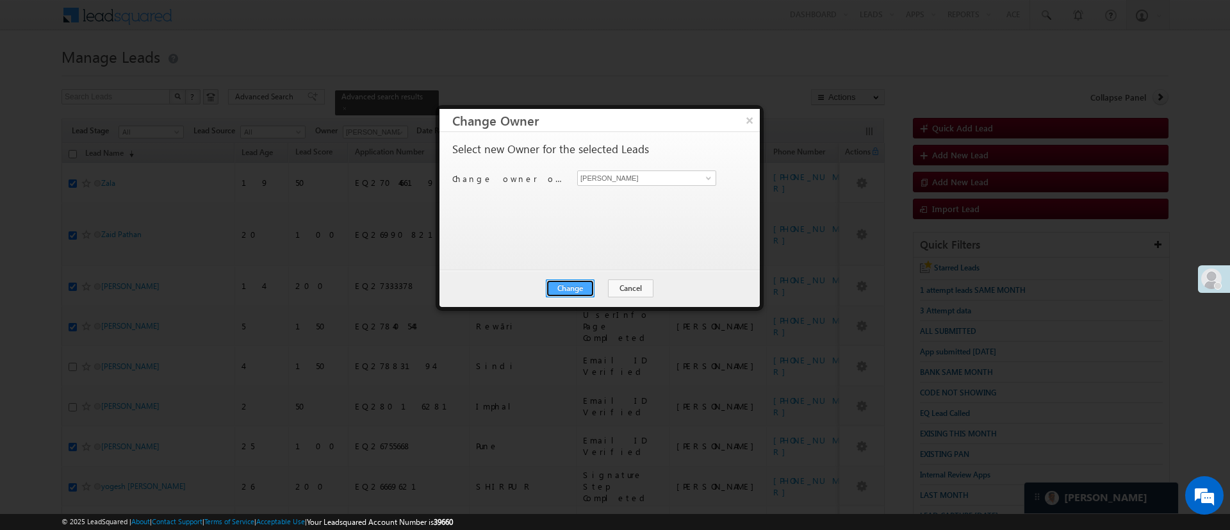
click at [582, 290] on button "Change" at bounding box center [570, 288] width 49 height 18
click at [606, 290] on button "Close" at bounding box center [601, 288] width 41 height 18
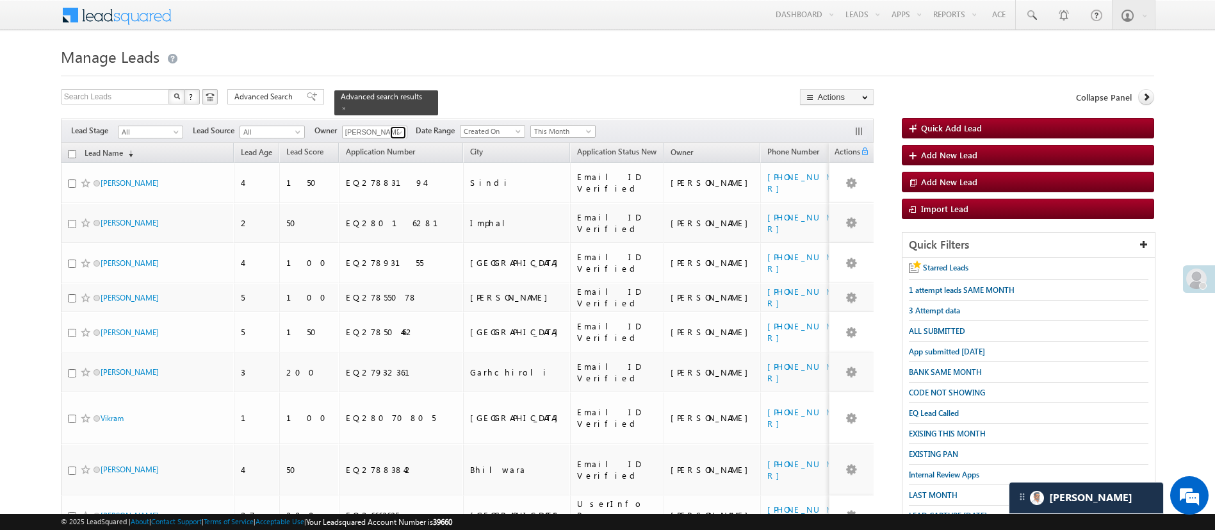
click at [396, 127] on span at bounding box center [400, 132] width 10 height 10
click at [388, 139] on link "[PERSON_NAME] [PERSON_NAME][EMAIL_ADDRESS][DOMAIN_NAME]" at bounding box center [406, 150] width 127 height 23
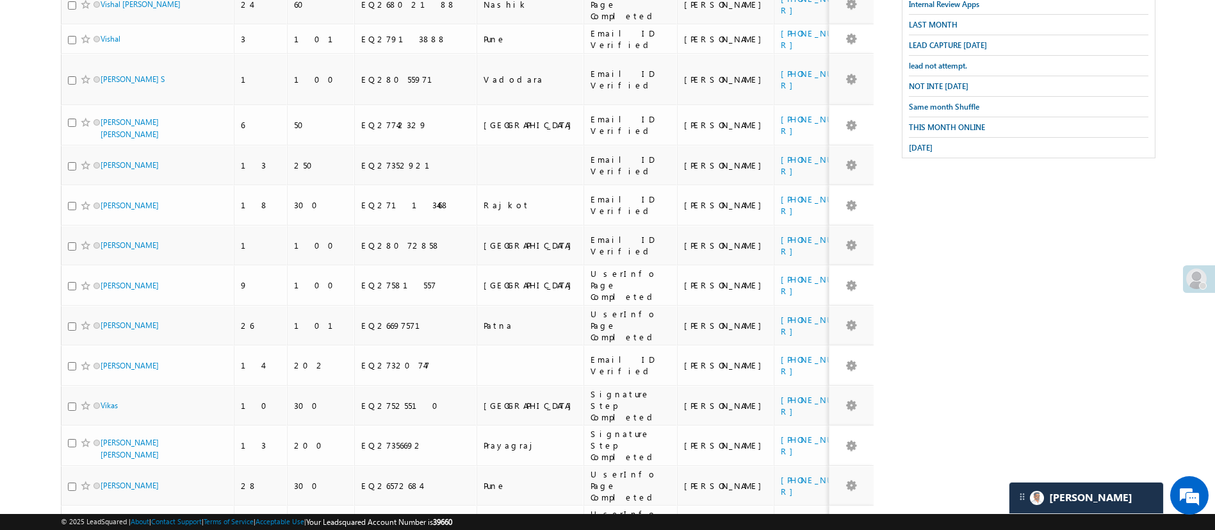
scroll to position [510, 0]
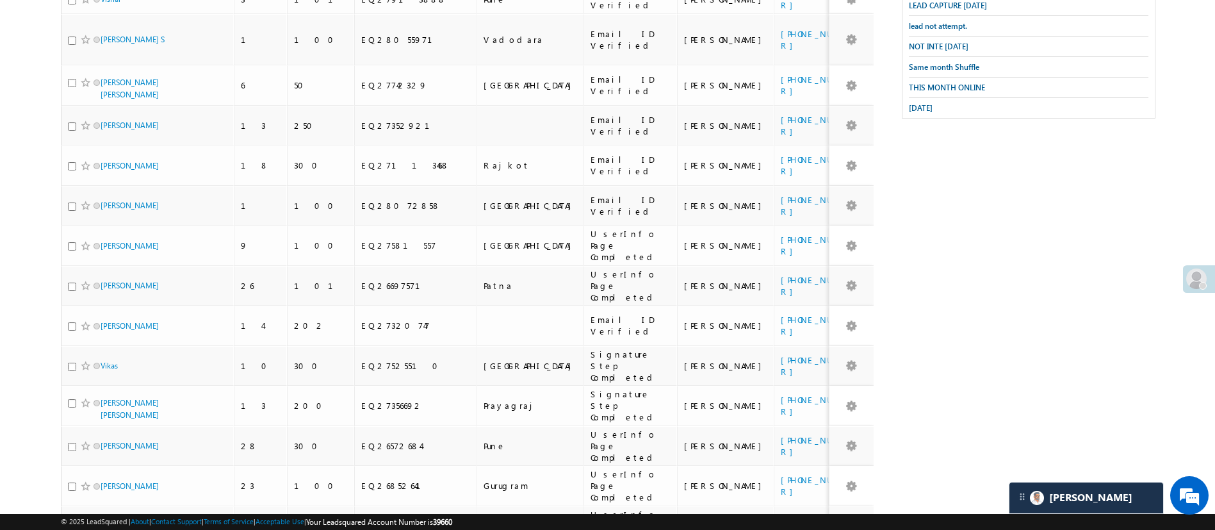
click at [105, 475] on li "50" at bounding box center [104, 479] width 31 height 13
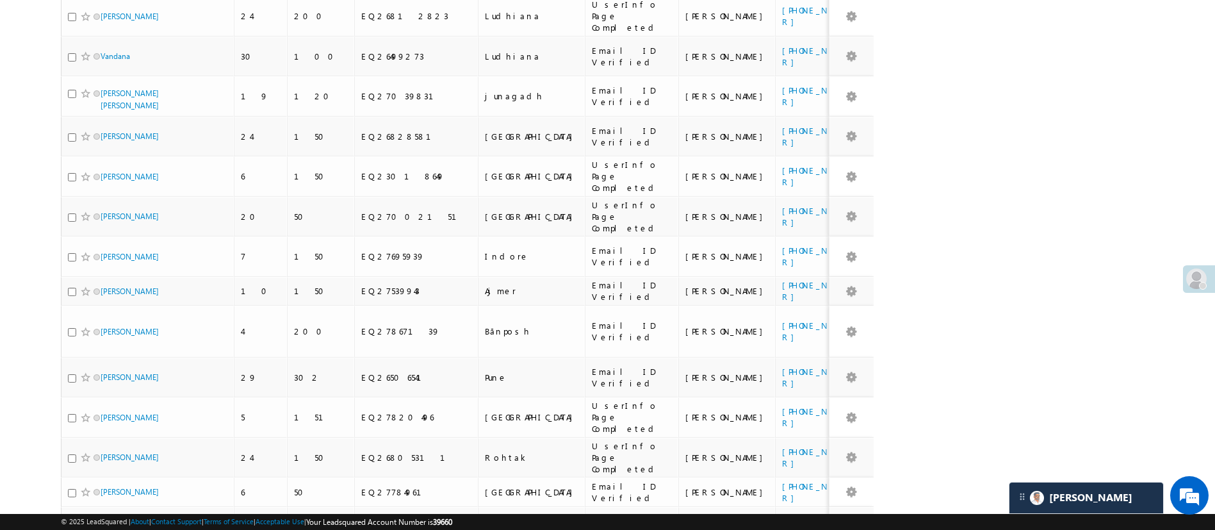
scroll to position [1250, 0]
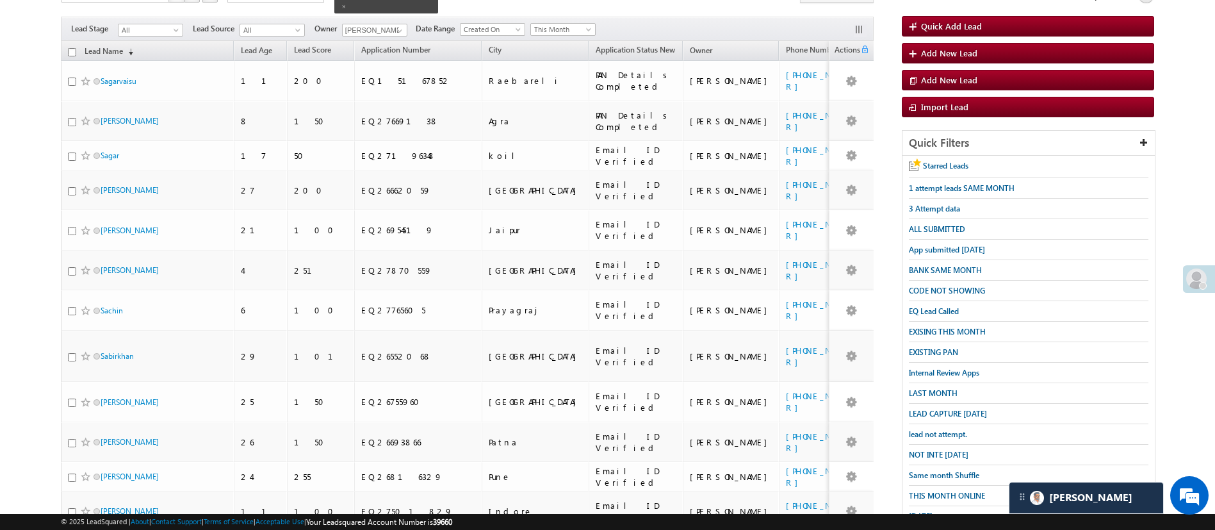
scroll to position [0, 0]
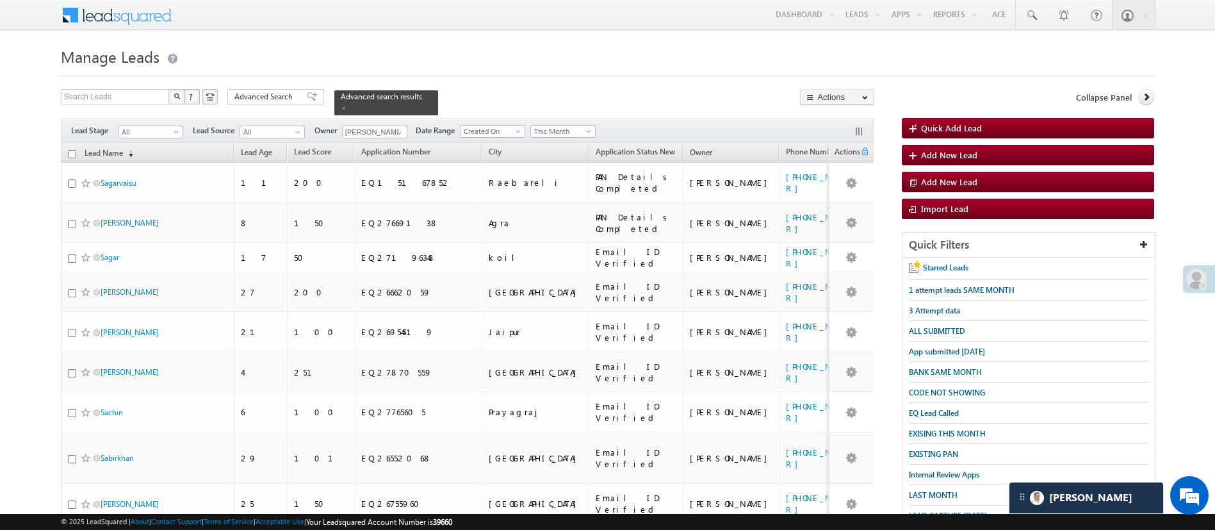
click at [72, 150] on input "checkbox" at bounding box center [72, 154] width 8 height 8
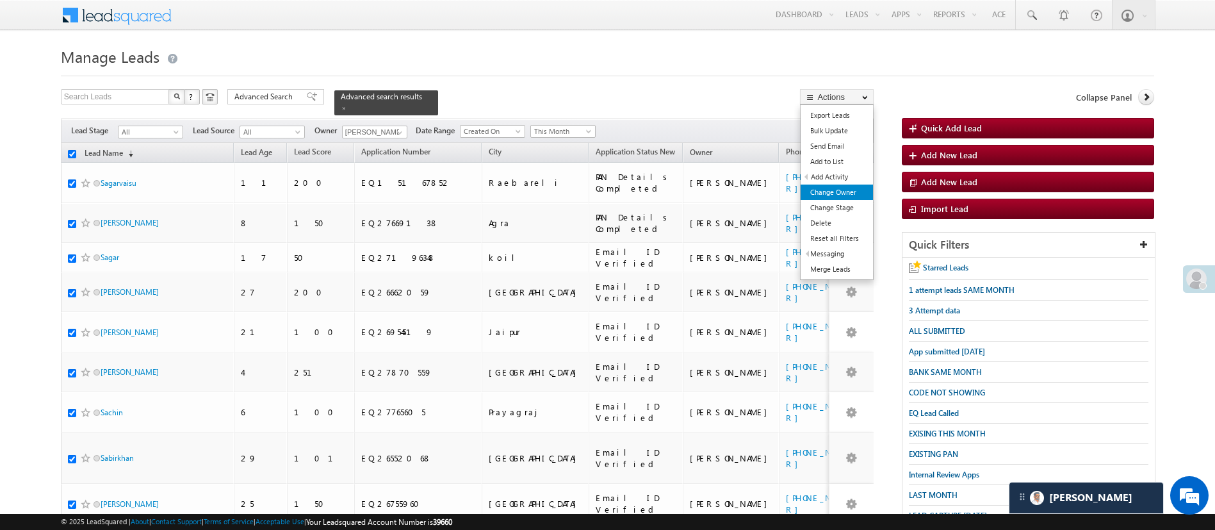
click at [857, 193] on link "Change Owner" at bounding box center [837, 192] width 72 height 15
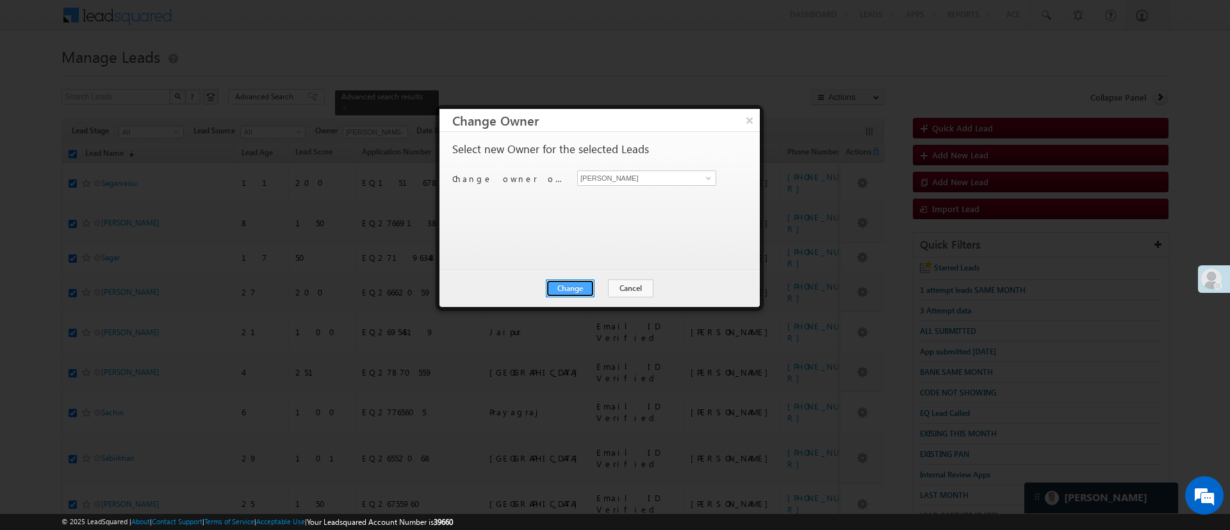
click at [570, 290] on button "Change" at bounding box center [570, 288] width 49 height 18
click at [587, 288] on button "Close" at bounding box center [601, 288] width 41 height 18
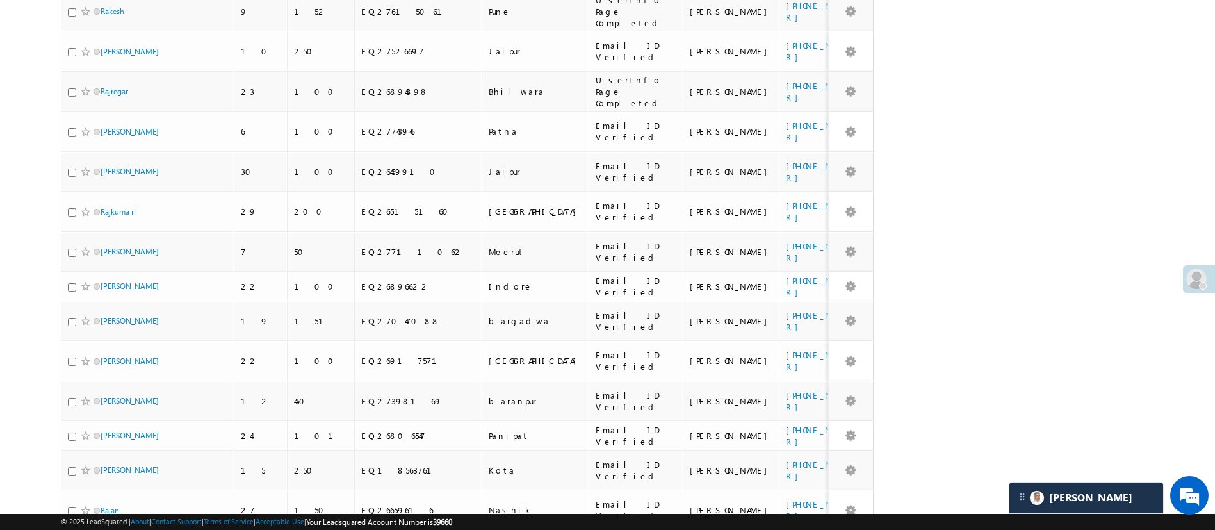
scroll to position [1284, 0]
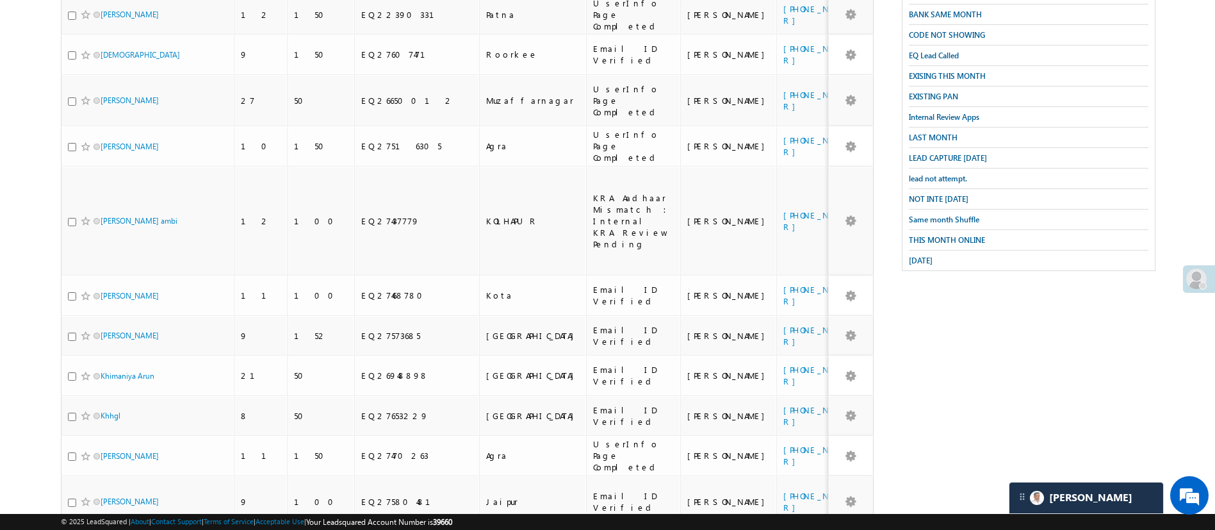
scroll to position [0, 0]
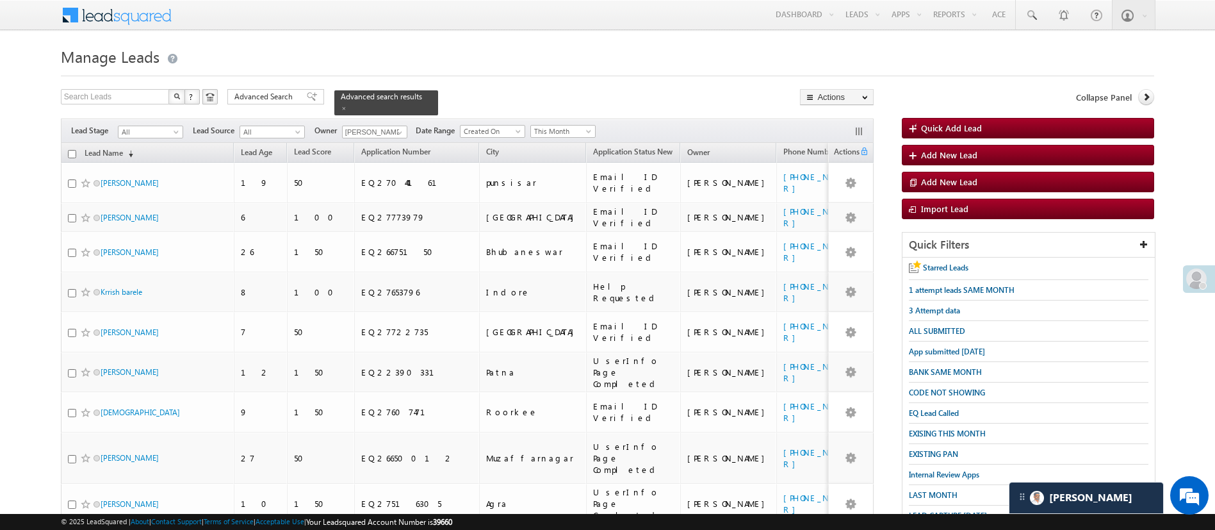
click at [72, 150] on input "checkbox" at bounding box center [72, 154] width 8 height 8
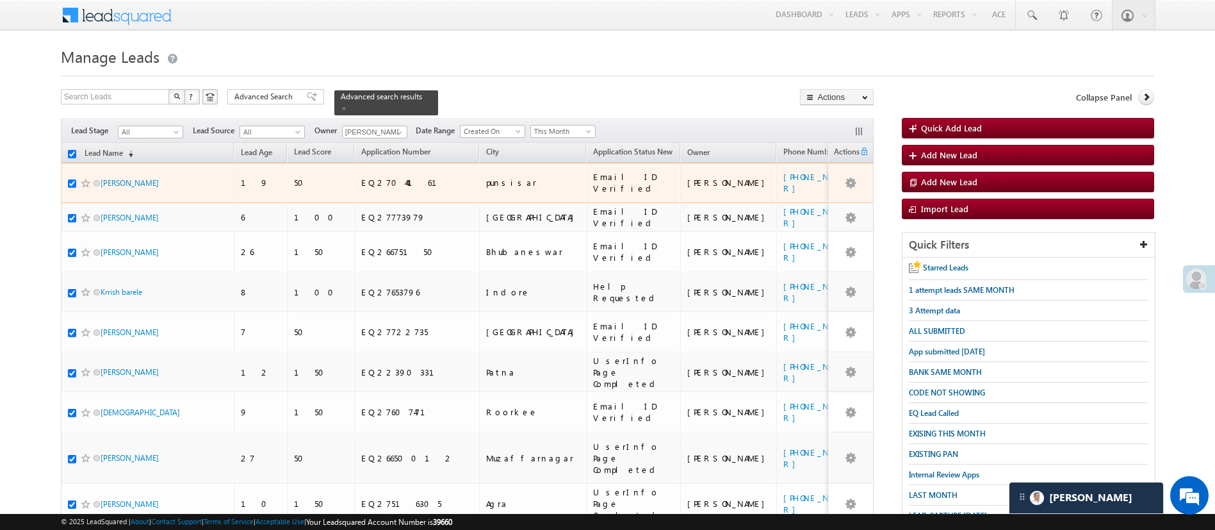
click at [72, 179] on input "checkbox" at bounding box center [72, 183] width 8 height 8
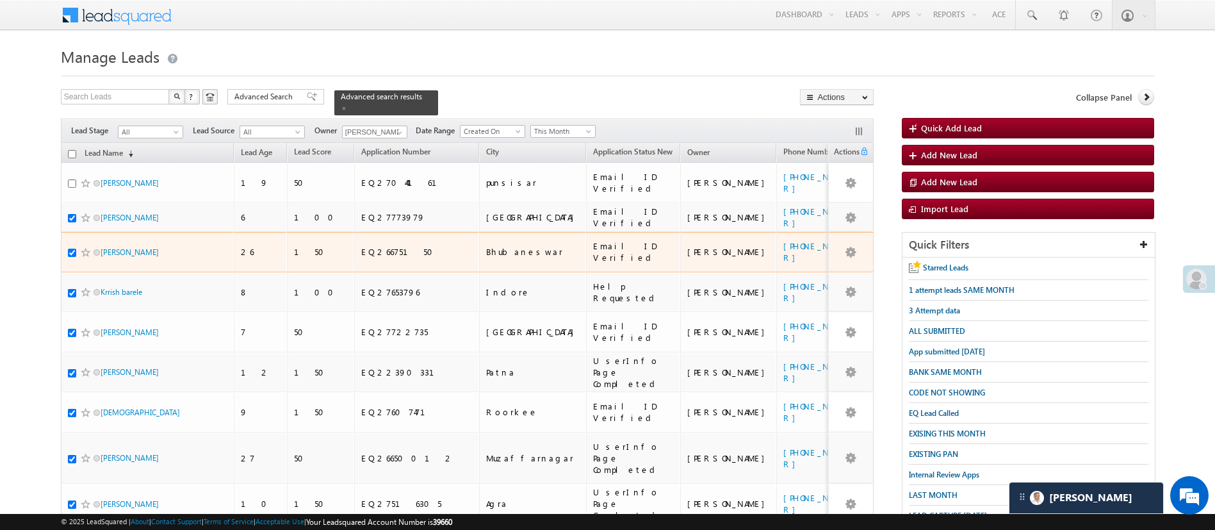
click at [71, 249] on input "checkbox" at bounding box center [72, 253] width 8 height 8
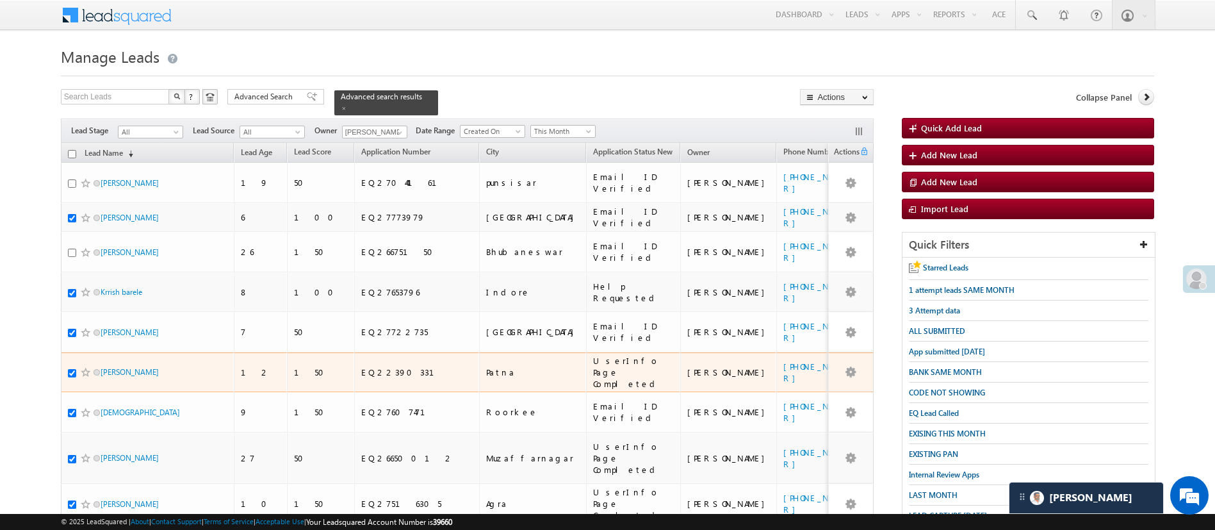
click at [70, 369] on input "checkbox" at bounding box center [72, 373] width 8 height 8
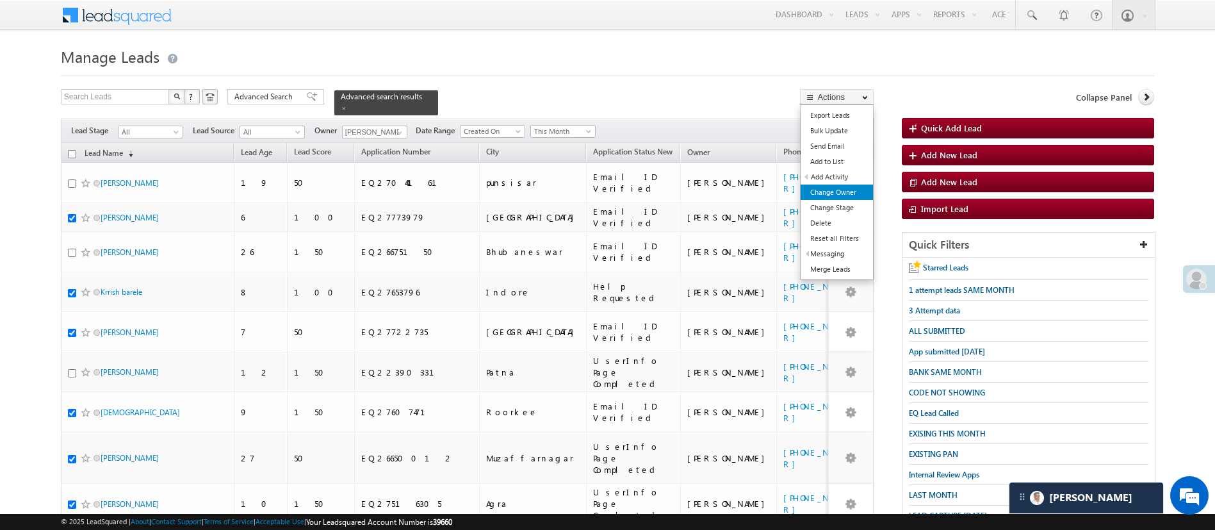
click at [828, 191] on link "Change Owner" at bounding box center [837, 192] width 72 height 15
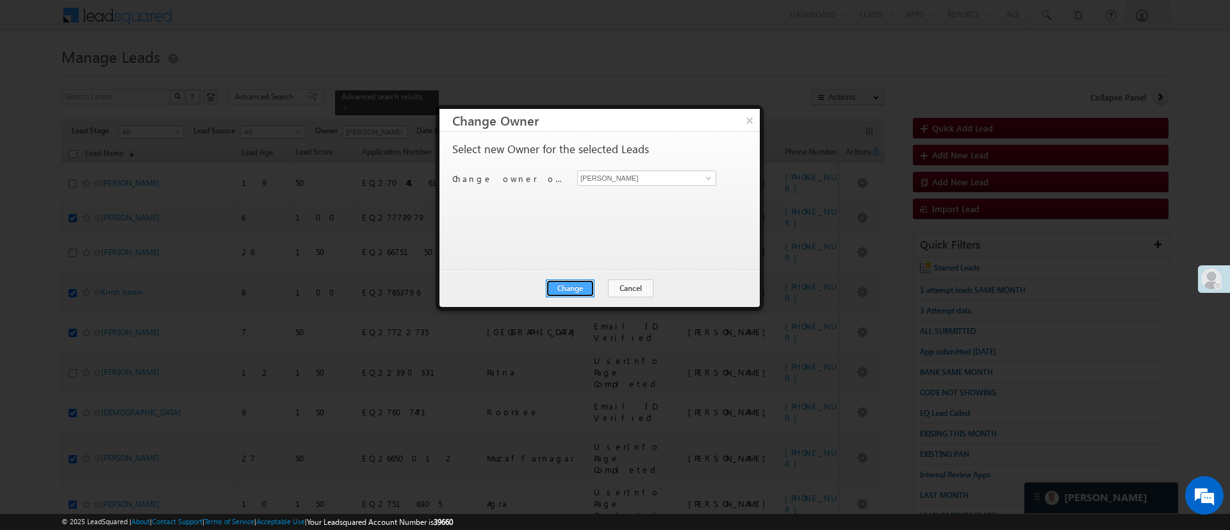
click at [586, 281] on button "Change" at bounding box center [570, 288] width 49 height 18
click at [607, 284] on button "Close" at bounding box center [601, 288] width 41 height 18
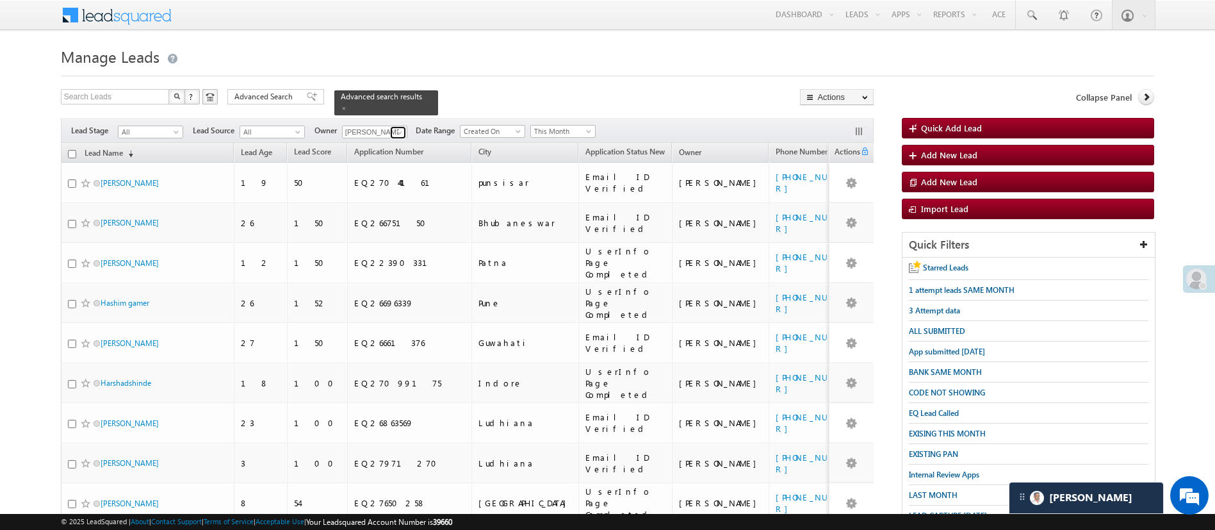
click at [397, 127] on span at bounding box center [400, 132] width 10 height 10
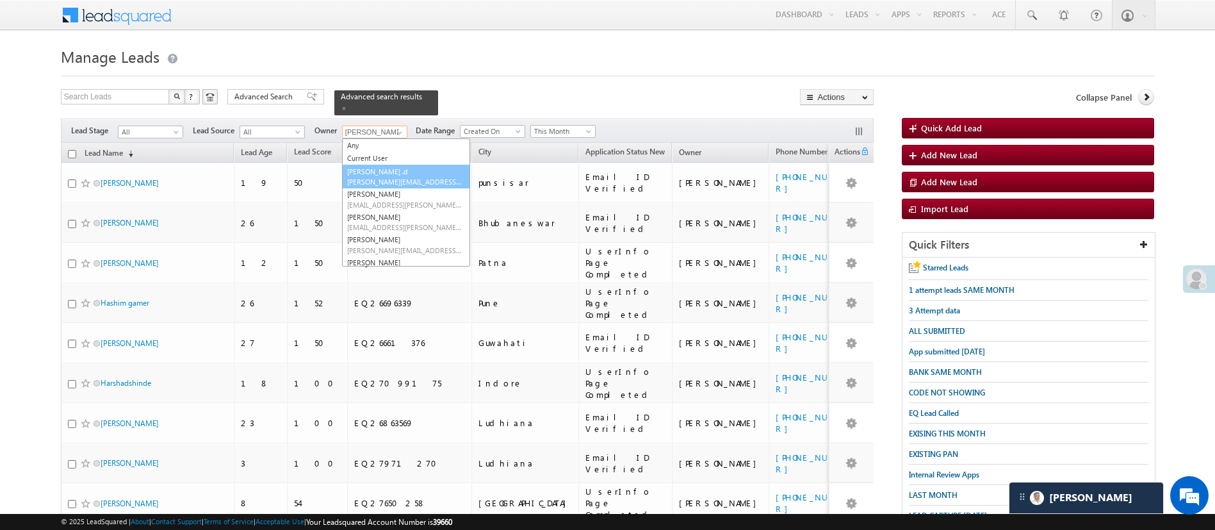
click at [391, 165] on link "[PERSON_NAME] .d [PERSON_NAME][EMAIL_ADDRESS][DOMAIN_NAME]" at bounding box center [406, 177] width 128 height 24
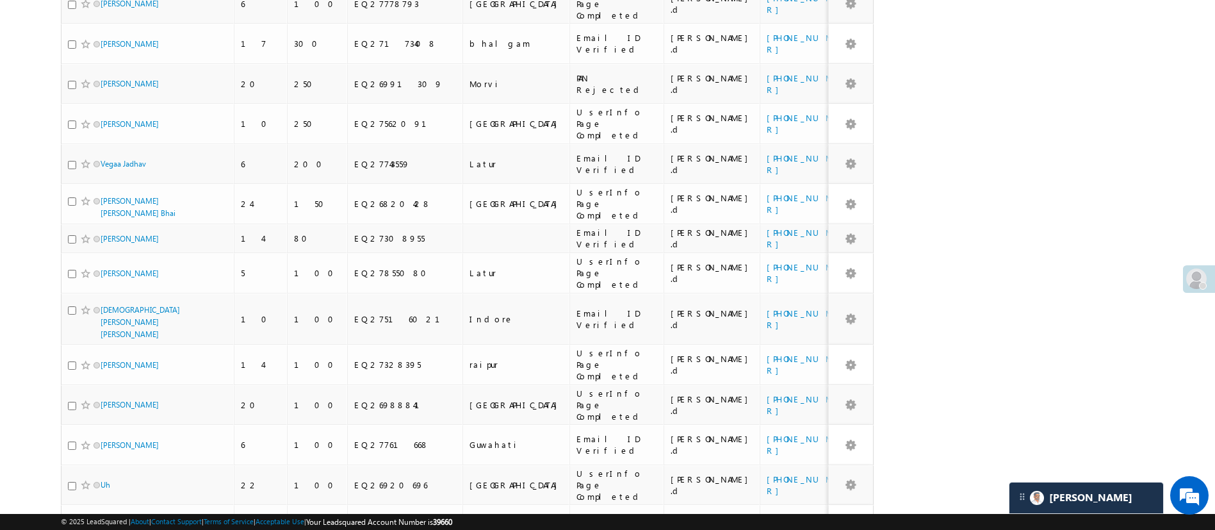
scroll to position [1525, 0]
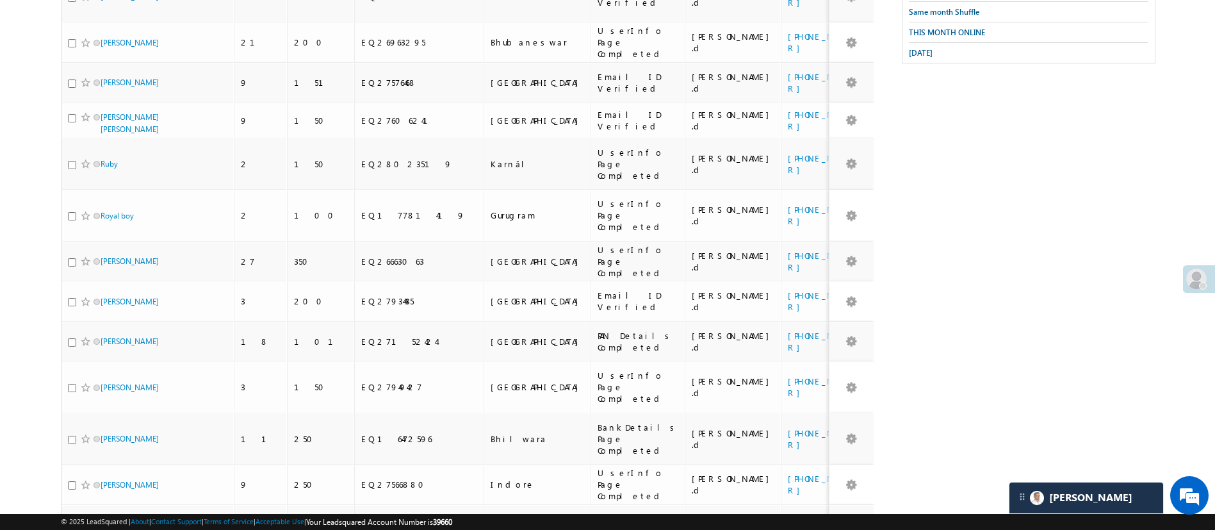
scroll to position [0, 0]
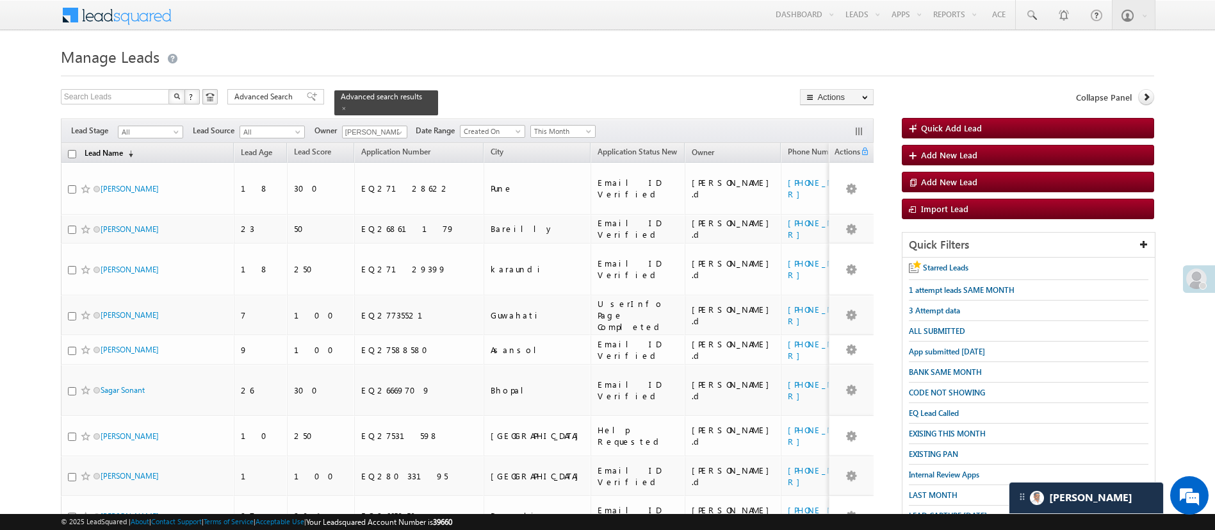
click at [116, 145] on link "Lead Name (sorted descending)" at bounding box center [109, 153] width 62 height 17
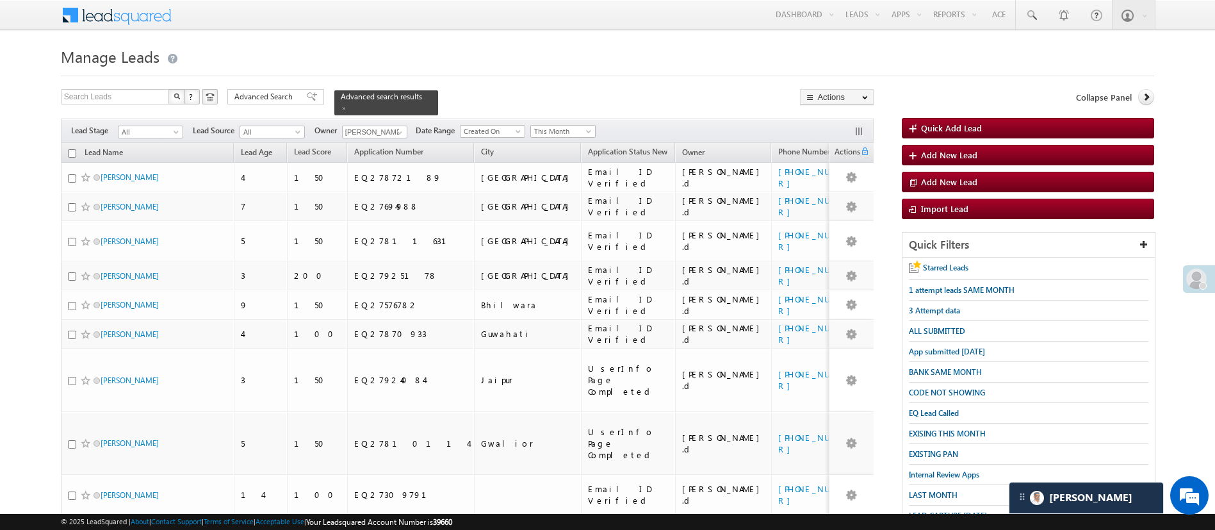
click at [74, 149] on input "checkbox" at bounding box center [72, 153] width 8 height 8
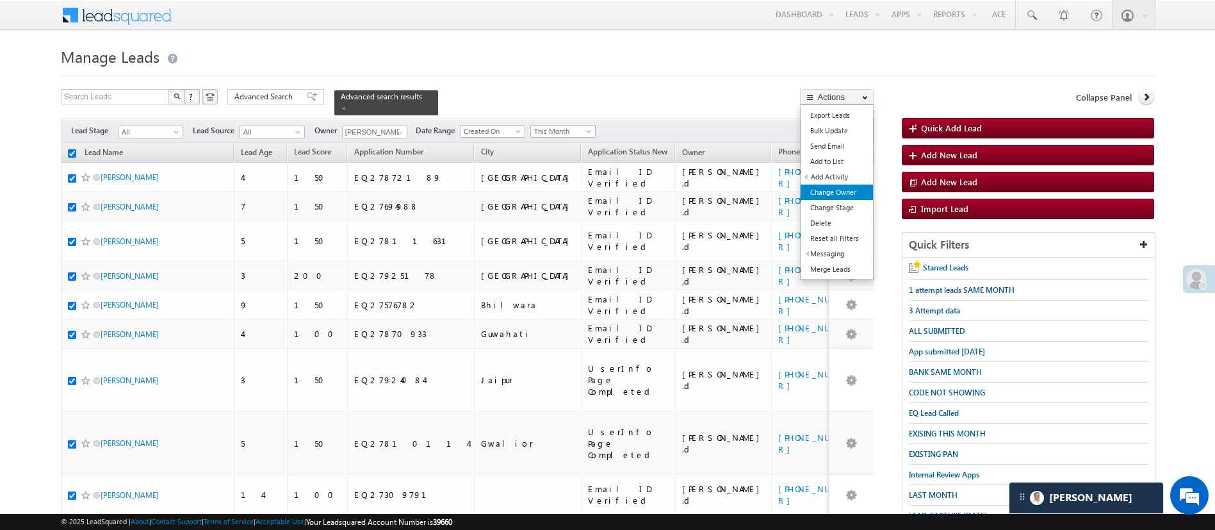
click at [844, 195] on link "Change Owner" at bounding box center [837, 192] width 72 height 15
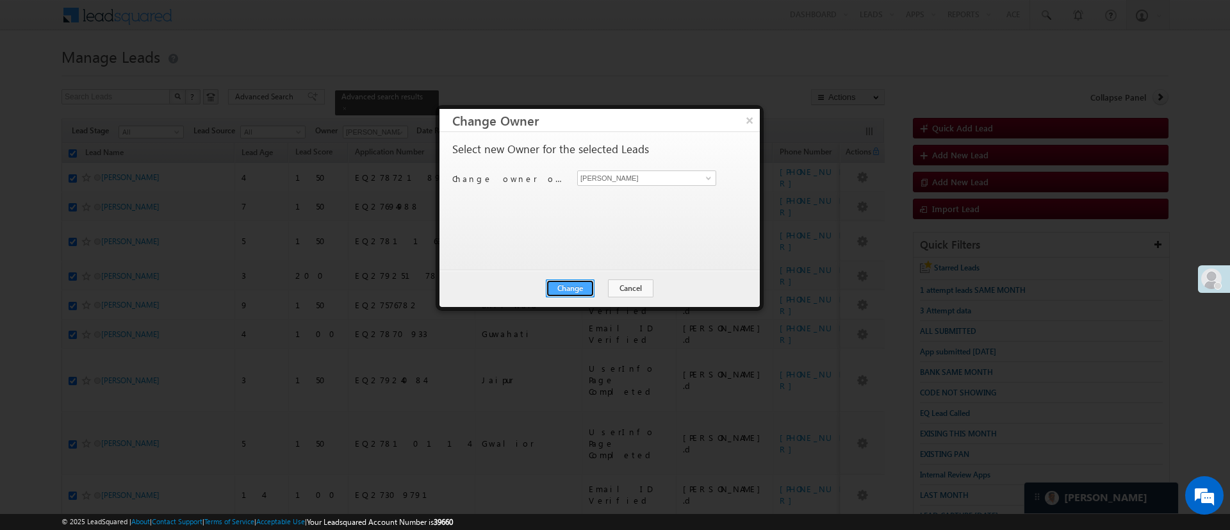
click at [584, 282] on button "Change" at bounding box center [570, 288] width 49 height 18
click at [589, 284] on button "Close" at bounding box center [601, 288] width 41 height 18
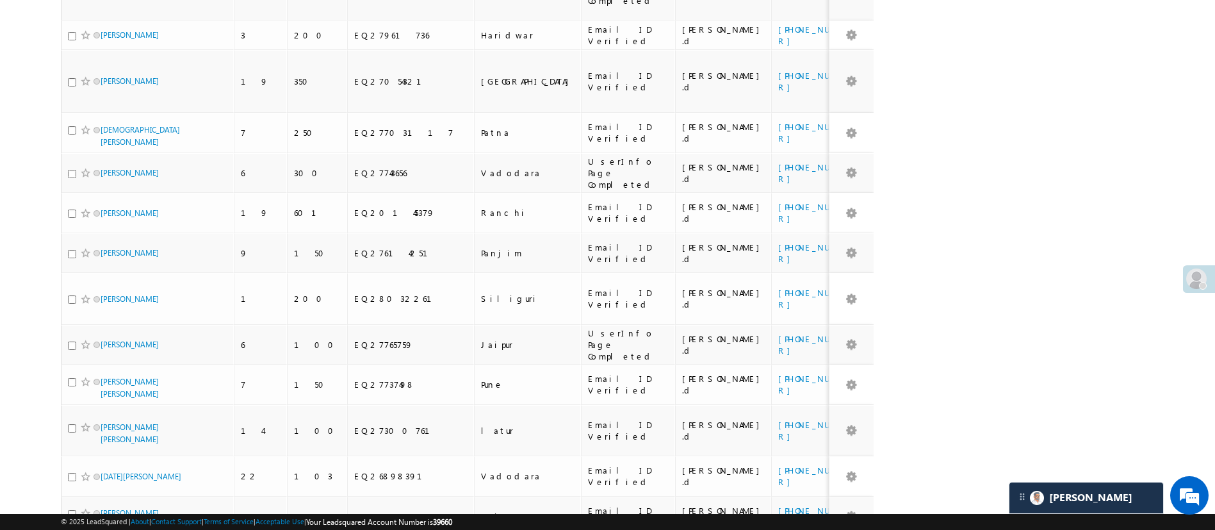
scroll to position [1558, 0]
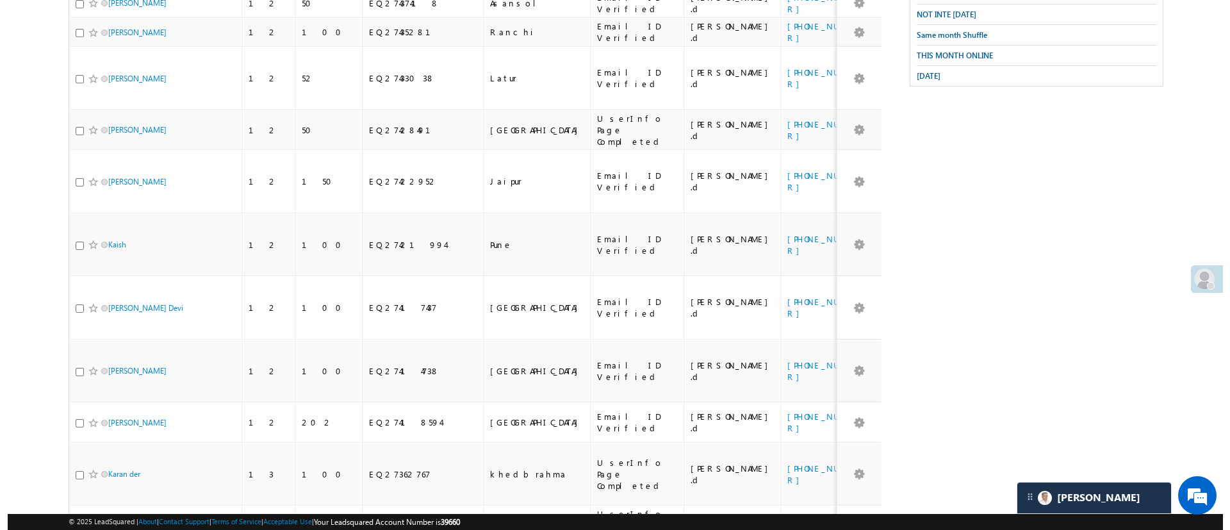
scroll to position [79, 0]
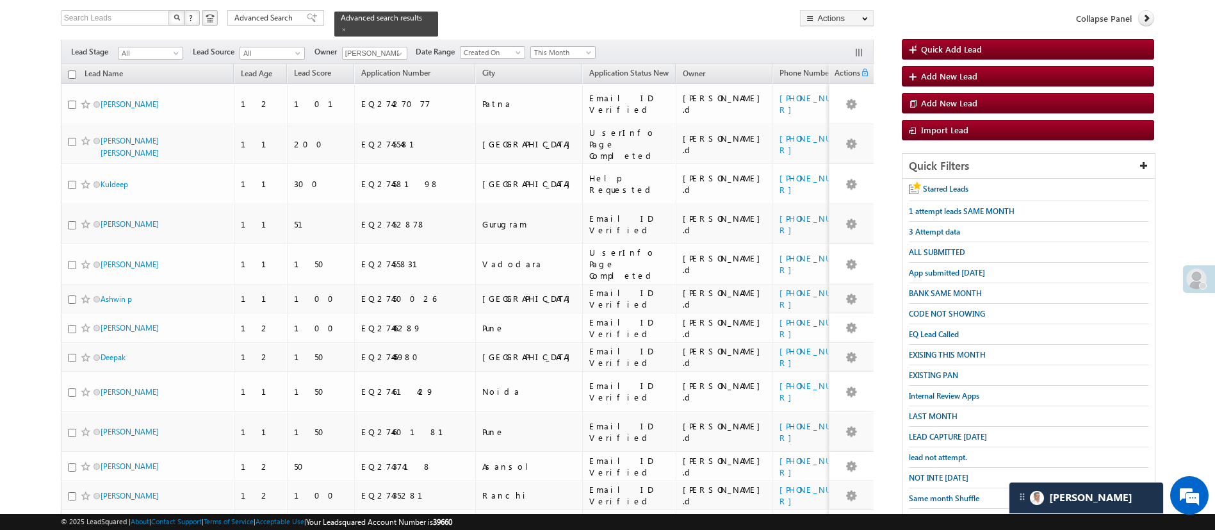
click at [72, 70] on input "checkbox" at bounding box center [72, 74] width 8 height 8
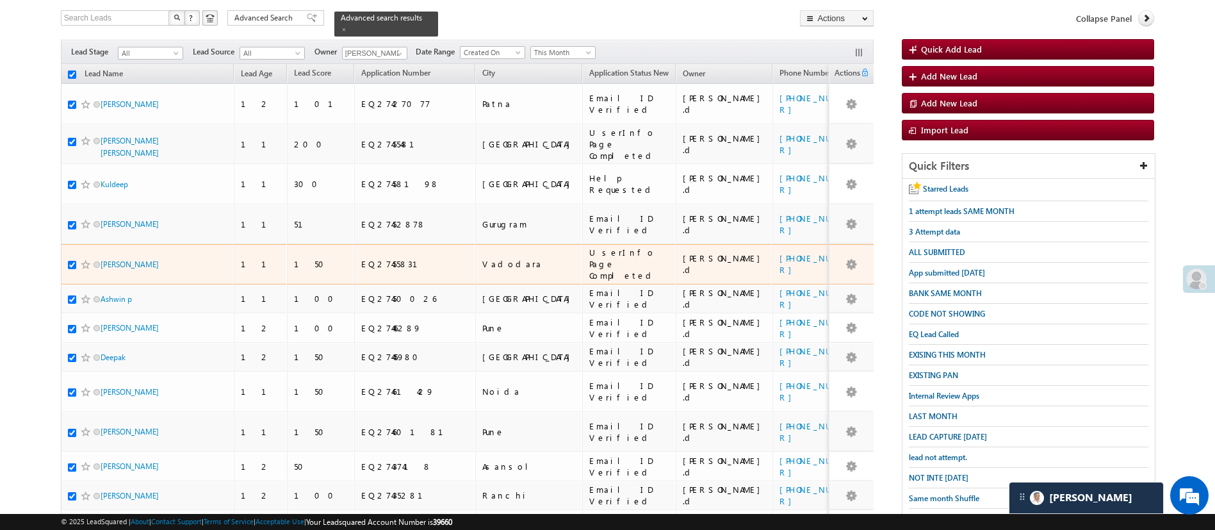
click at [73, 258] on div at bounding box center [87, 264] width 39 height 13
click at [73, 261] on input "checkbox" at bounding box center [72, 265] width 8 height 8
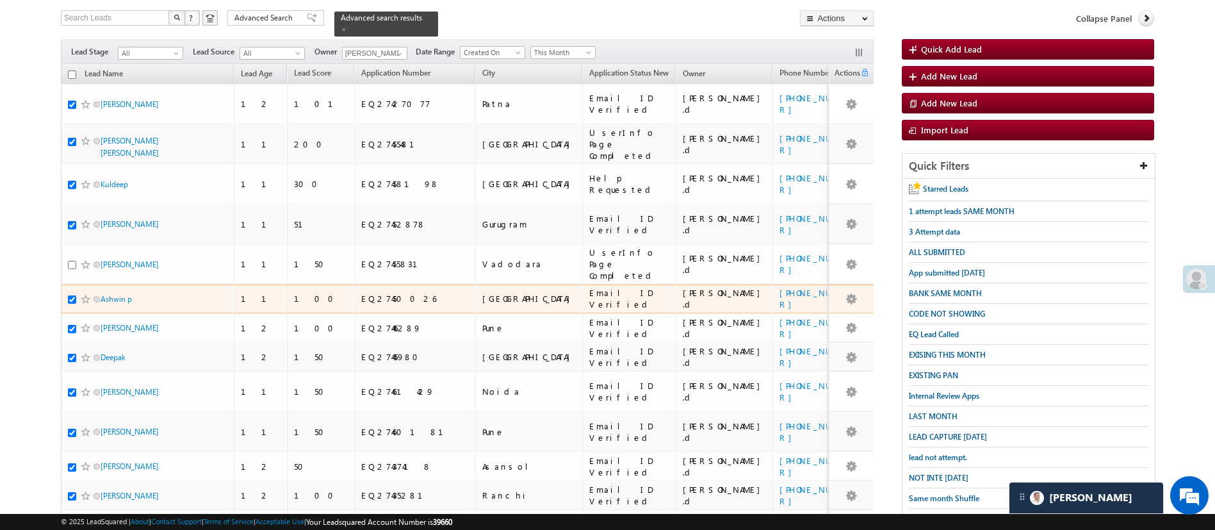
click at [70, 295] on input "checkbox" at bounding box center [72, 299] width 8 height 8
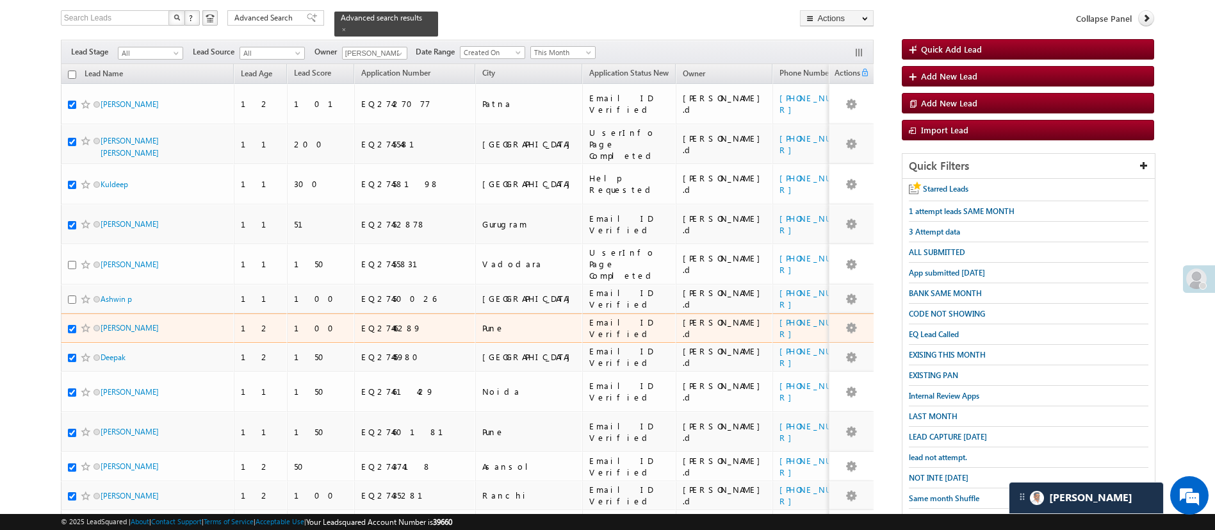
click at [71, 325] on input "checkbox" at bounding box center [72, 329] width 8 height 8
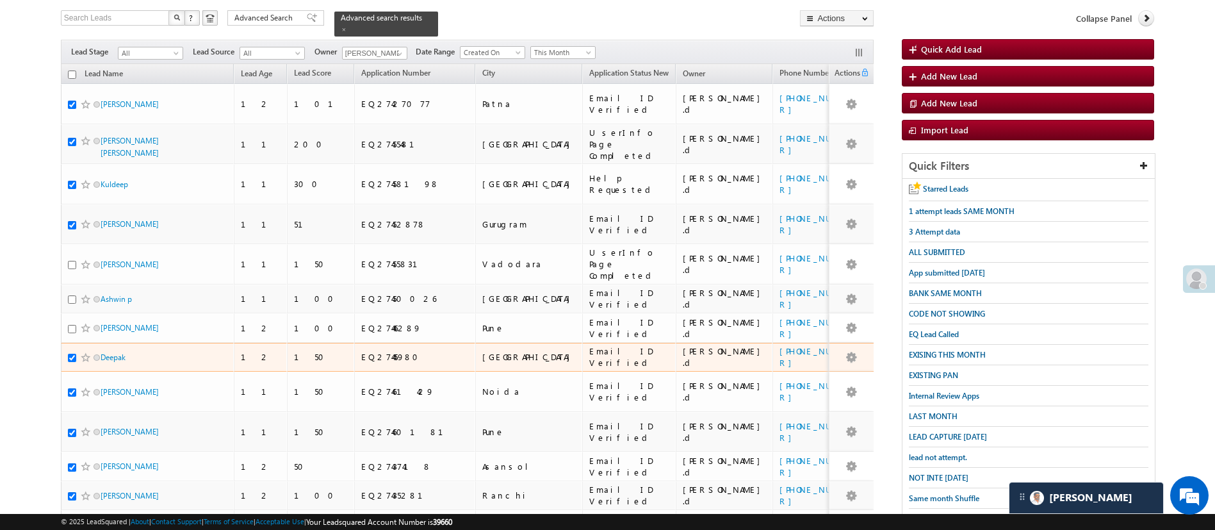
click at [72, 354] on input "checkbox" at bounding box center [72, 358] width 8 height 8
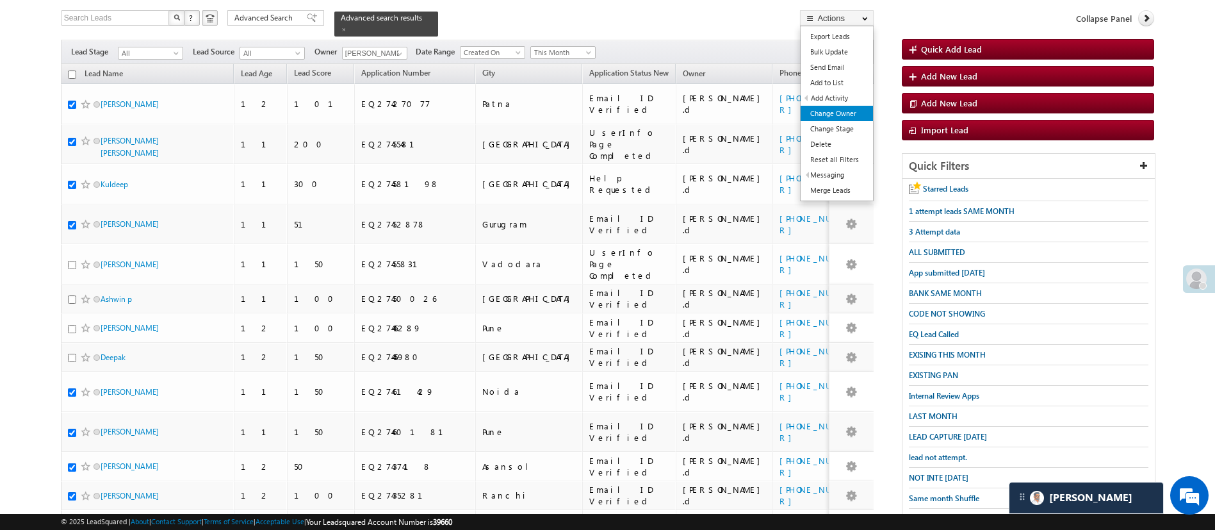
click at [853, 109] on link "Change Owner" at bounding box center [837, 113] width 72 height 15
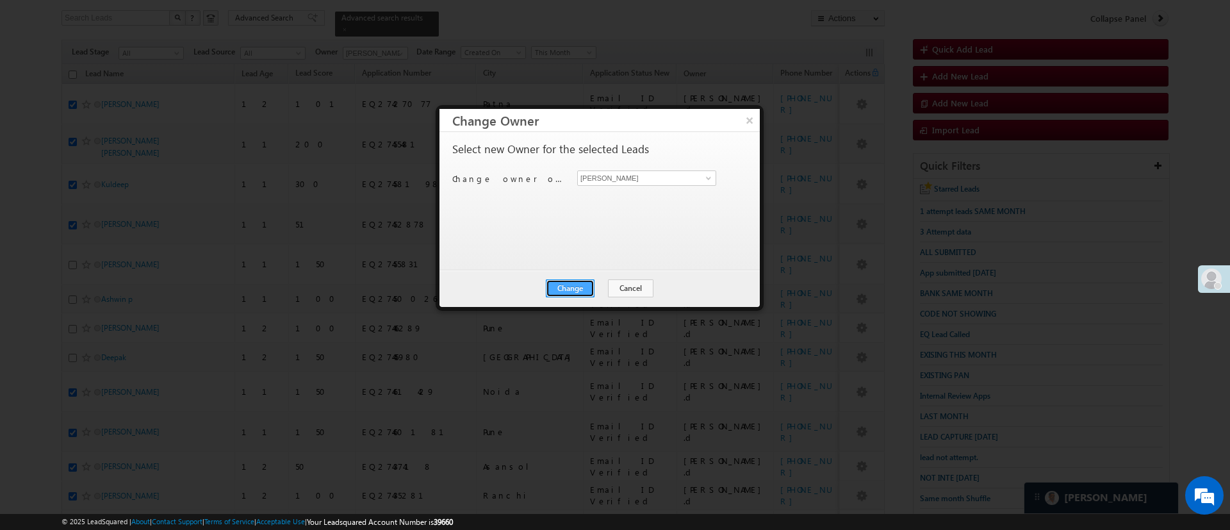
click at [583, 286] on button "Change" at bounding box center [570, 288] width 49 height 18
